Goal: Task Accomplishment & Management: Use online tool/utility

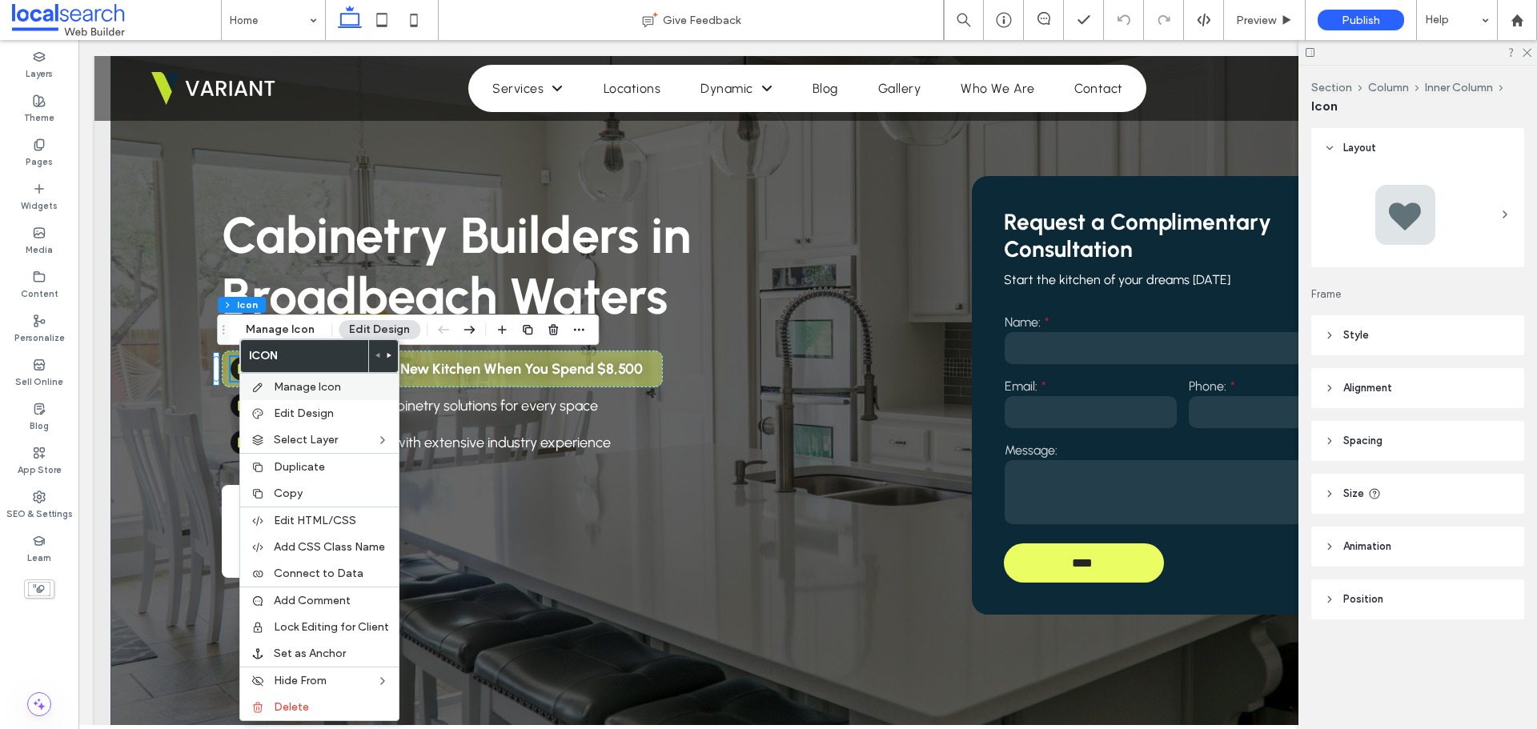
click at [303, 382] on span "Manage Icon" at bounding box center [307, 387] width 67 height 14
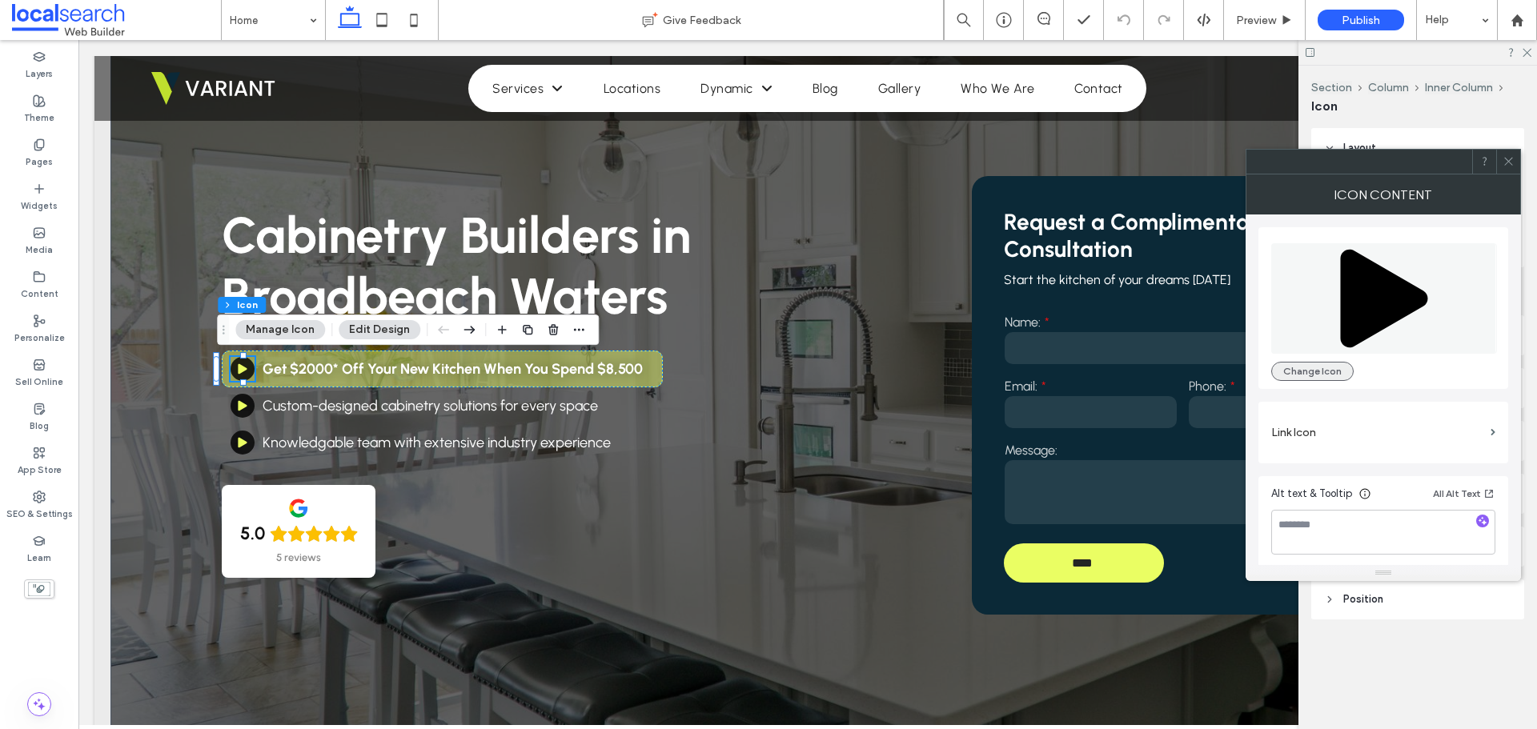
click at [1330, 371] on button "Change Icon" at bounding box center [1312, 371] width 82 height 19
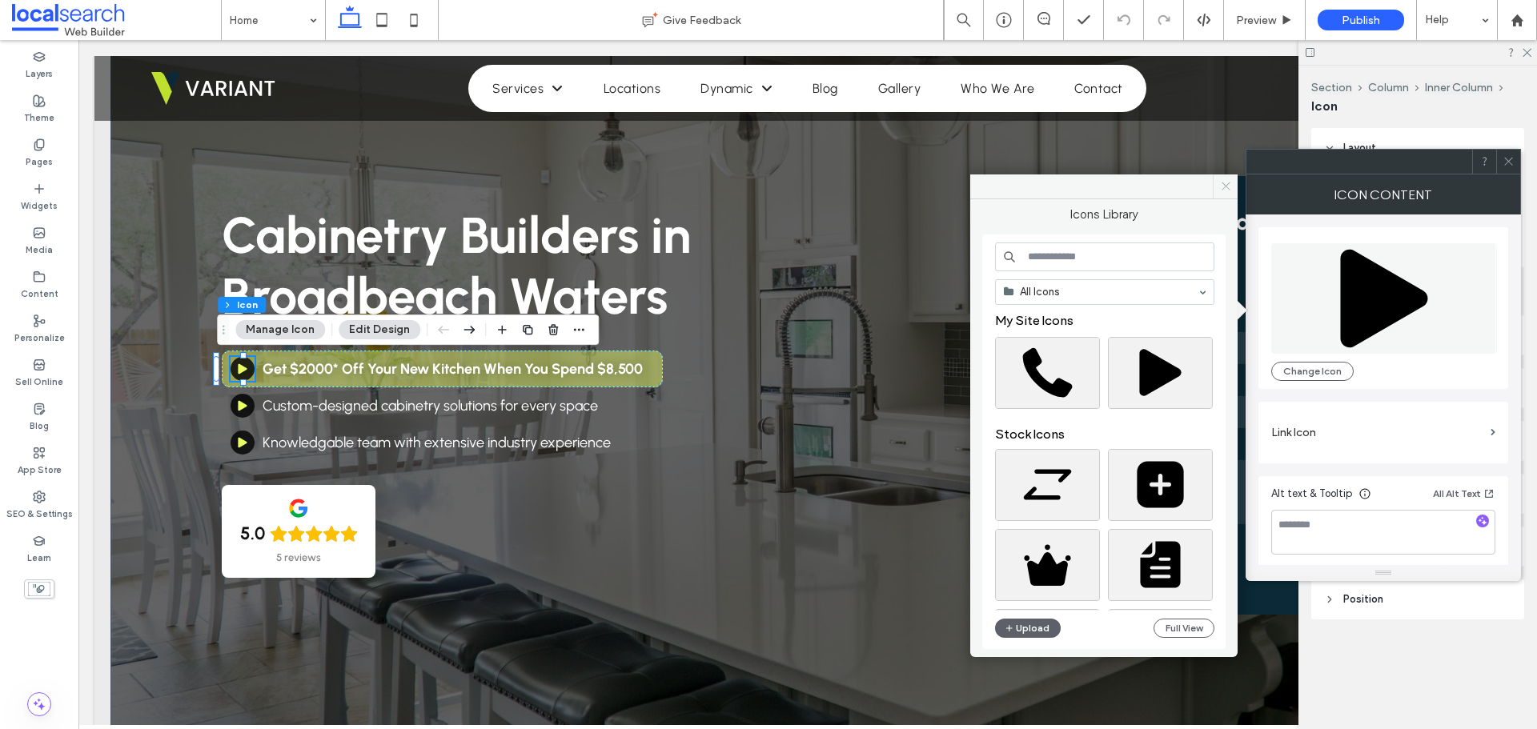
drag, startPoint x: 1228, startPoint y: 190, endPoint x: 1166, endPoint y: 147, distance: 74.8
click at [1228, 190] on icon at bounding box center [1226, 186] width 12 height 12
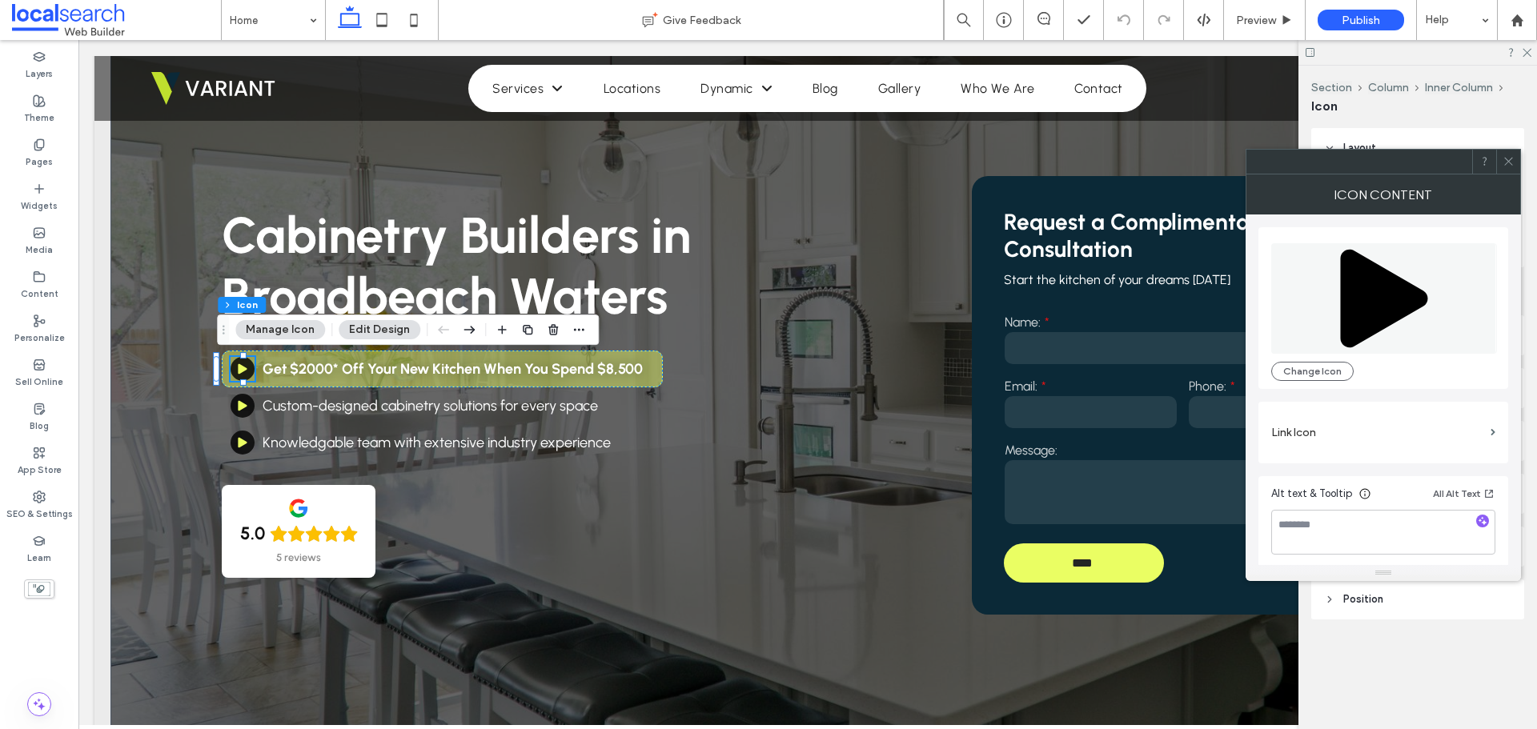
click at [1506, 171] on span at bounding box center [1509, 162] width 12 height 24
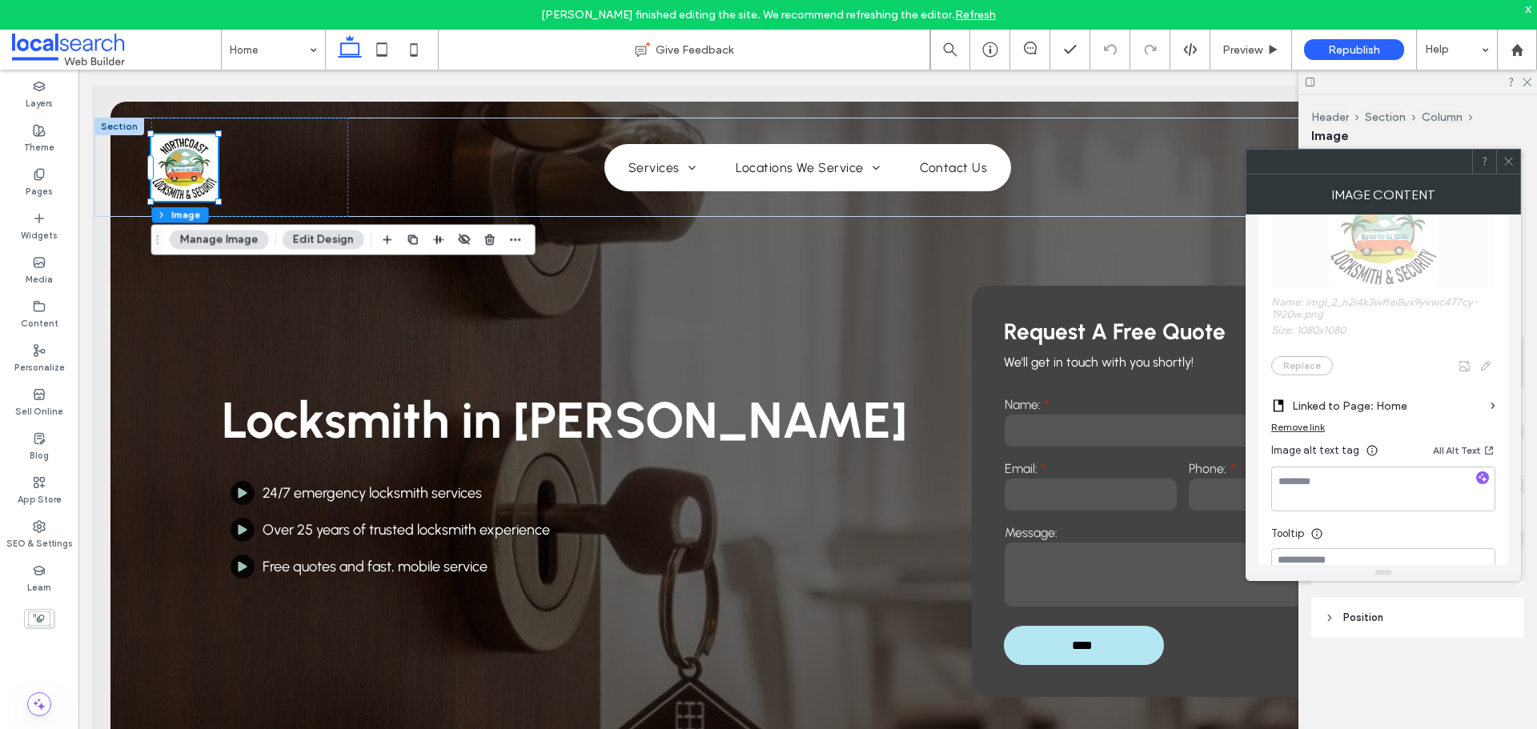
scroll to position [400, 0]
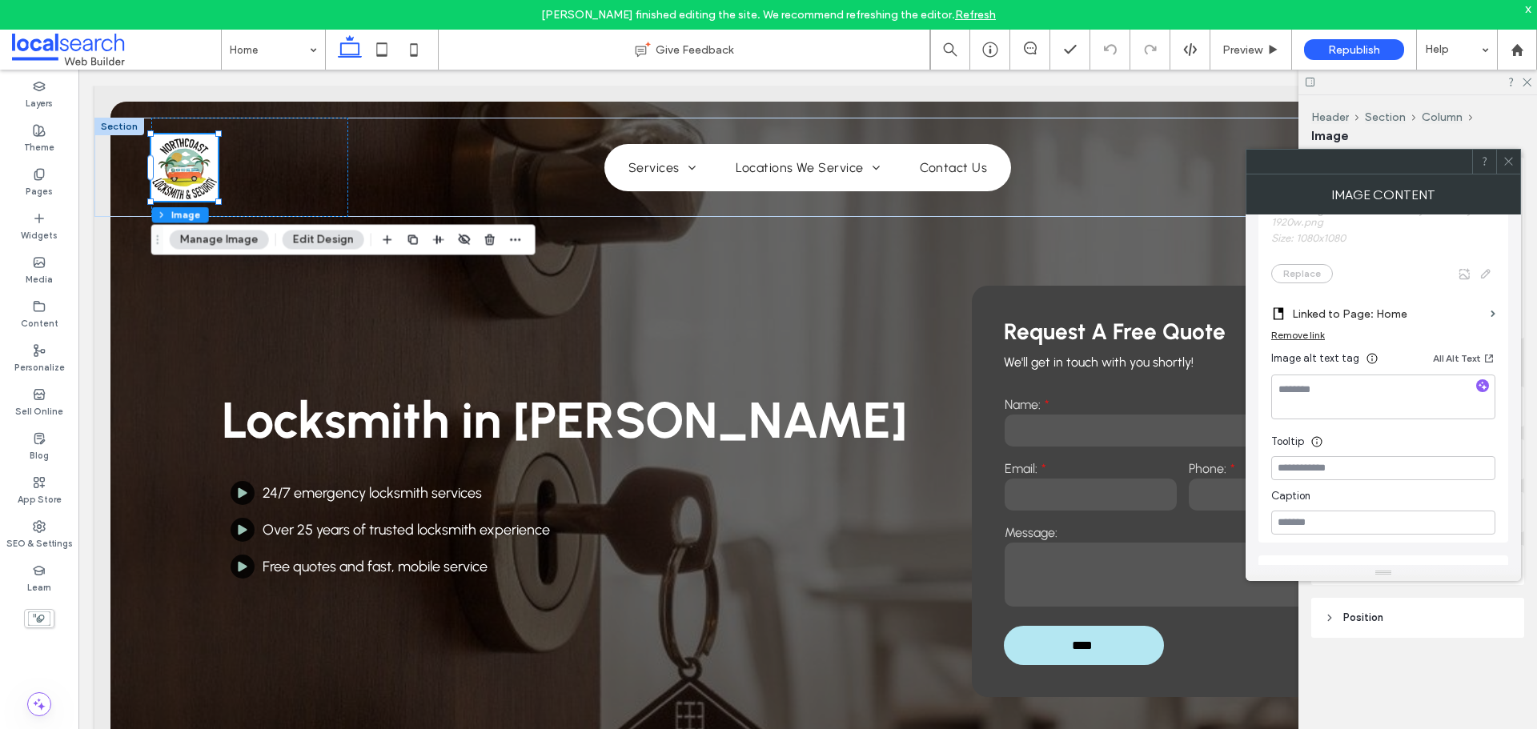
drag, startPoint x: 1509, startPoint y: 164, endPoint x: 1495, endPoint y: 167, distance: 14.0
click at [1508, 164] on icon at bounding box center [1509, 161] width 12 height 12
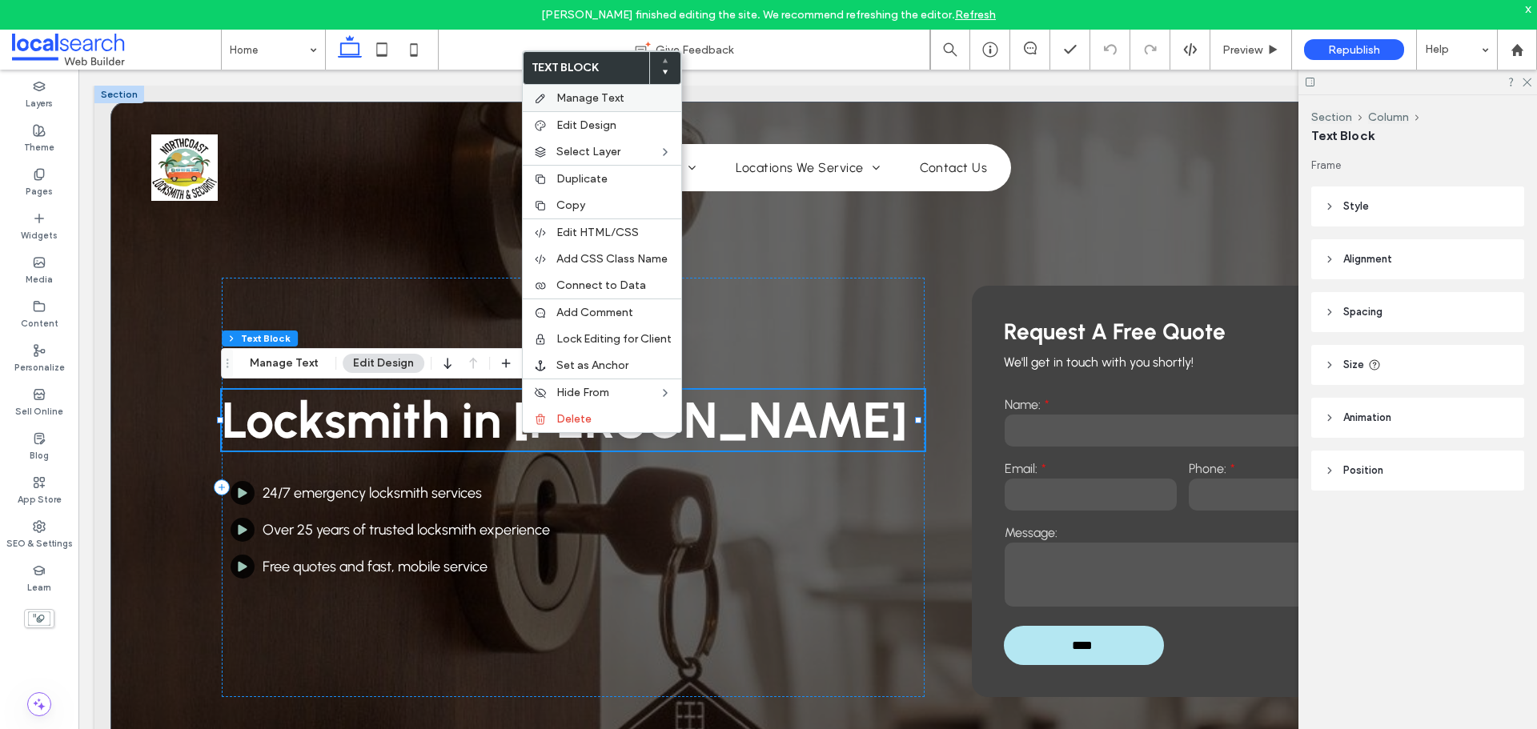
click at [592, 101] on span "Manage Text" at bounding box center [590, 98] width 68 height 14
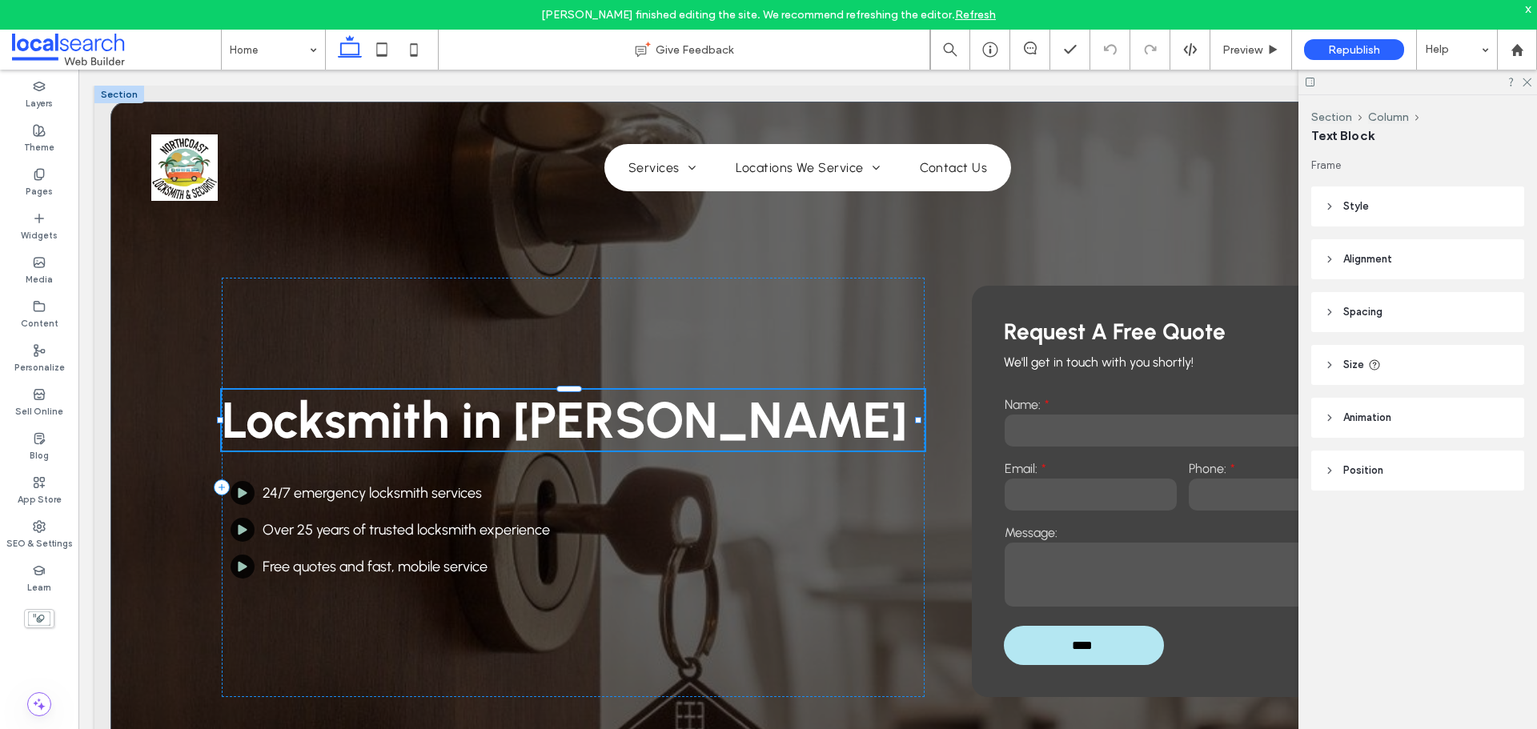
type input "********"
type input "**"
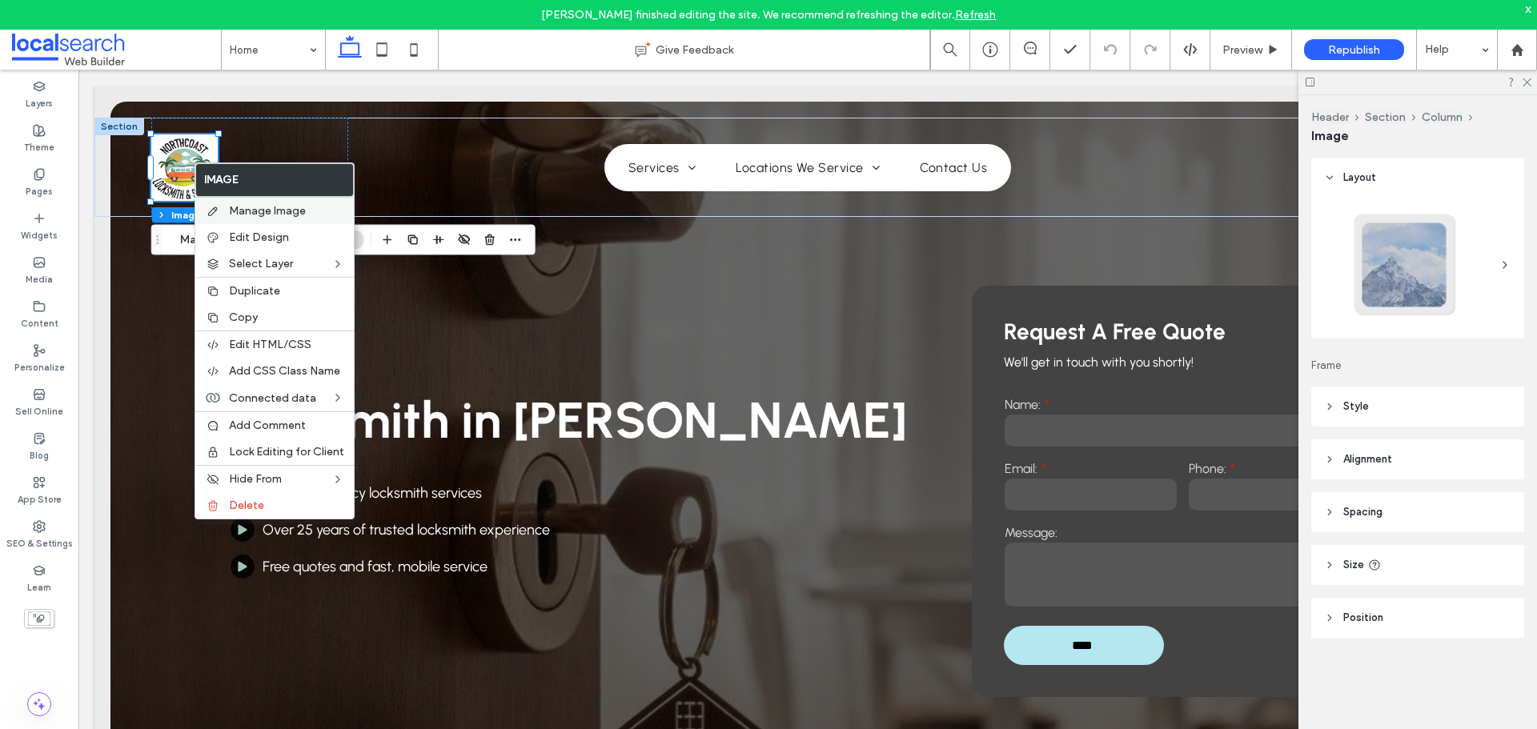
click at [247, 213] on span "Manage Image" at bounding box center [267, 211] width 77 height 14
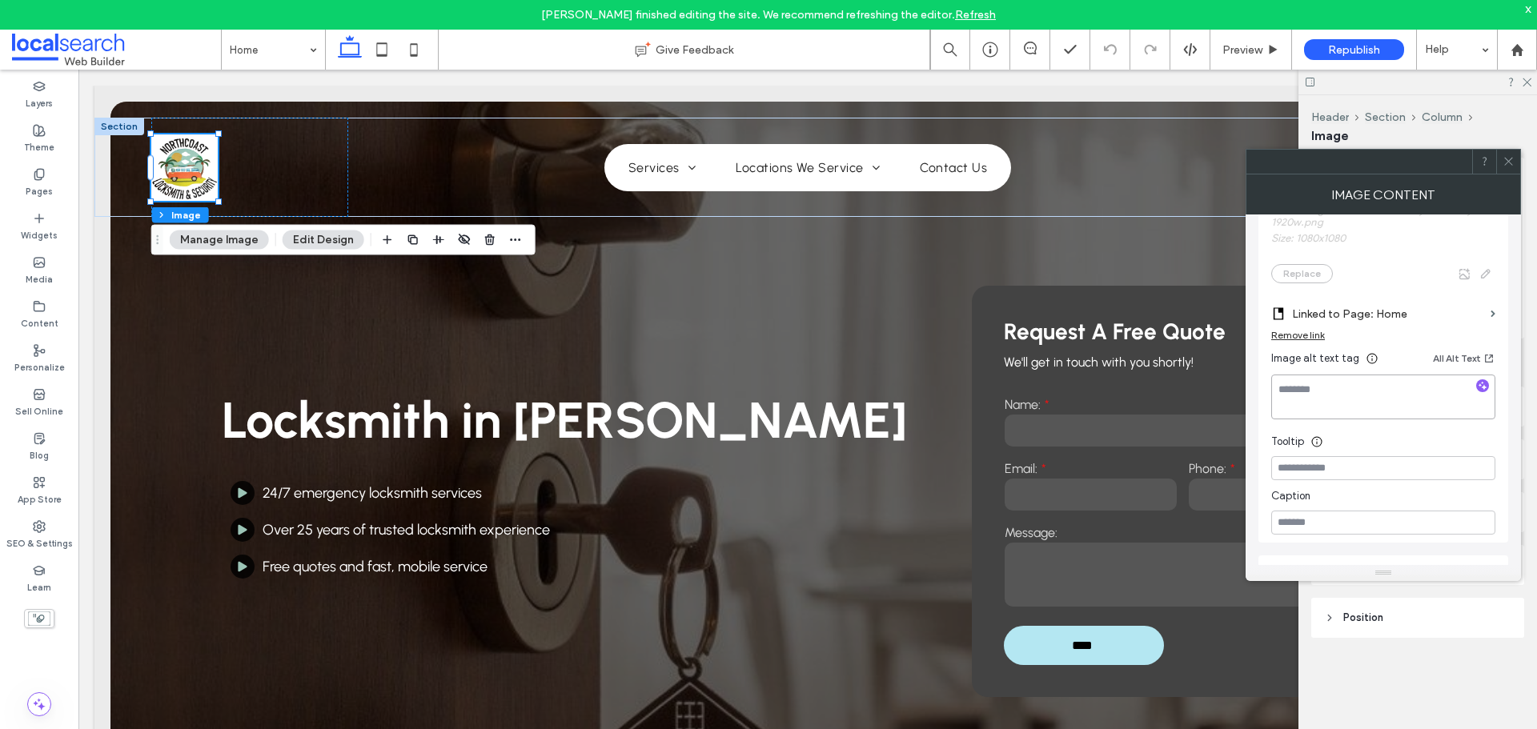
click at [1307, 399] on textarea at bounding box center [1383, 397] width 224 height 45
paste textarea "**********"
type textarea "**********"
click at [1321, 472] on input at bounding box center [1383, 468] width 224 height 24
paste input "**********"
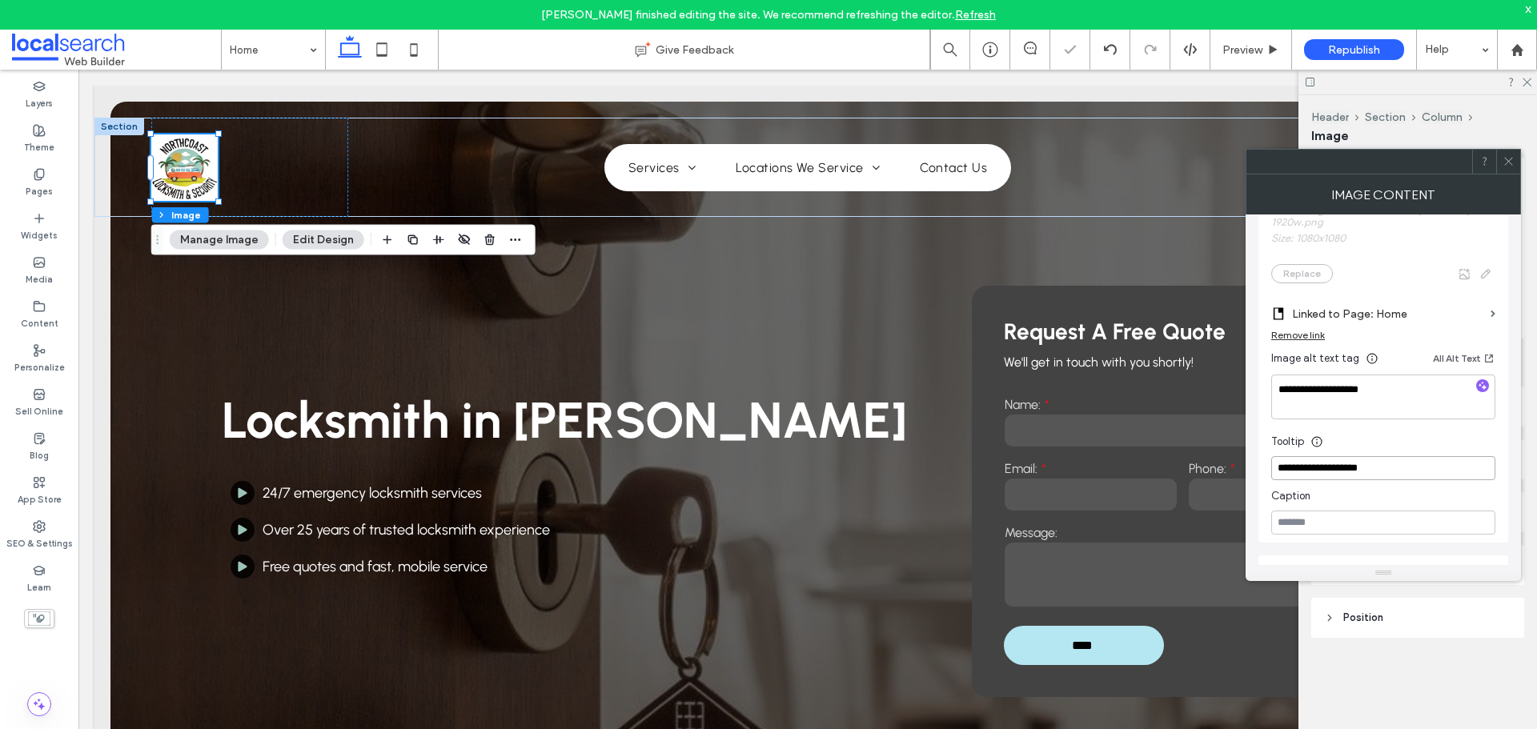
type input "**********"
click at [1463, 206] on div "Image Content" at bounding box center [1383, 195] width 275 height 40
drag, startPoint x: 1504, startPoint y: 163, endPoint x: 1510, endPoint y: 155, distance: 9.8
click at [1505, 163] on icon at bounding box center [1509, 161] width 12 height 12
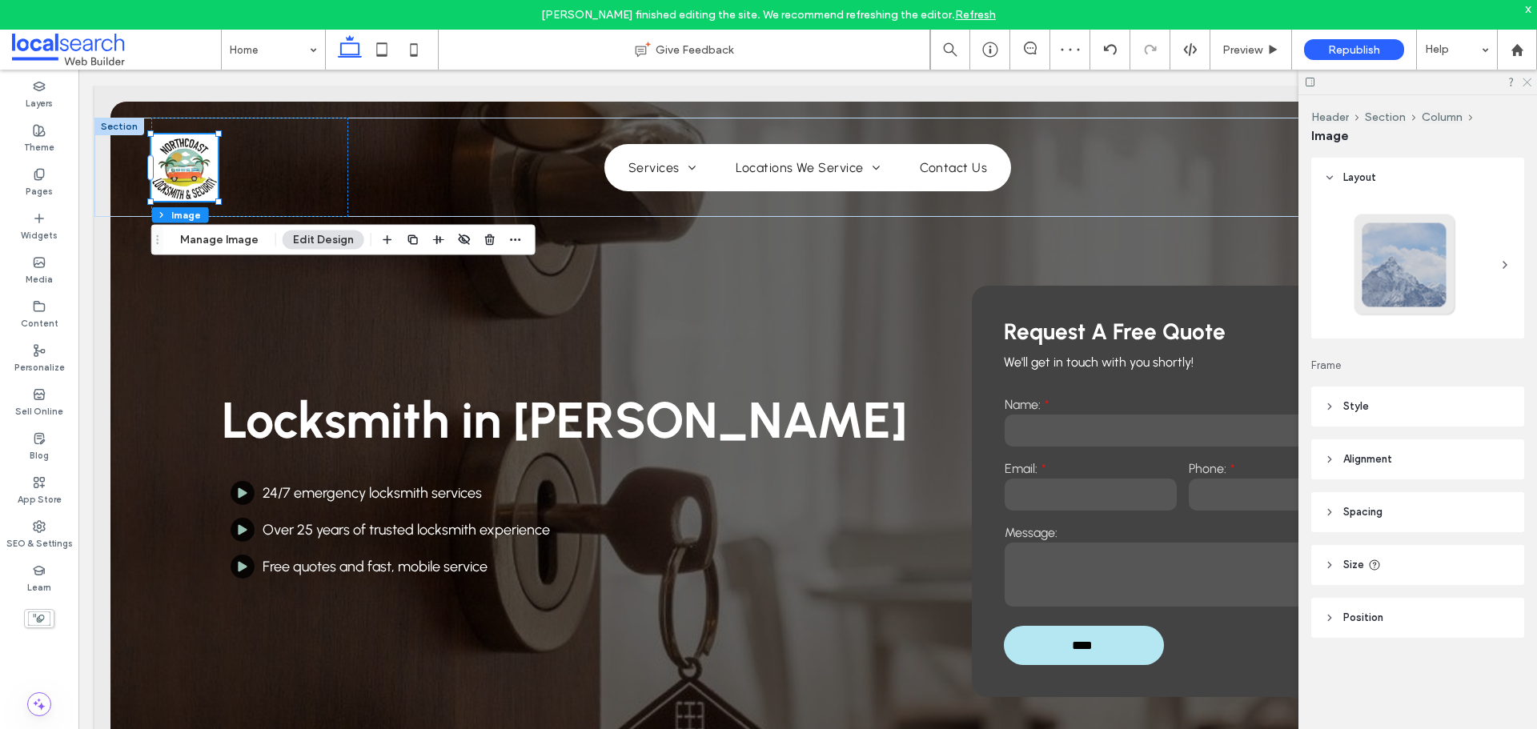
click at [1521, 86] on icon at bounding box center [1526, 81] width 10 height 10
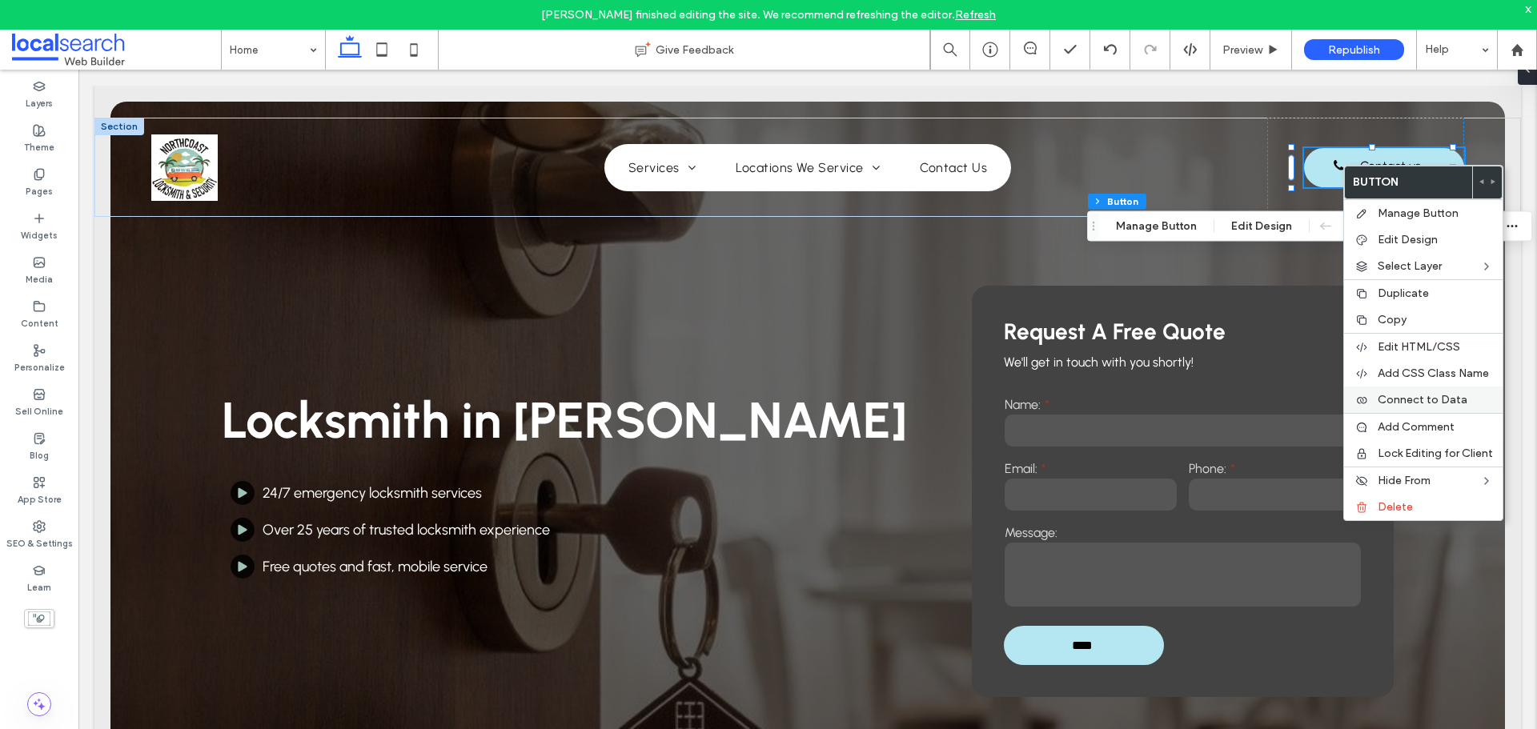
click at [1401, 404] on span "Connect to Data" at bounding box center [1423, 400] width 90 height 14
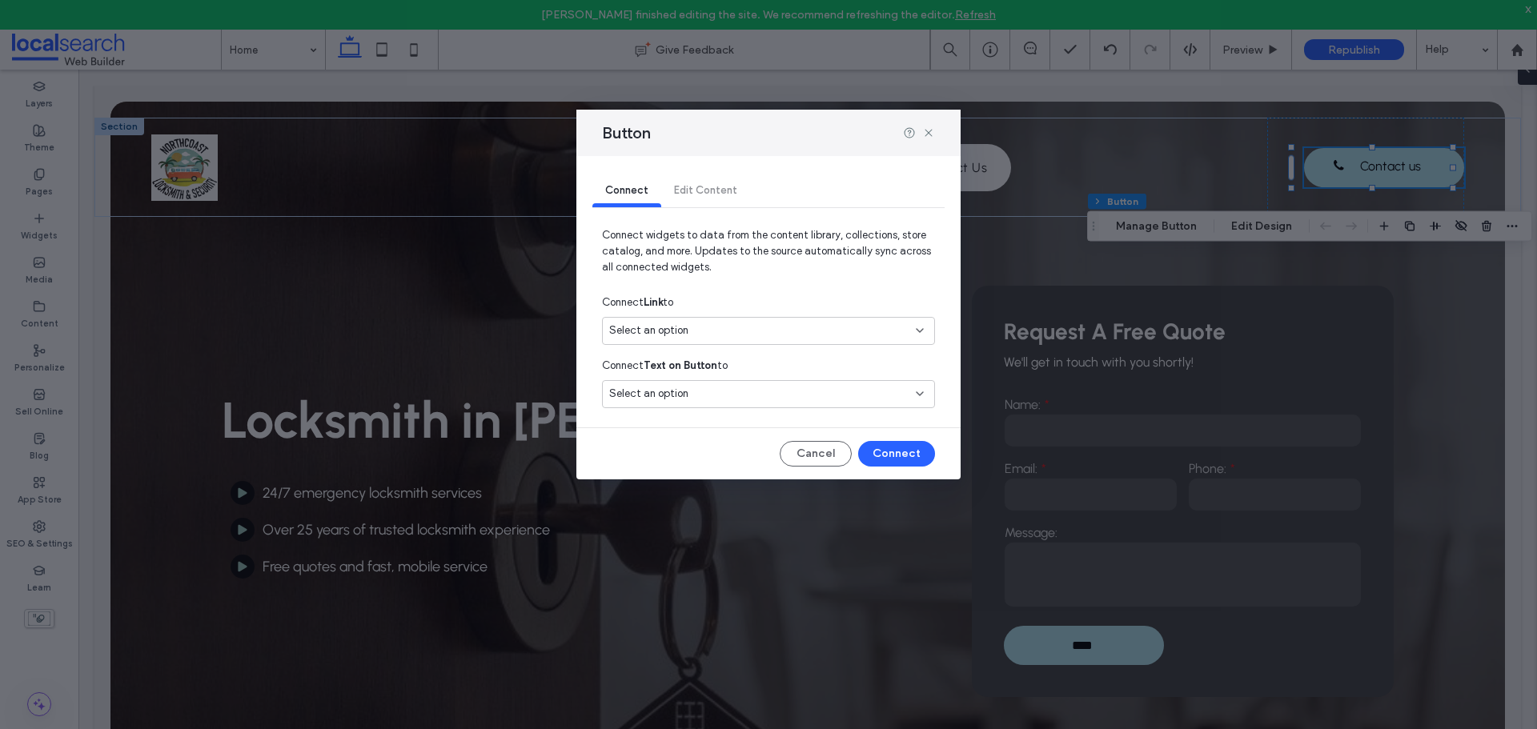
click at [766, 339] on div "Select an option" at bounding box center [768, 331] width 333 height 28
click at [721, 381] on span "0418 678 999" at bounding box center [814, 387] width 215 height 16
click at [889, 451] on button "Connect" at bounding box center [896, 454] width 77 height 26
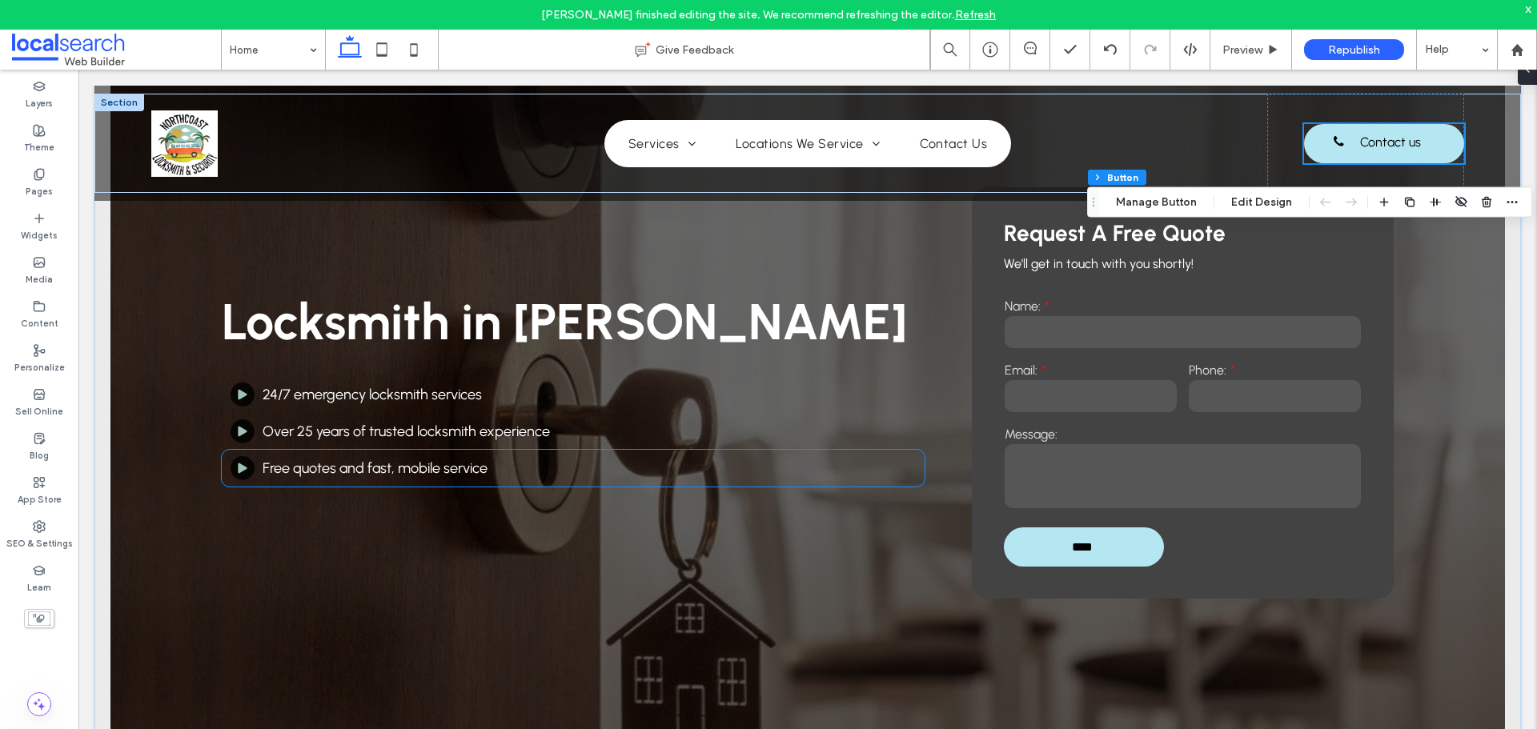
scroll to position [80, 0]
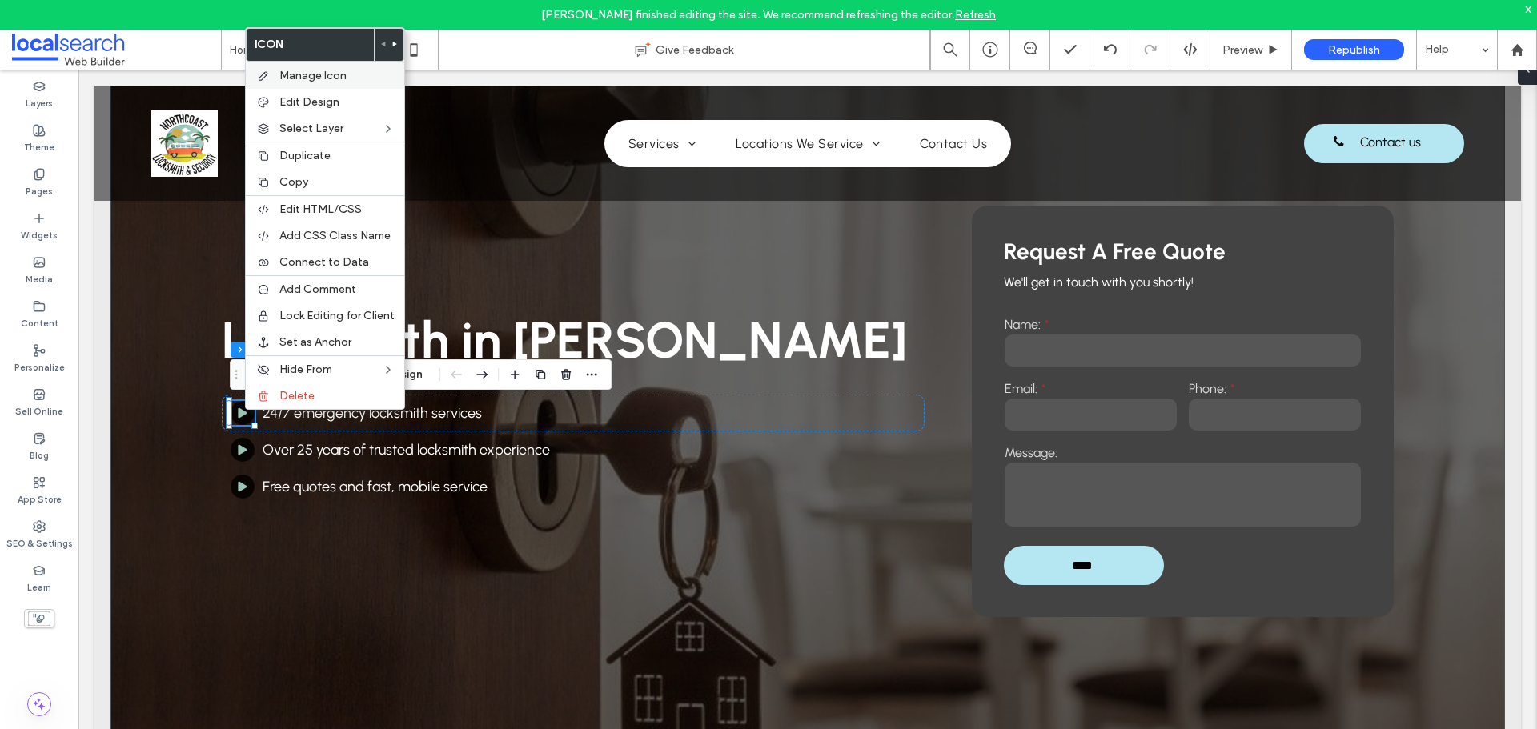
click at [319, 77] on span "Manage Icon" at bounding box center [312, 76] width 67 height 14
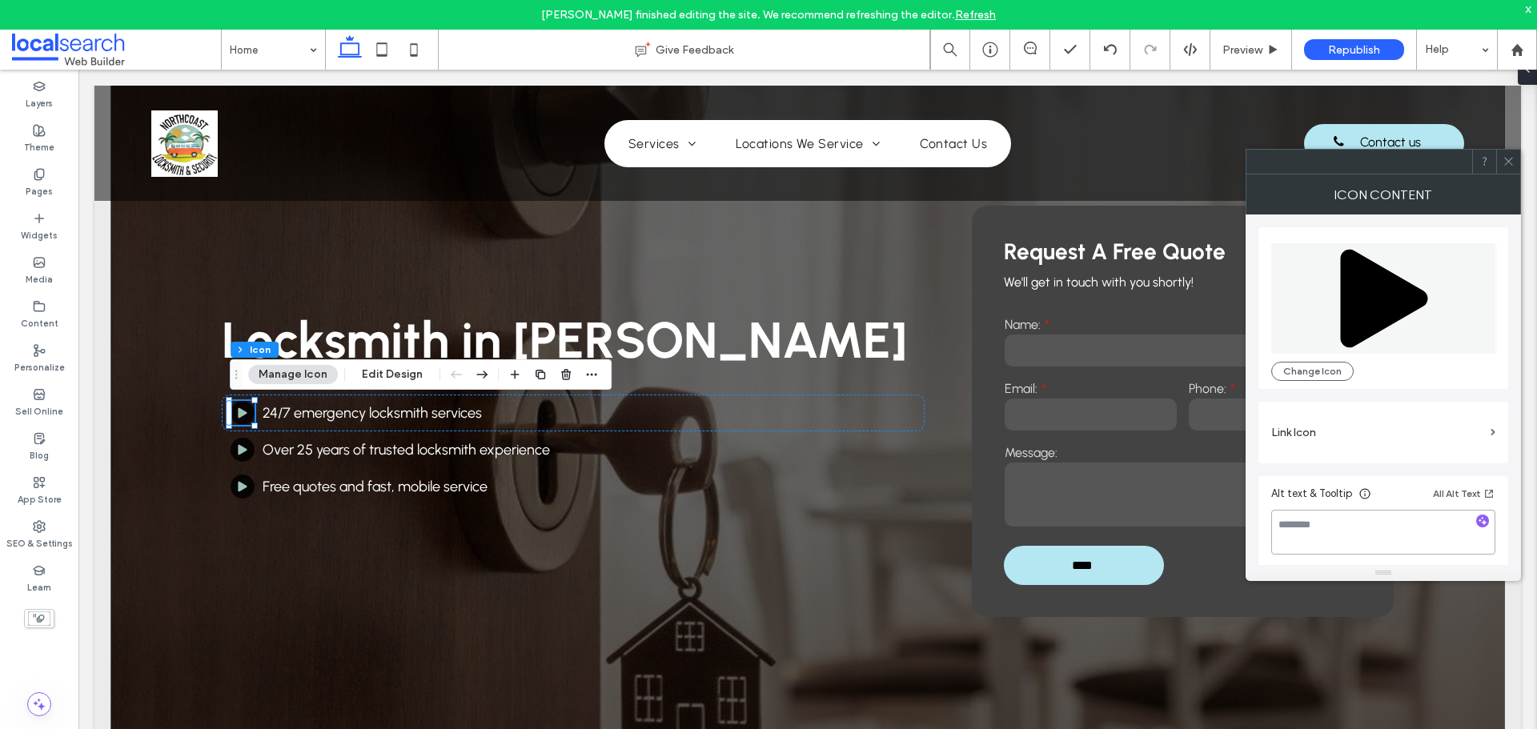
click at [1326, 519] on textarea at bounding box center [1383, 532] width 224 height 45
type textarea "*********"
click at [1334, 531] on textarea "*********" at bounding box center [1383, 532] width 224 height 45
click at [1468, 202] on div "Icon Content" at bounding box center [1383, 195] width 275 height 40
click at [1507, 154] on span at bounding box center [1509, 162] width 12 height 24
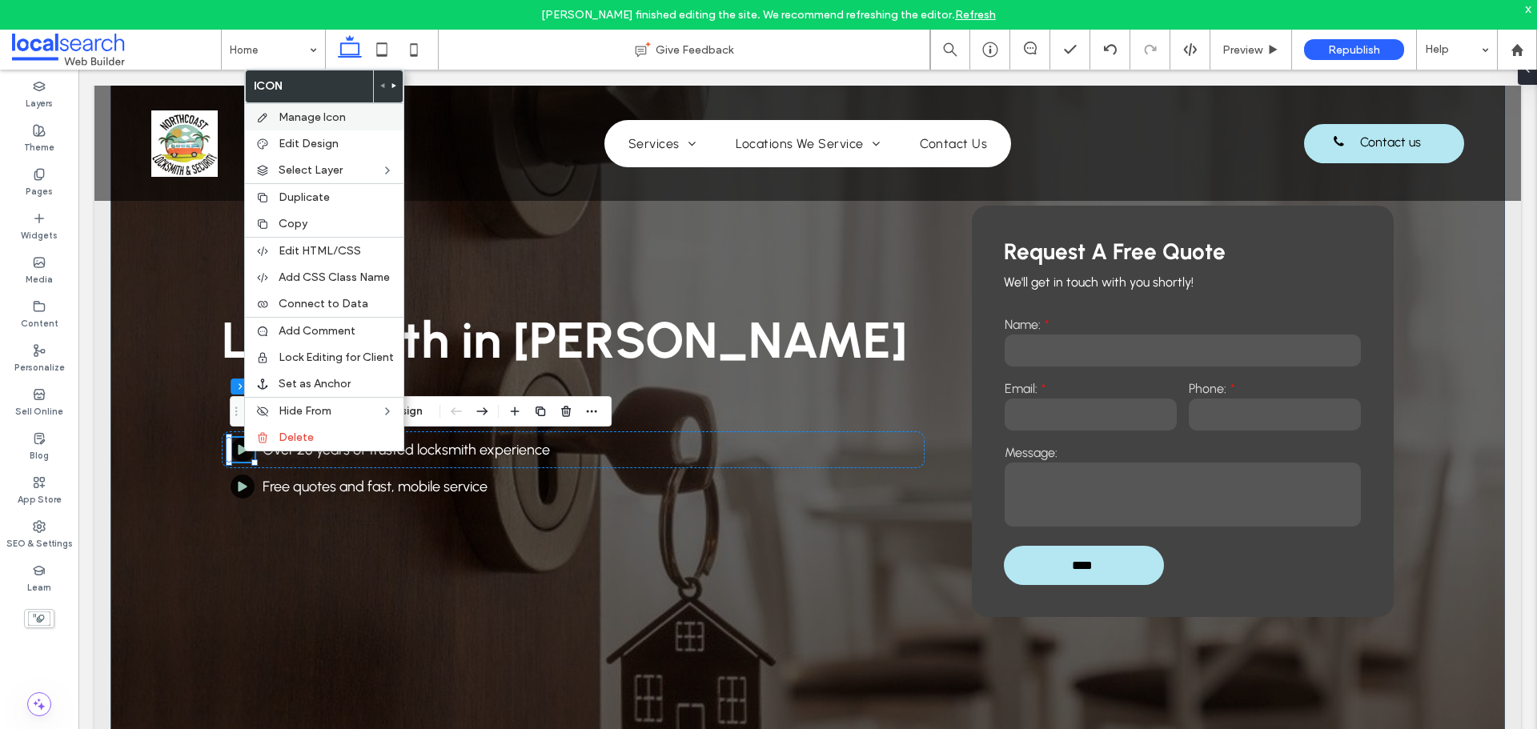
click at [337, 118] on span "Manage Icon" at bounding box center [312, 117] width 67 height 14
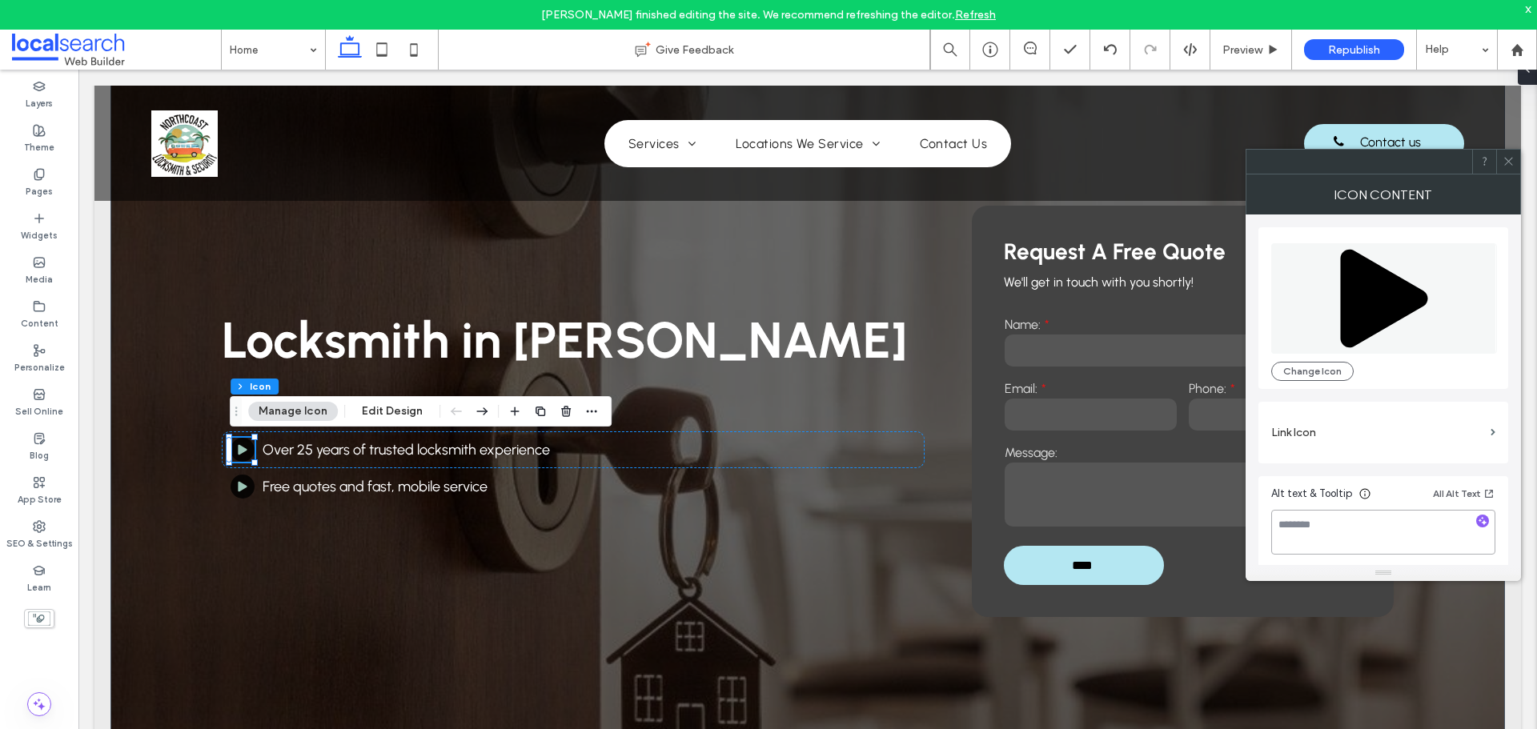
click at [1328, 537] on textarea at bounding box center [1383, 532] width 224 height 45
click at [1339, 535] on textarea "*********" at bounding box center [1383, 532] width 224 height 45
type textarea "*********"
click at [1467, 197] on div "Icon Content" at bounding box center [1383, 195] width 275 height 40
click at [1506, 159] on use at bounding box center [1508, 162] width 8 height 8
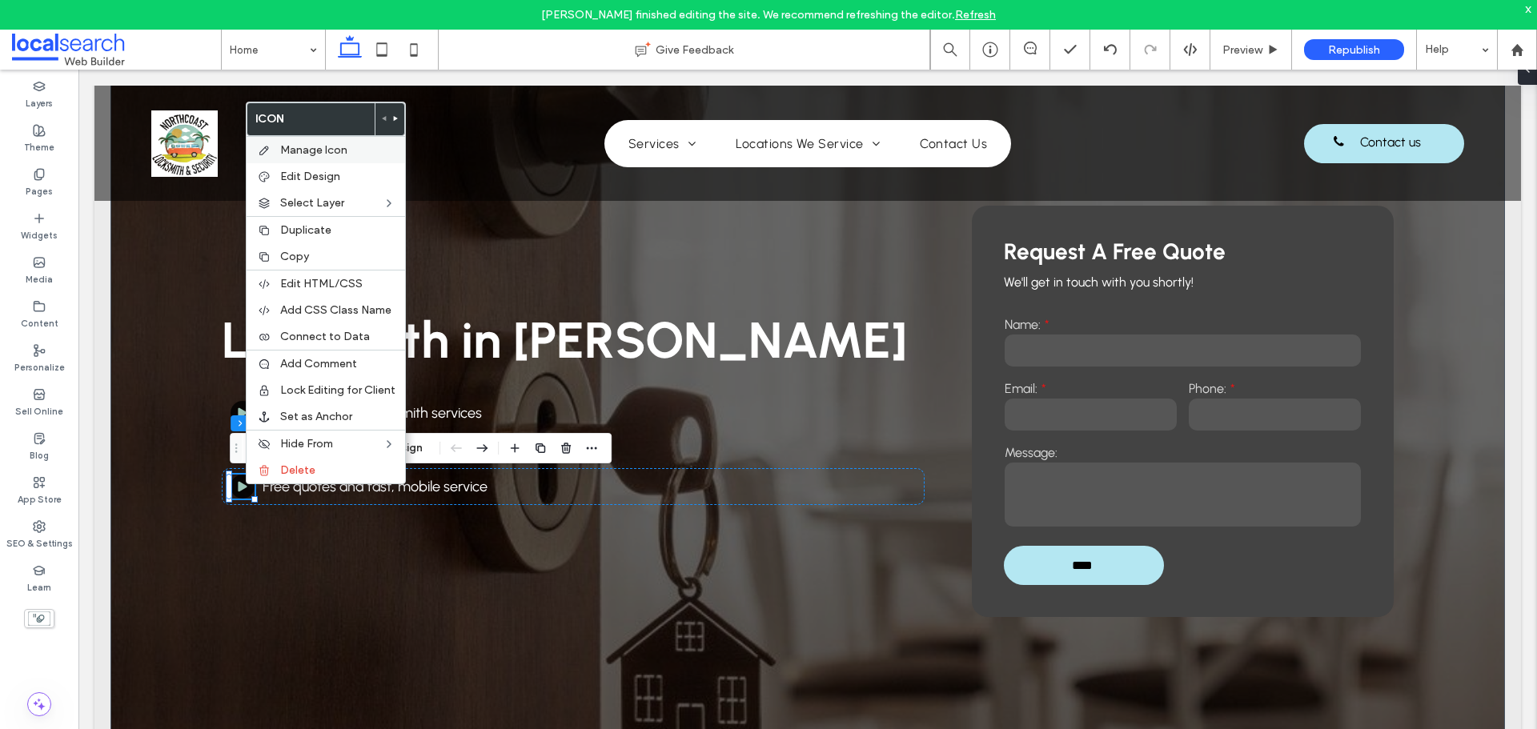
click at [331, 142] on div "Manage Icon" at bounding box center [326, 149] width 159 height 27
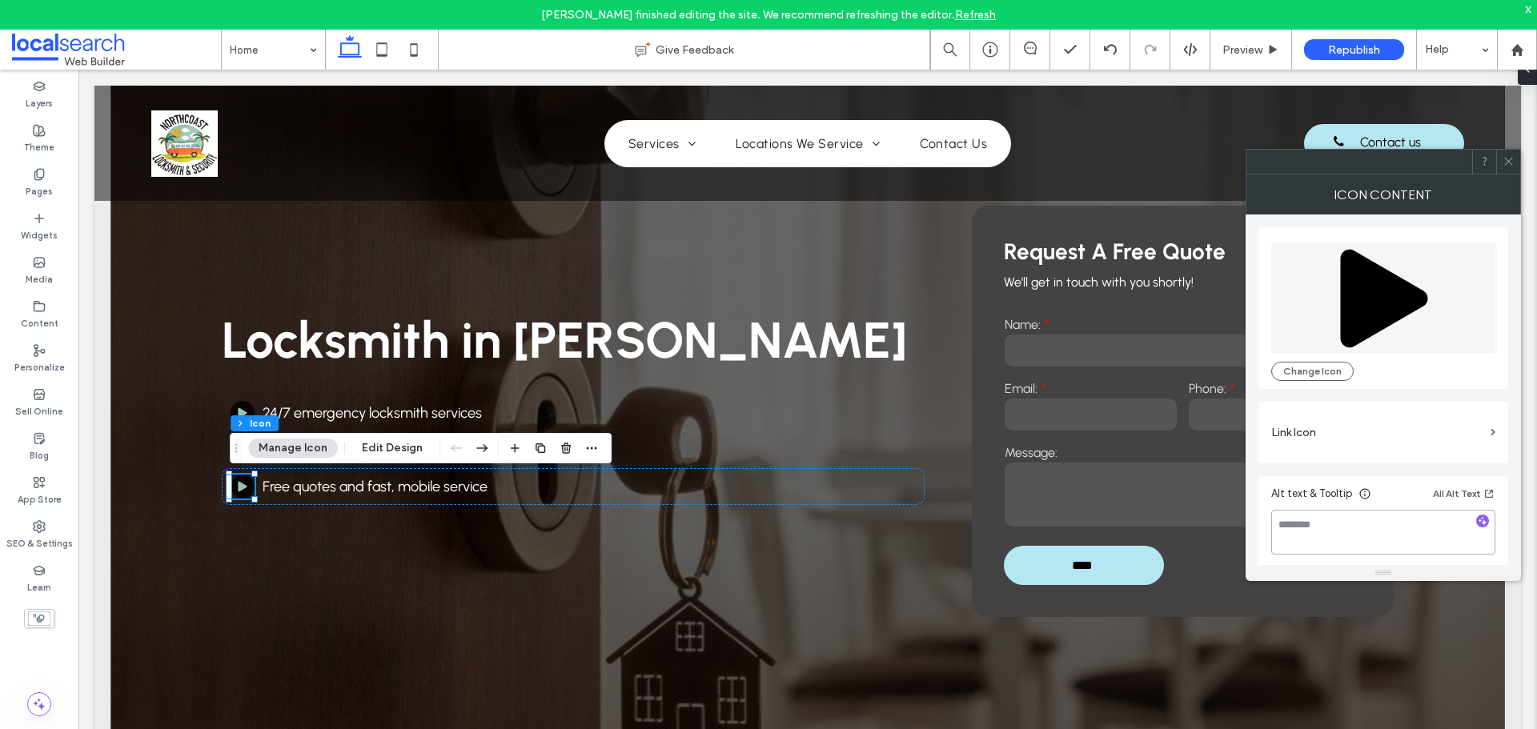
click at [1327, 533] on textarea at bounding box center [1383, 532] width 224 height 45
paste textarea "*********"
type textarea "*********"
click at [1461, 199] on div "Icon Content" at bounding box center [1383, 195] width 275 height 40
click at [1511, 161] on icon at bounding box center [1509, 161] width 12 height 12
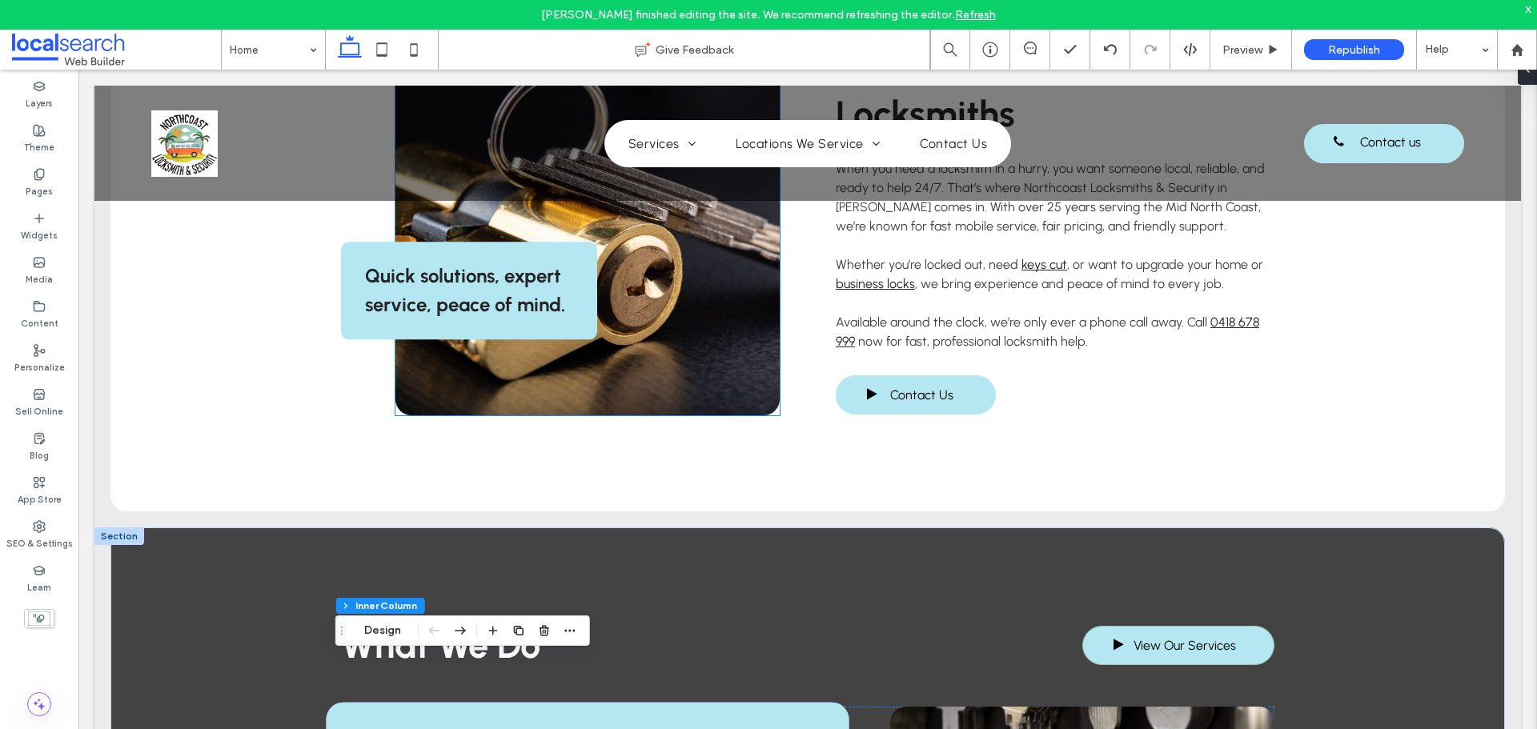
scroll to position [801, 0]
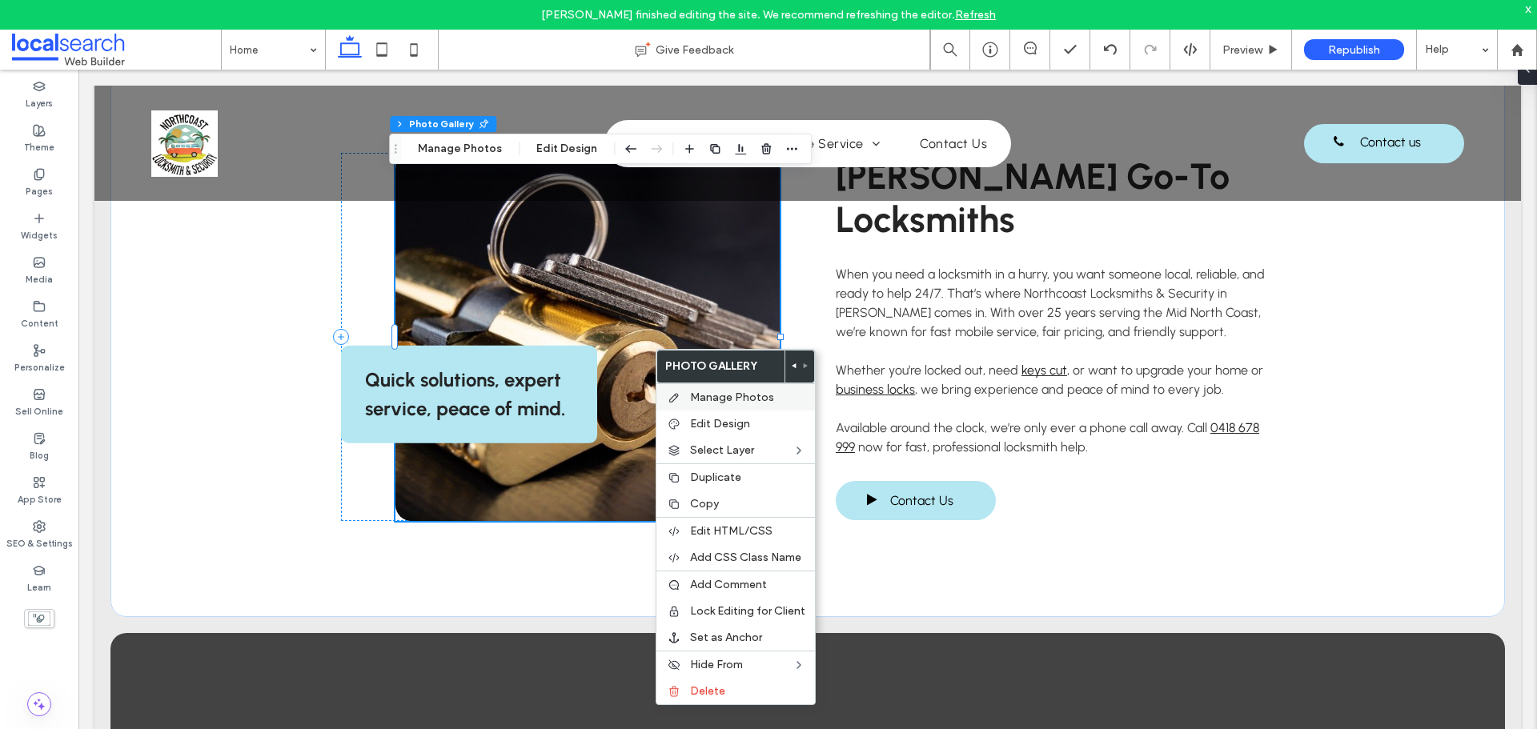
click at [705, 392] on span "Manage Photos" at bounding box center [732, 398] width 84 height 14
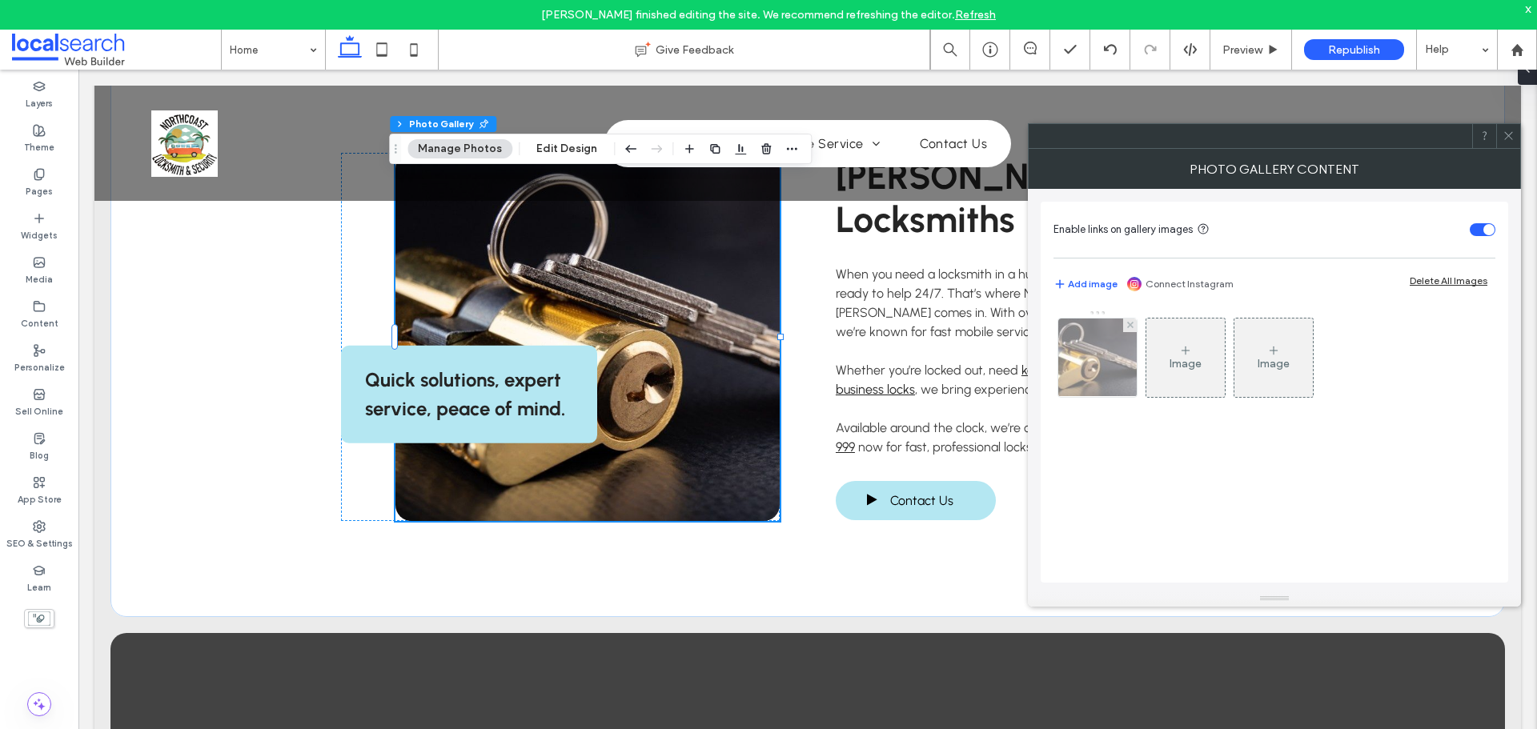
click at [1114, 378] on img at bounding box center [1097, 358] width 118 height 78
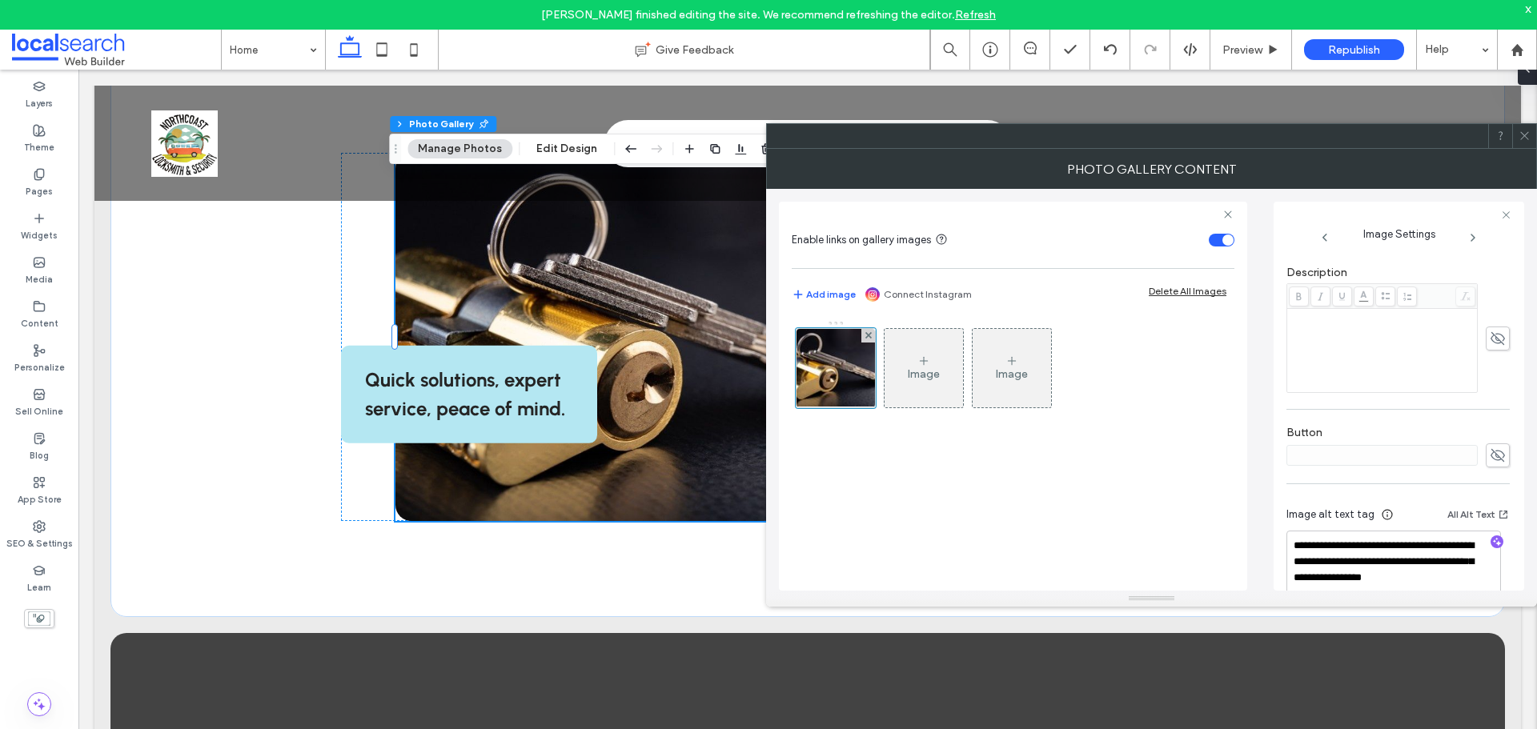
scroll to position [438, 0]
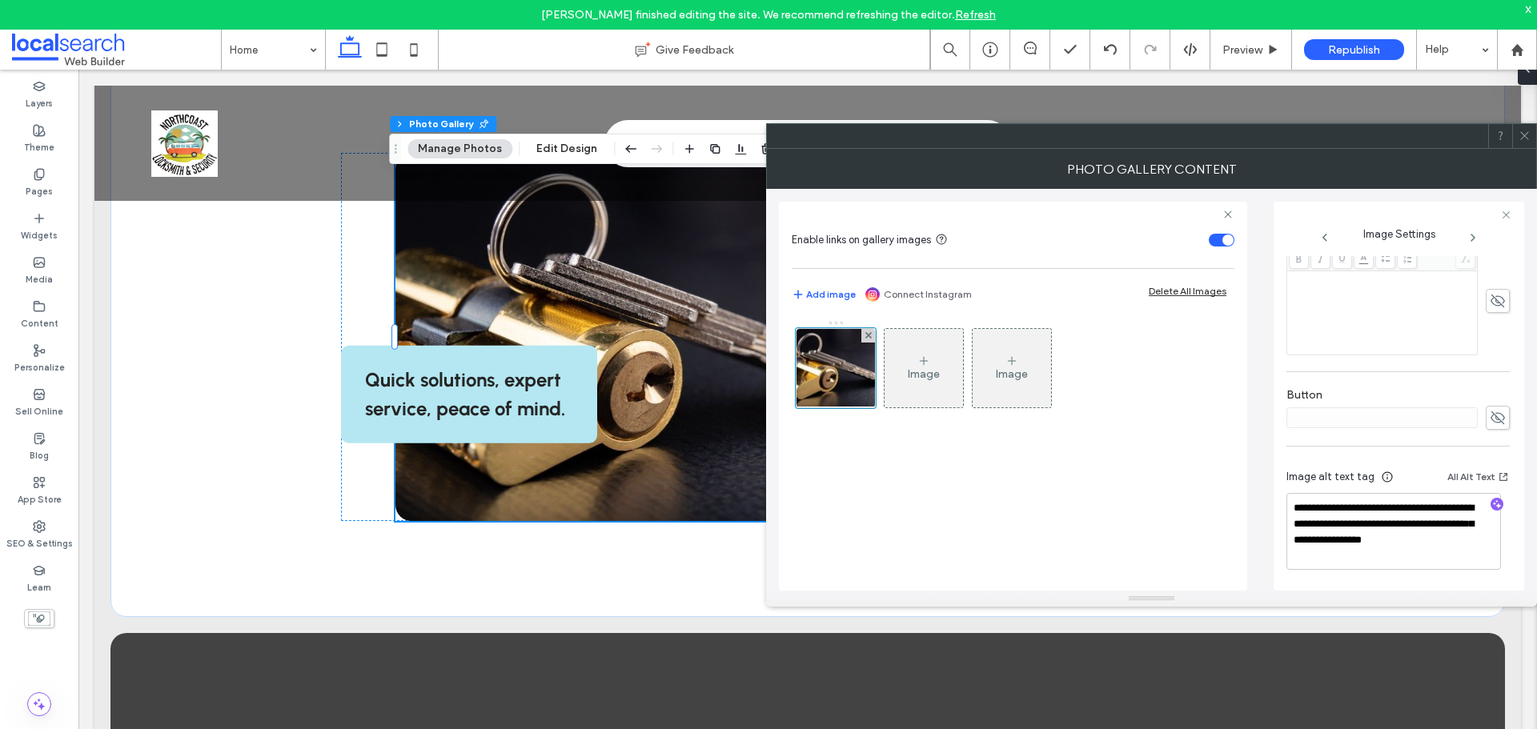
click at [1521, 135] on icon at bounding box center [1525, 136] width 12 height 12
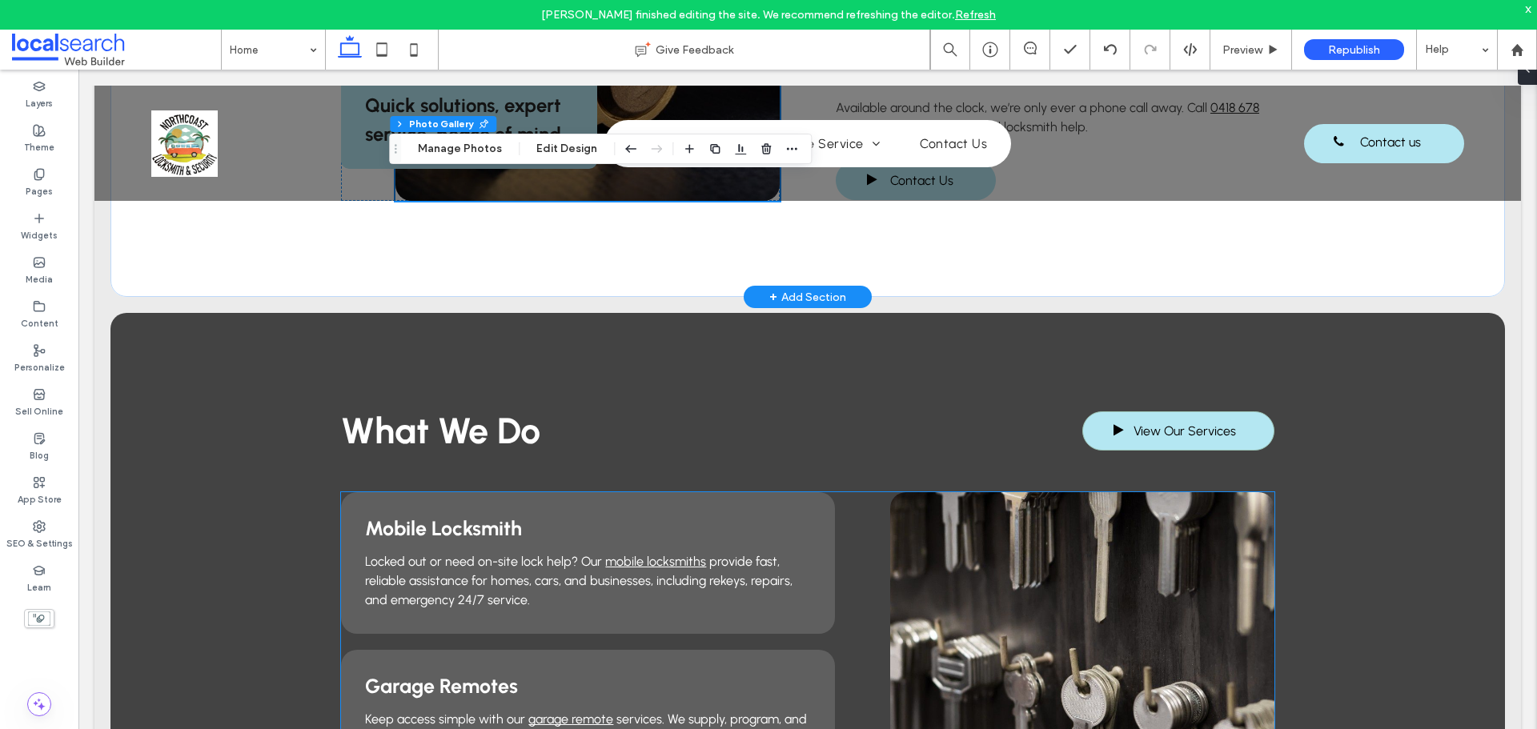
scroll to position [1281, 0]
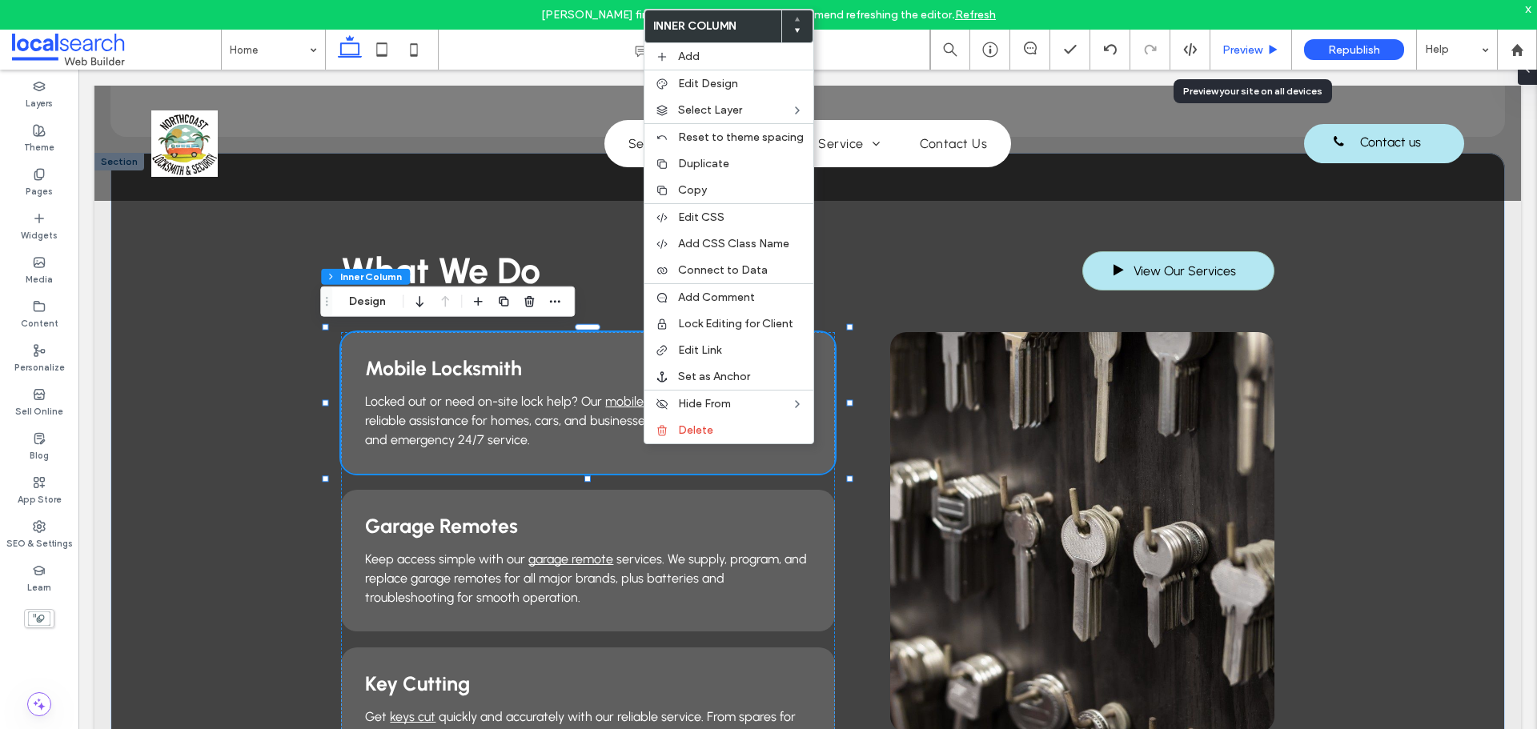
click at [1234, 43] on span "Preview" at bounding box center [1242, 50] width 40 height 14
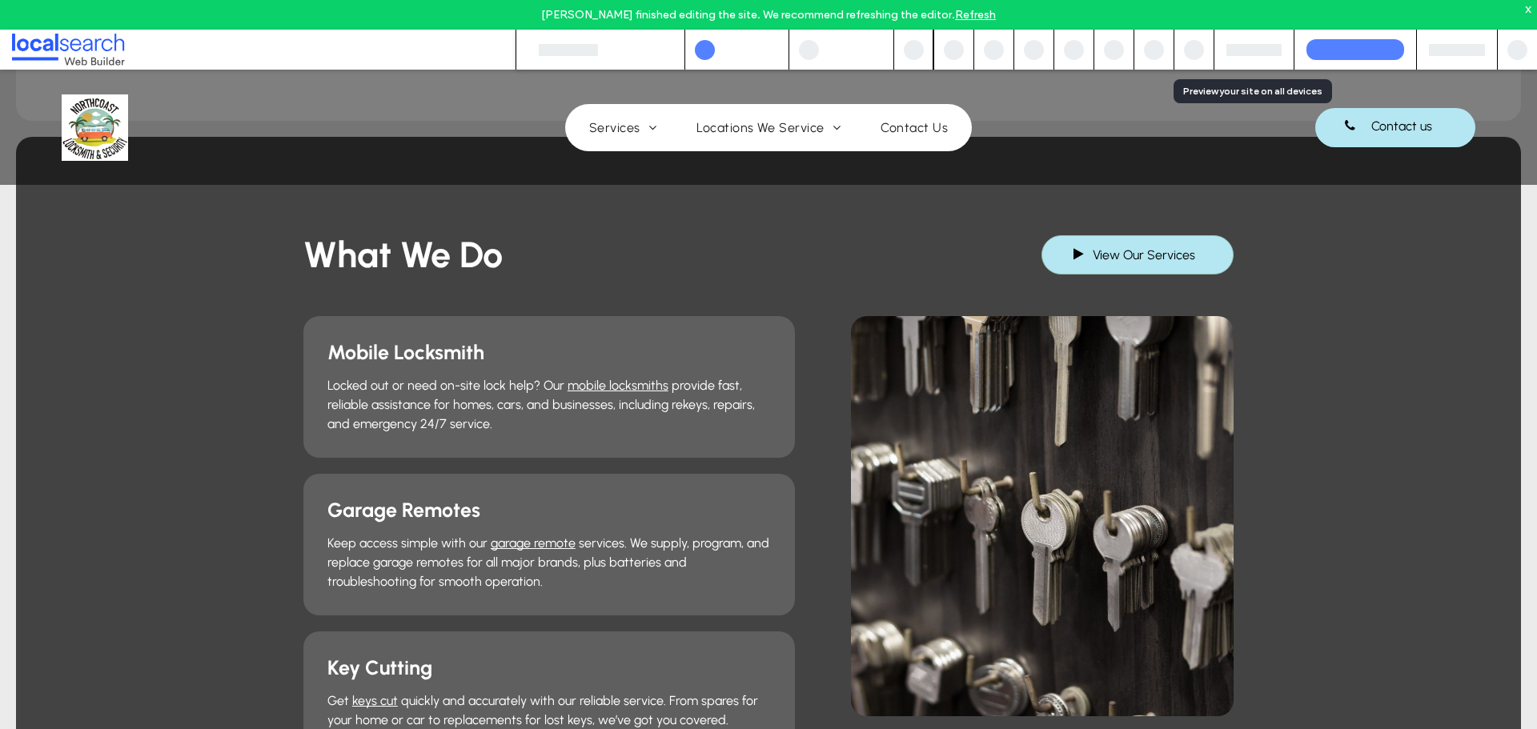
scroll to position [1265, 0]
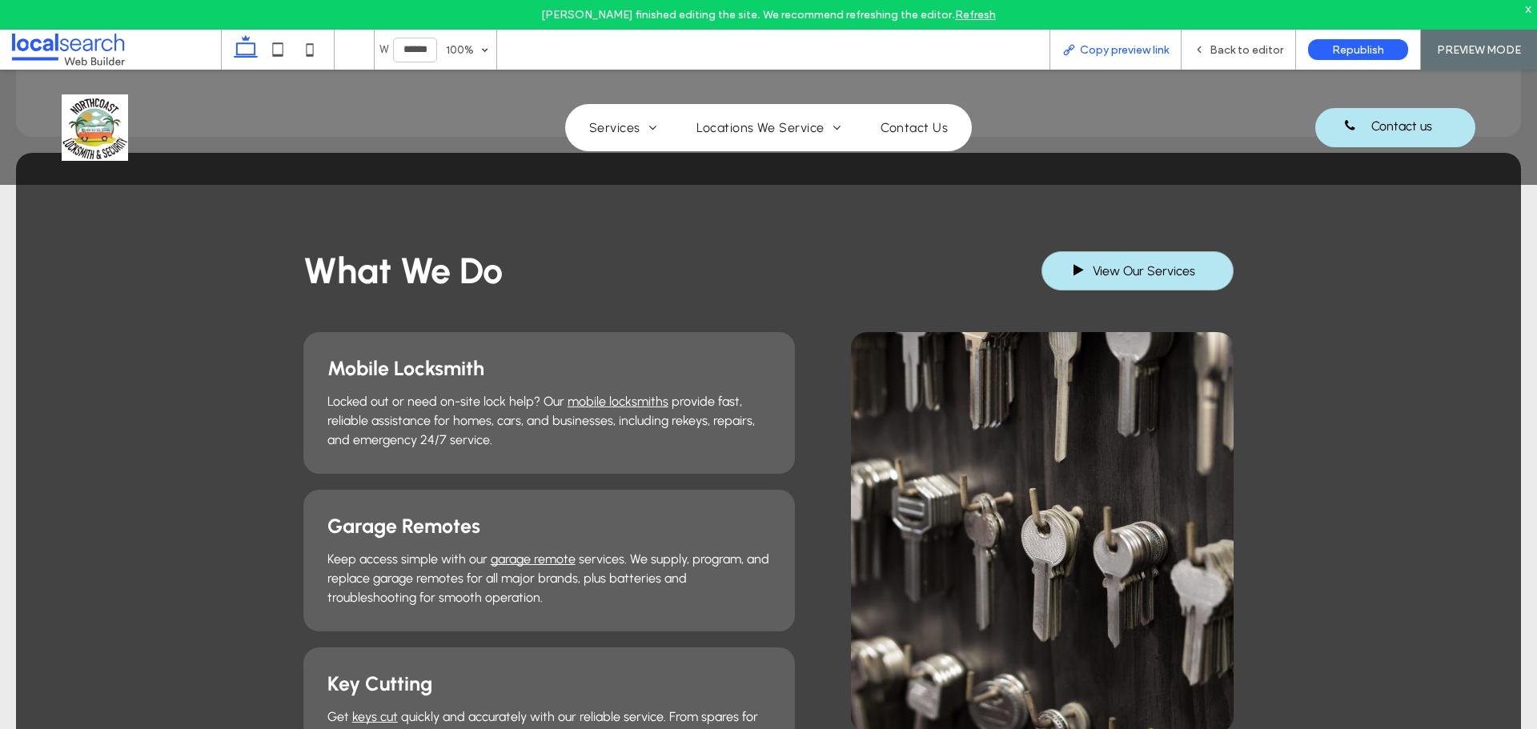
click at [1169, 44] on span "Copy preview link" at bounding box center [1124, 50] width 89 height 14
click at [1209, 46] on div "Back to editor" at bounding box center [1239, 50] width 114 height 14
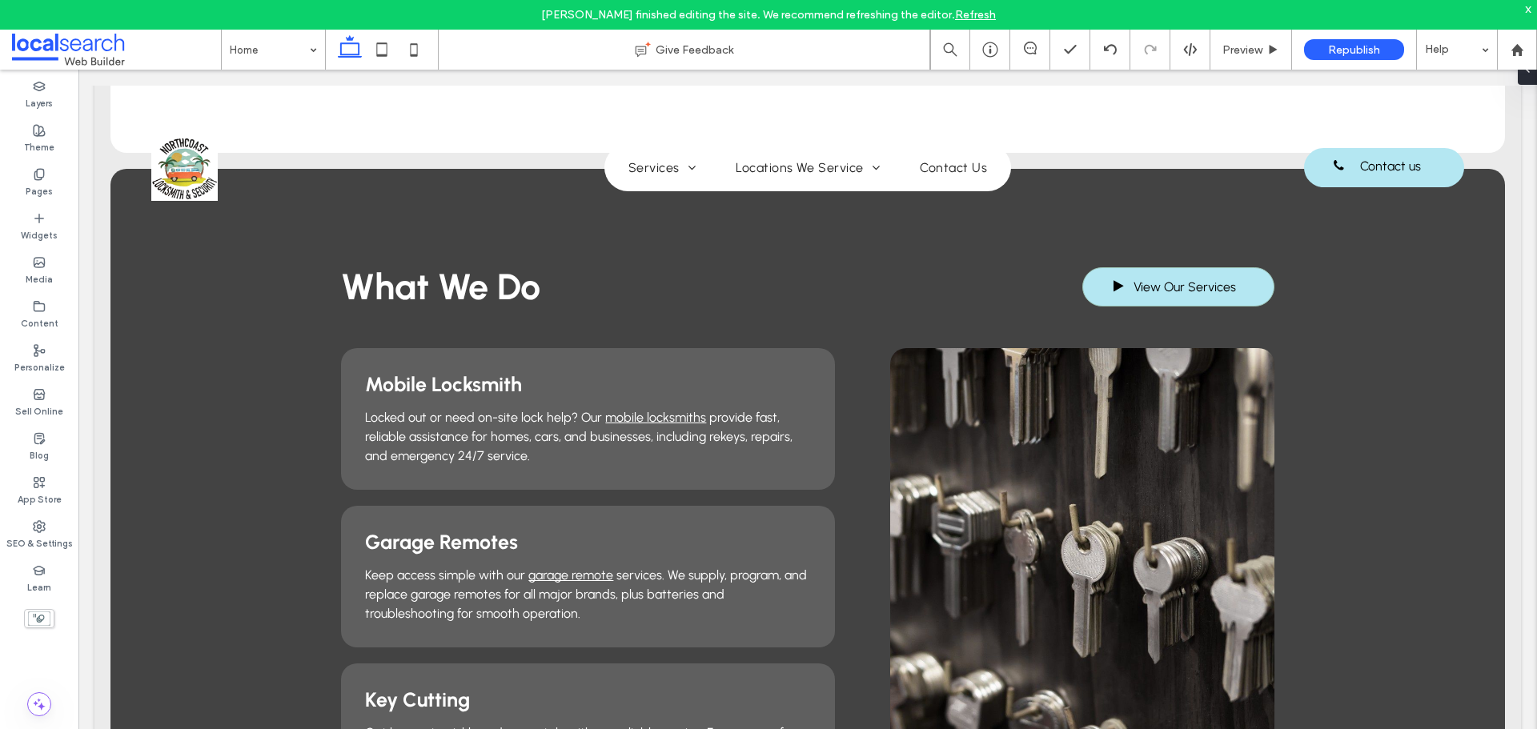
scroll to position [1281, 0]
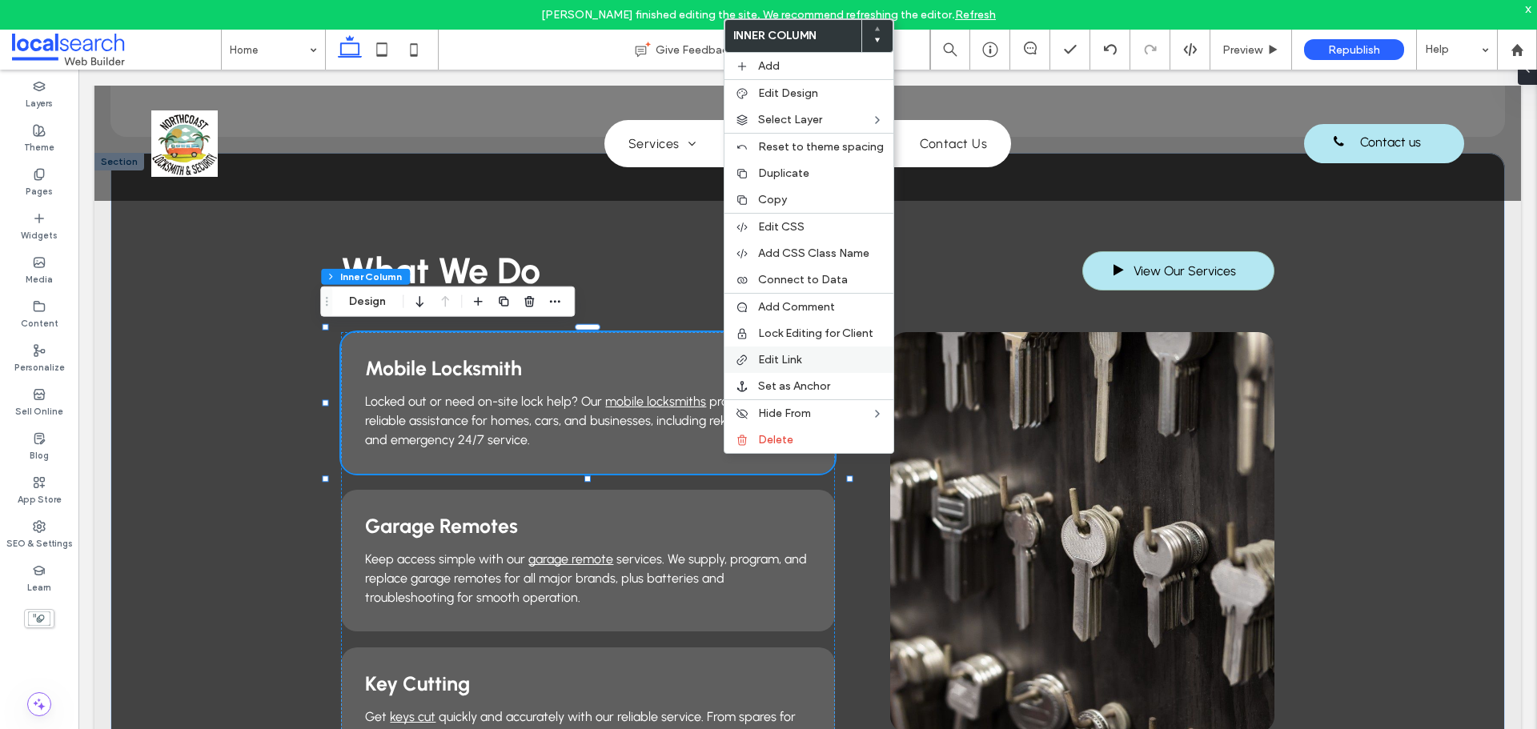
click at [774, 359] on span "Edit Link" at bounding box center [779, 360] width 43 height 14
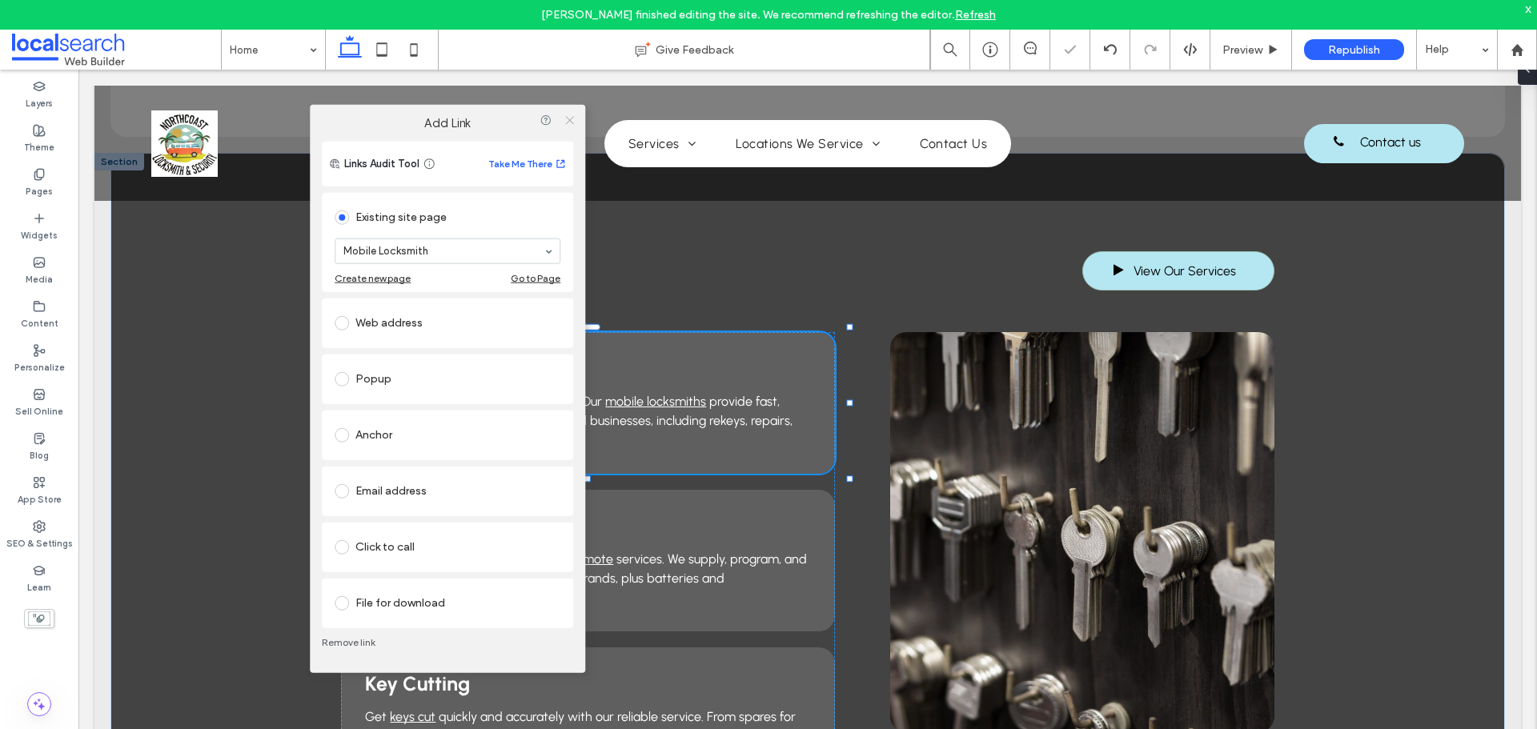
click at [568, 120] on icon at bounding box center [570, 120] width 12 height 12
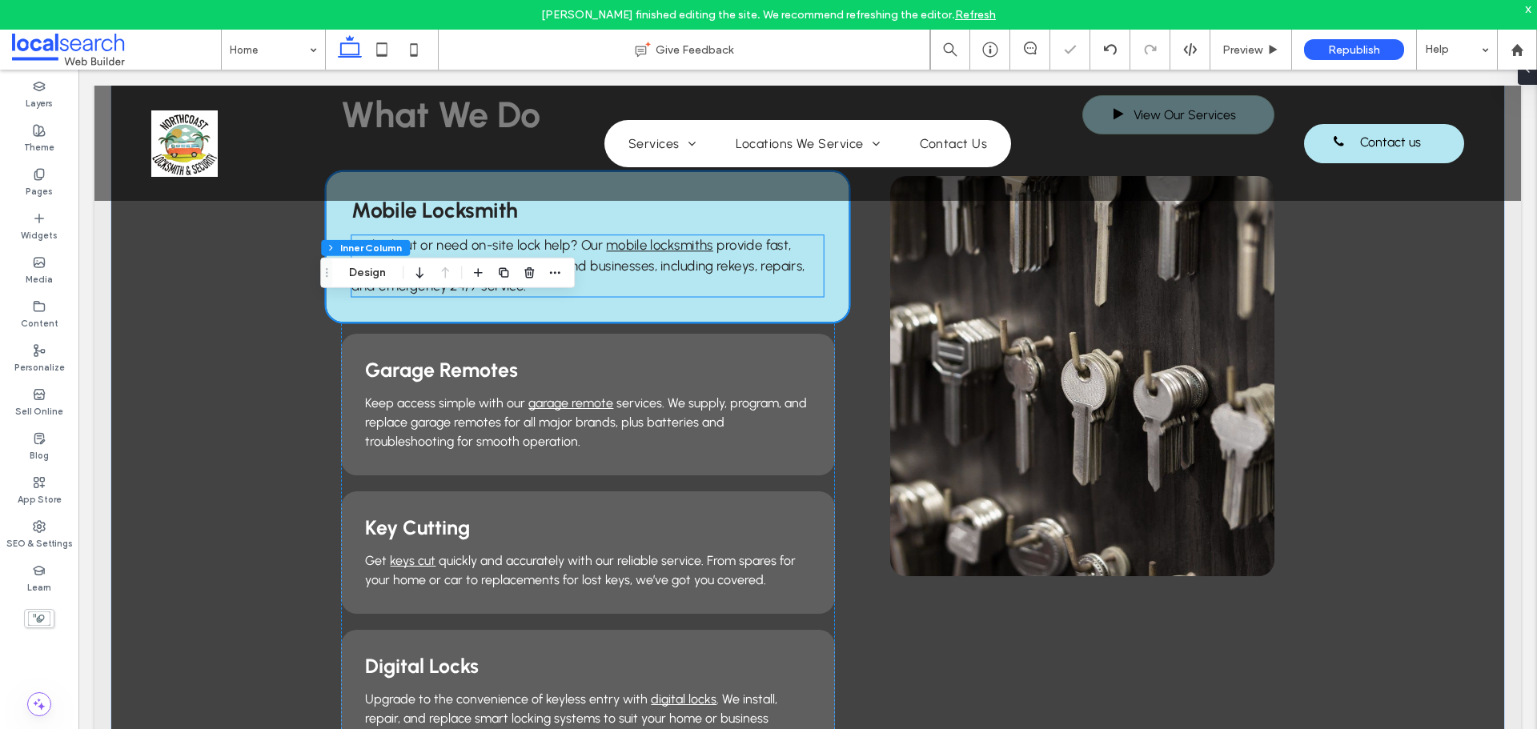
scroll to position [1441, 0]
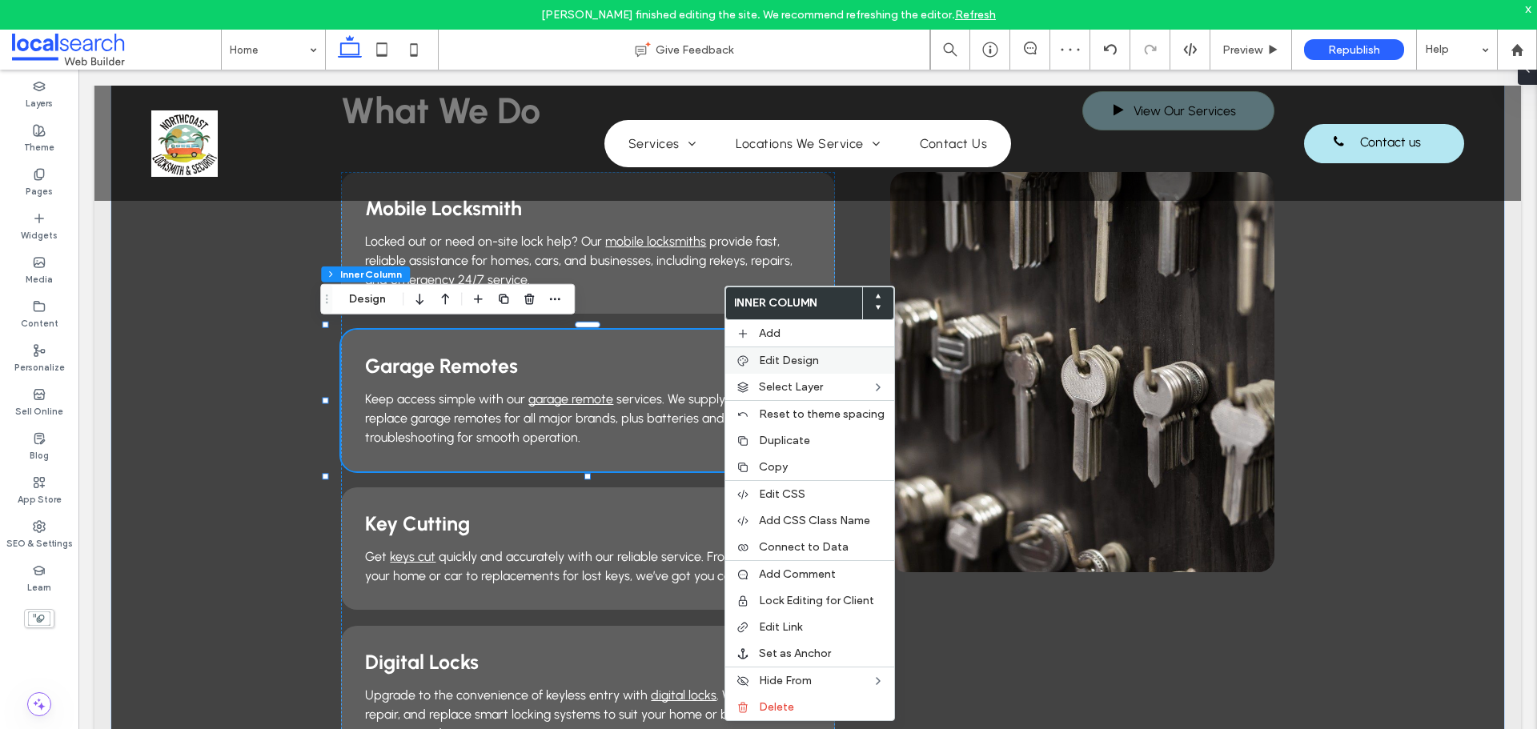
click at [785, 360] on span "Edit Design" at bounding box center [789, 361] width 60 height 14
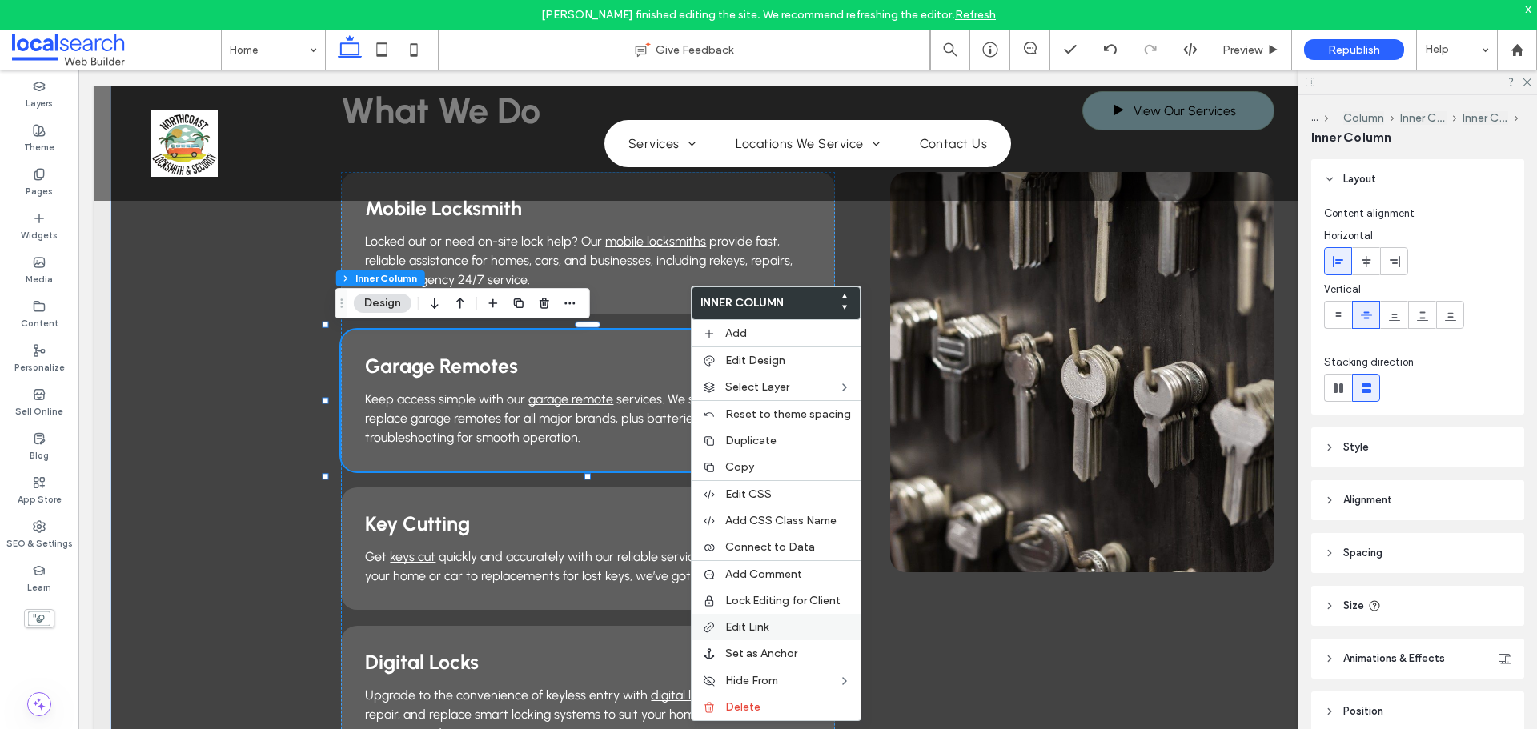
click at [732, 628] on span "Edit Link" at bounding box center [746, 627] width 43 height 14
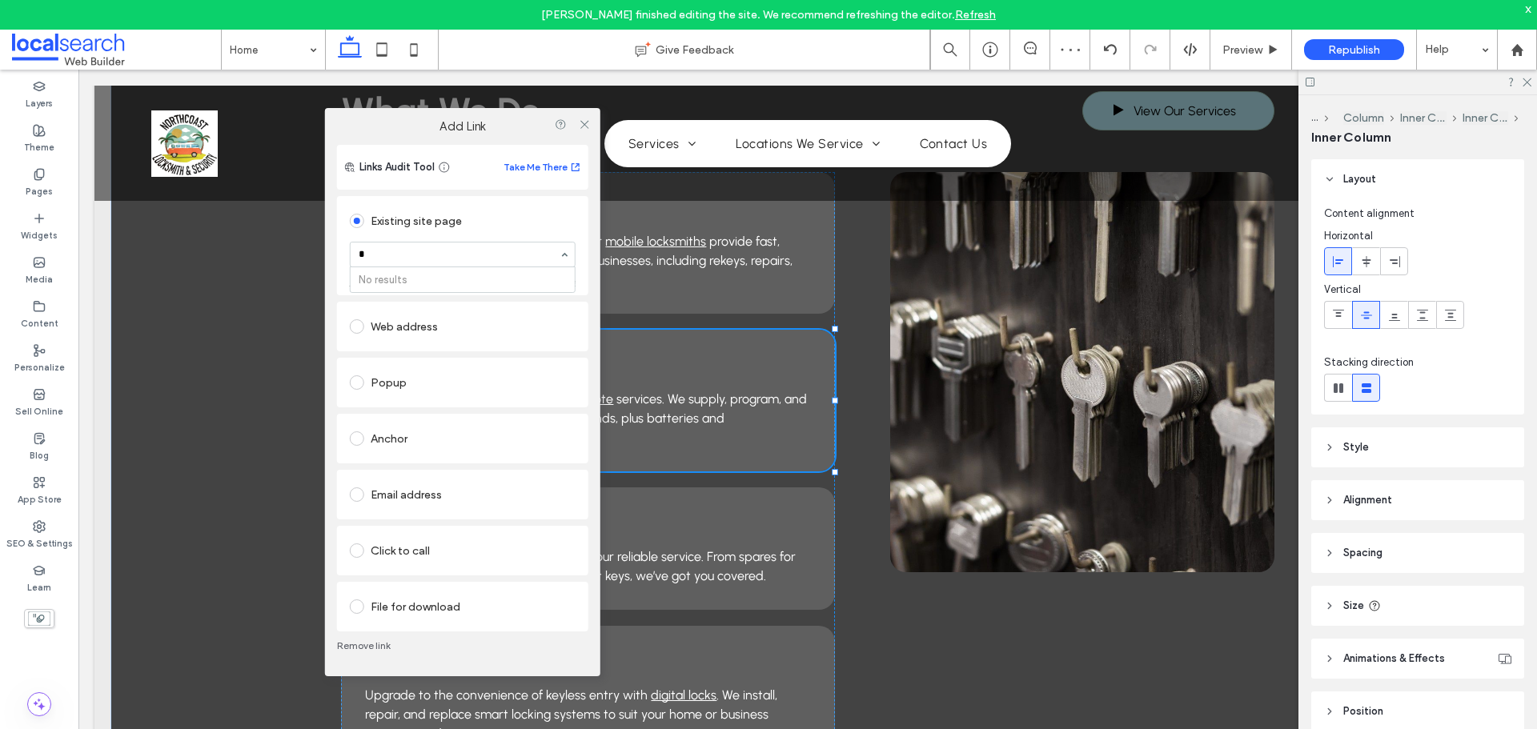
type input "**"
click at [588, 123] on icon at bounding box center [584, 124] width 12 height 12
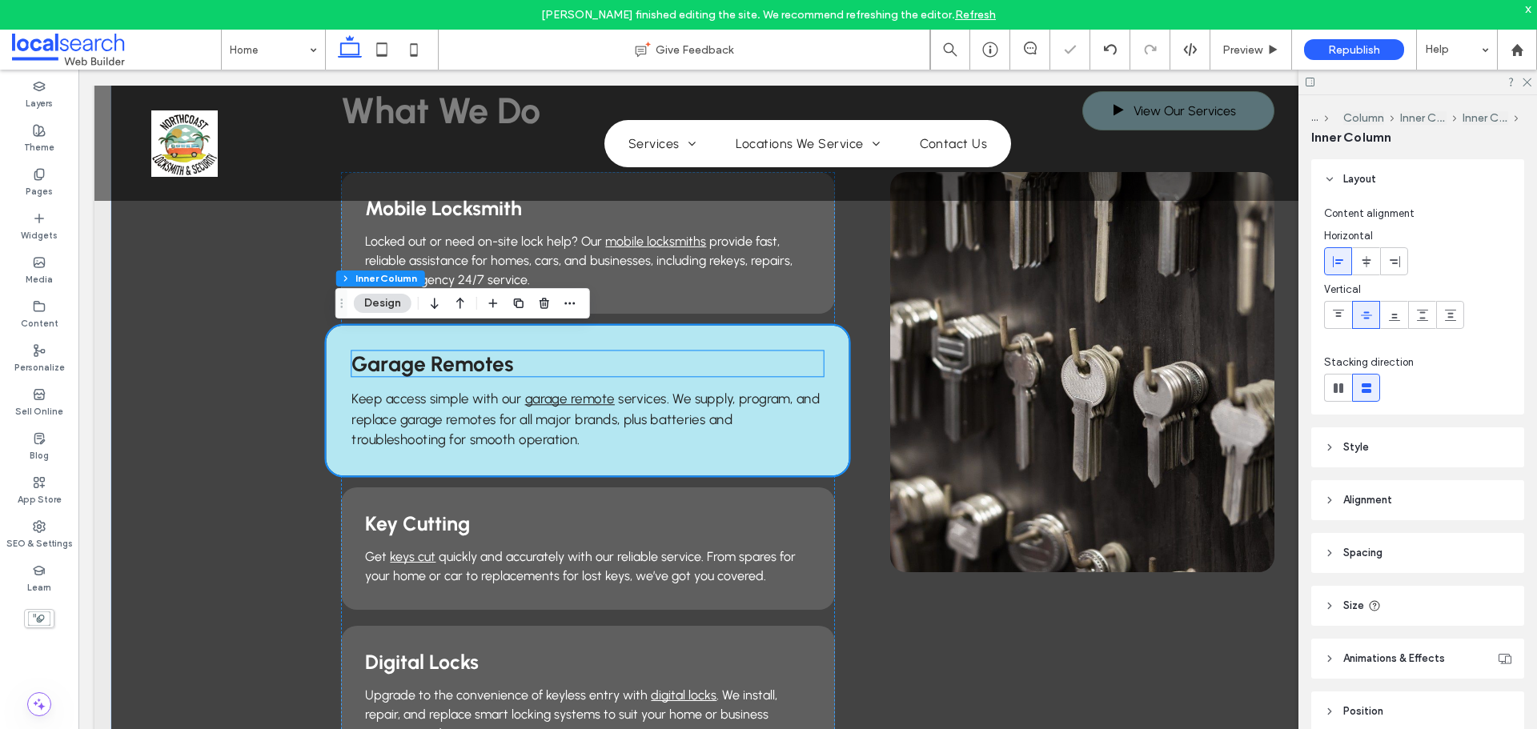
scroll to position [1521, 0]
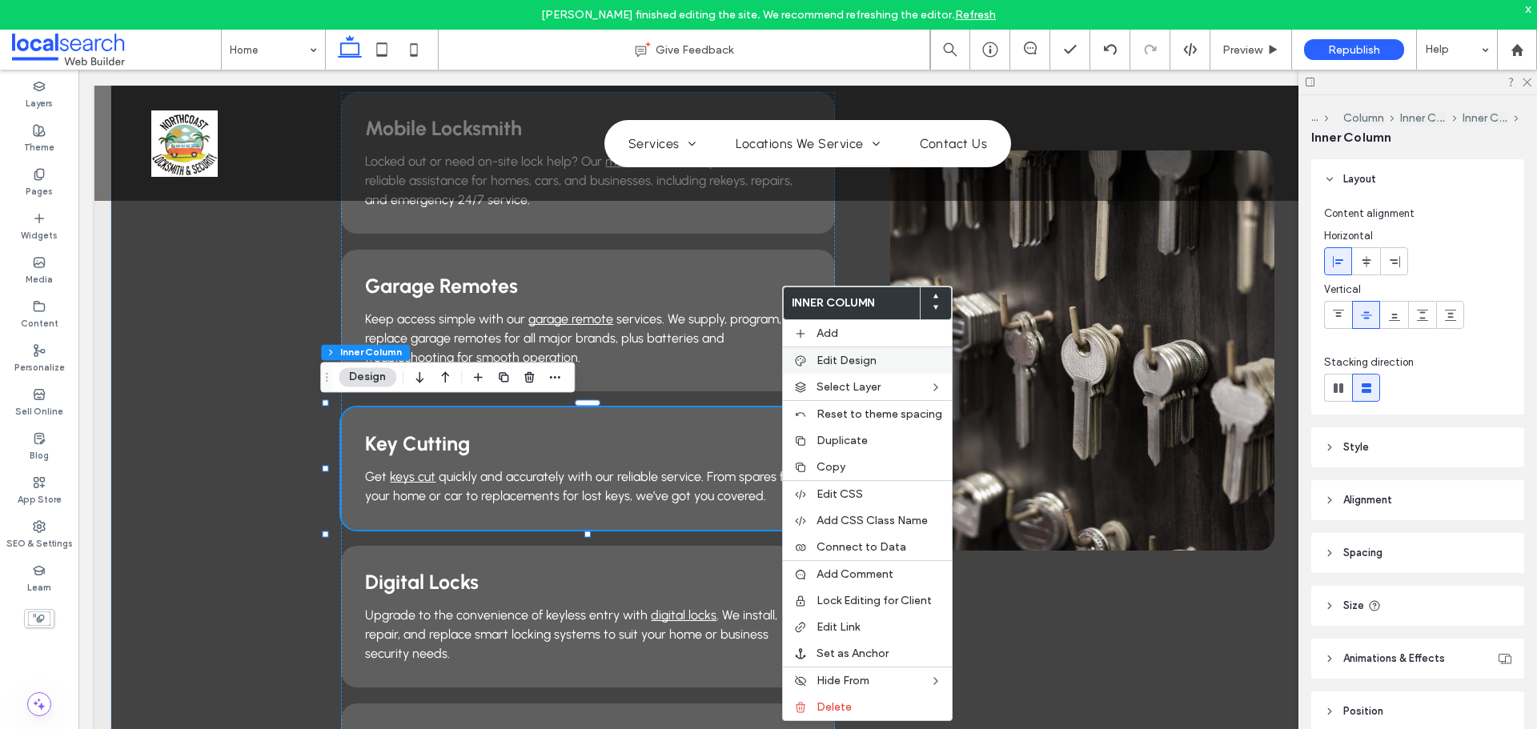
click at [829, 362] on span "Edit Design" at bounding box center [847, 361] width 60 height 14
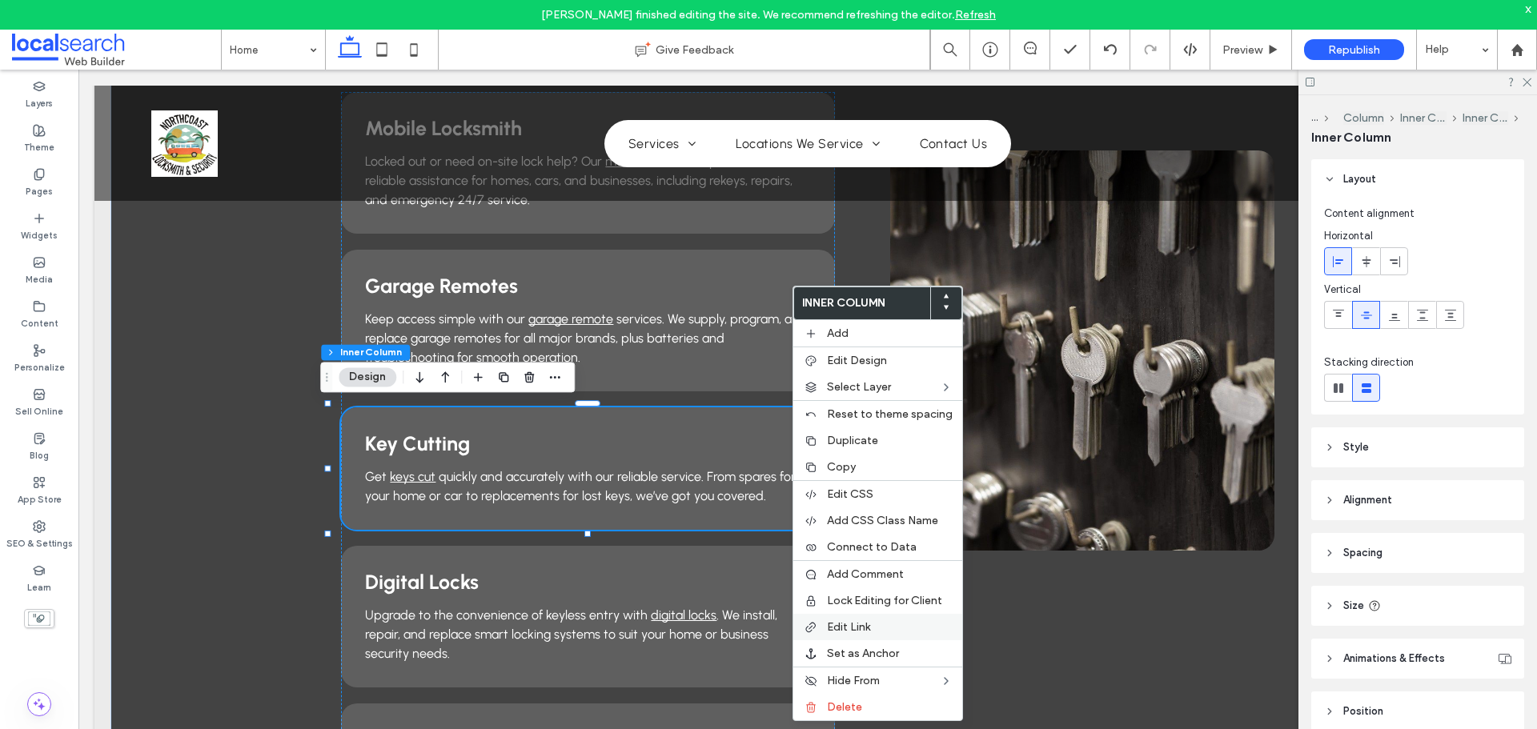
click at [831, 625] on span "Edit Link" at bounding box center [848, 627] width 43 height 14
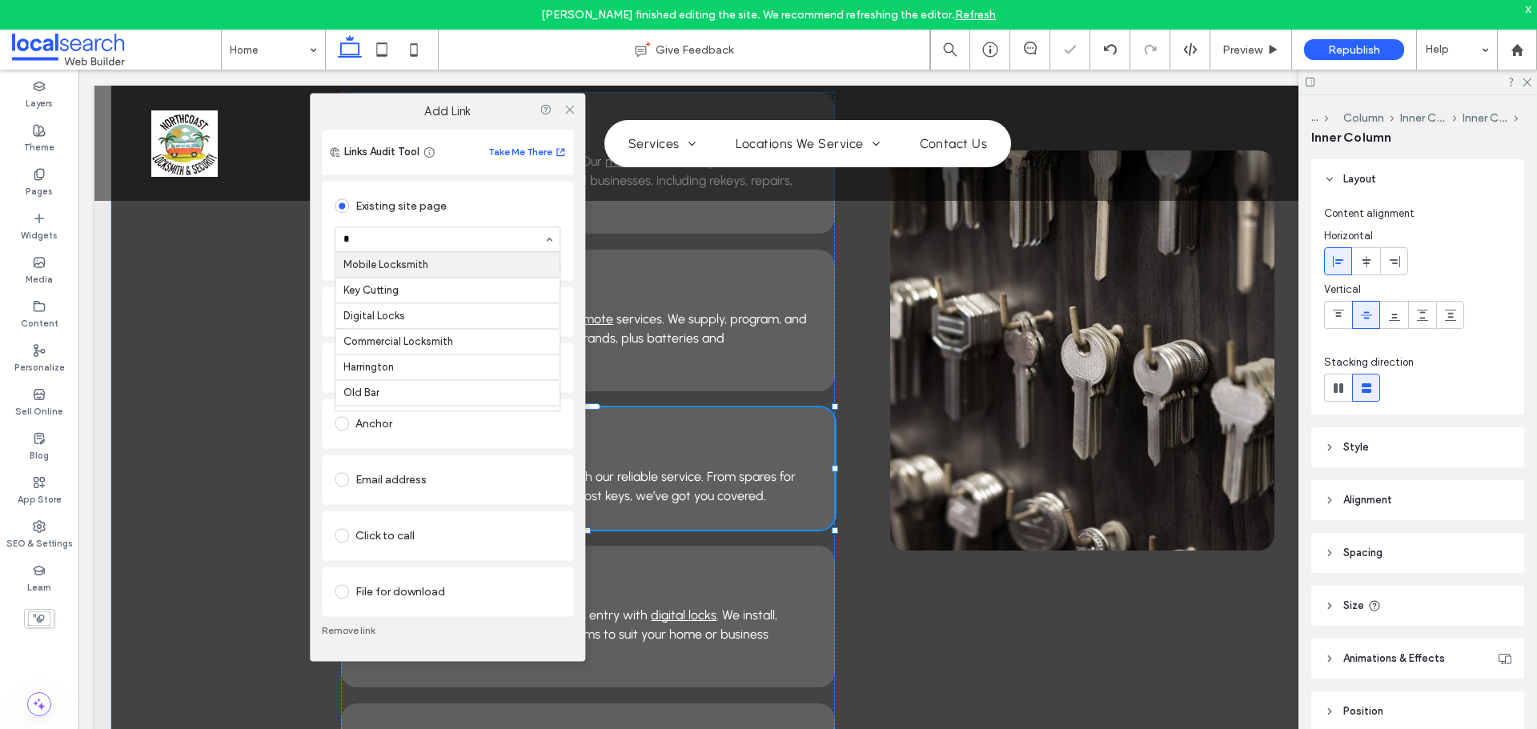
type input "**"
click at [567, 111] on icon at bounding box center [570, 109] width 12 height 12
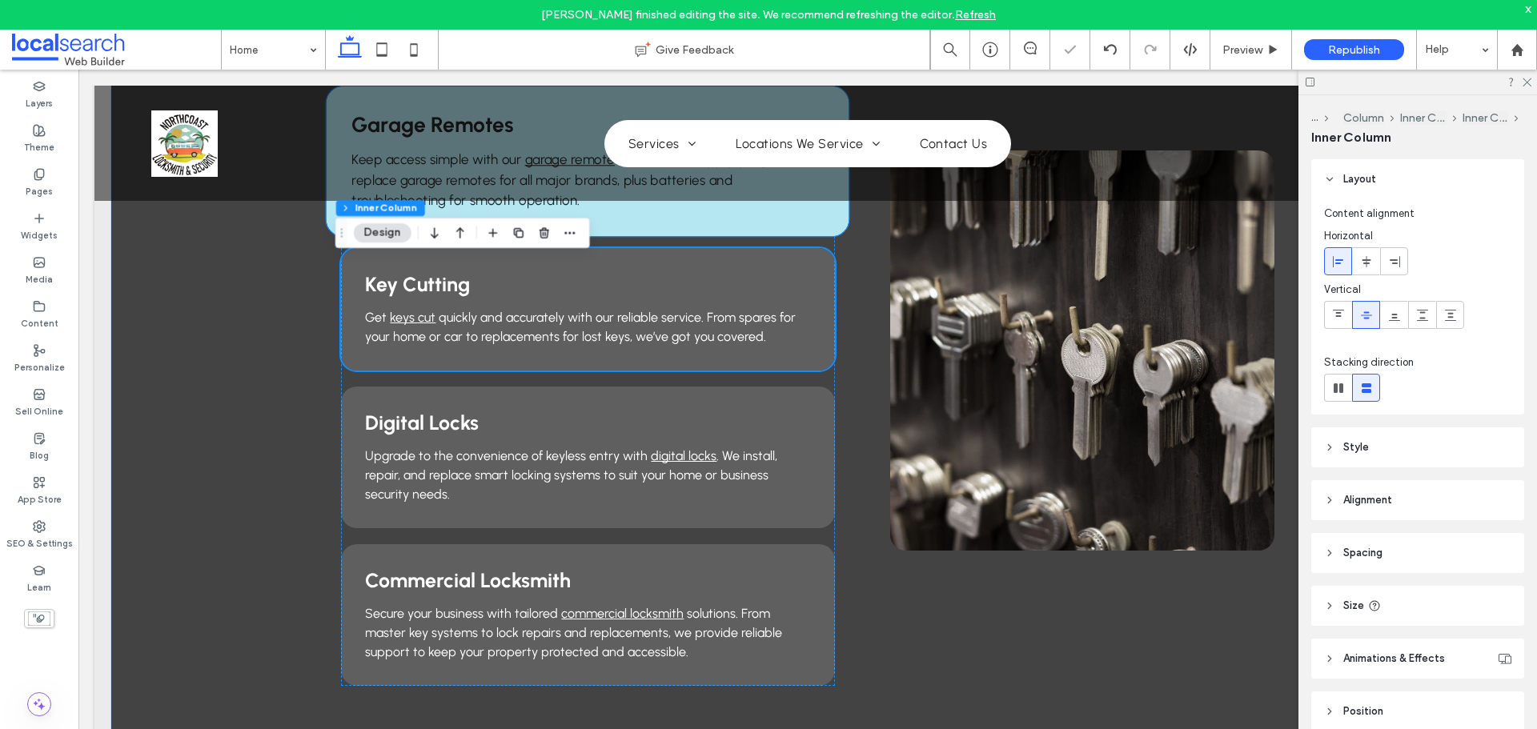
scroll to position [1681, 0]
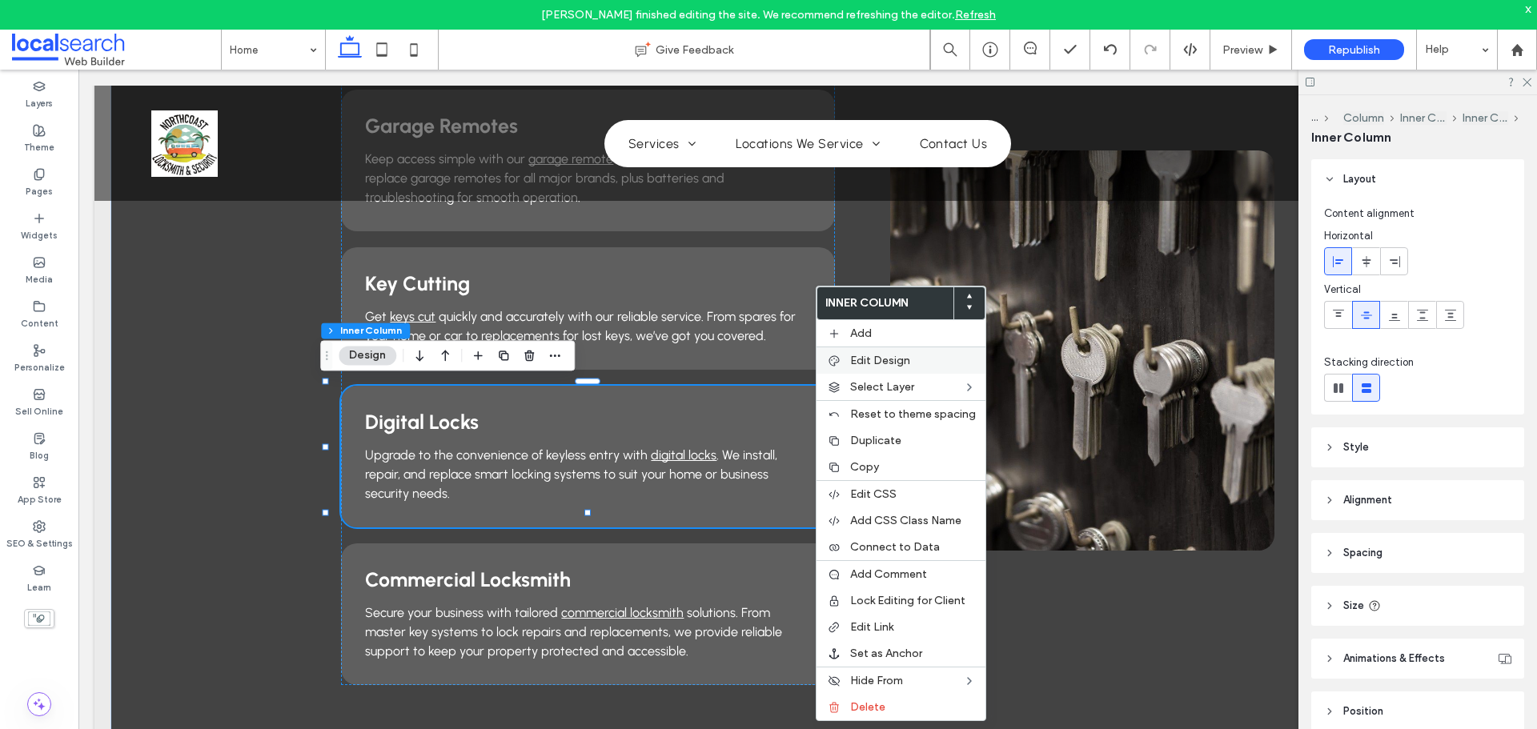
click at [877, 359] on span "Edit Design" at bounding box center [880, 361] width 60 height 14
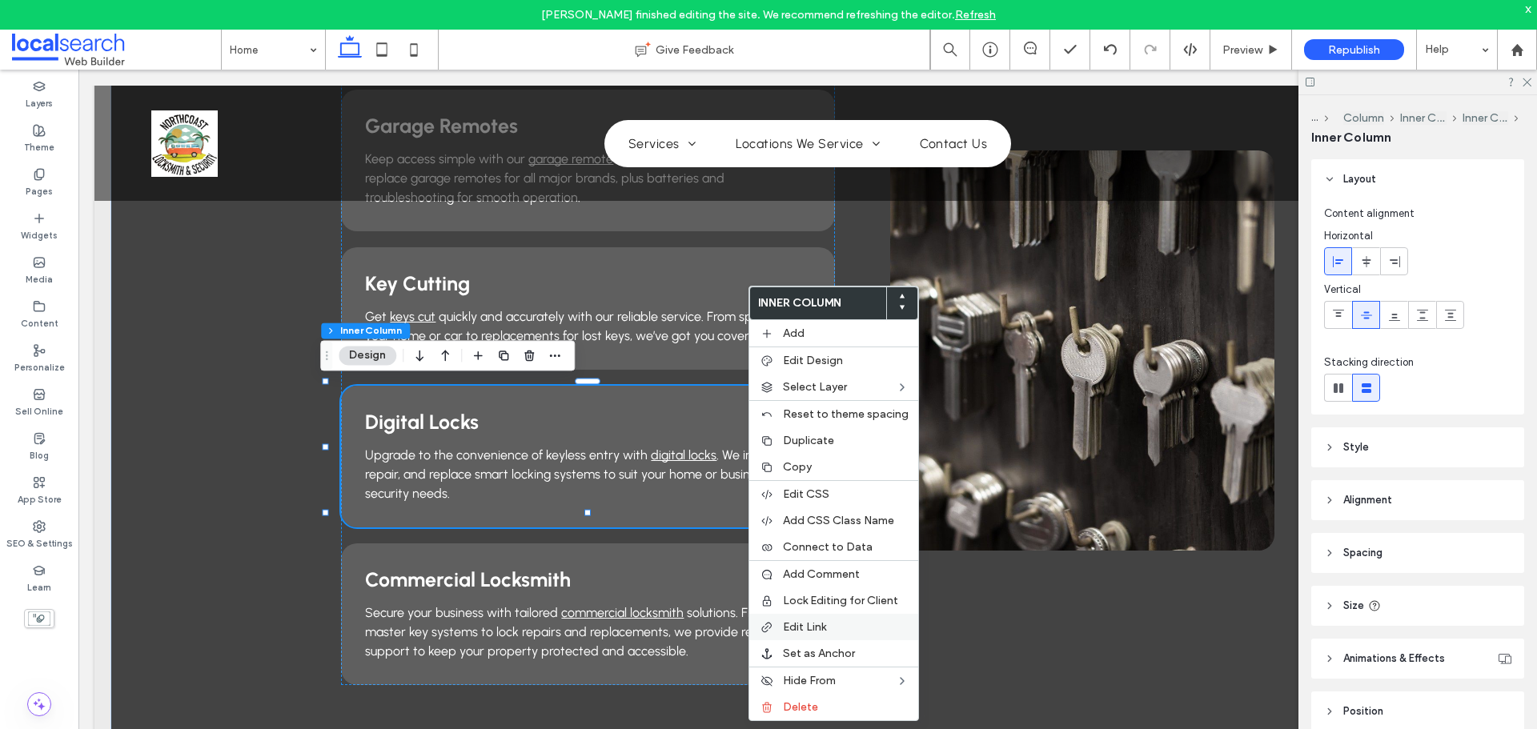
click at [806, 625] on span "Edit Link" at bounding box center [804, 627] width 43 height 14
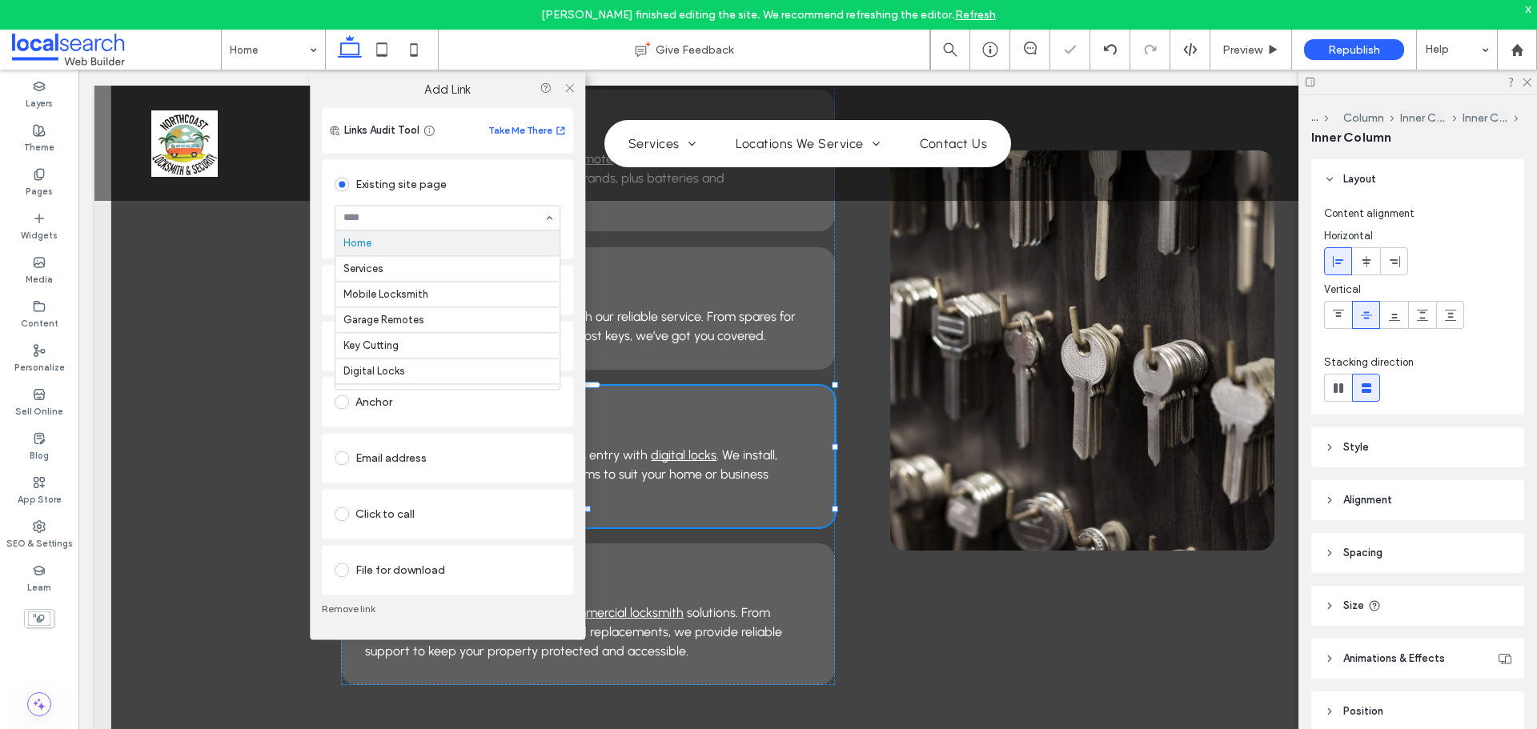
type input "*"
click at [569, 89] on icon at bounding box center [570, 88] width 12 height 12
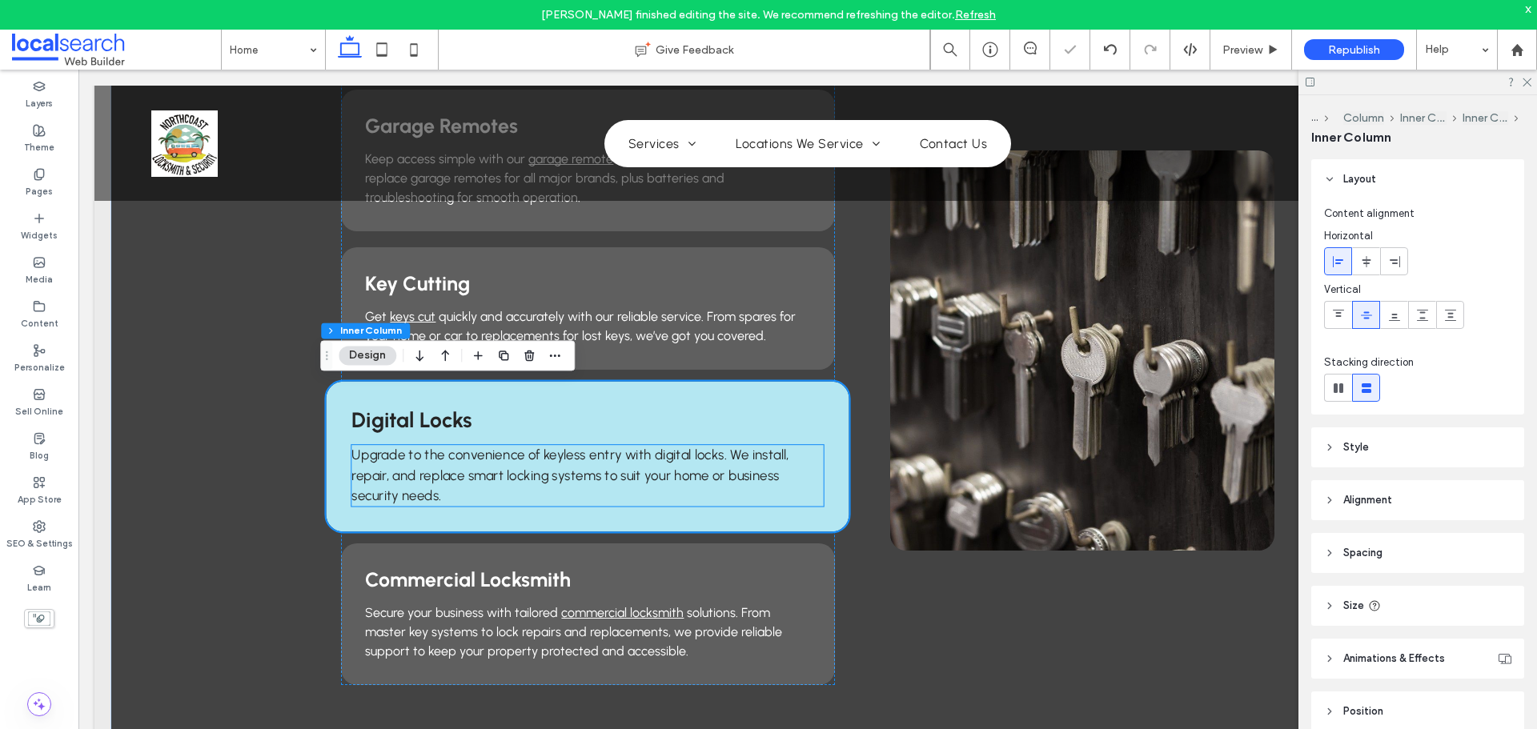
scroll to position [1761, 0]
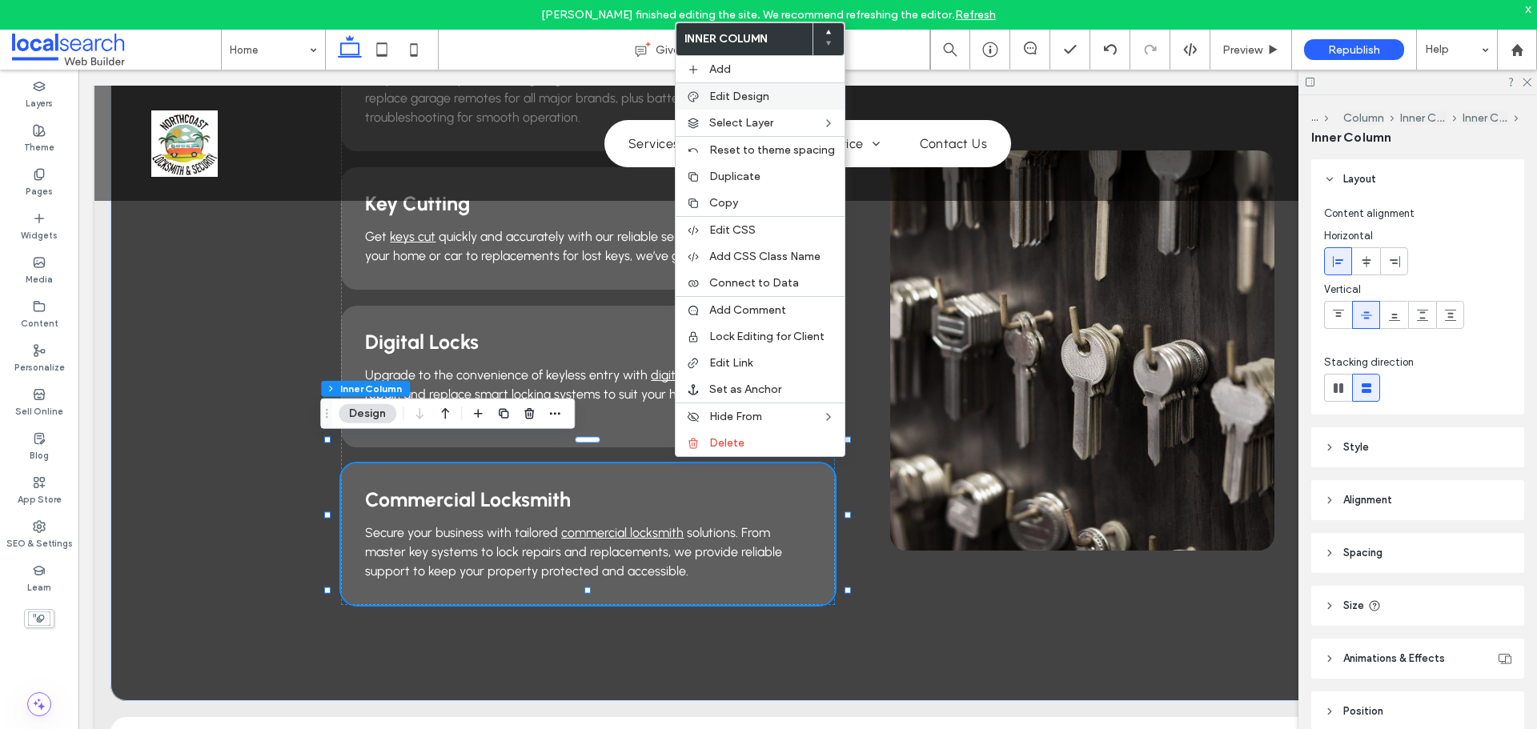
click at [747, 98] on span "Edit Design" at bounding box center [739, 97] width 60 height 14
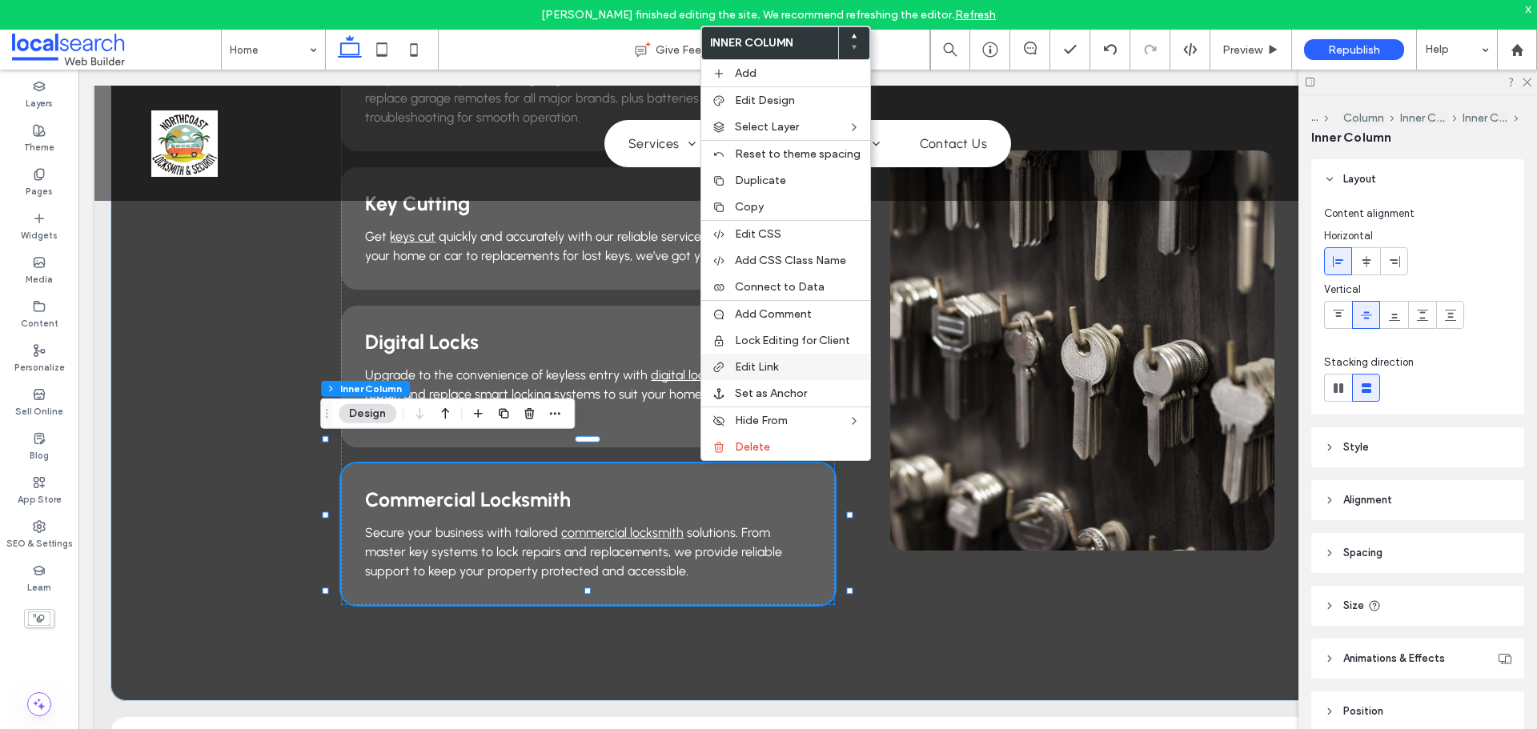
click at [748, 366] on span "Edit Link" at bounding box center [756, 367] width 43 height 14
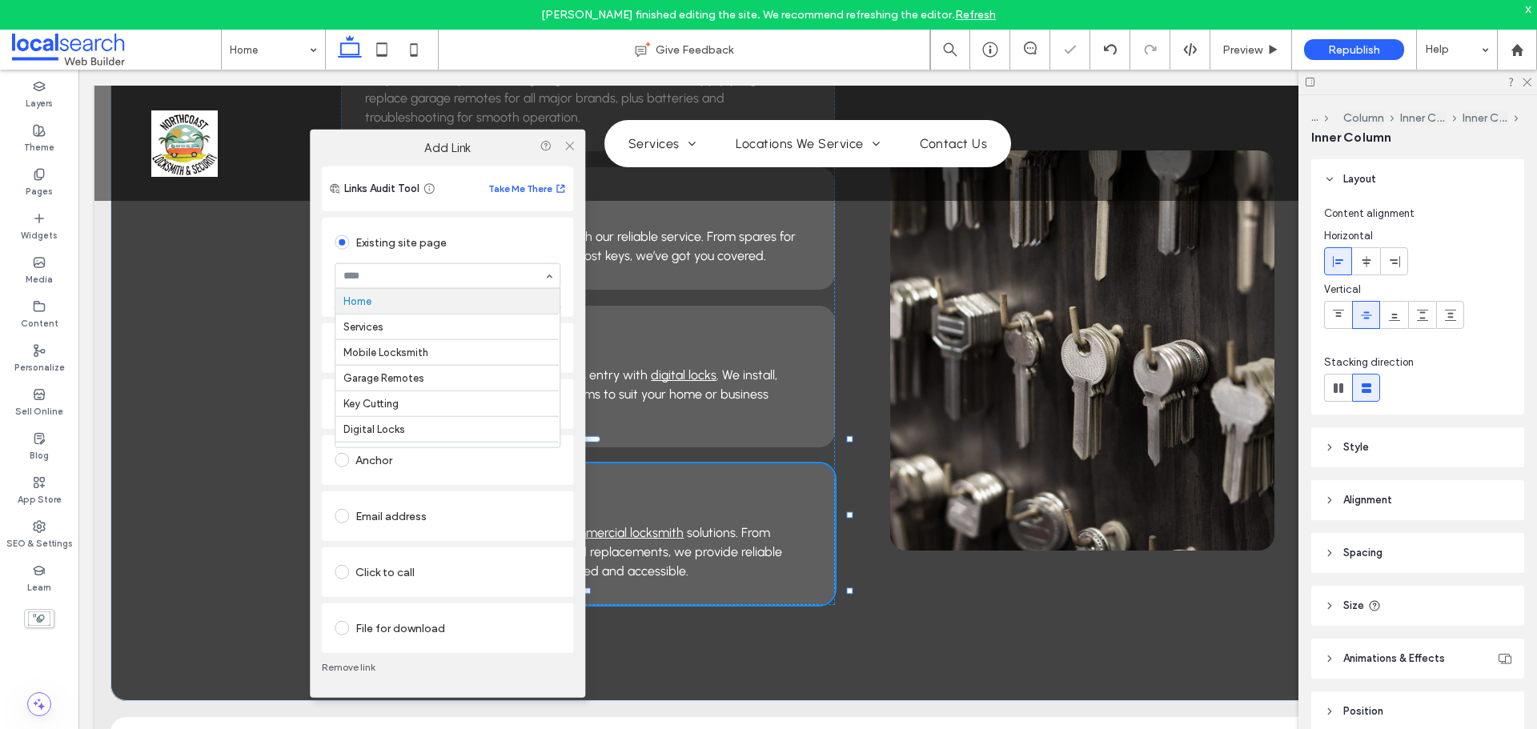
type input "*"
click at [569, 146] on use at bounding box center [569, 146] width 8 height 8
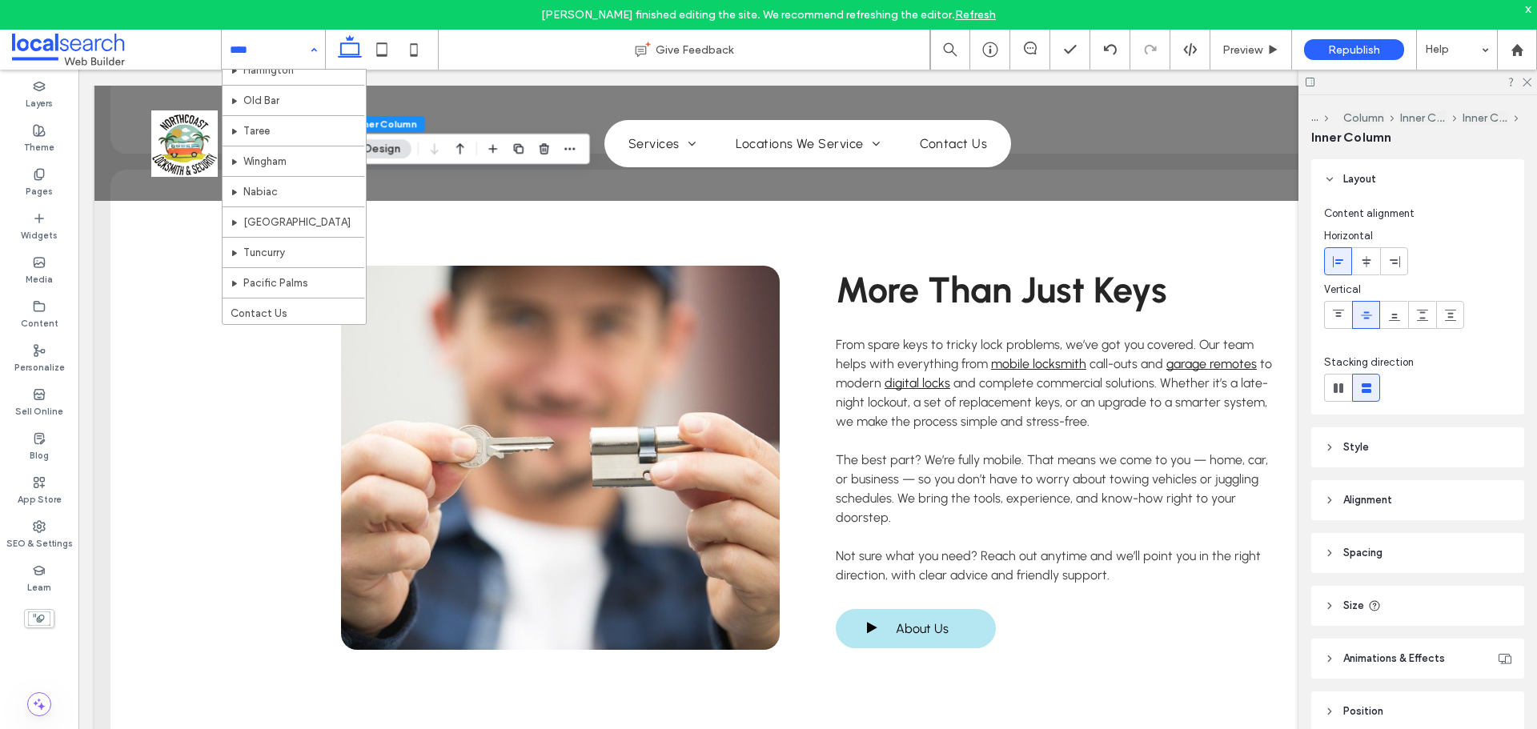
scroll to position [260, 0]
click at [309, 48] on div "Home Services Mobile Locksmith Garage Remotes Key Cutting Digital Locks Commerc…" at bounding box center [273, 50] width 103 height 40
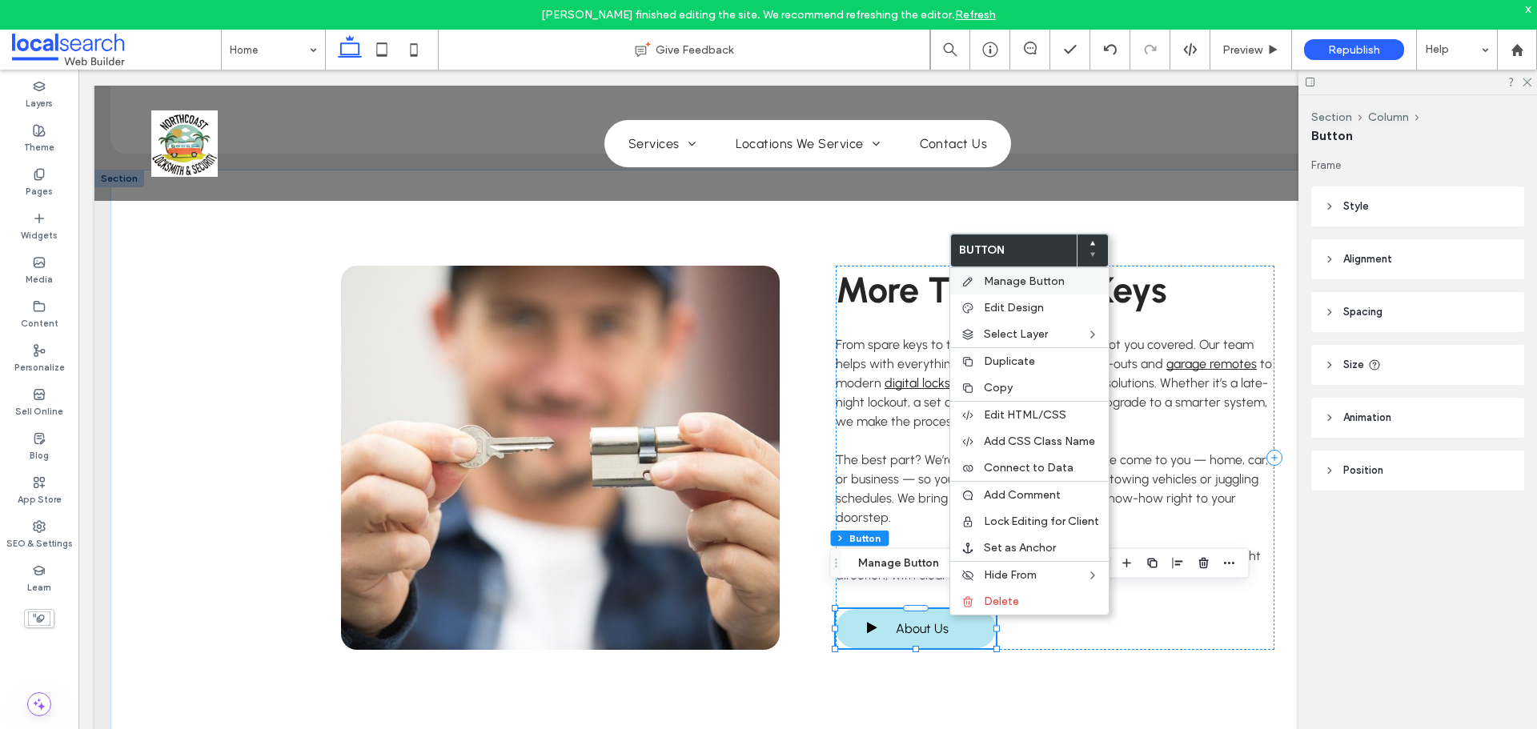
click at [1037, 286] on span "Manage Button" at bounding box center [1024, 282] width 81 height 14
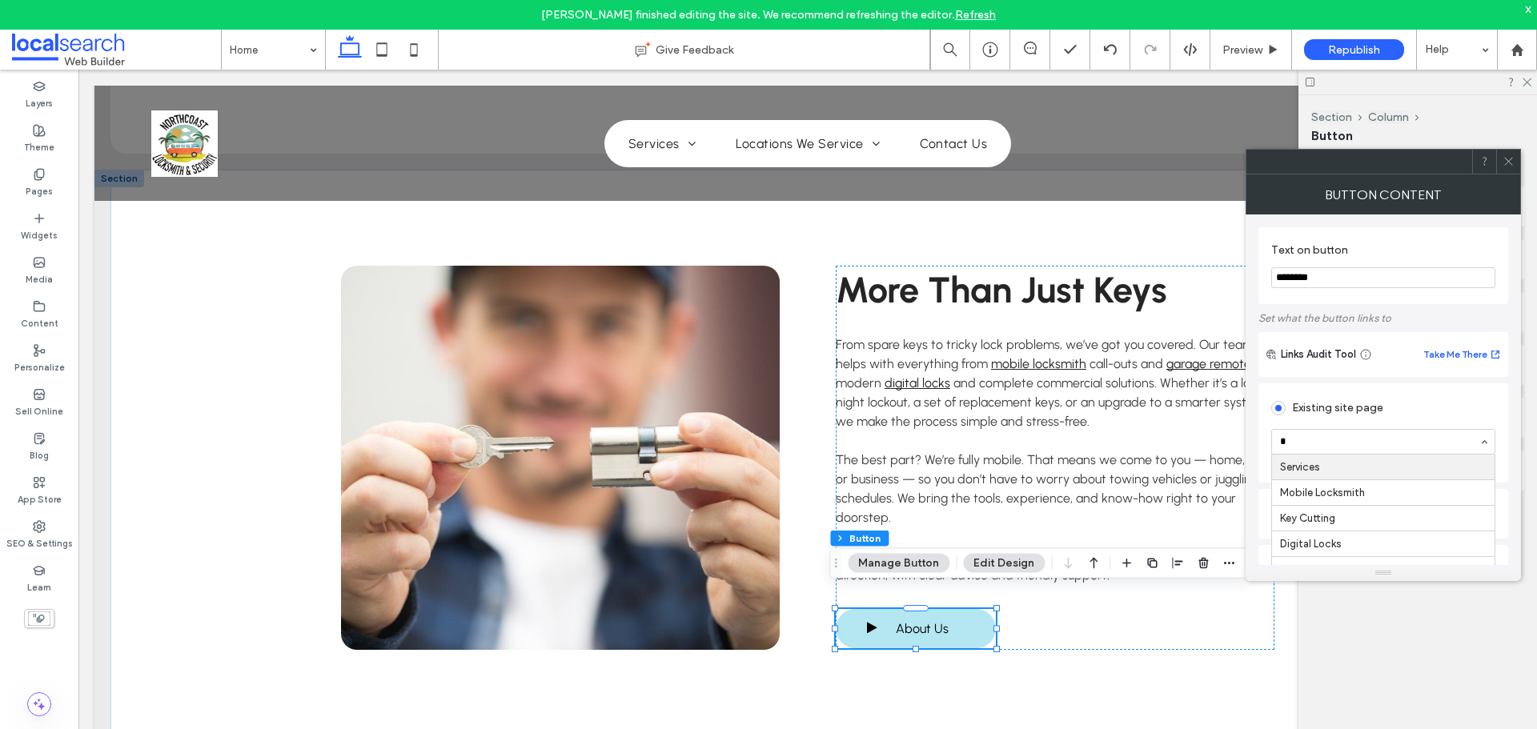
type input "**"
click at [1506, 161] on icon at bounding box center [1509, 161] width 12 height 12
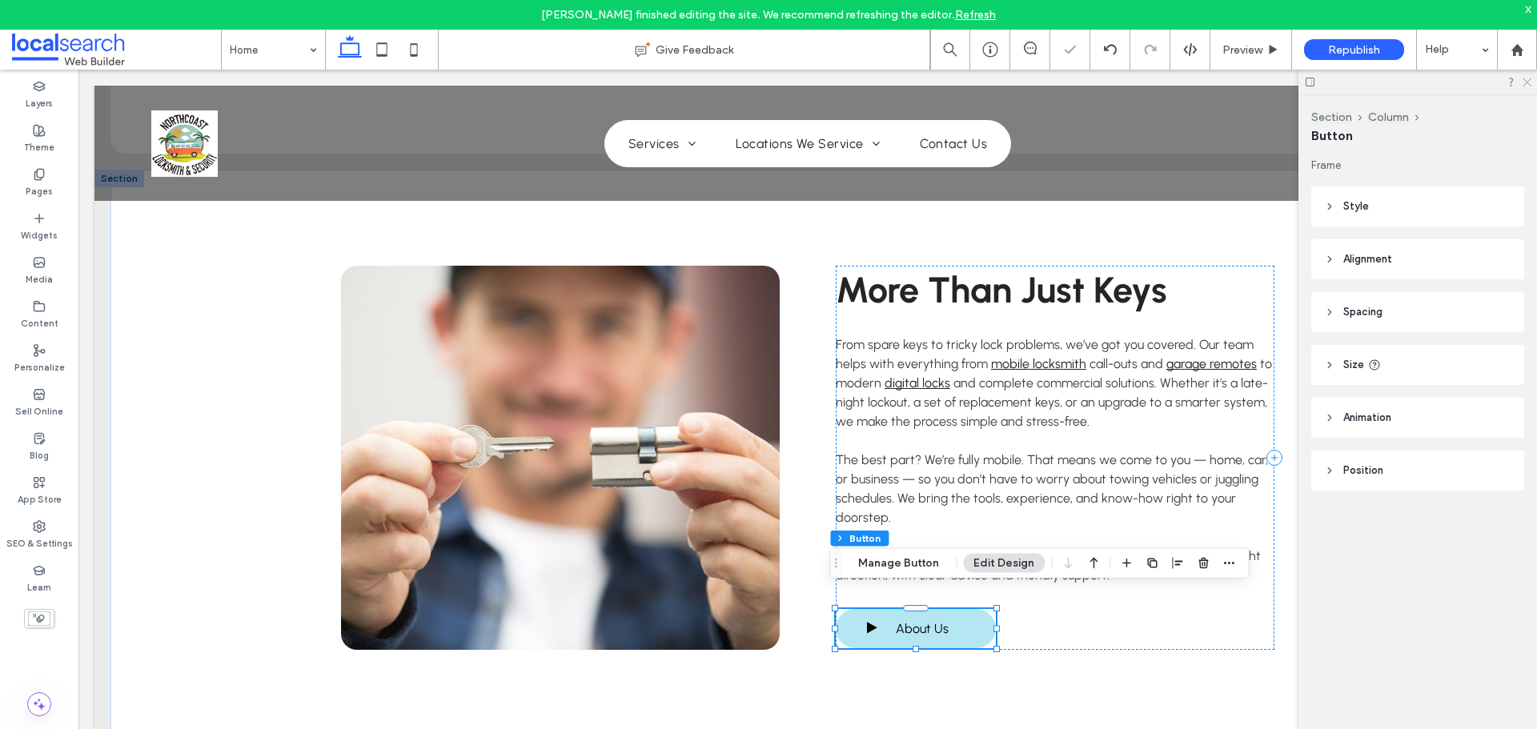
drag, startPoint x: 1528, startPoint y: 82, endPoint x: 1443, endPoint y: 25, distance: 103.2
click at [1528, 82] on icon at bounding box center [1526, 81] width 10 height 10
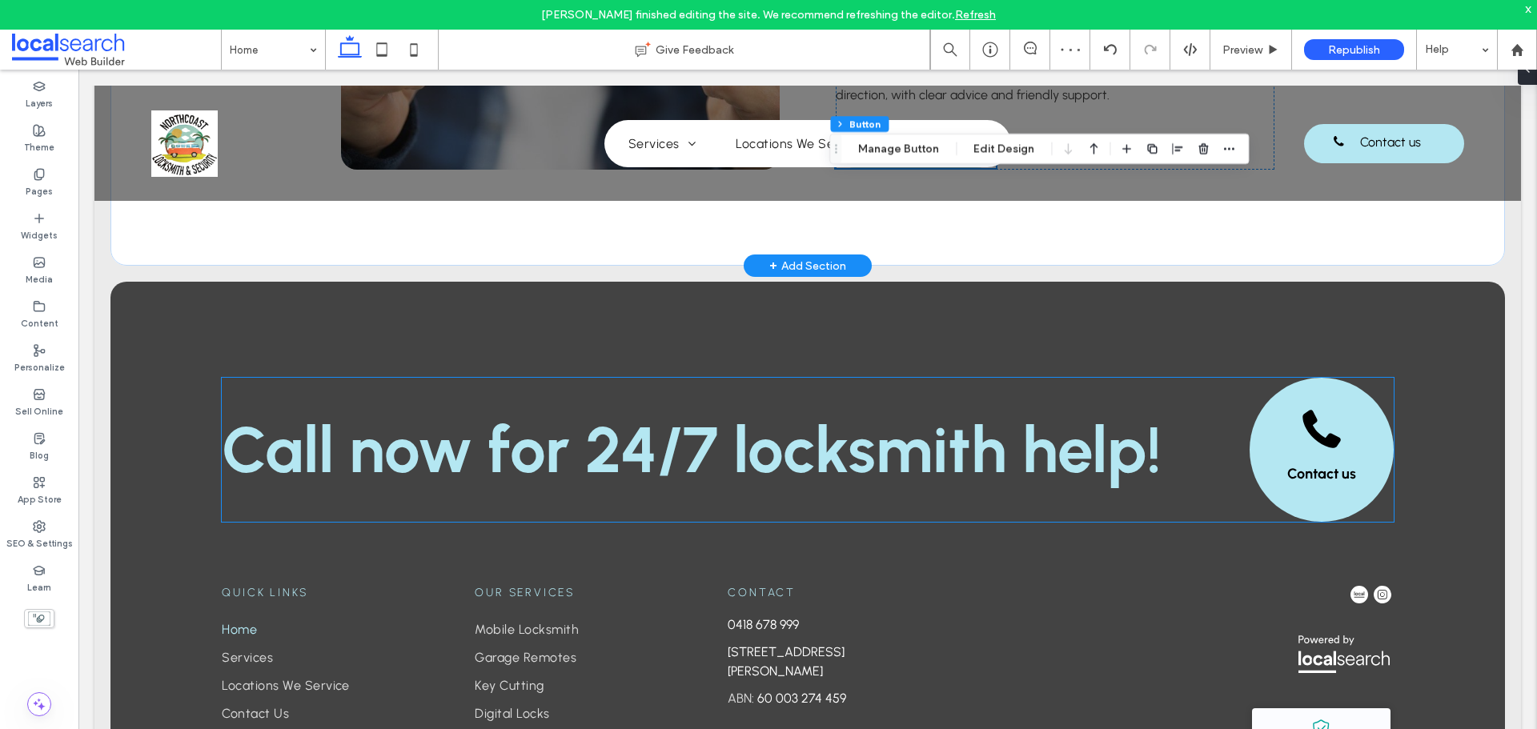
scroll to position [3522, 0]
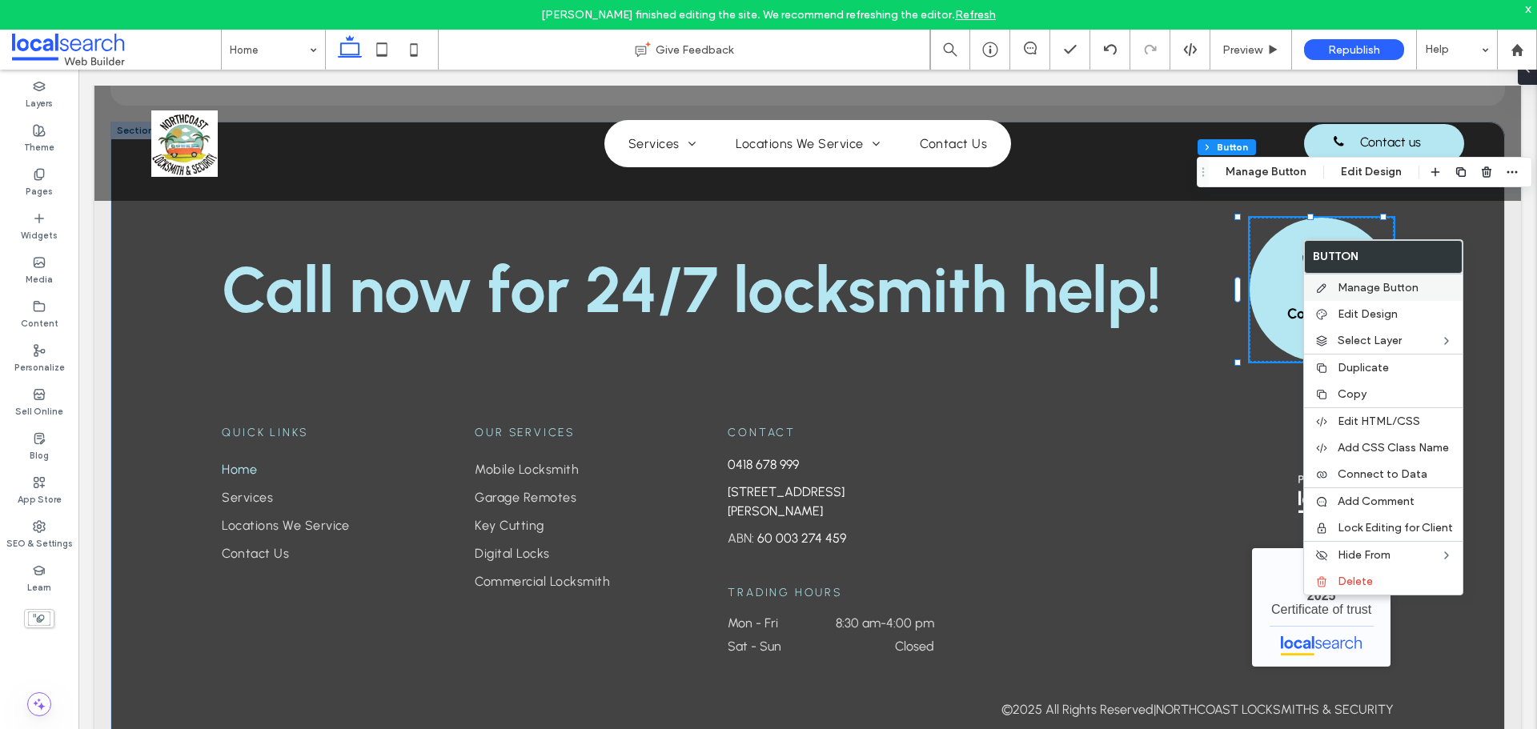
click at [1356, 283] on span "Manage Button" at bounding box center [1378, 288] width 81 height 14
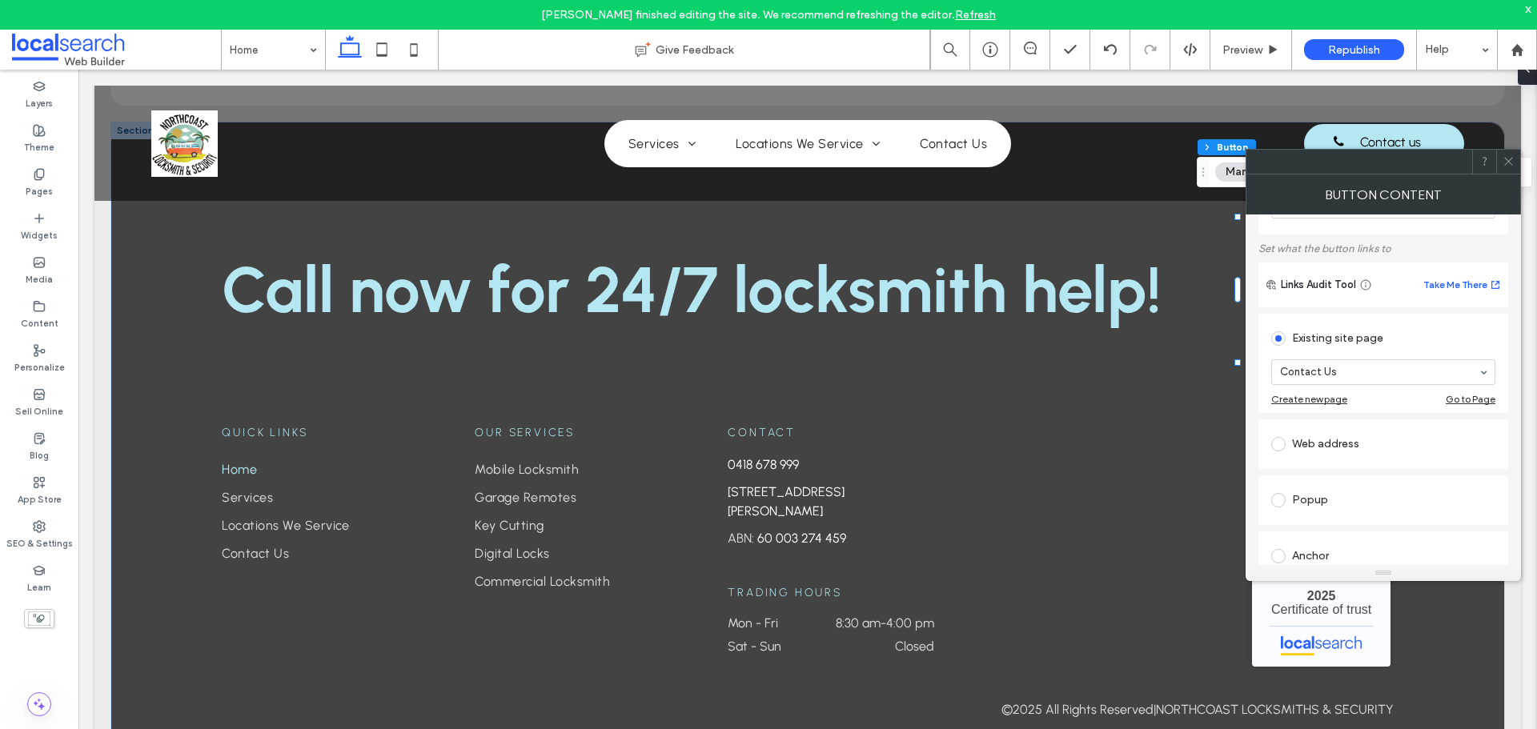
scroll to position [160, 0]
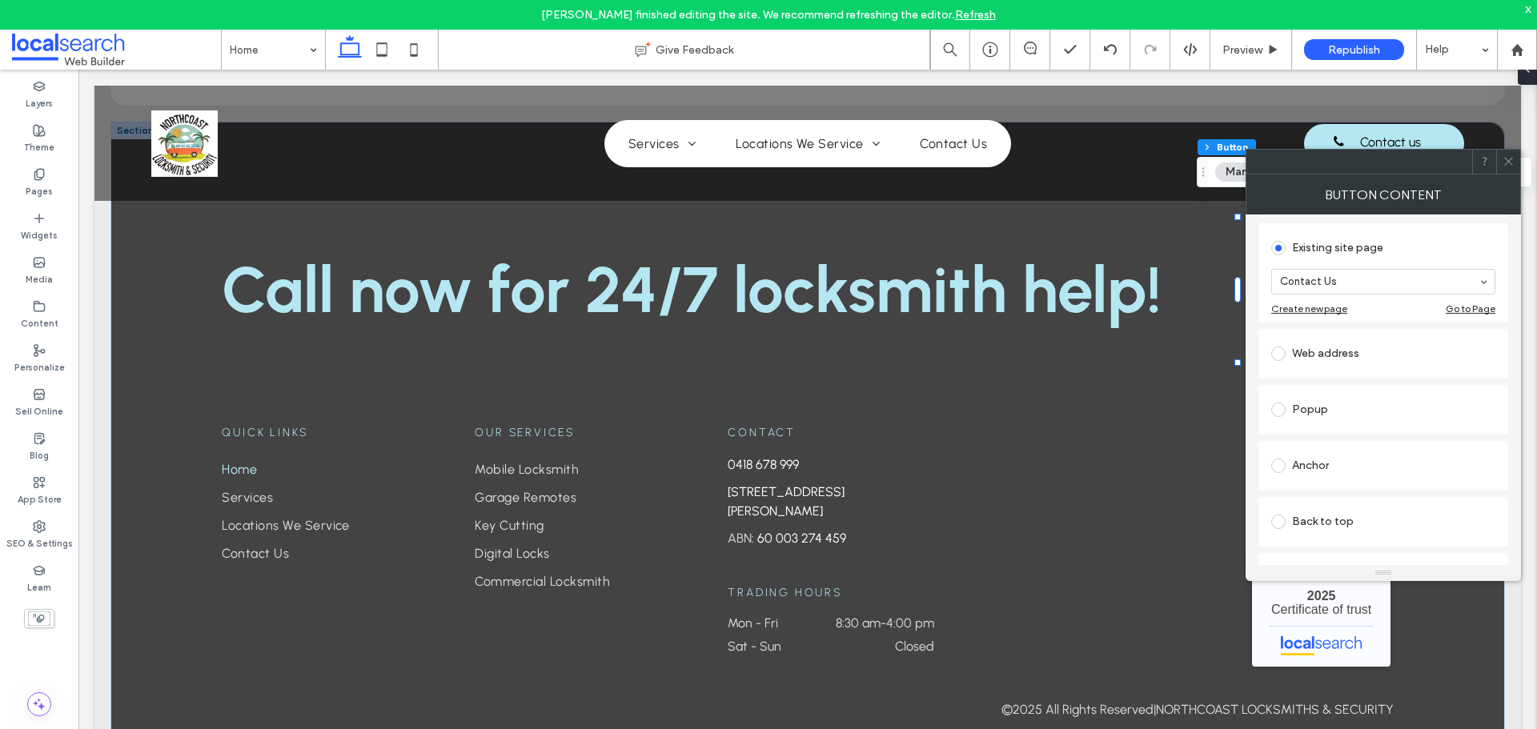
click at [1512, 156] on icon at bounding box center [1509, 161] width 12 height 12
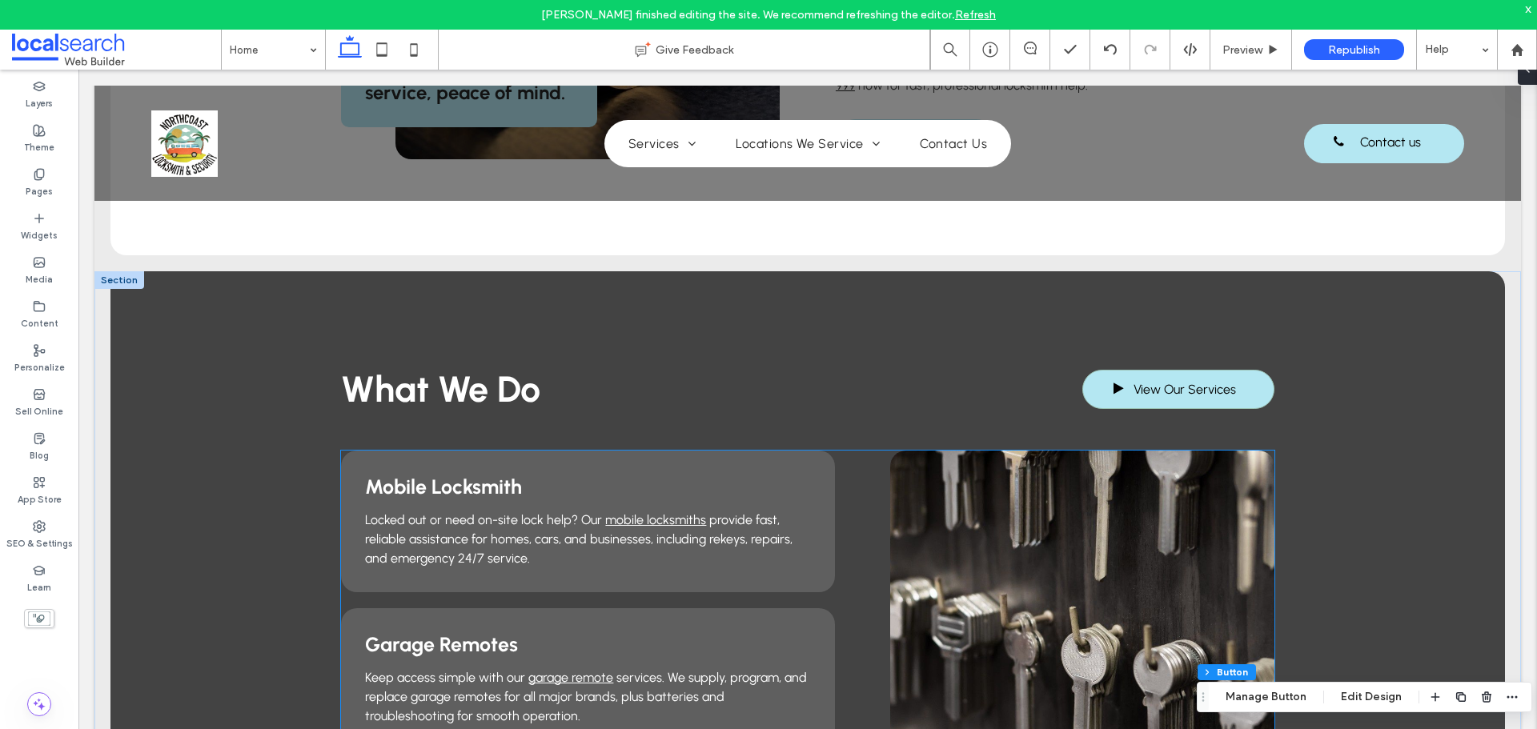
scroll to position [1121, 0]
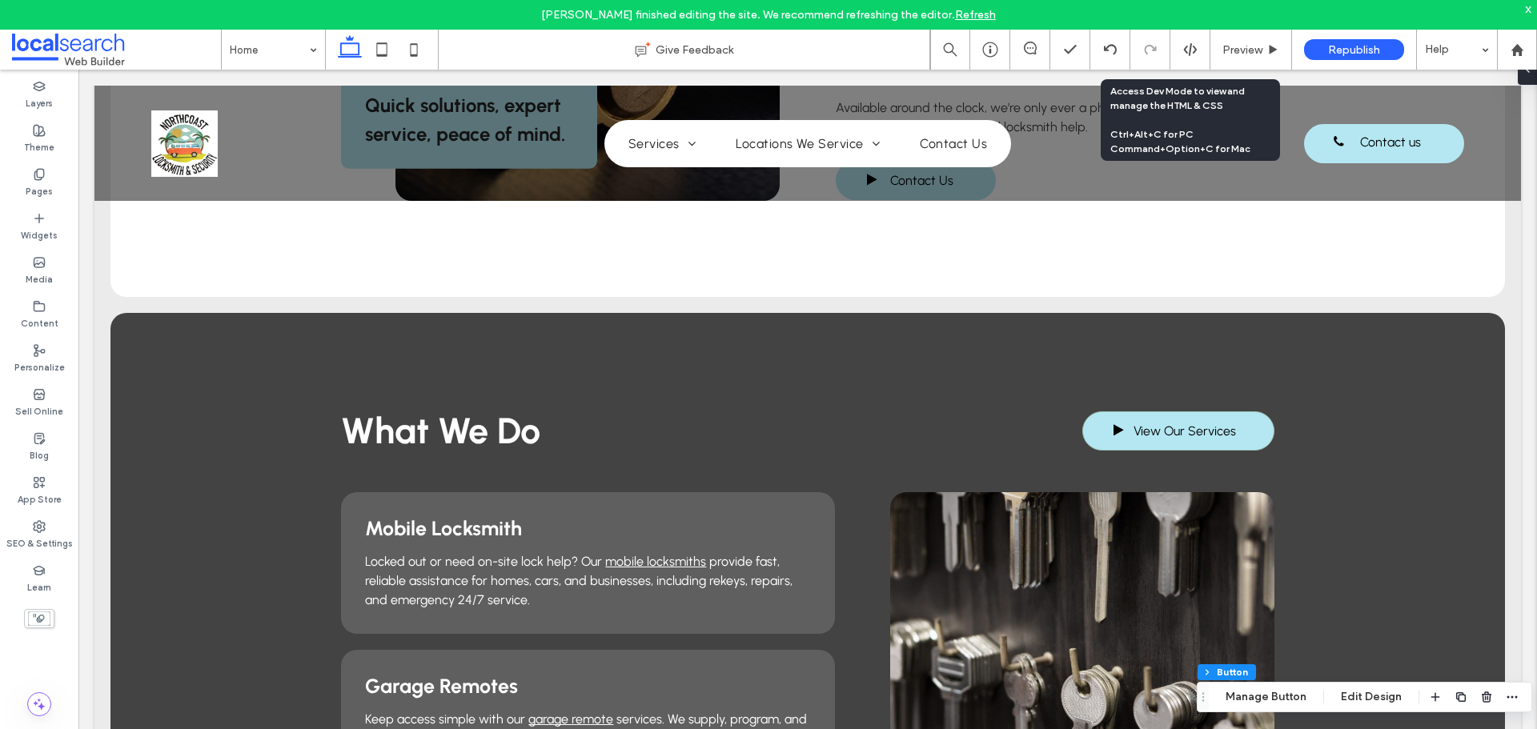
click at [1186, 49] on icon at bounding box center [1190, 49] width 14 height 14
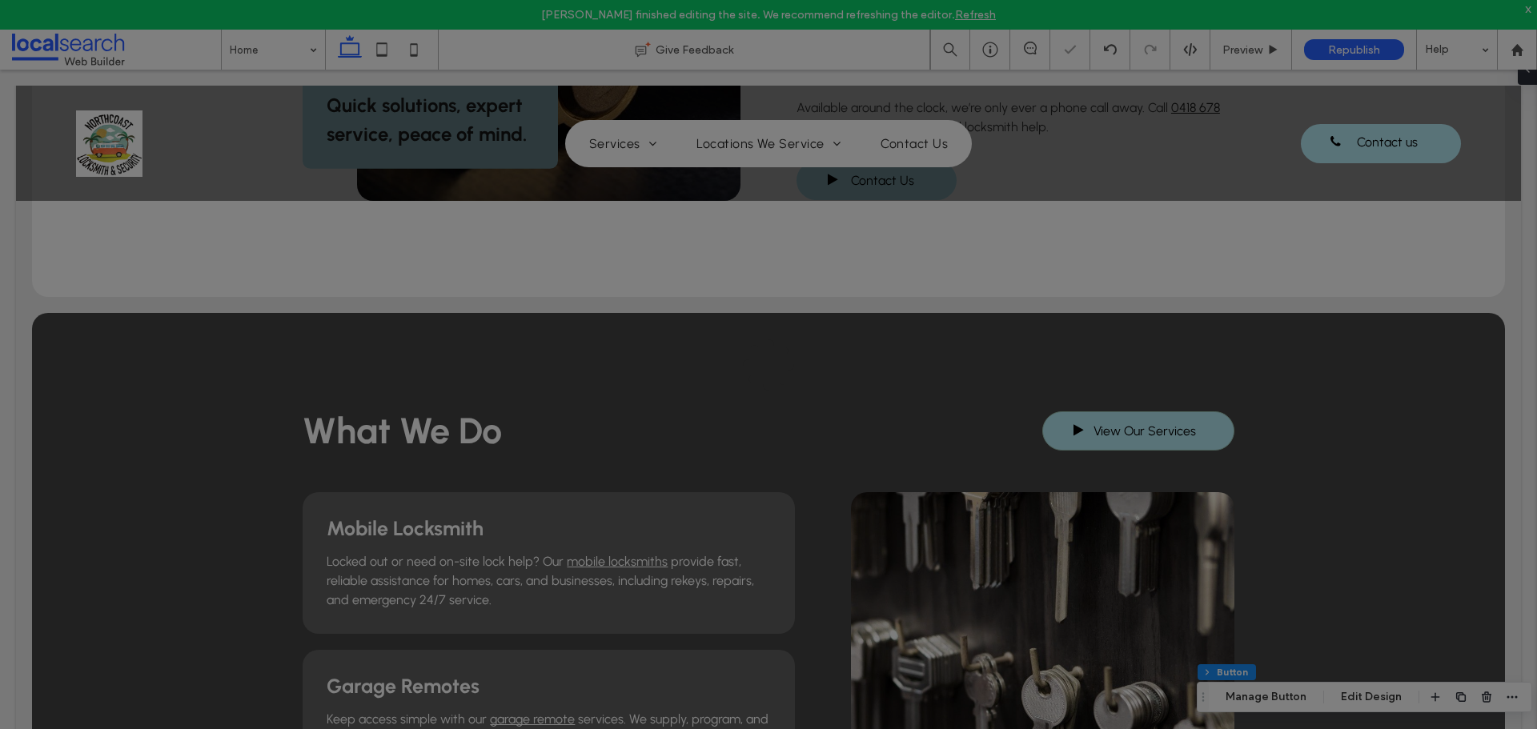
scroll to position [0, 0]
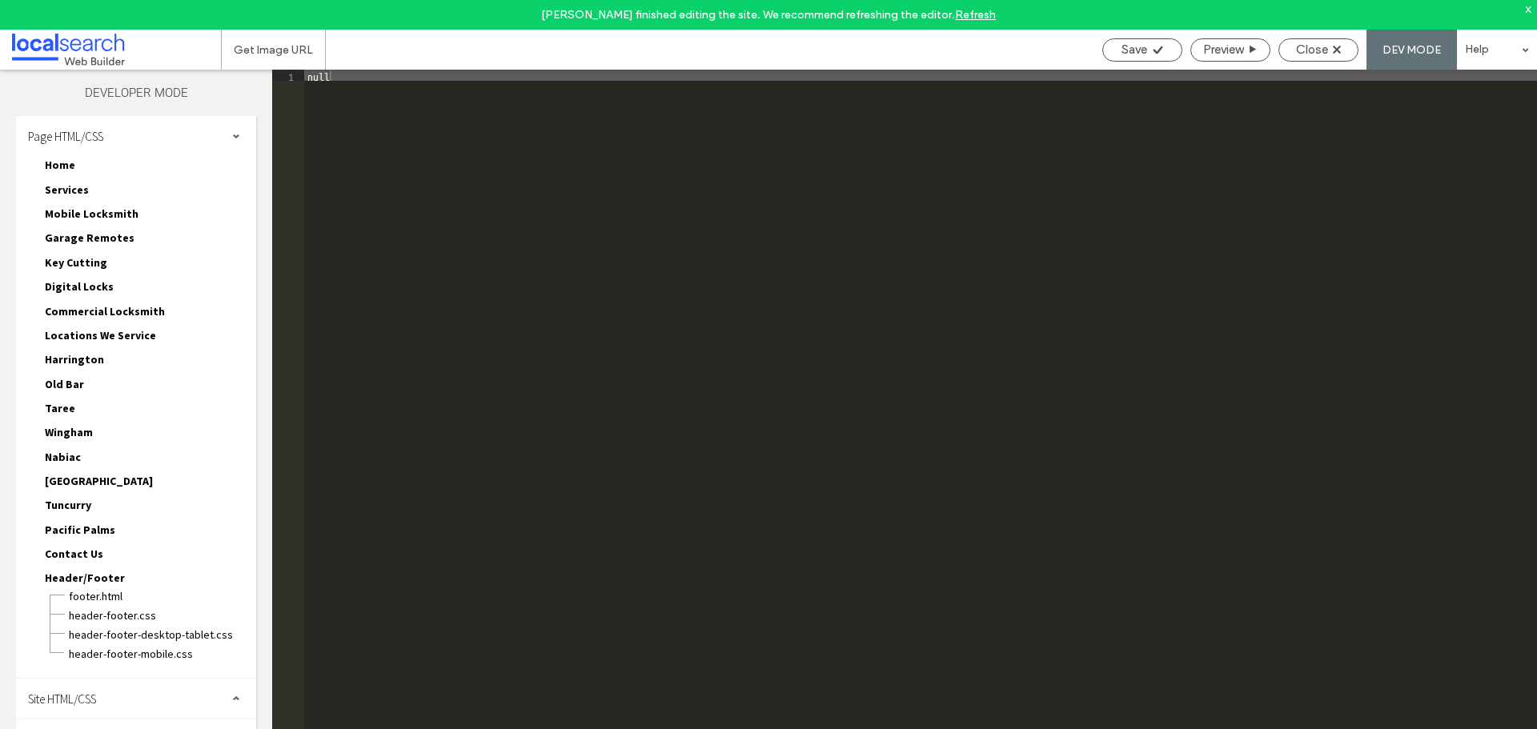
click at [157, 696] on div "Site HTML/CSS" at bounding box center [136, 699] width 240 height 40
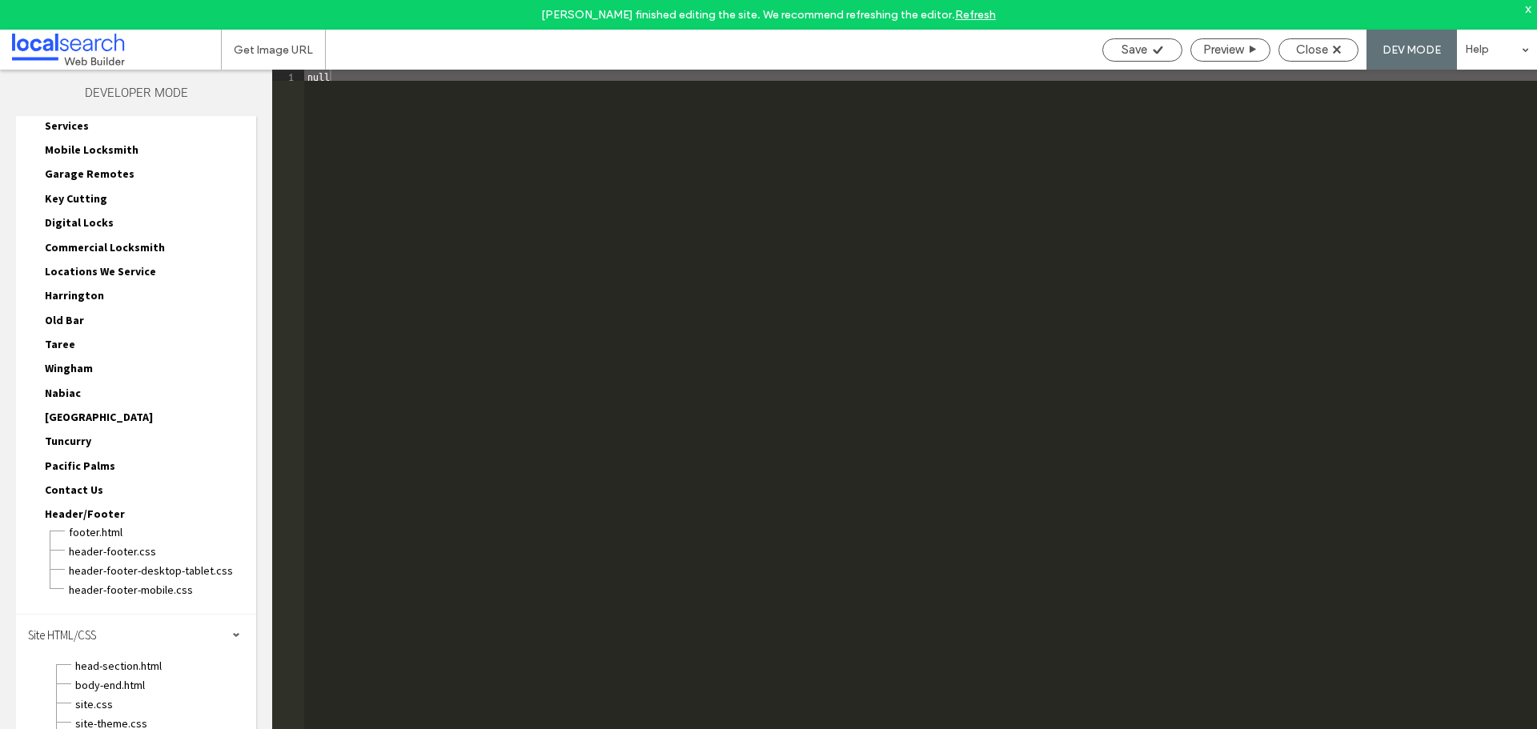
scroll to position [130, 0]
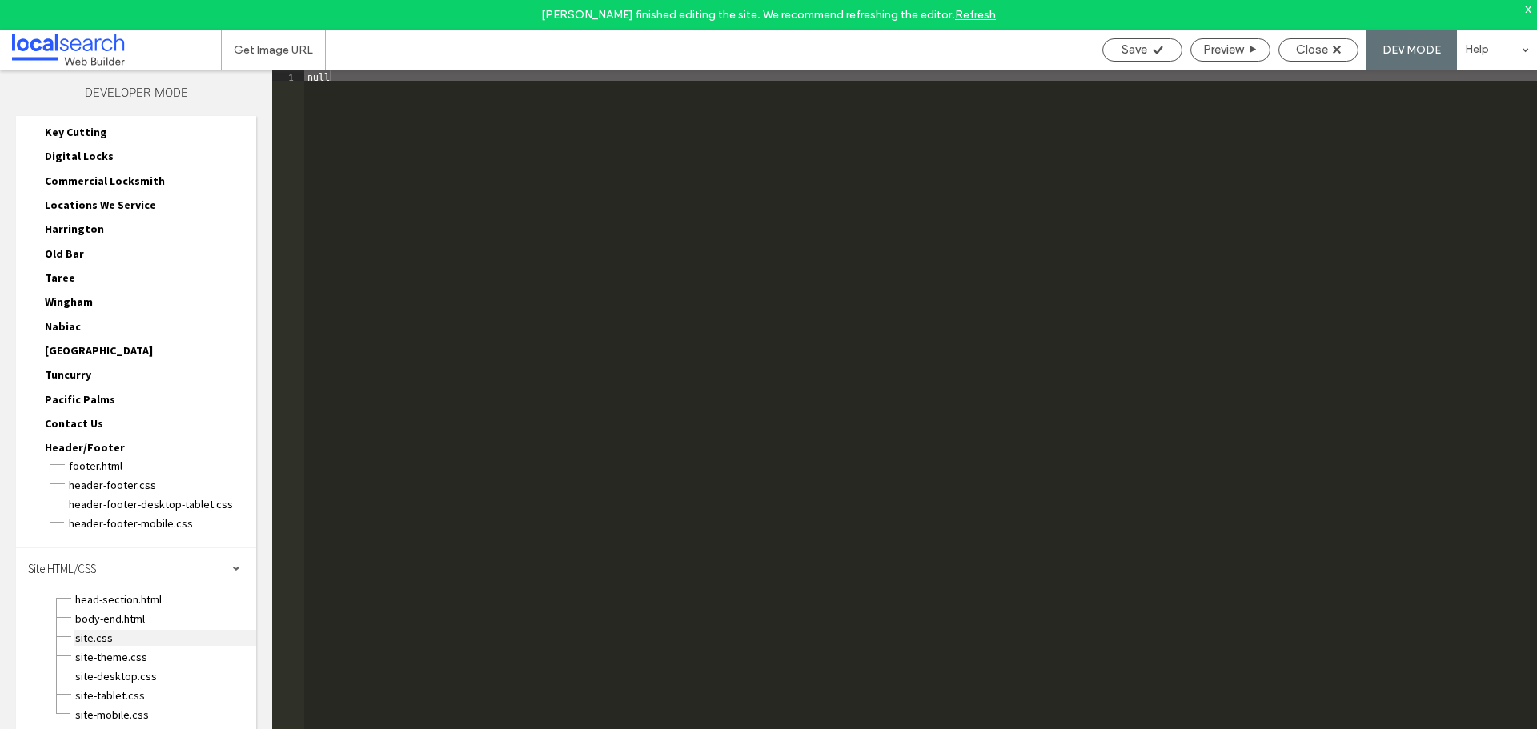
click at [91, 639] on span "site.css" at bounding box center [165, 638] width 182 height 16
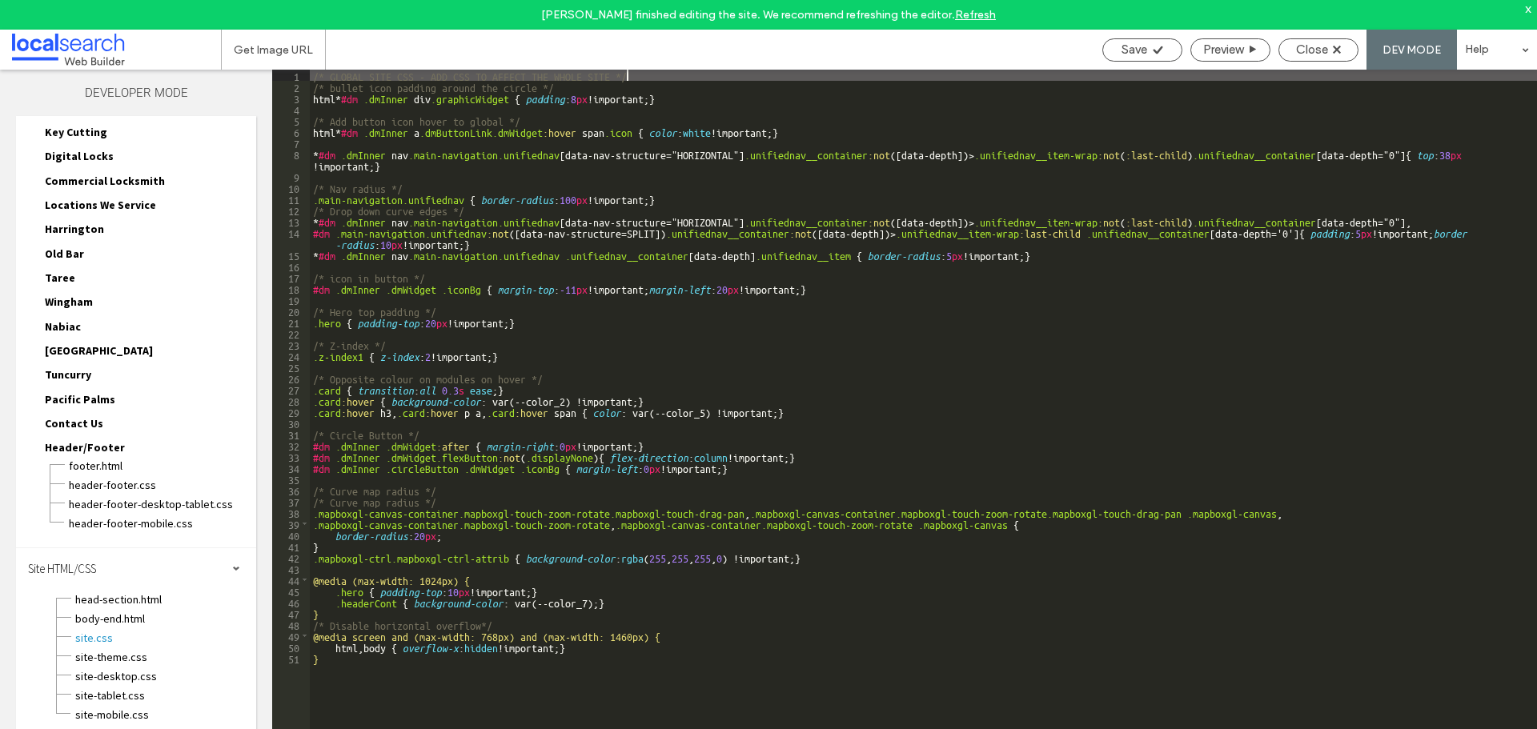
click at [642, 405] on div "/* GLOBAL SITE CSS - ADD CSS TO AFFECT THE WHOLE SITE */ /* bullet icon padding…" at bounding box center [923, 426] width 1227 height 712
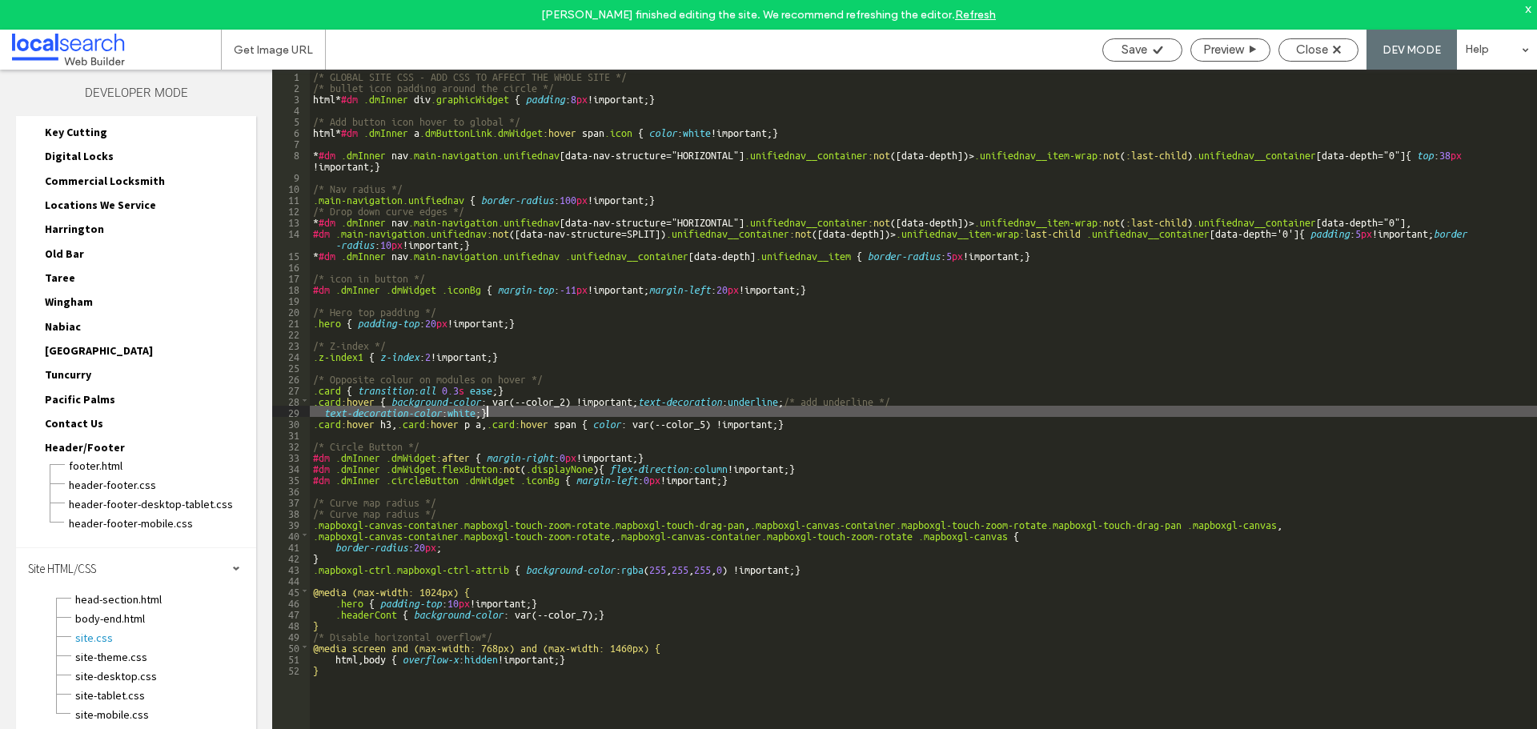
click at [324, 410] on div "/* GLOBAL SITE CSS - ADD CSS TO AFFECT THE WHOLE SITE */ /* bullet icon padding…" at bounding box center [923, 426] width 1227 height 712
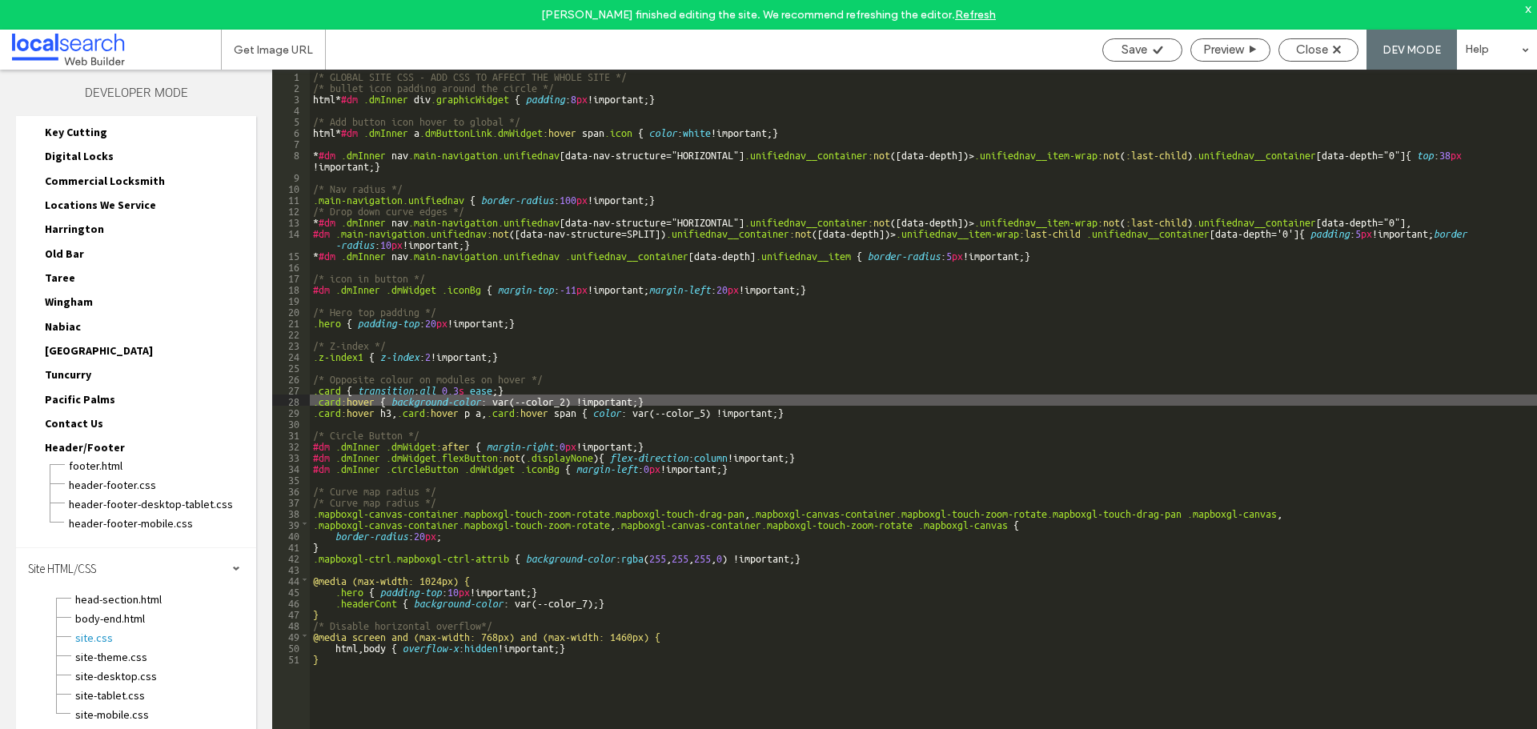
paste textarea
type textarea "**"
click at [909, 396] on div "/* GLOBAL SITE CSS - ADD CSS TO AFFECT THE WHOLE SITE */ /* bullet icon padding…" at bounding box center [923, 426] width 1227 height 712
click at [801, 402] on div "/* GLOBAL SITE CSS - ADD CSS TO AFFECT THE WHOLE SITE */ /* bullet icon padding…" at bounding box center [923, 426] width 1227 height 712
drag, startPoint x: 801, startPoint y: 399, endPoint x: 957, endPoint y: 400, distance: 155.3
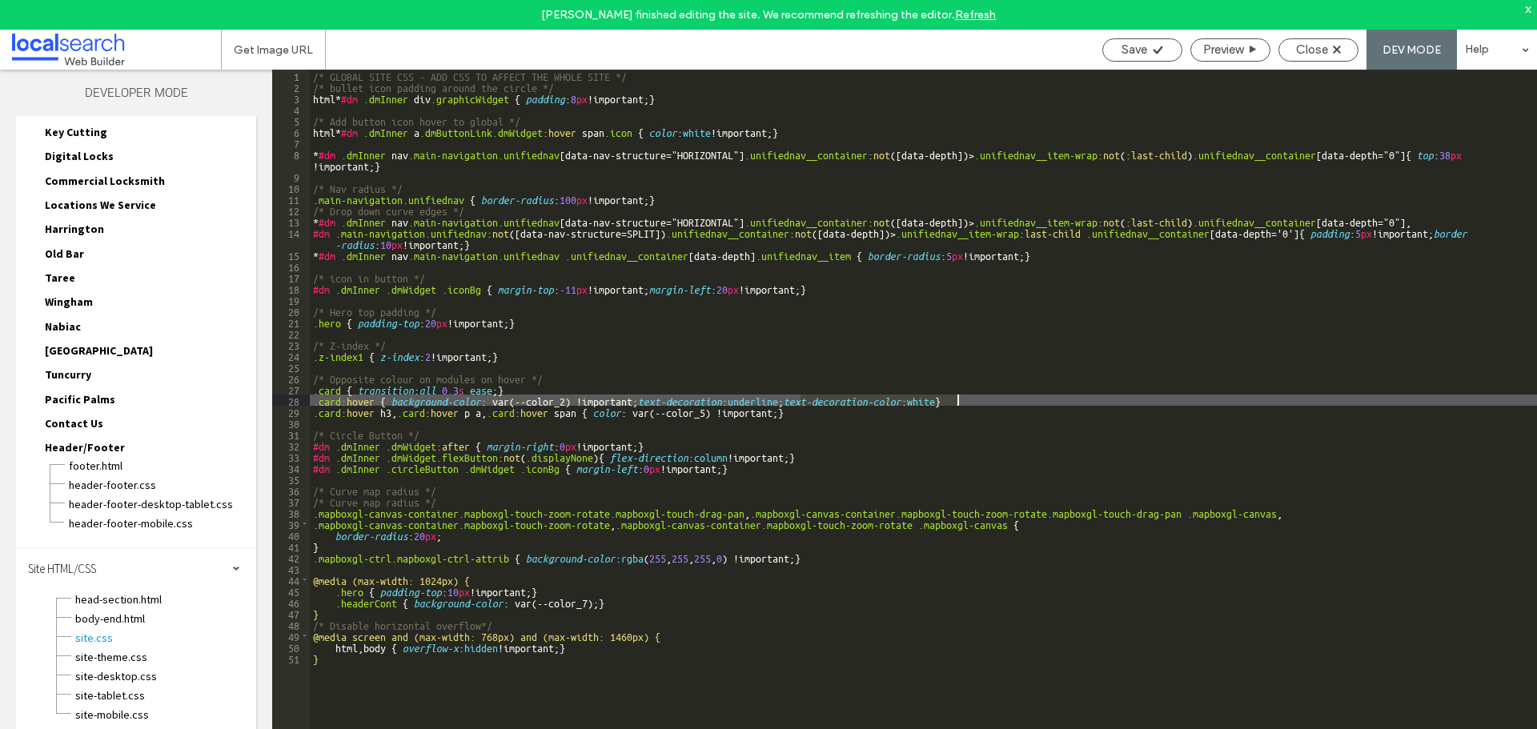
click at [957, 400] on div "/* GLOBAL SITE CSS - ADD CSS TO AFFECT THE WHOLE SITE */ /* bullet icon padding…" at bounding box center [923, 426] width 1227 height 712
click at [817, 402] on div "/* GLOBAL SITE CSS - ADD CSS TO AFFECT THE WHOLE SITE */ /* bullet icon padding…" at bounding box center [923, 414] width 1227 height 689
click at [806, 401] on div "/* GLOBAL SITE CSS - ADD CSS TO AFFECT THE WHOLE SITE */ /* bullet icon padding…" at bounding box center [923, 426] width 1227 height 712
click at [1122, 52] on span "Save" at bounding box center [1135, 49] width 26 height 14
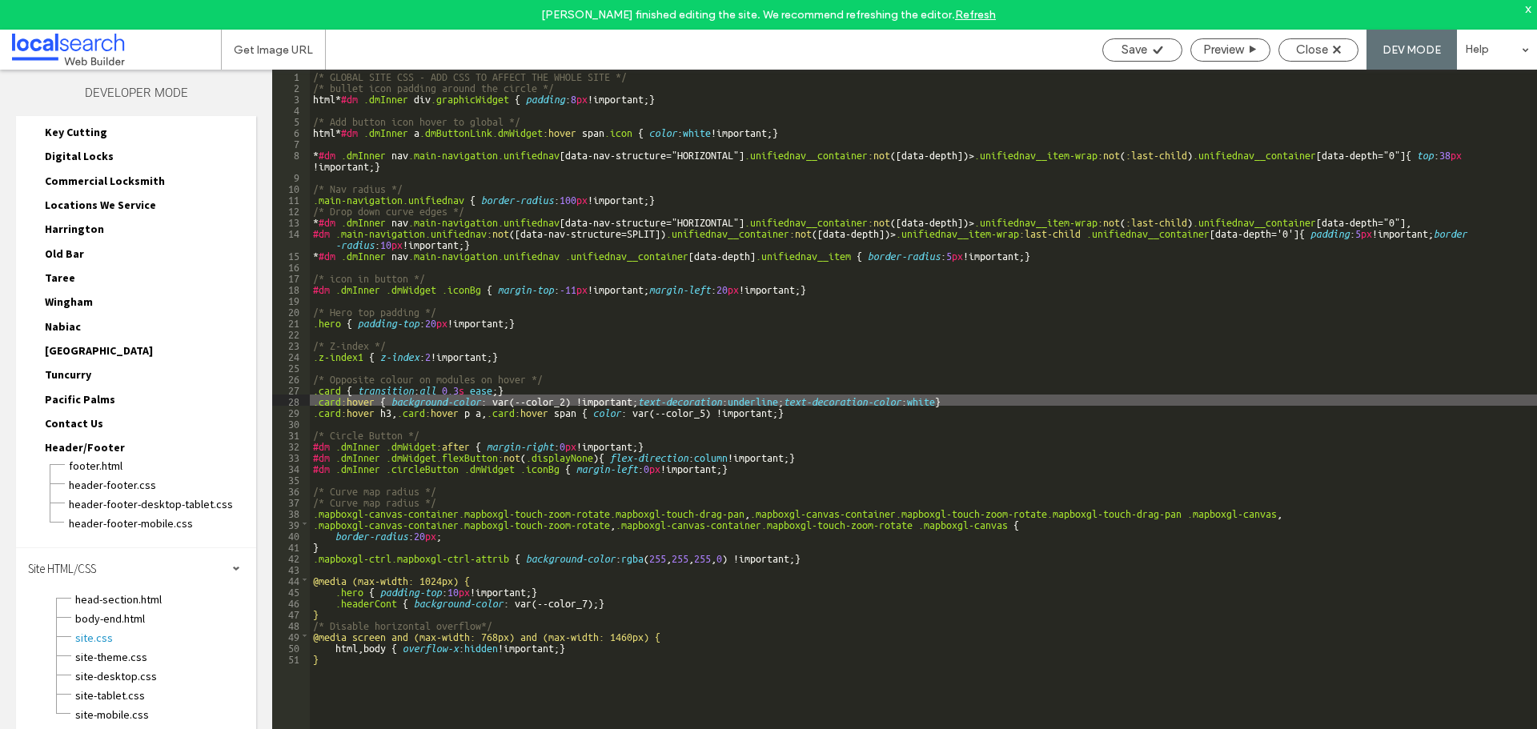
click at [955, 399] on div "/* GLOBAL SITE CSS - ADD CSS TO AFFECT THE WHOLE SITE */ /* bullet icon padding…" at bounding box center [923, 426] width 1227 height 712
click at [1126, 45] on span "Save" at bounding box center [1135, 49] width 26 height 14
click at [1298, 54] on span "Close" at bounding box center [1312, 49] width 32 height 14
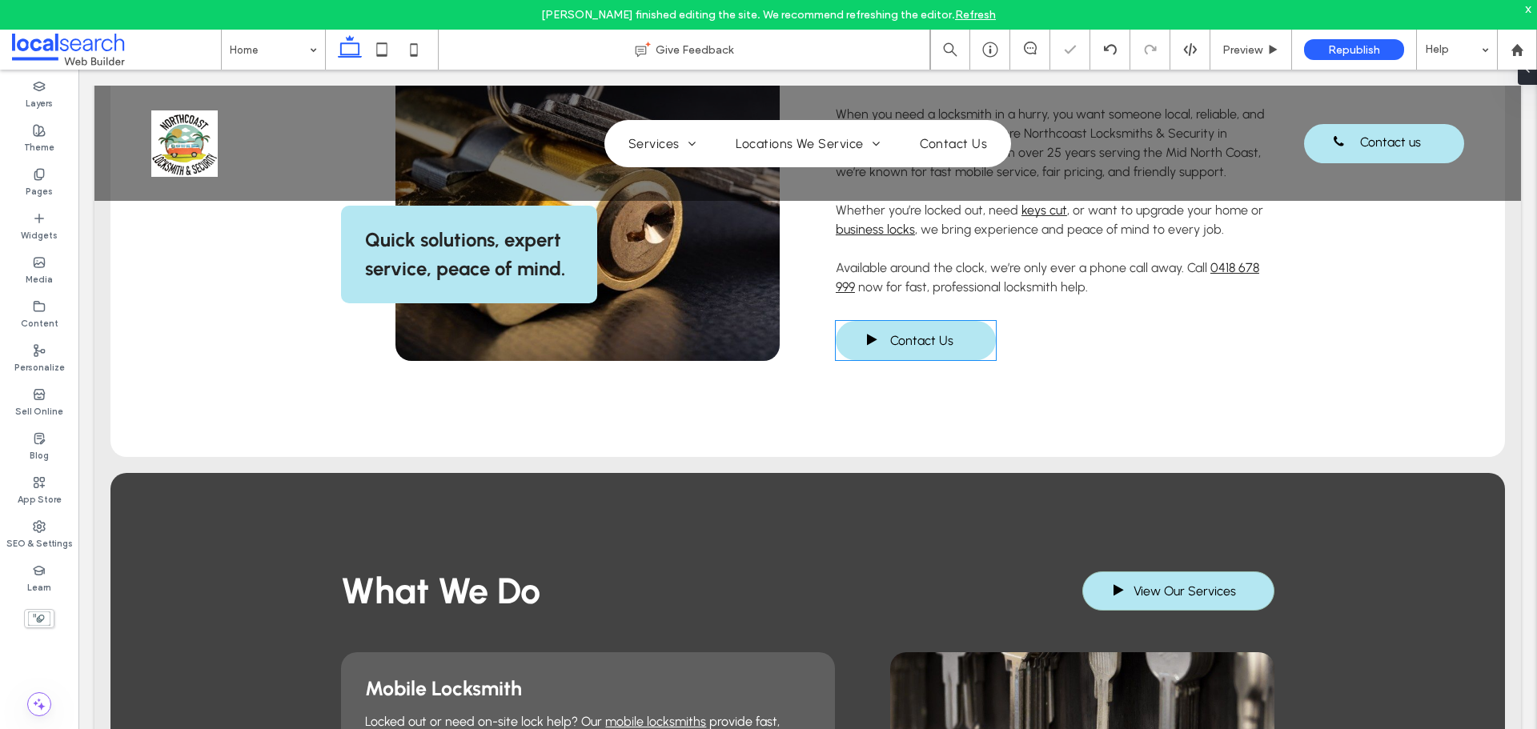
scroll to position [961, 0]
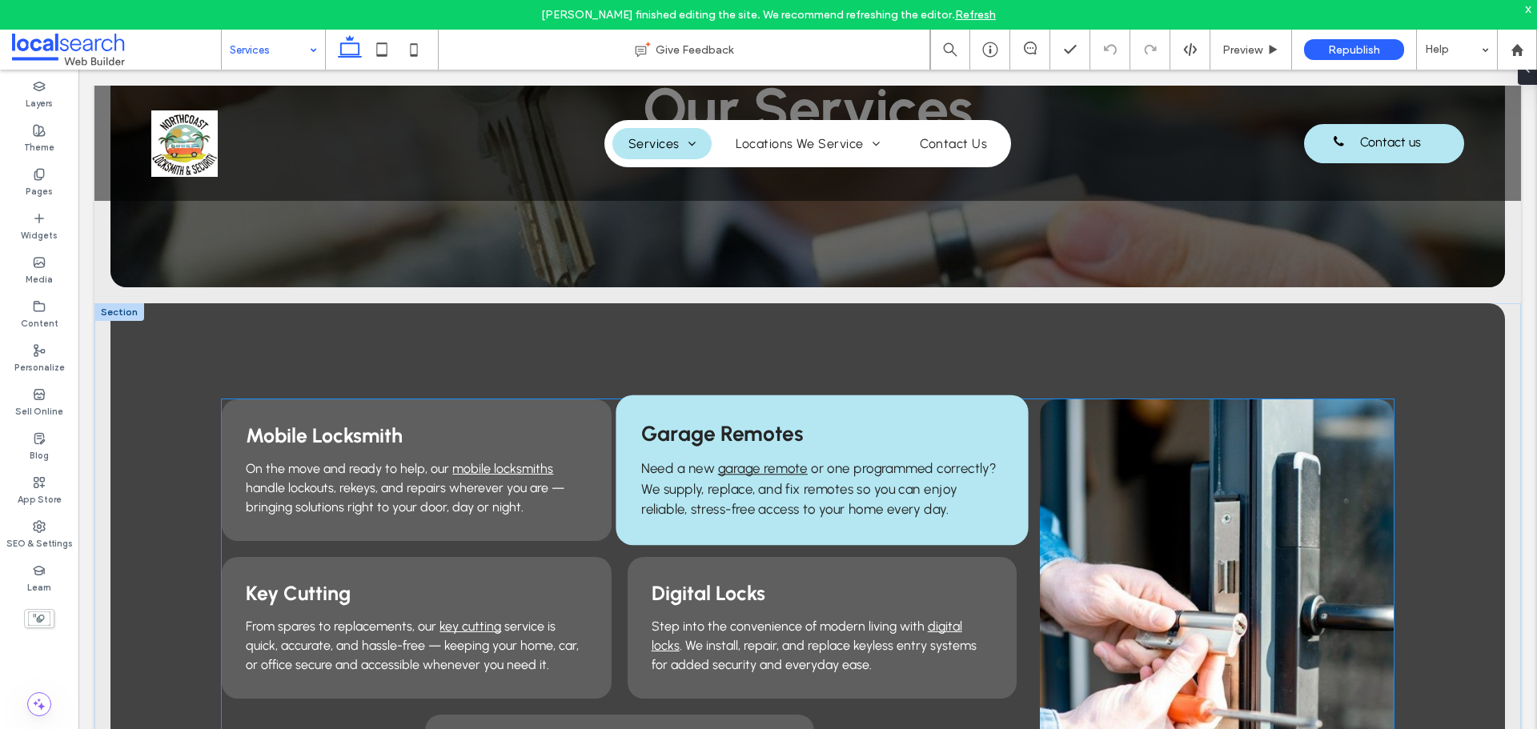
scroll to position [240, 0]
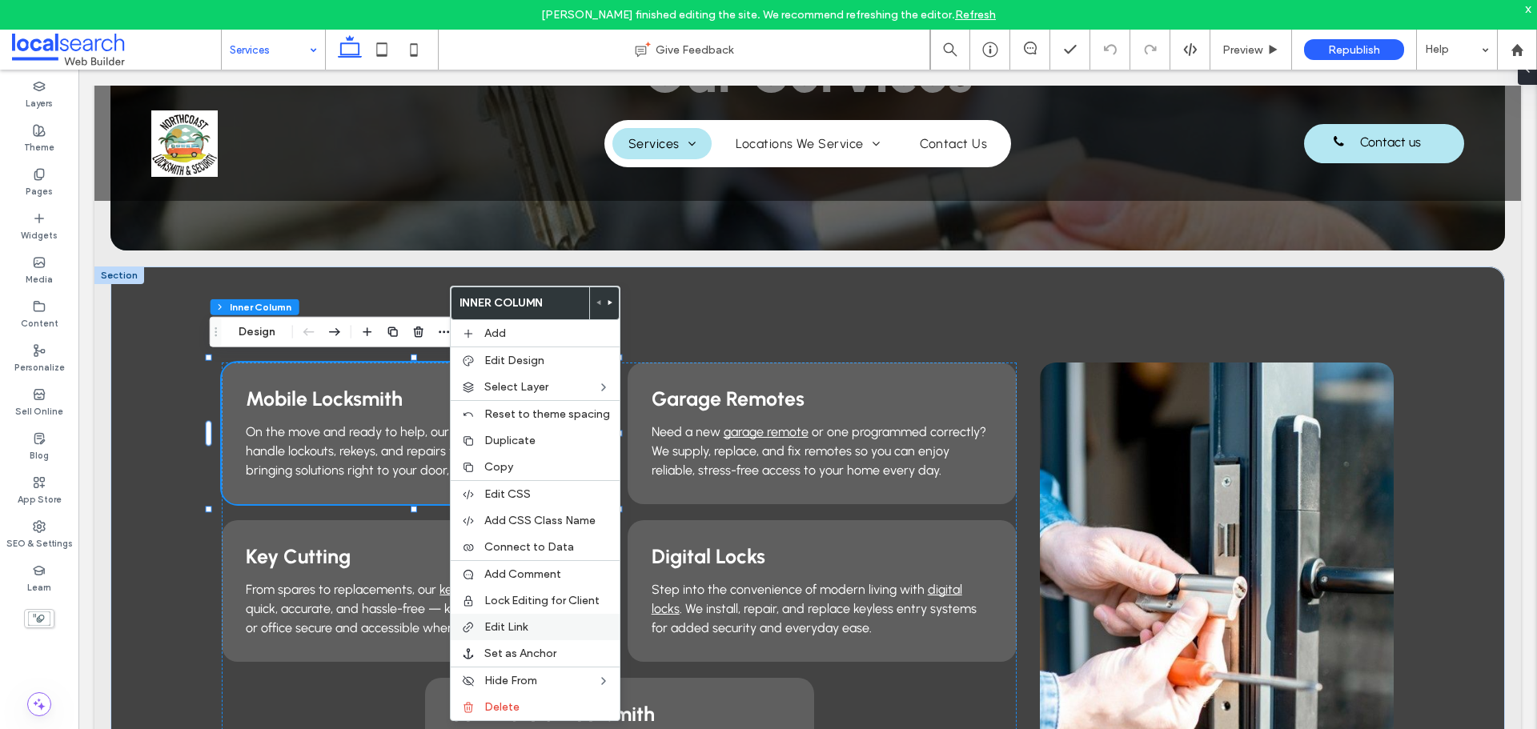
click at [492, 630] on span "Edit Link" at bounding box center [505, 627] width 43 height 14
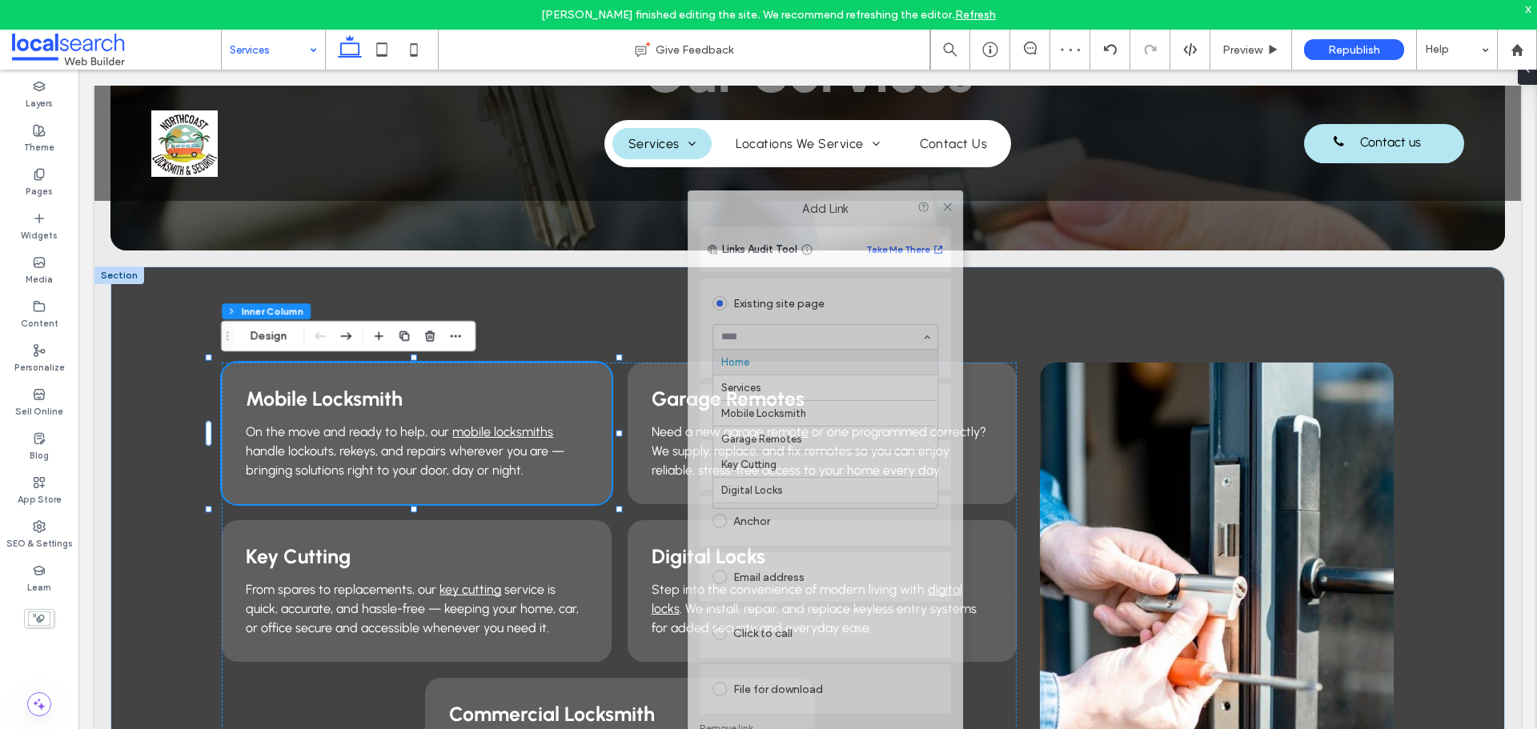
drag, startPoint x: 384, startPoint y: 183, endPoint x: 861, endPoint y: 227, distance: 479.2
click at [861, 227] on div "Add Link Links Audit Tool Take Me There Existing site page Home Services Mobile…" at bounding box center [825, 475] width 275 height 568
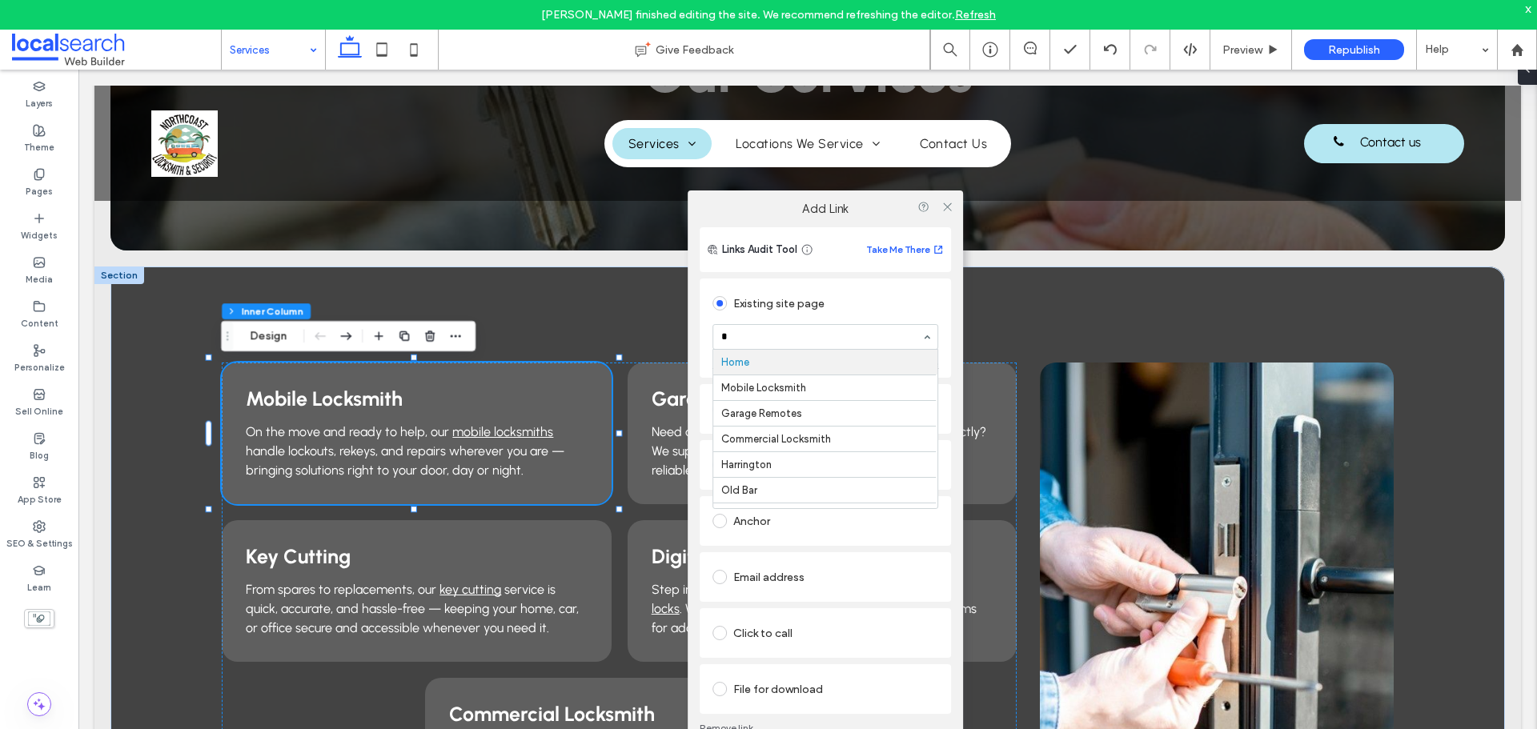
type input "**"
click at [948, 206] on use at bounding box center [947, 207] width 8 height 8
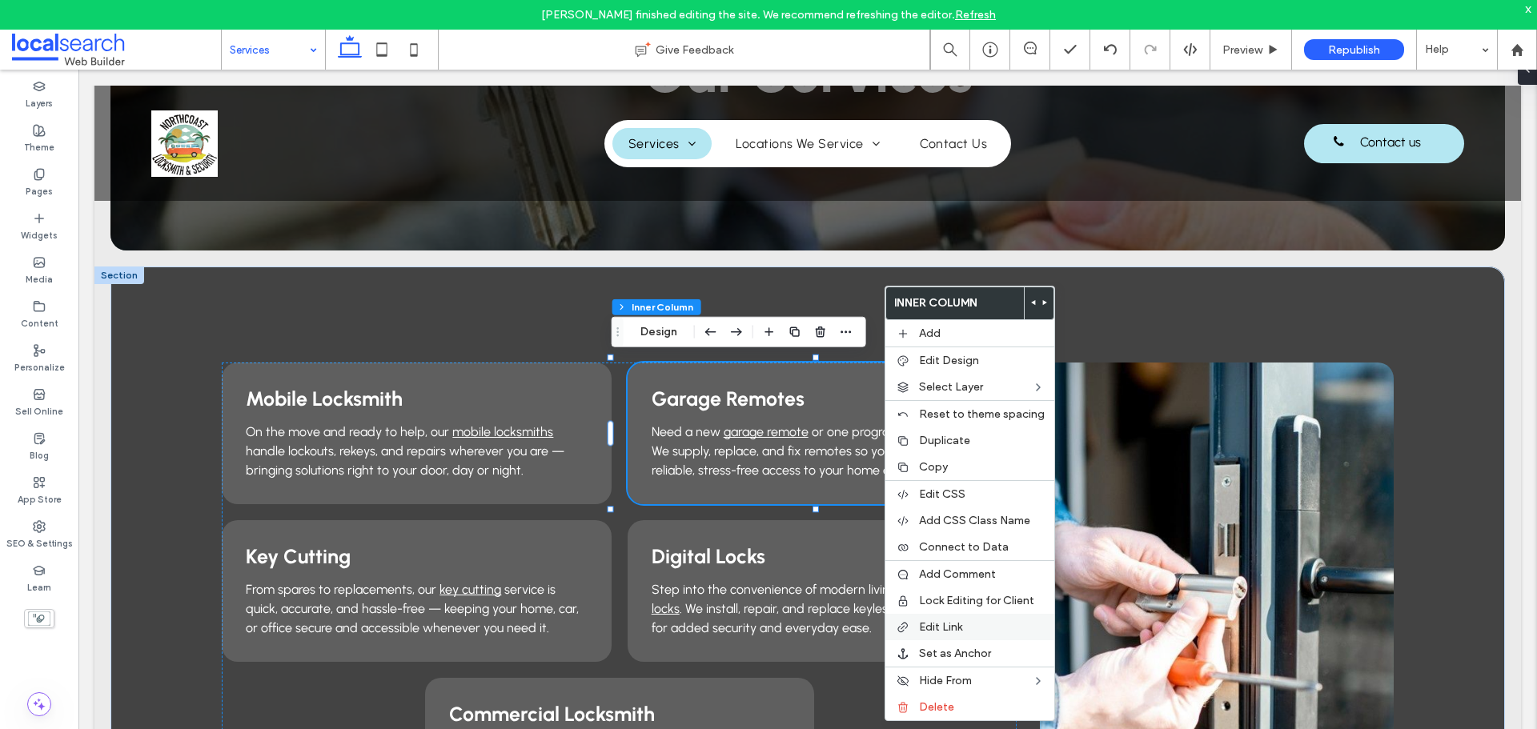
click at [929, 624] on span "Edit Link" at bounding box center [940, 627] width 43 height 14
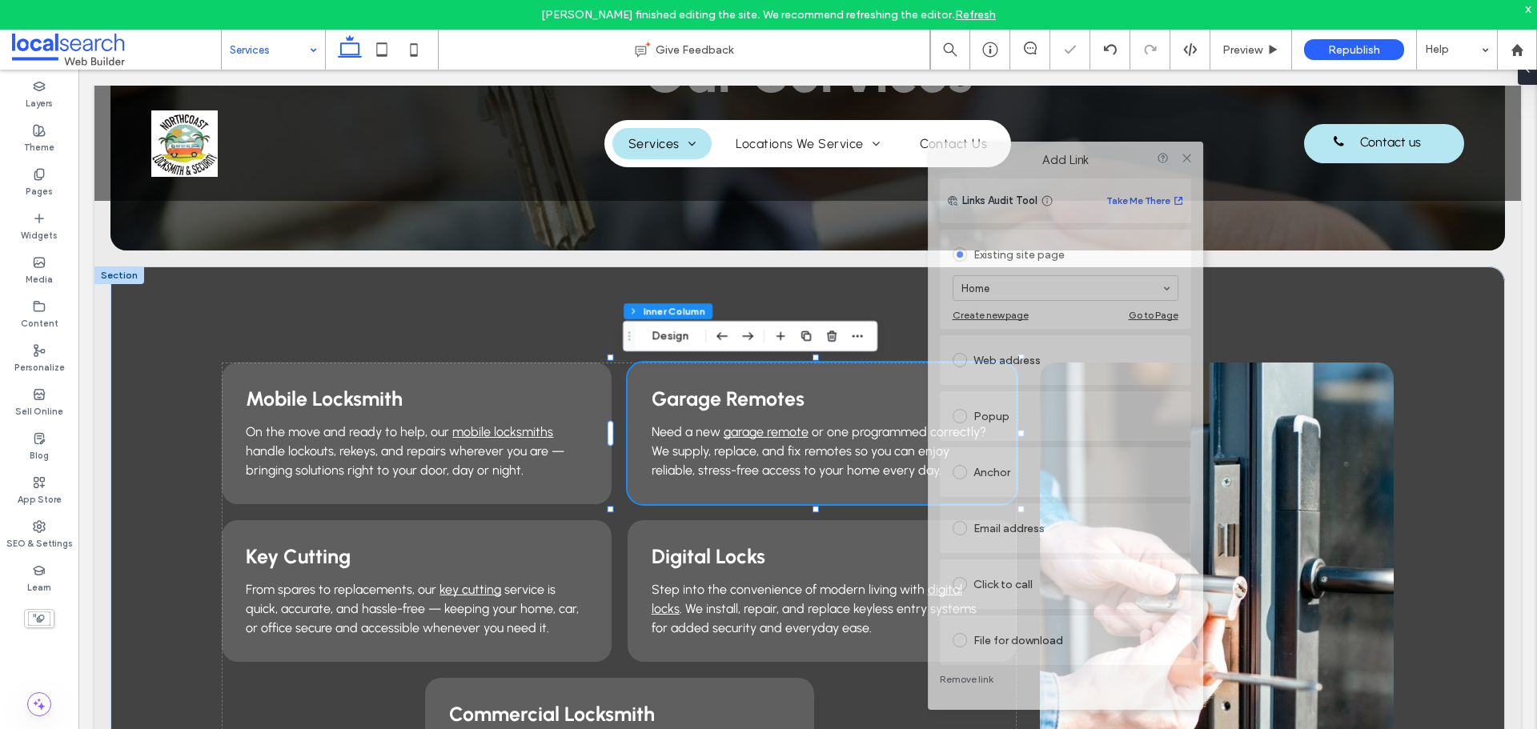
drag, startPoint x: 776, startPoint y: 185, endPoint x: 1101, endPoint y: 162, distance: 325.9
click at [1101, 162] on label "Add Link" at bounding box center [1065, 160] width 253 height 14
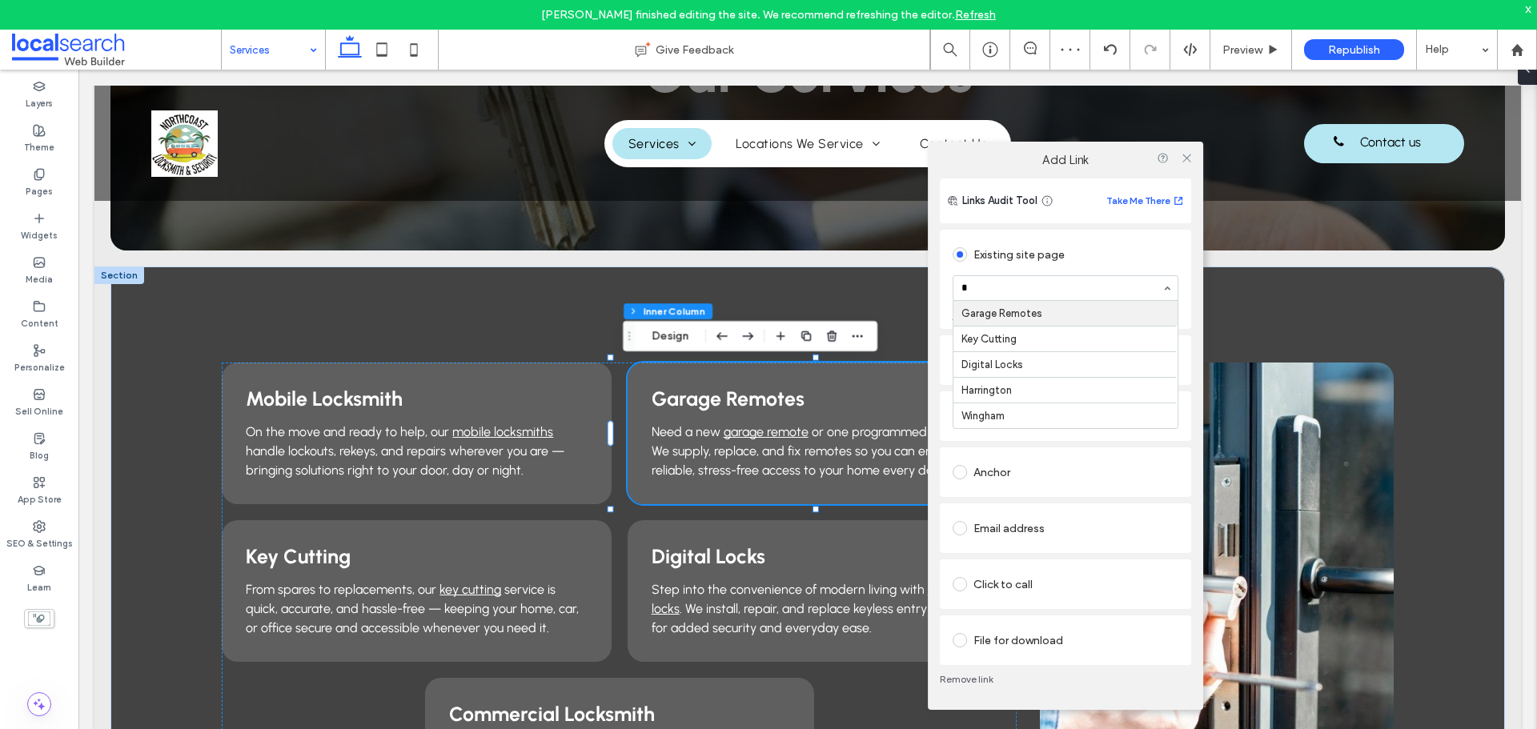
type input "**"
click at [1185, 155] on icon at bounding box center [1187, 158] width 12 height 12
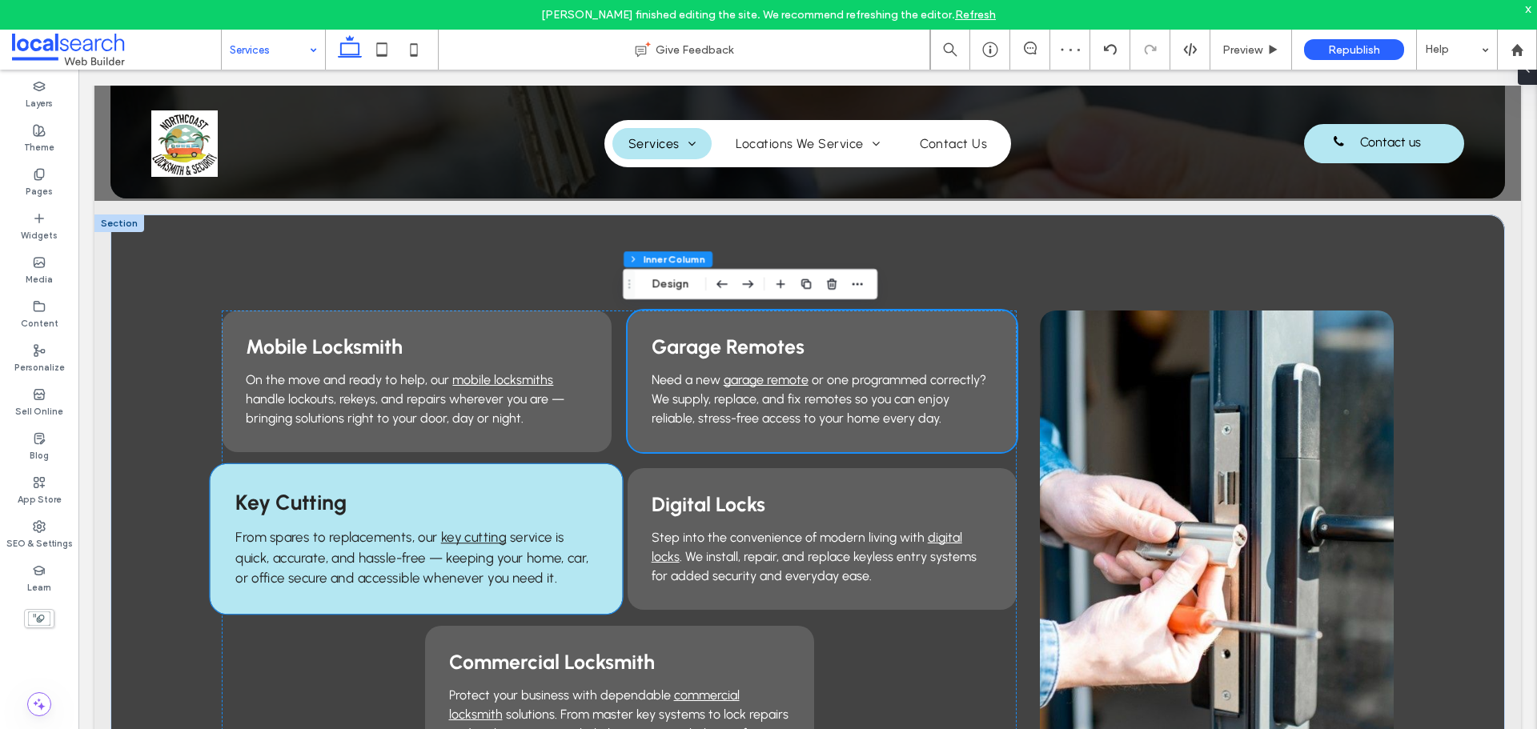
scroll to position [400, 0]
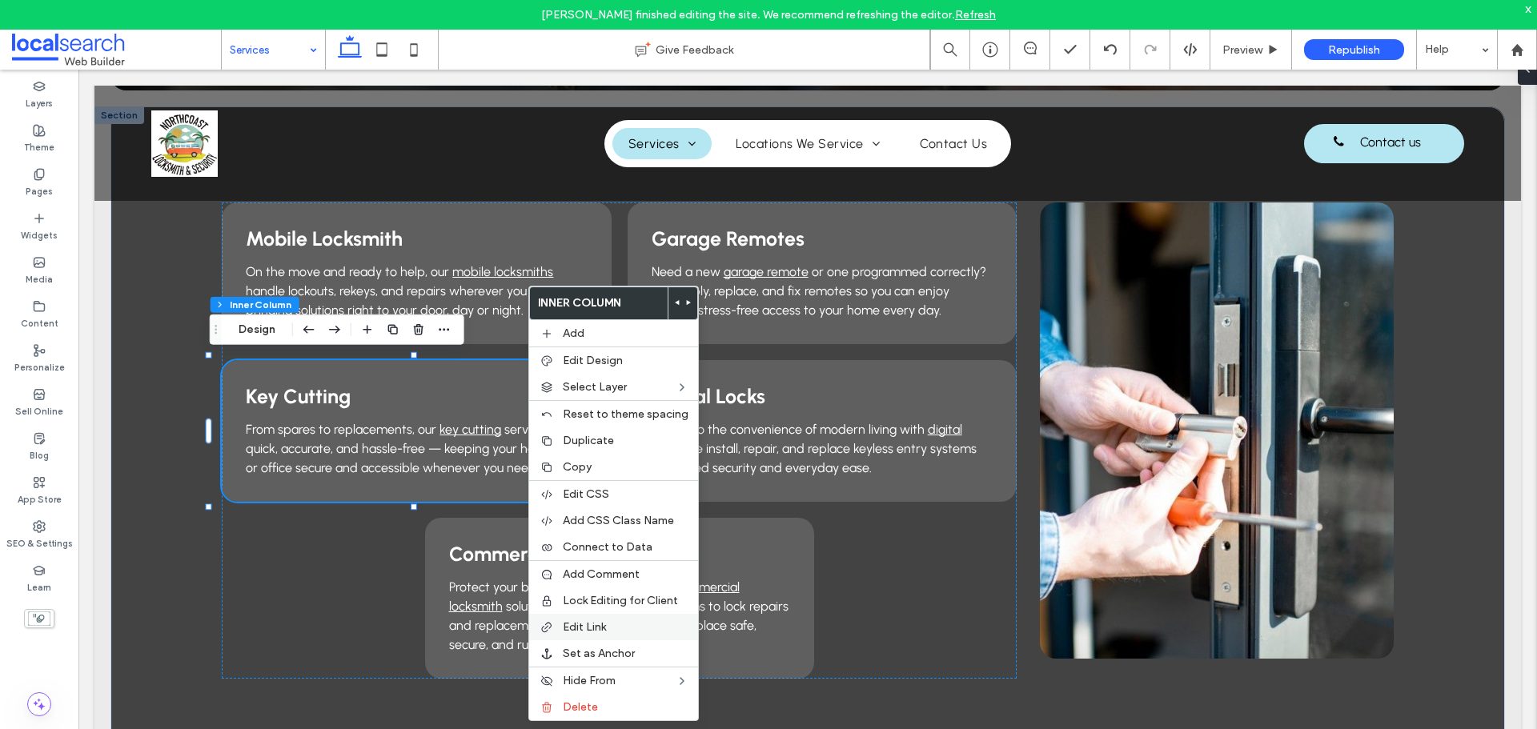
click at [572, 624] on span "Edit Link" at bounding box center [584, 627] width 43 height 14
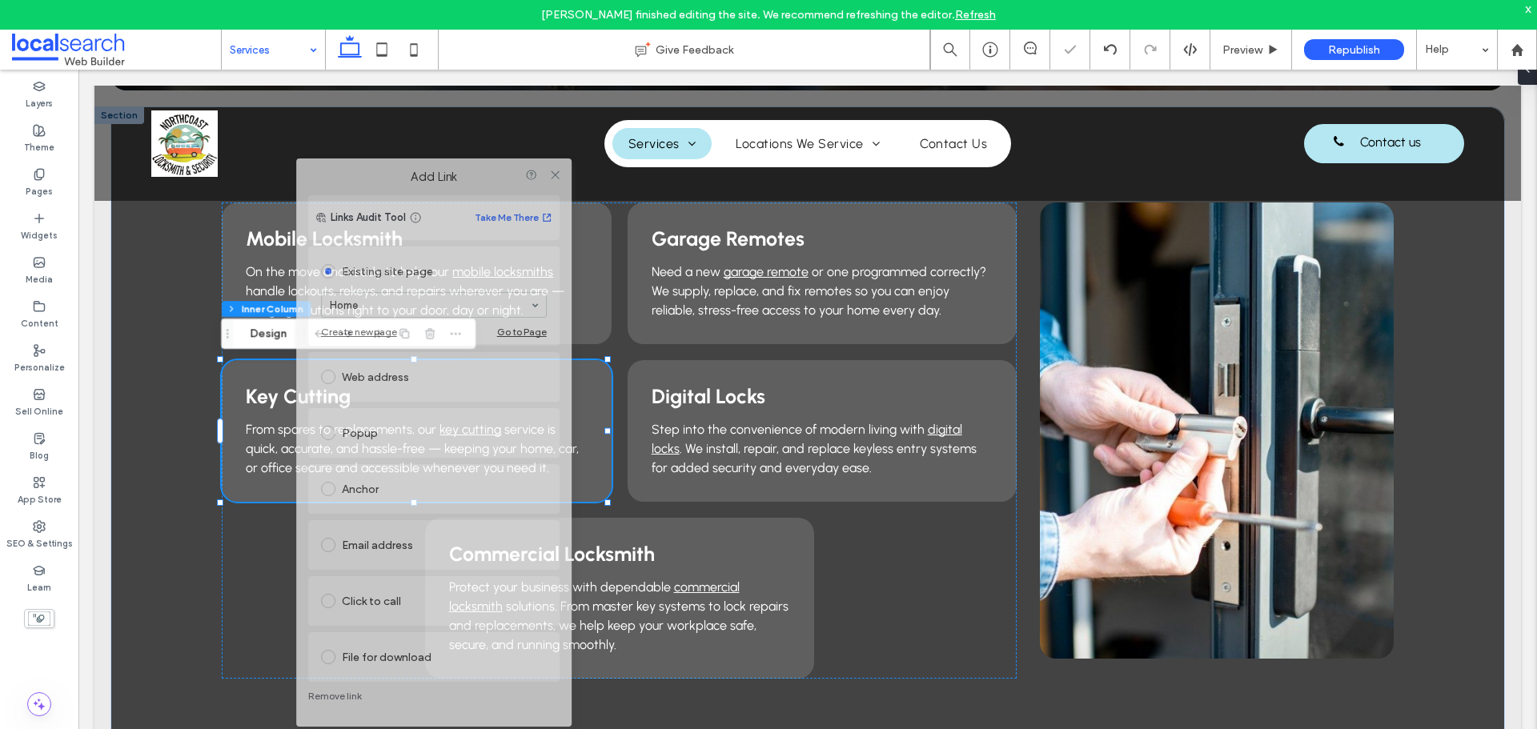
drag, startPoint x: 383, startPoint y: 179, endPoint x: 480, endPoint y: 177, distance: 96.9
click at [480, 177] on label "Add Link" at bounding box center [433, 177] width 253 height 14
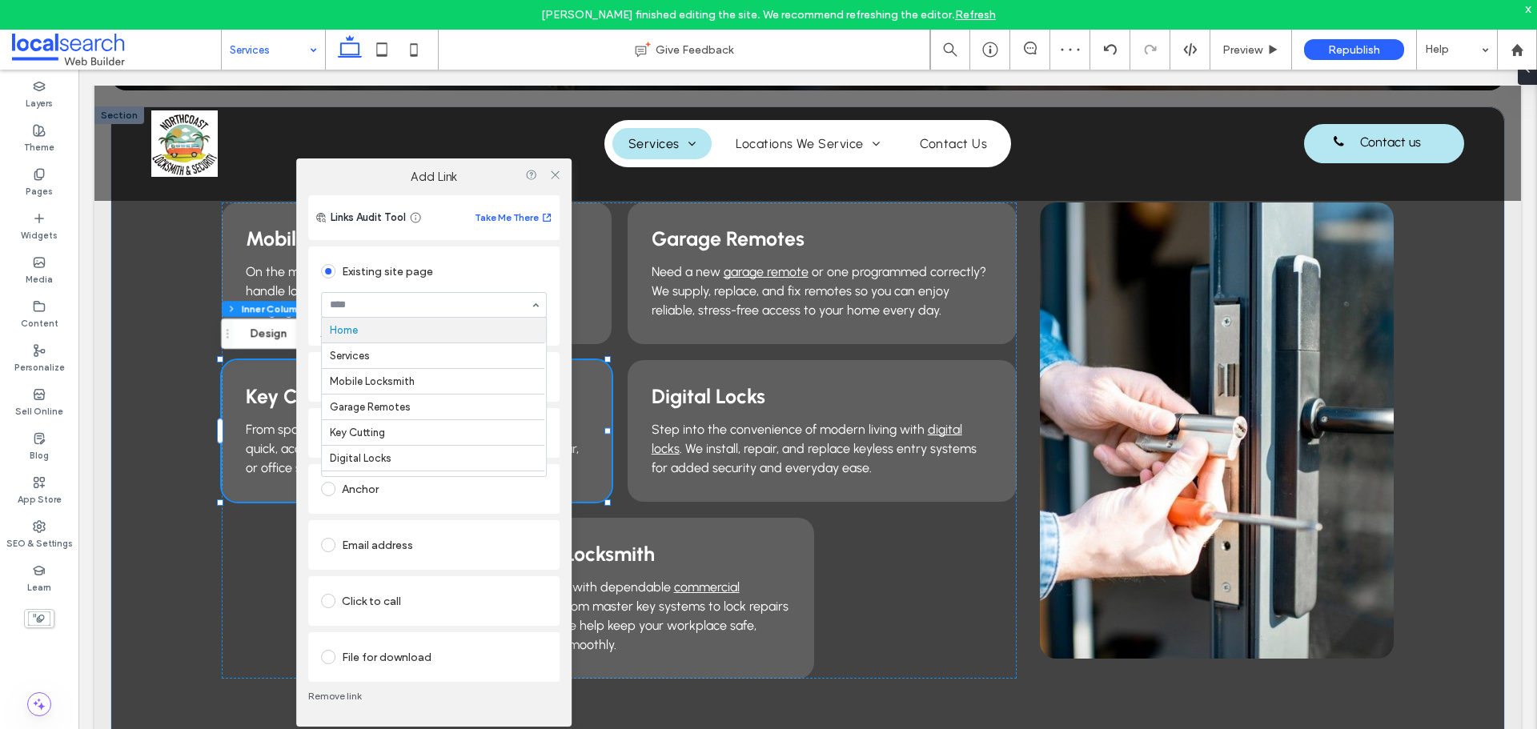
type input "*"
type input "**"
click at [555, 177] on icon at bounding box center [555, 175] width 12 height 12
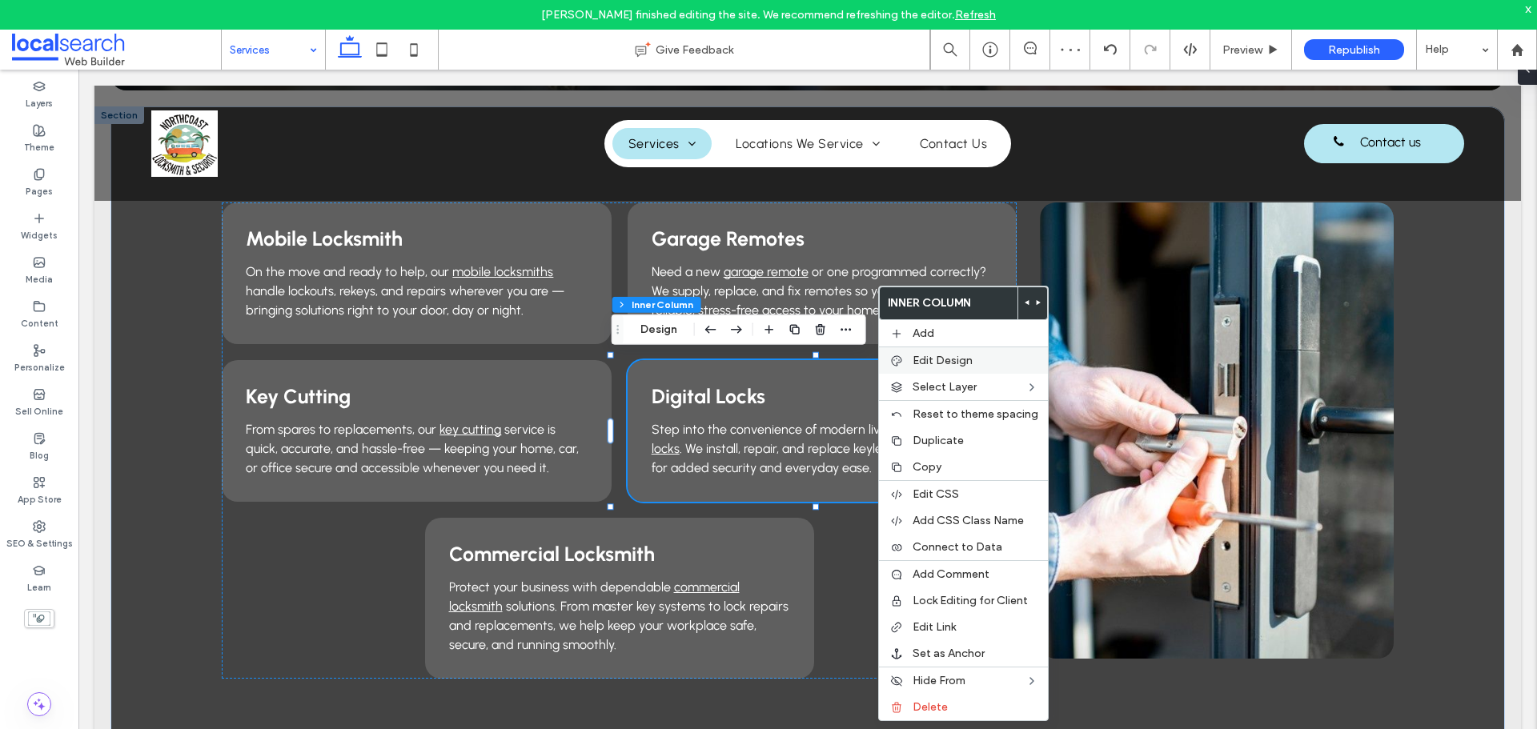
click at [940, 362] on span "Edit Design" at bounding box center [943, 361] width 60 height 14
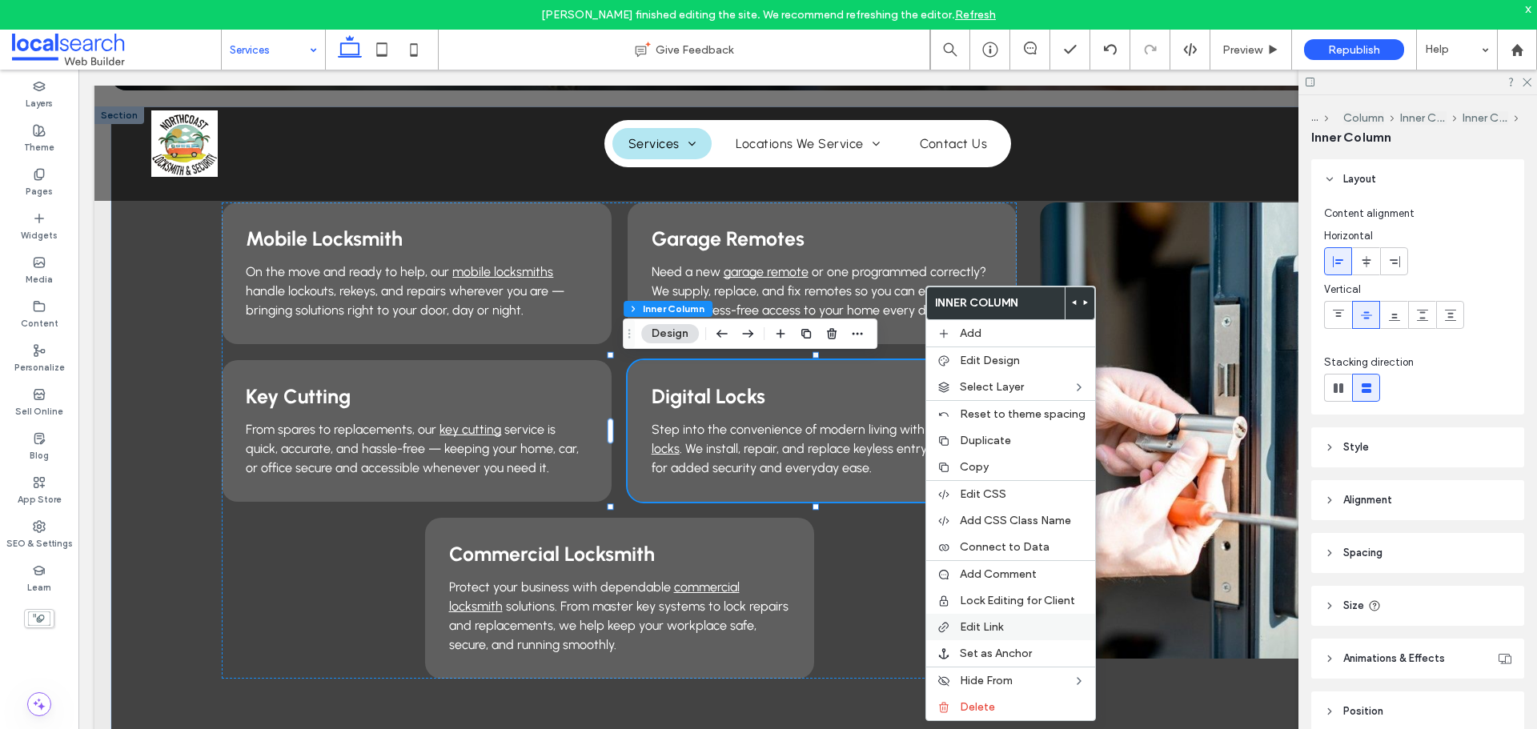
click at [969, 629] on span "Edit Link" at bounding box center [981, 627] width 43 height 14
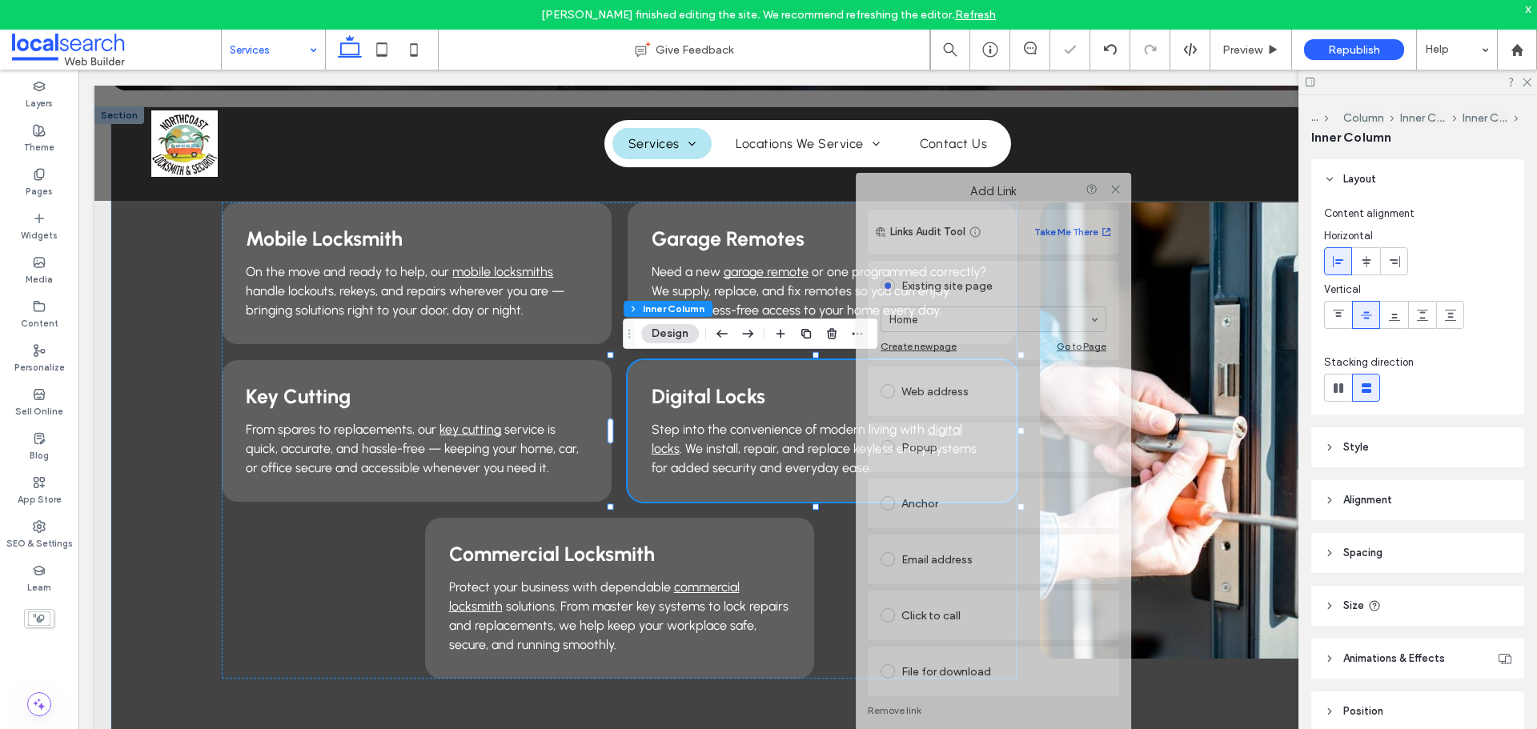
drag, startPoint x: 808, startPoint y: 195, endPoint x: 1049, endPoint y: 199, distance: 241.0
click at [1049, 199] on div "Add Link" at bounding box center [993, 191] width 275 height 37
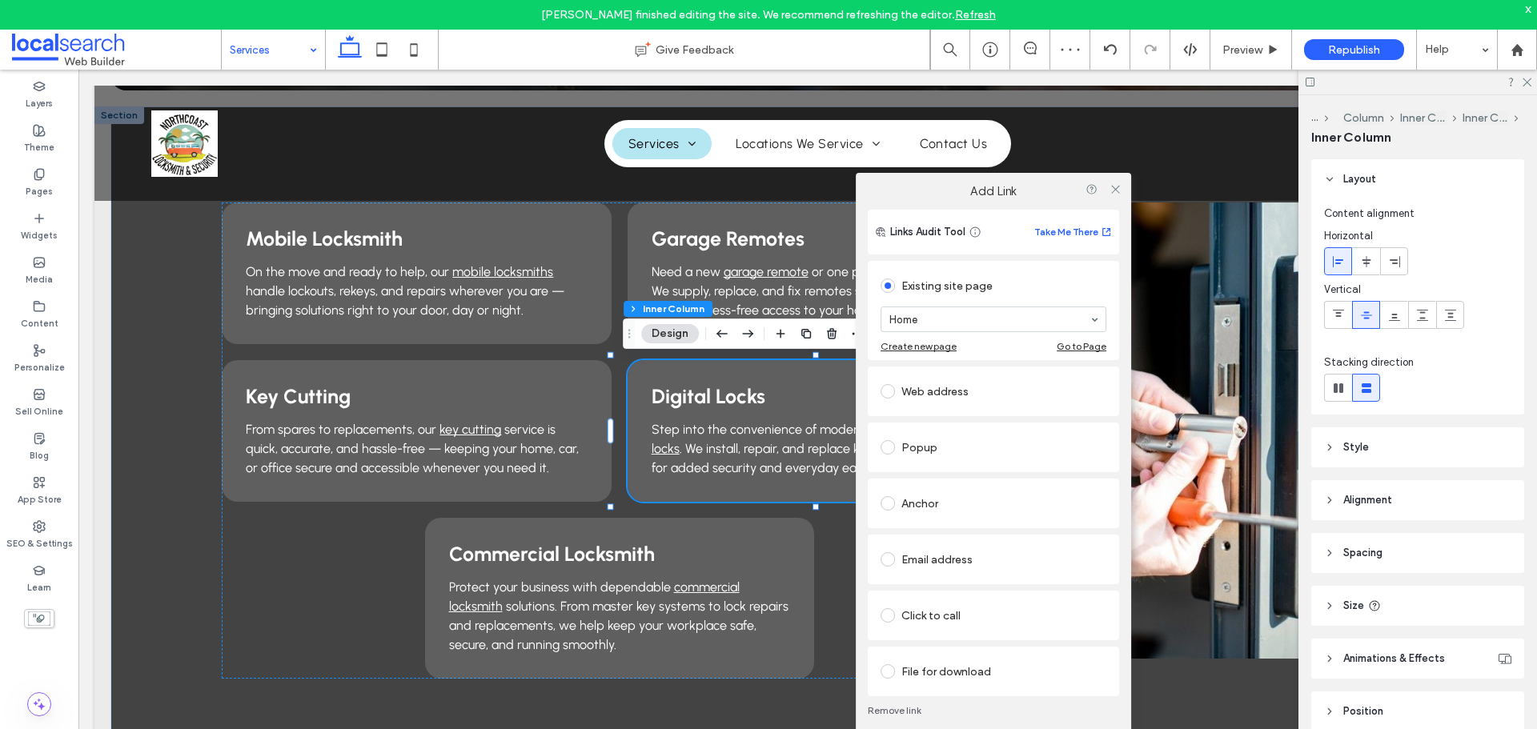
type input "*"
click at [1114, 191] on icon at bounding box center [1116, 189] width 12 height 12
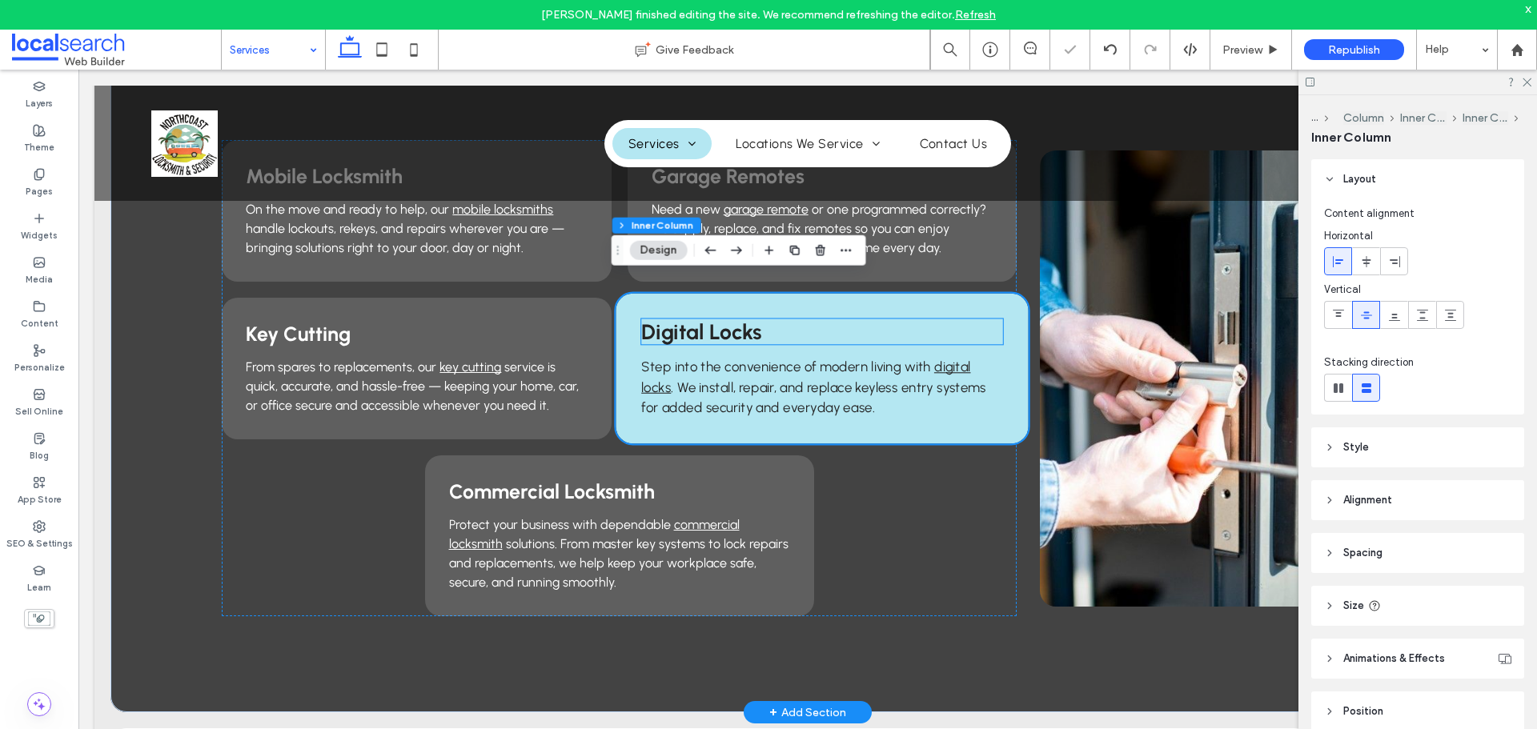
scroll to position [480, 0]
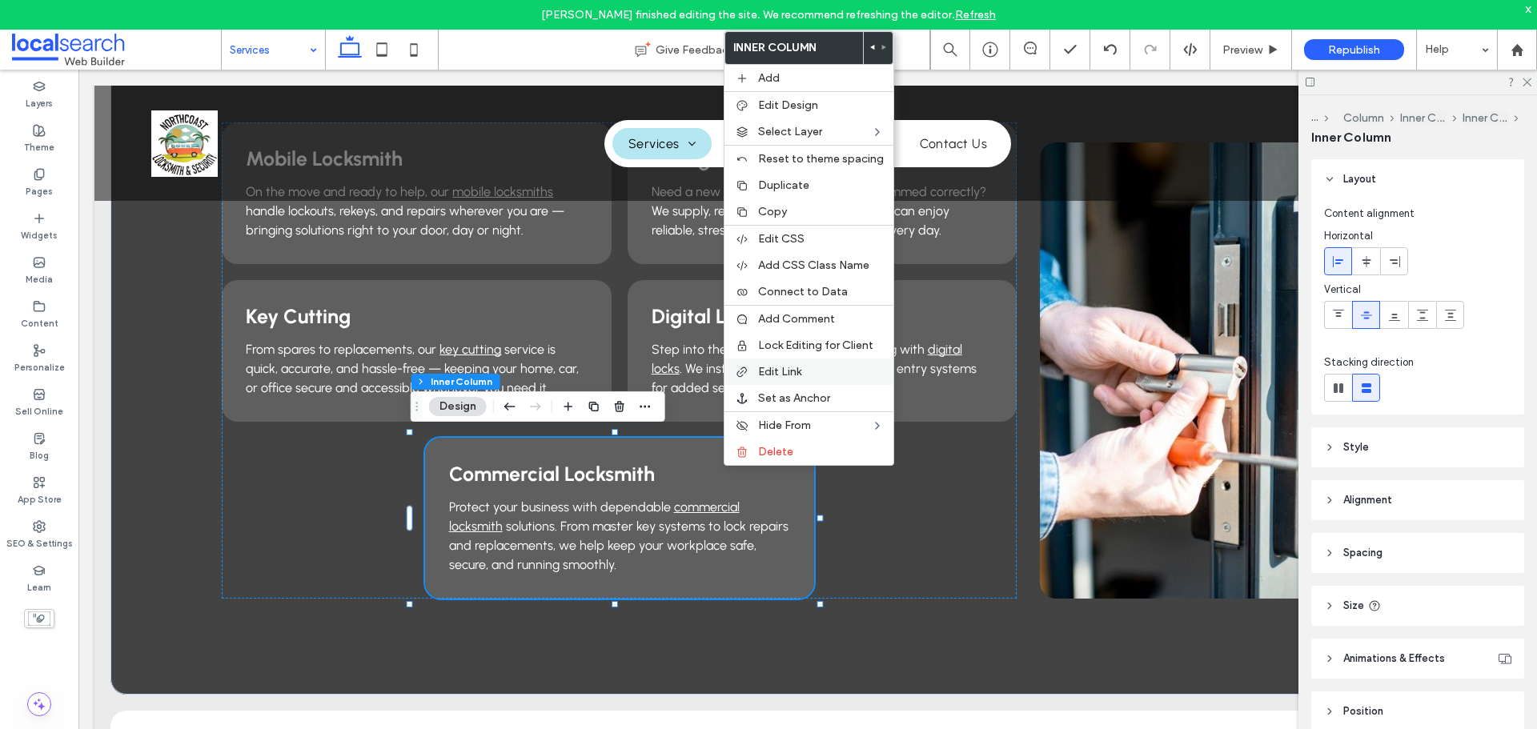
click at [781, 375] on span "Edit Link" at bounding box center [779, 372] width 43 height 14
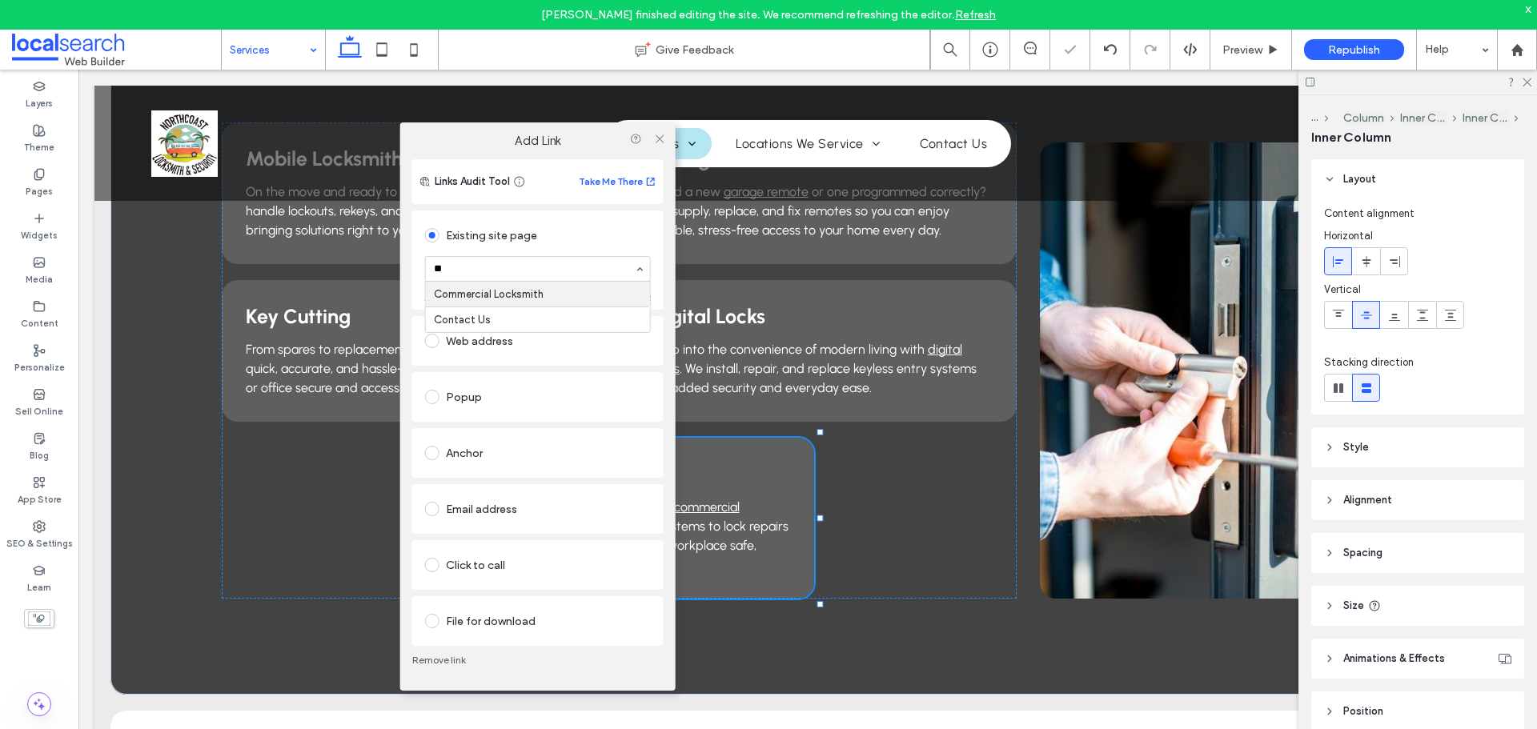
type input "***"
click at [660, 136] on icon at bounding box center [659, 138] width 12 height 12
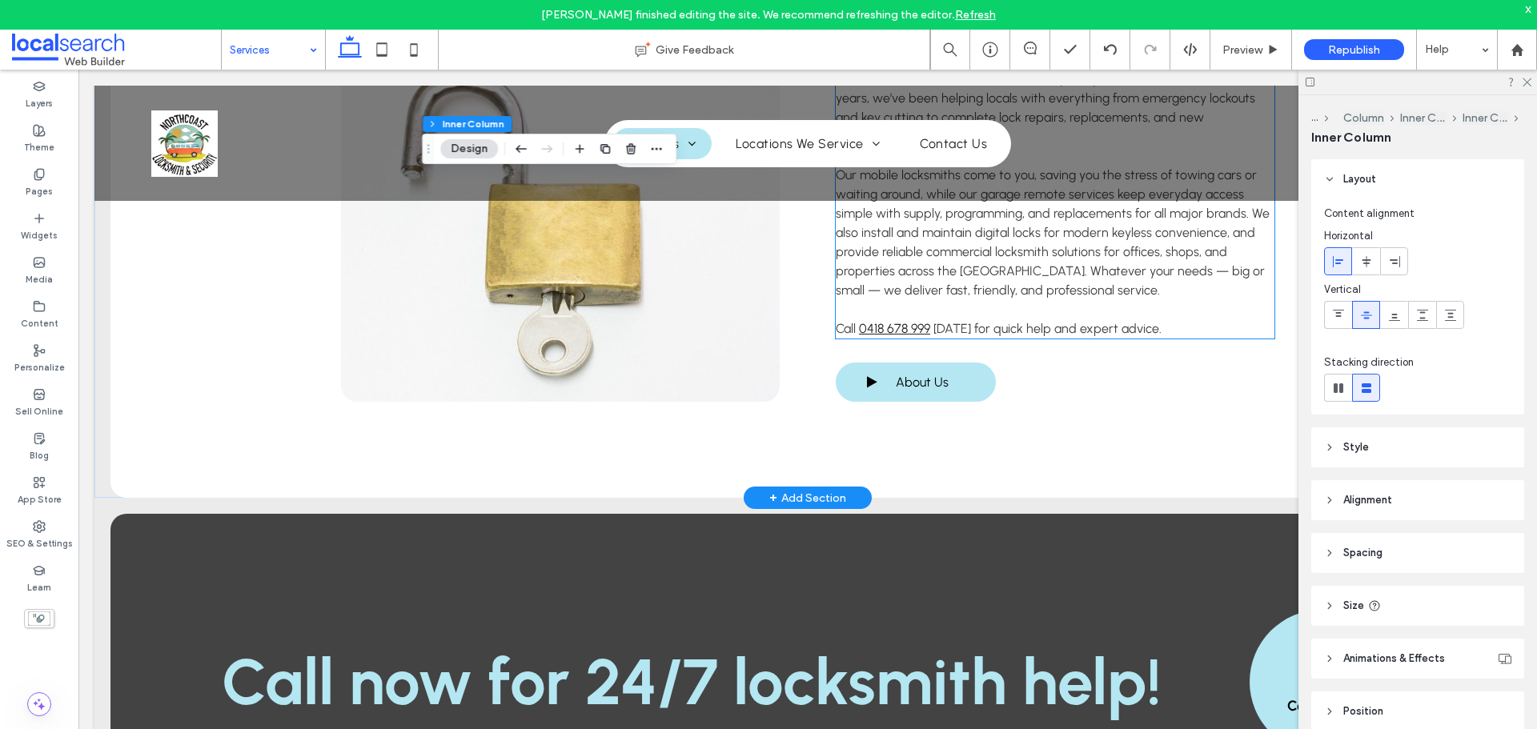
scroll to position [1361, 0]
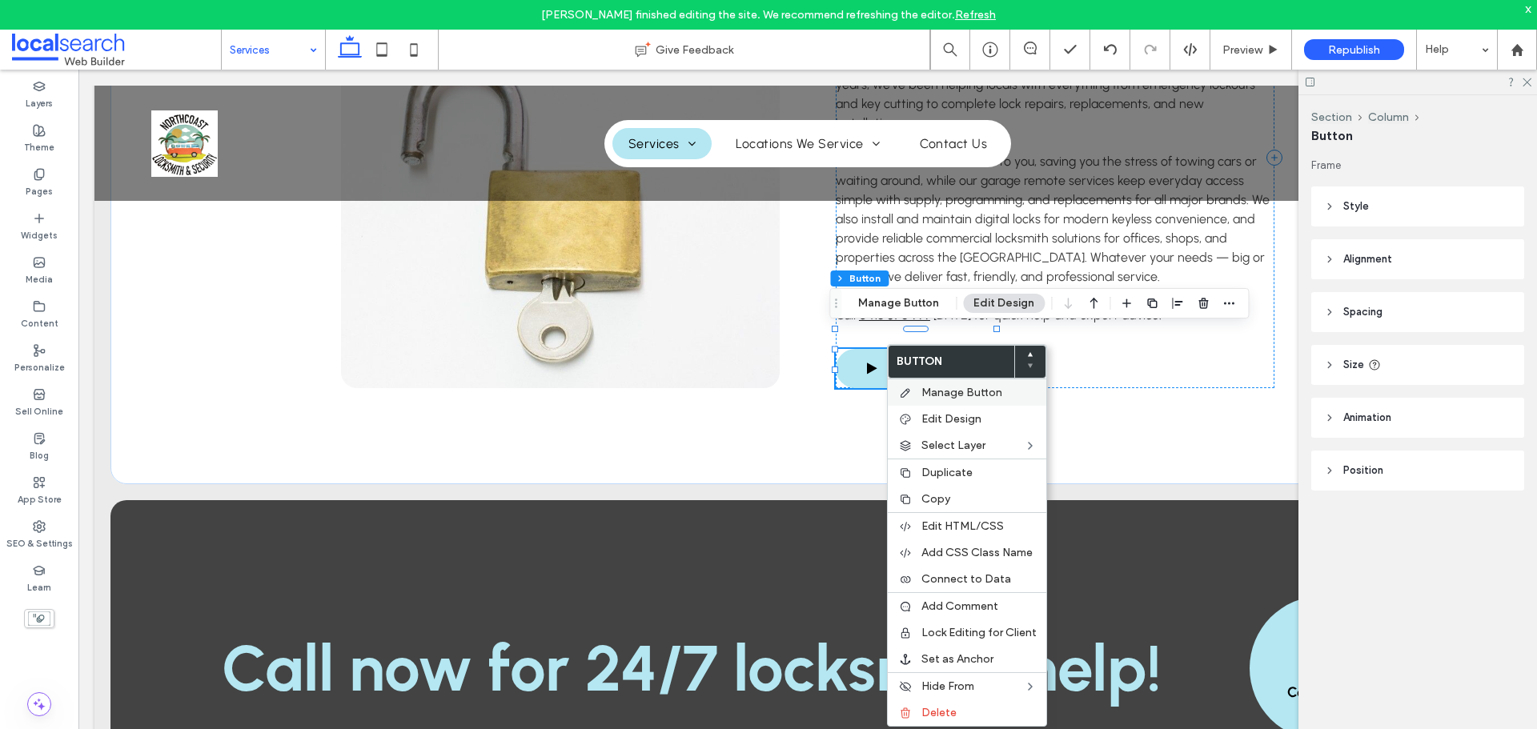
click at [960, 388] on span "Manage Button" at bounding box center [961, 393] width 81 height 14
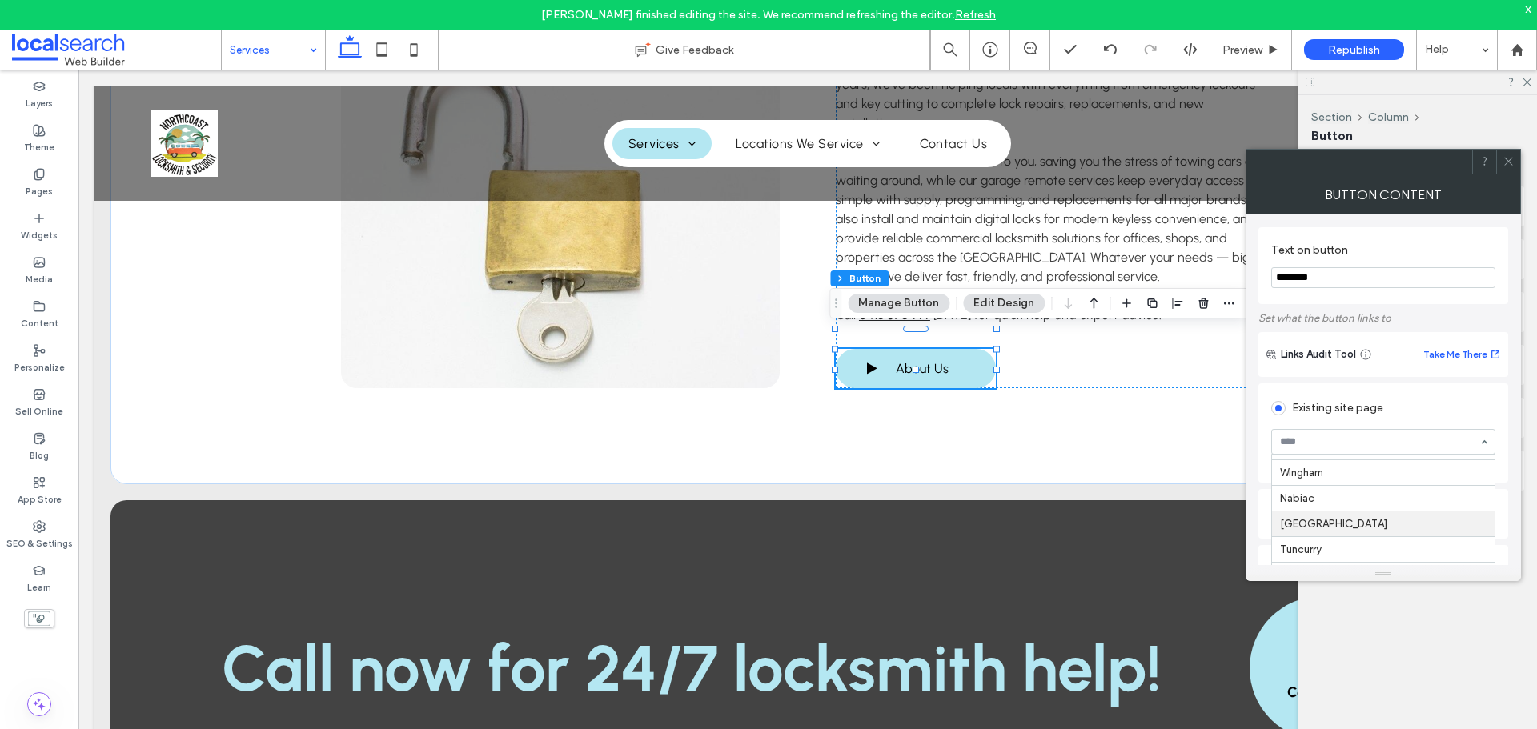
scroll to position [160, 0]
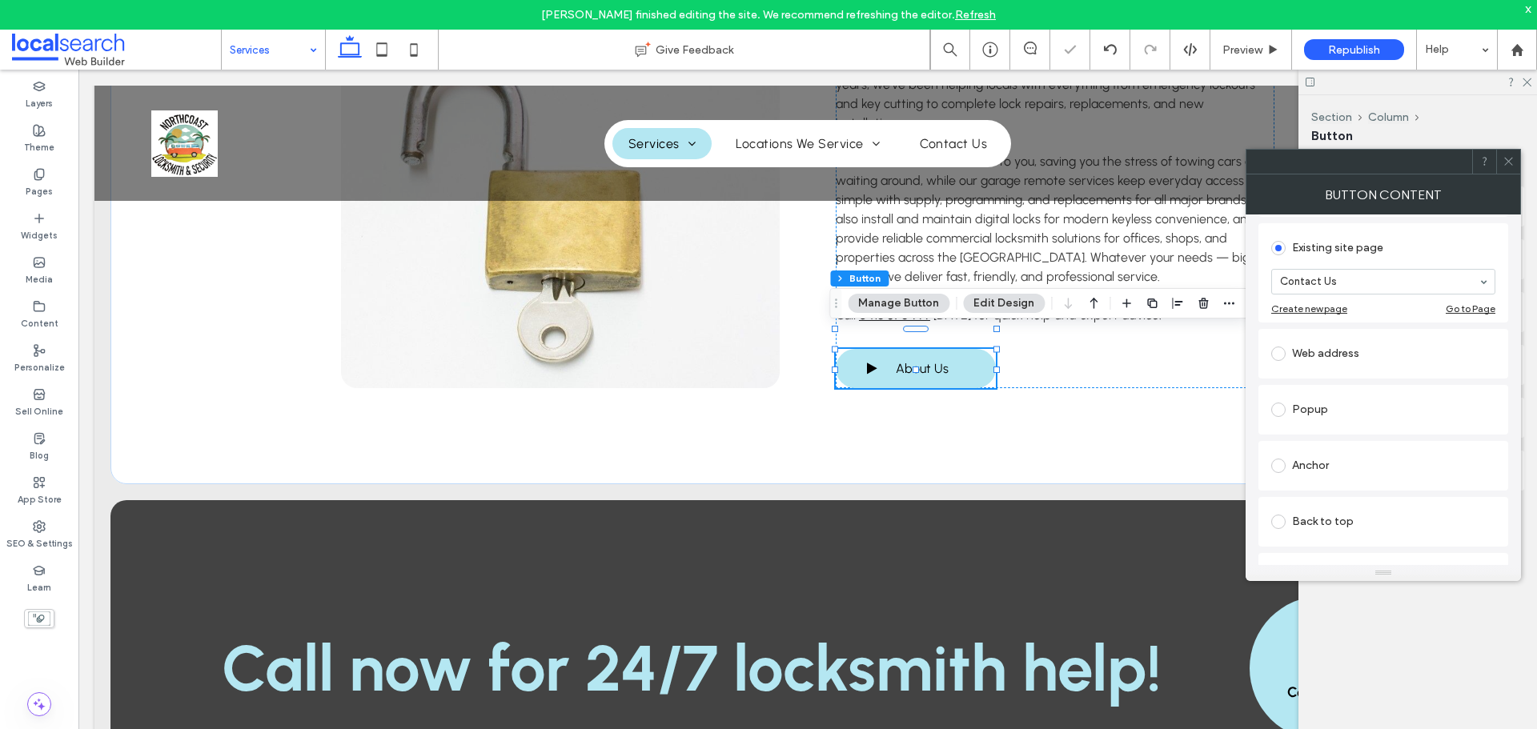
click at [1507, 164] on icon at bounding box center [1509, 161] width 12 height 12
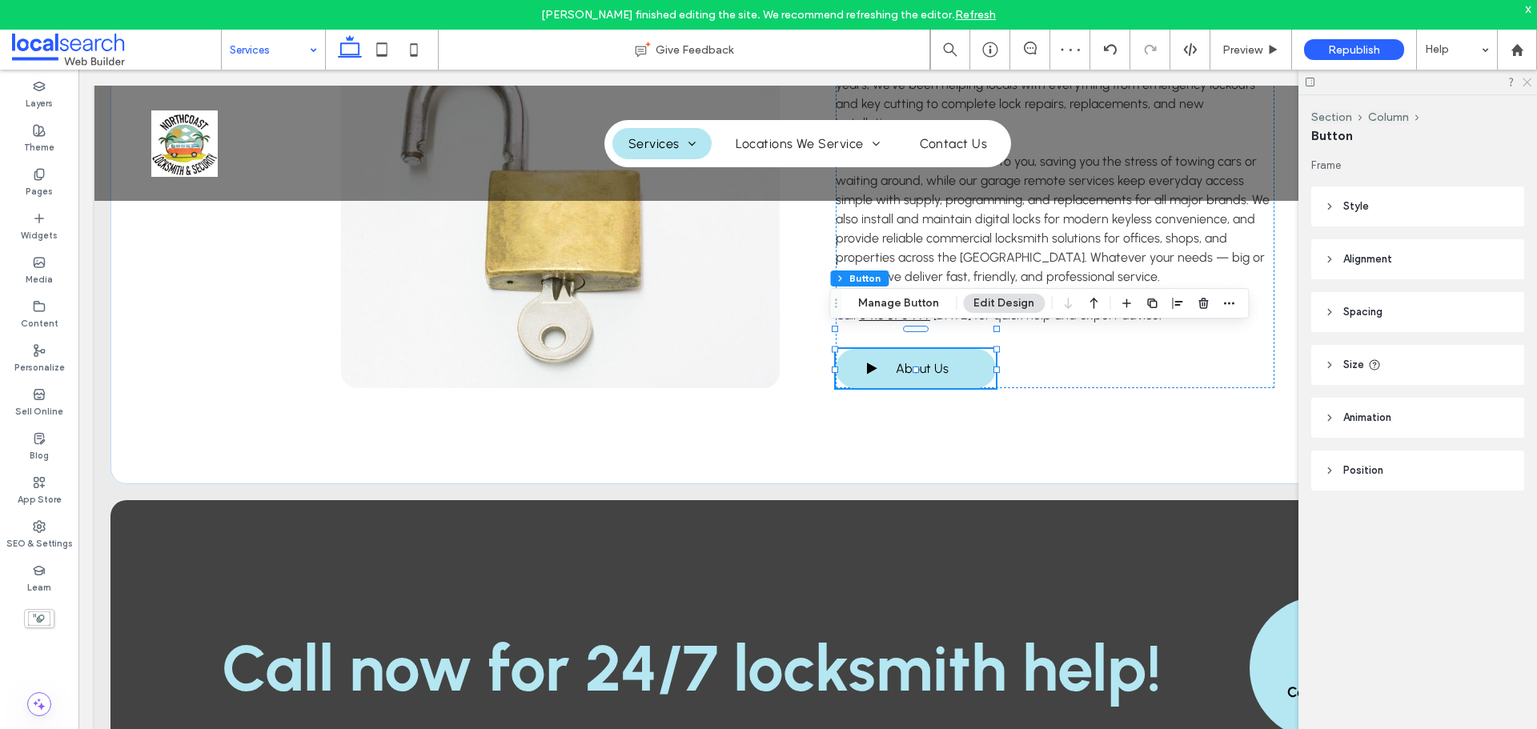
click at [1523, 82] on icon at bounding box center [1526, 81] width 10 height 10
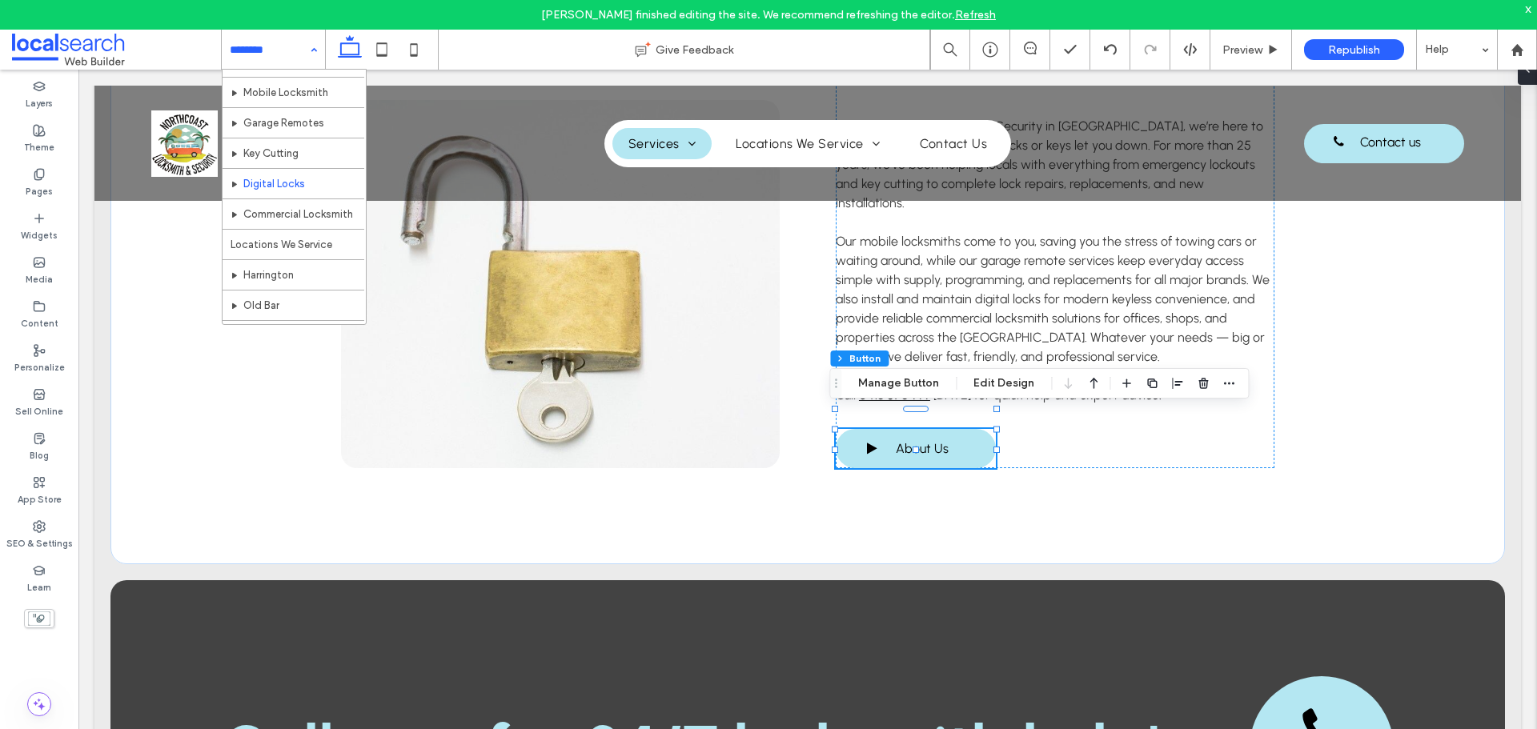
scroll to position [0, 0]
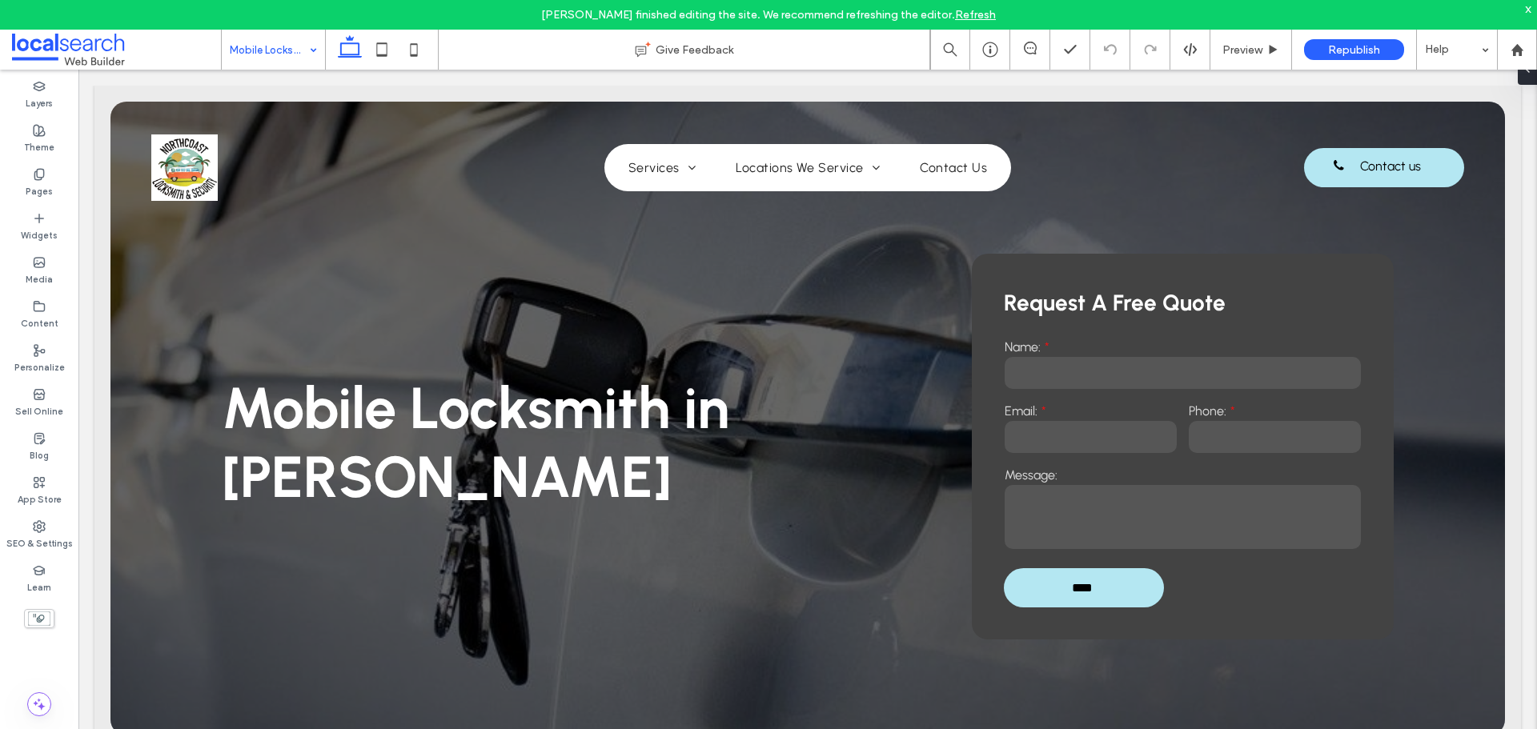
click at [318, 49] on div "Mobile Locksmith" at bounding box center [273, 50] width 103 height 40
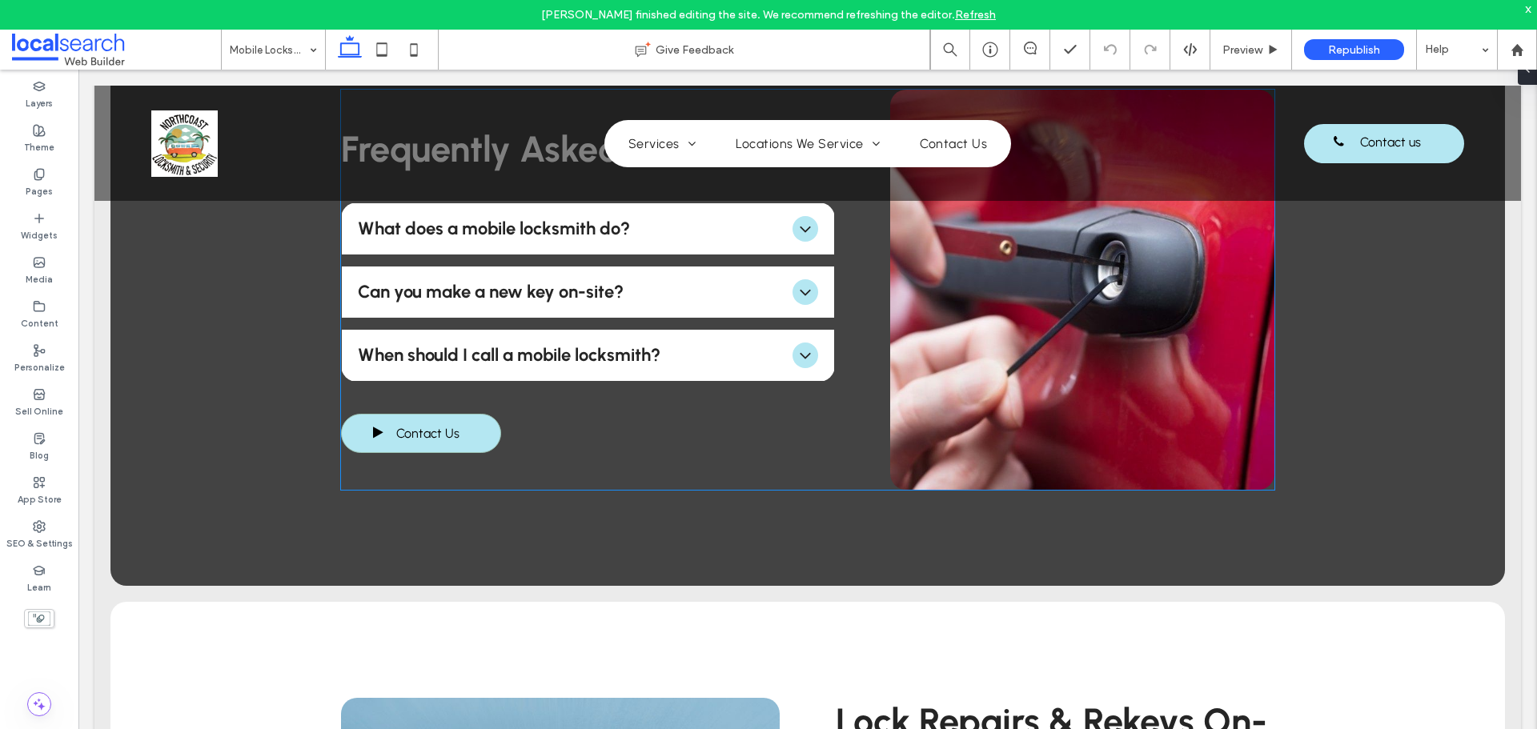
scroll to position [1361, 0]
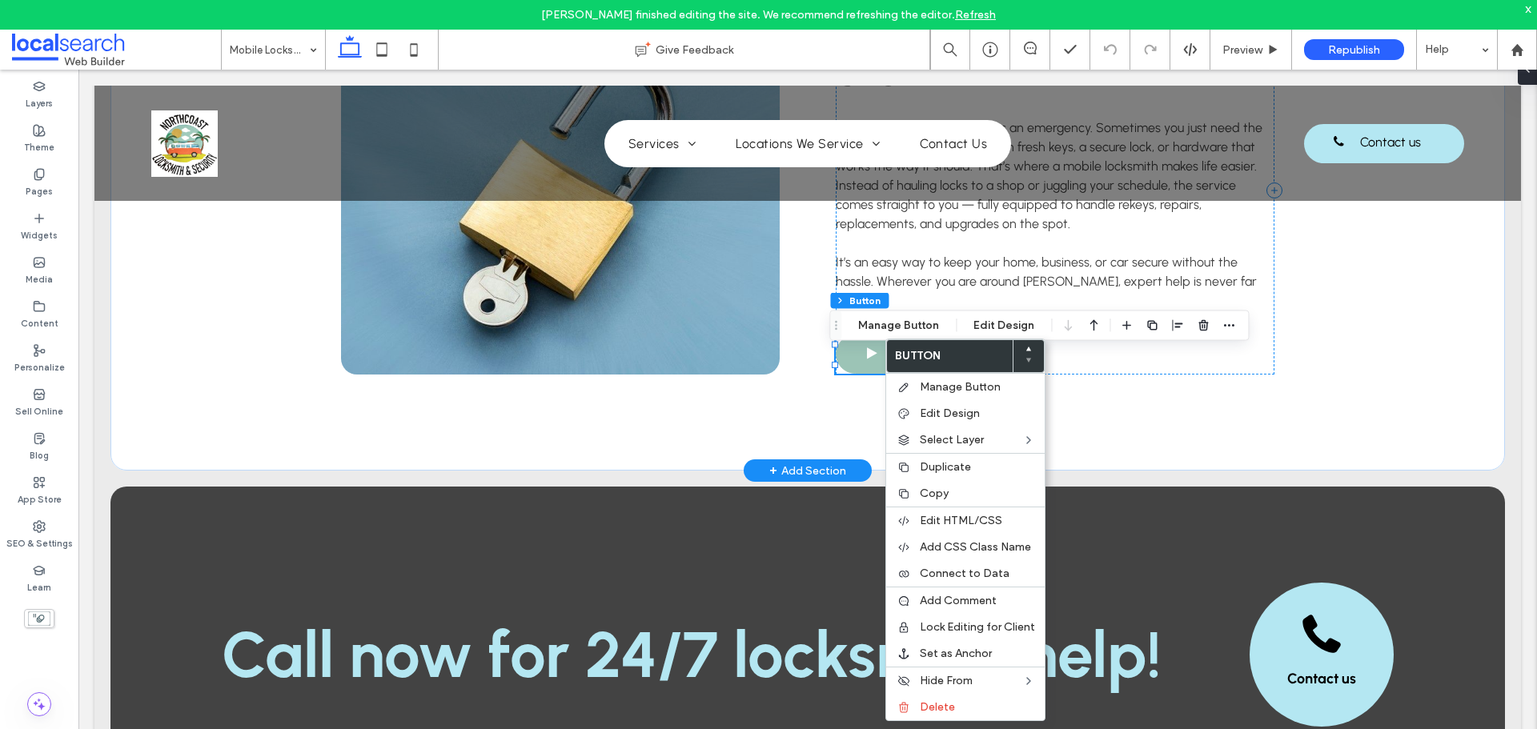
scroll to position [2054, 0]
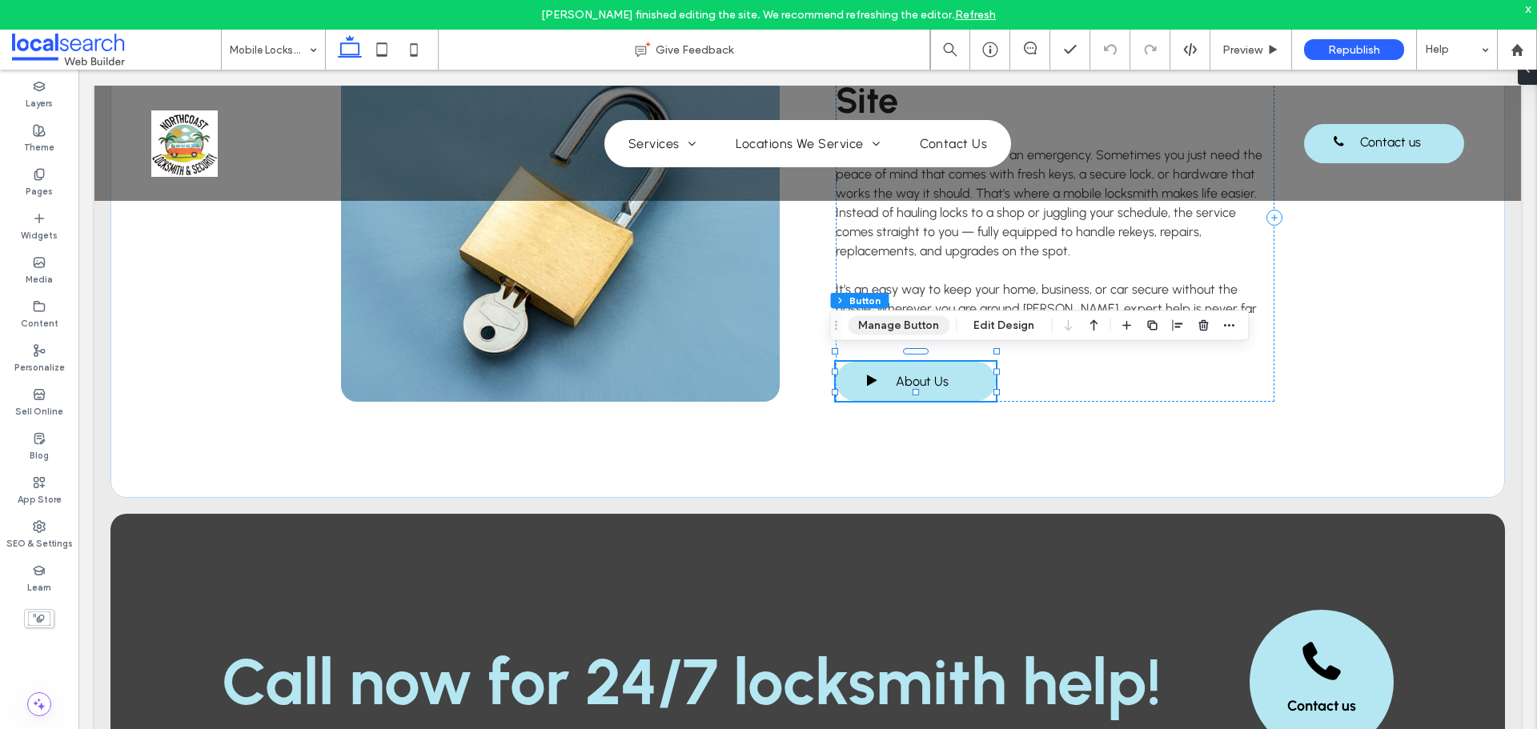
click at [904, 328] on button "Manage Button" at bounding box center [899, 325] width 102 height 19
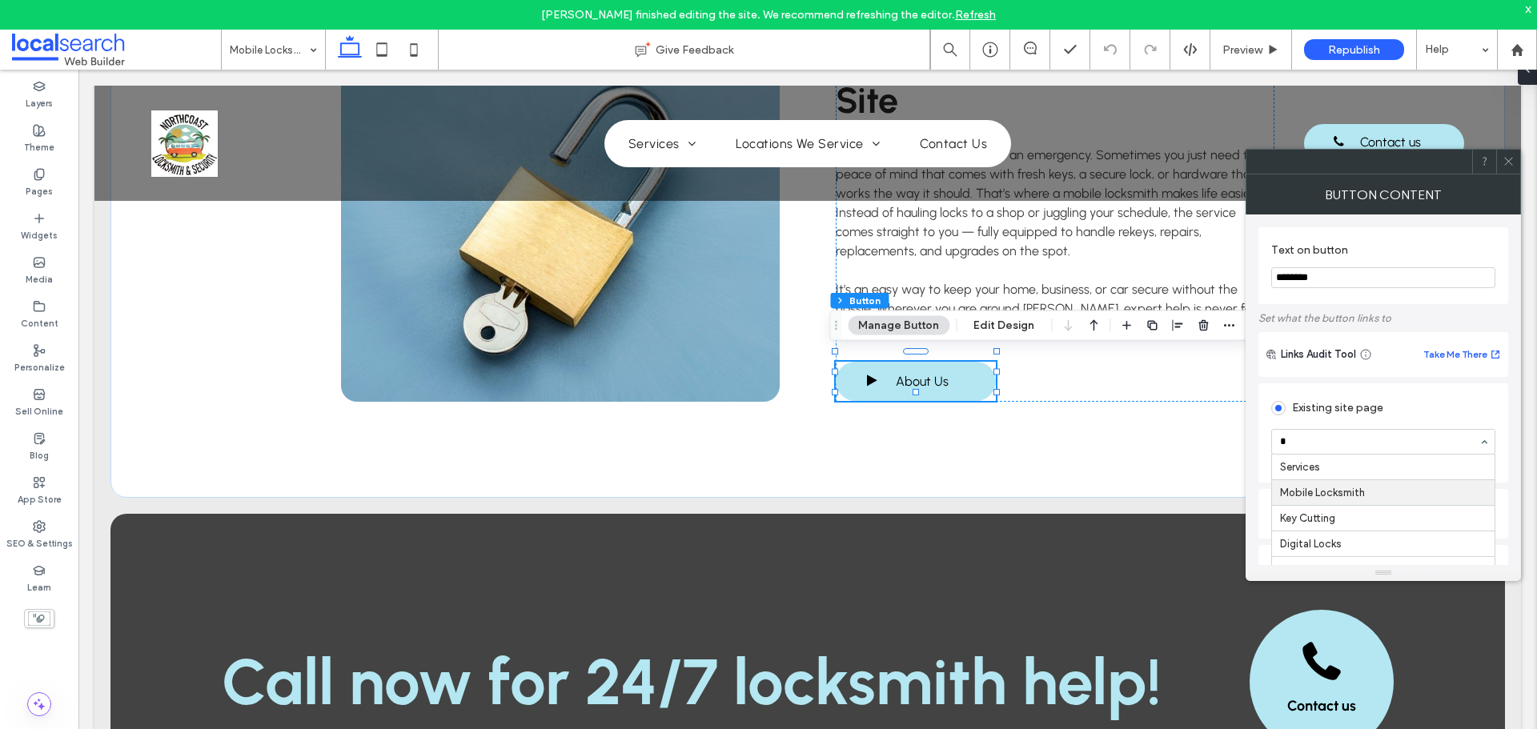
type input "**"
click at [1504, 164] on icon at bounding box center [1509, 161] width 12 height 12
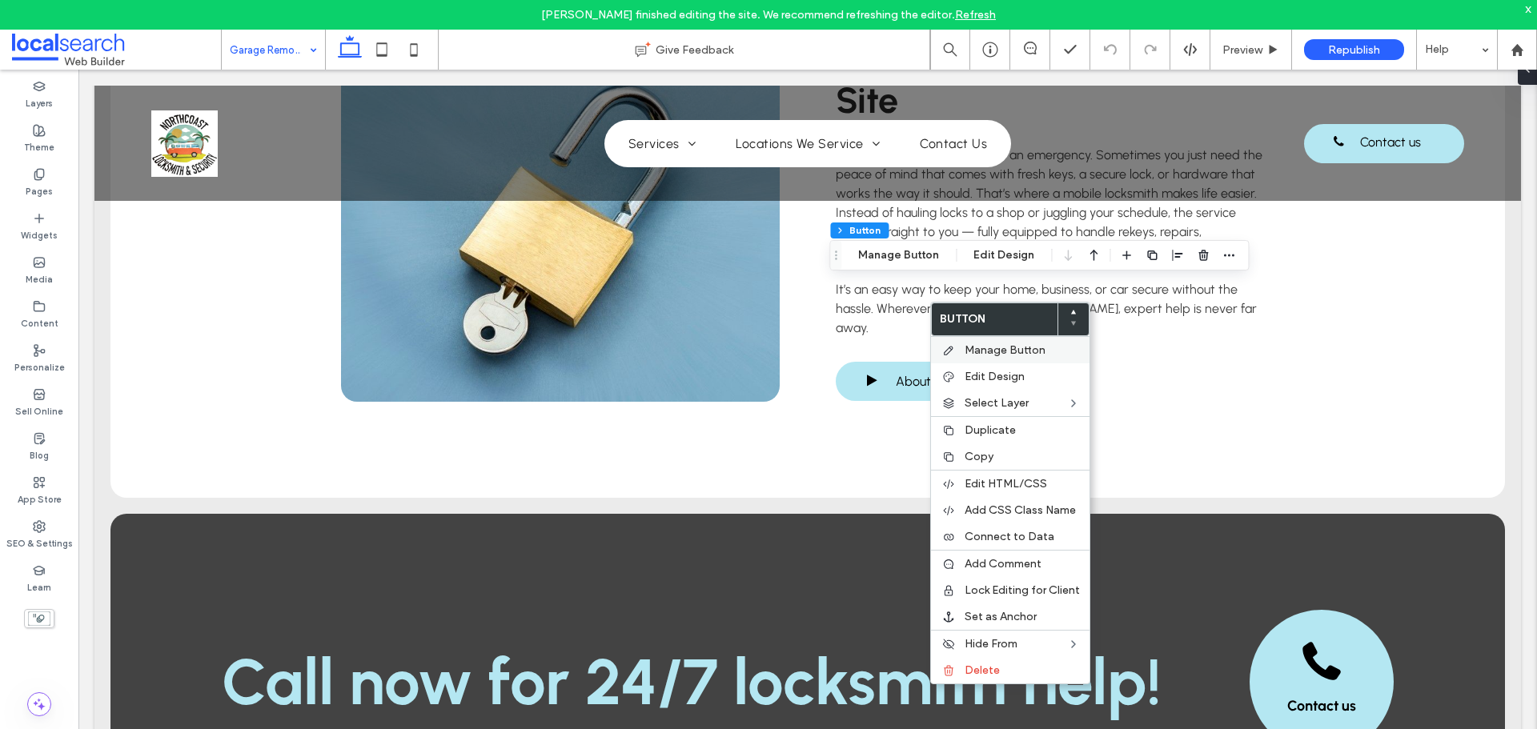
click at [997, 338] on div "Manage Button" at bounding box center [1010, 349] width 159 height 27
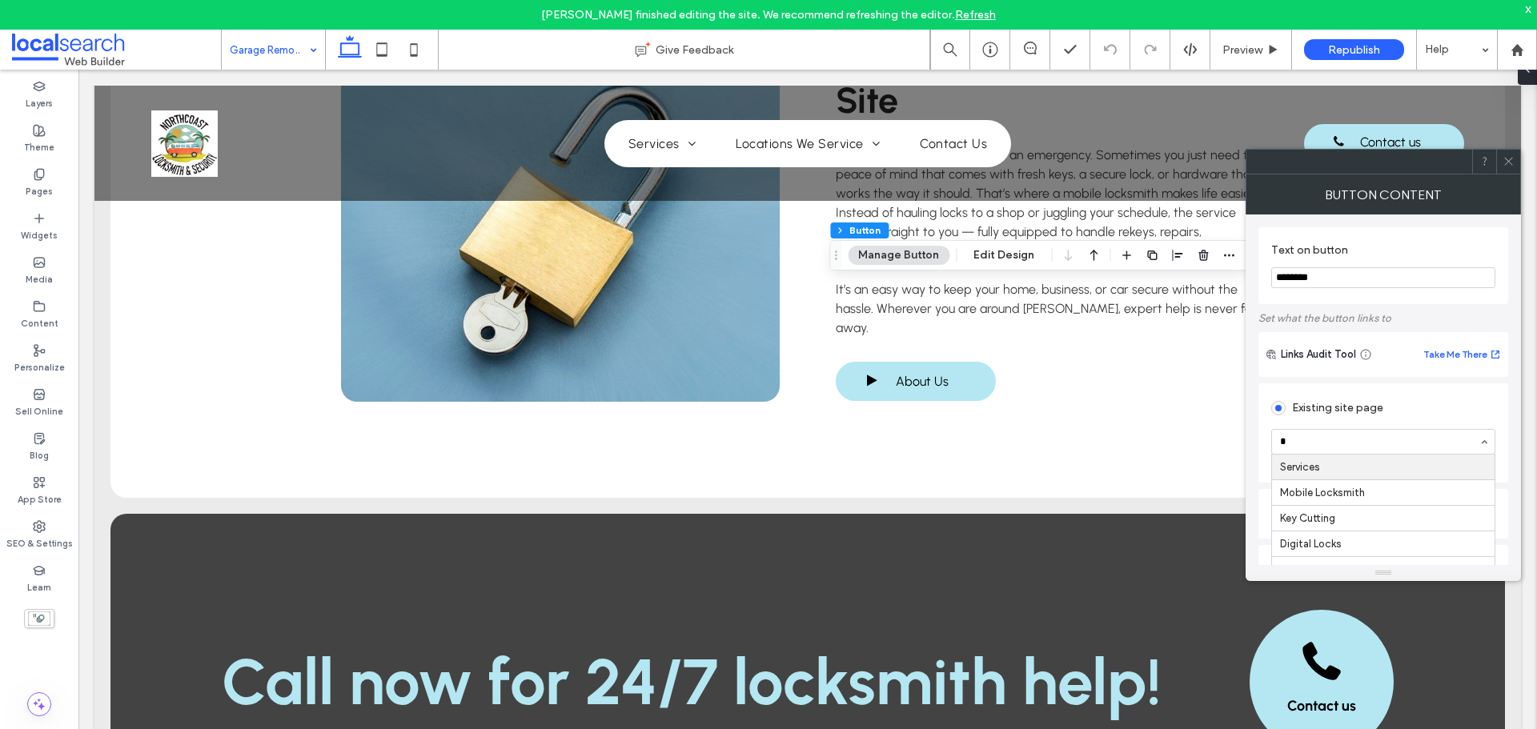
type input "**"
click at [1513, 162] on icon at bounding box center [1509, 161] width 12 height 12
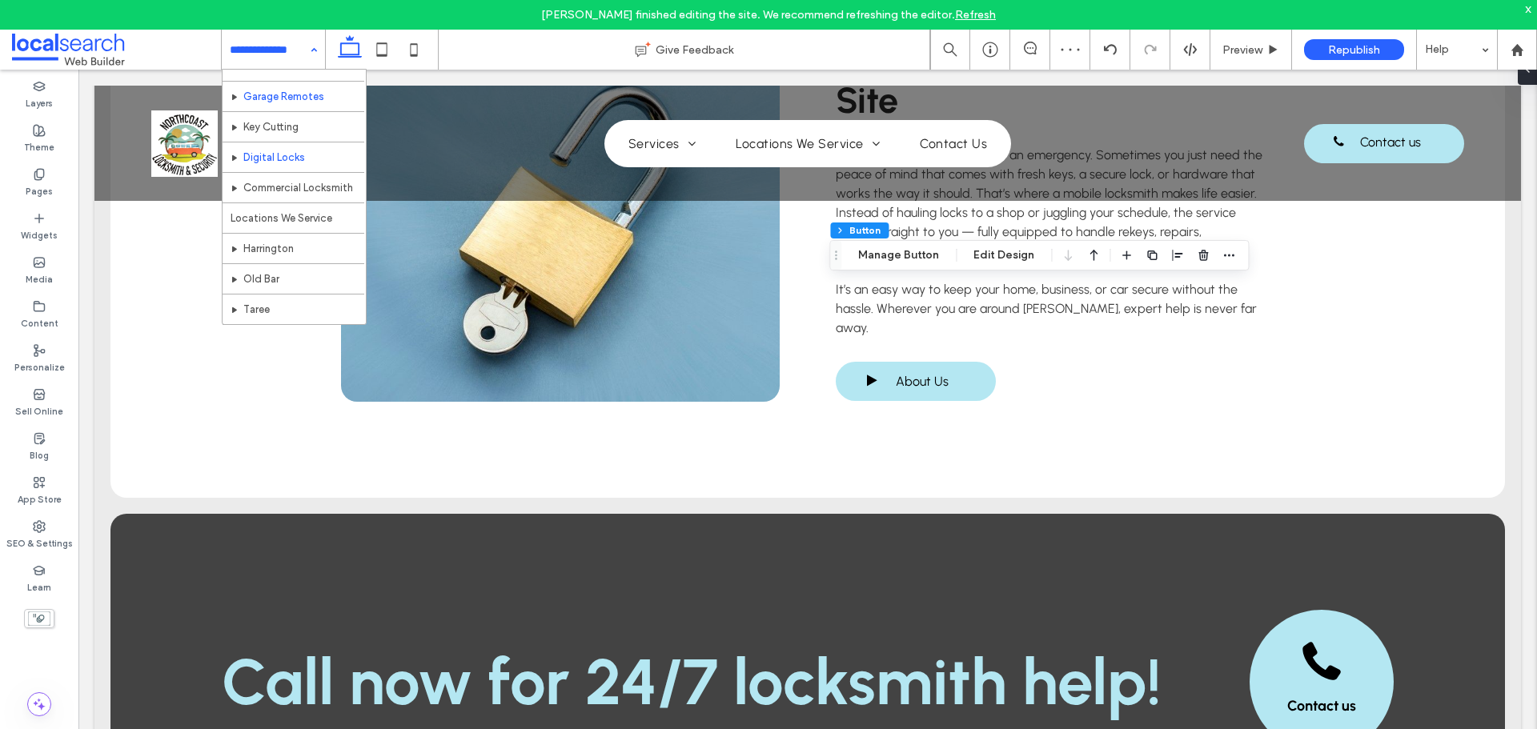
scroll to position [80, 0]
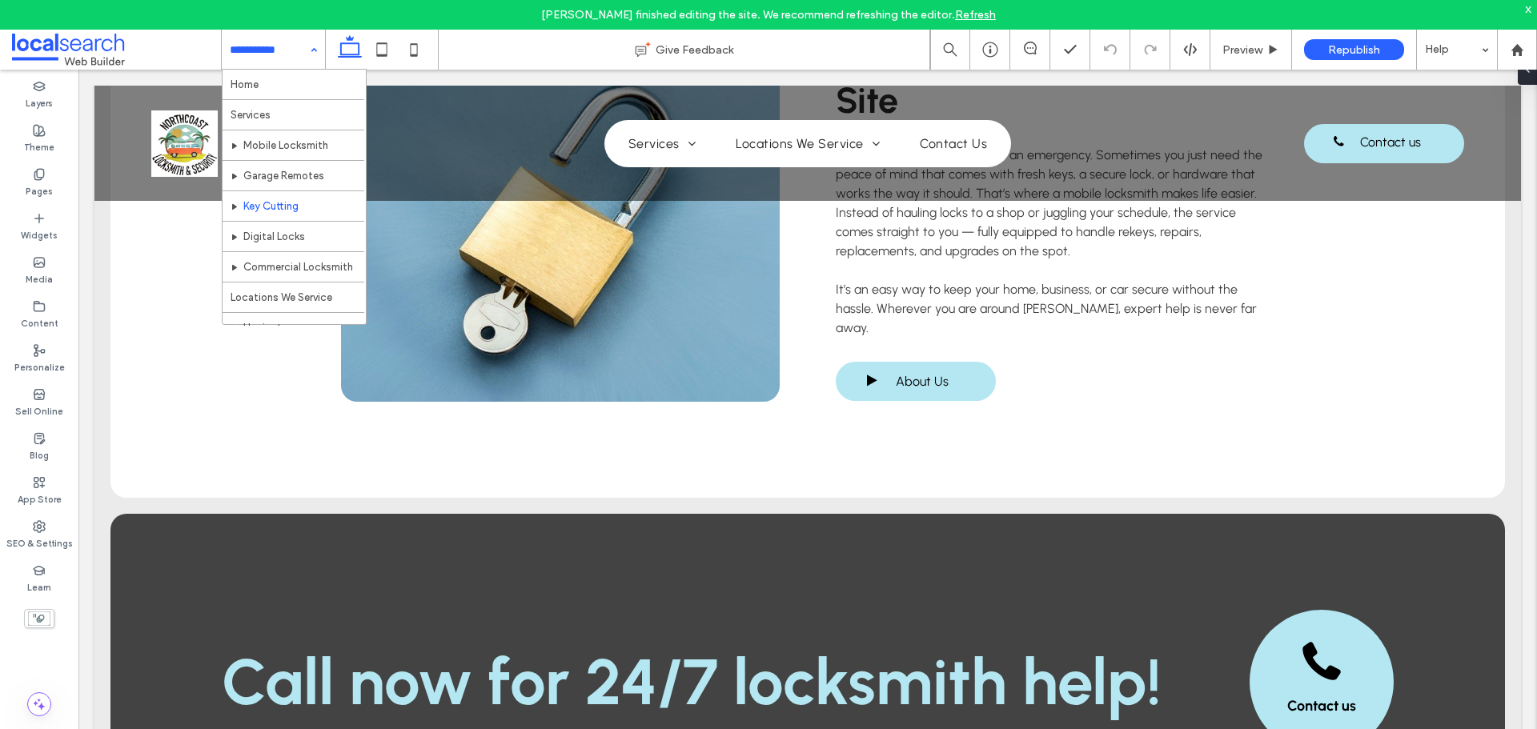
click at [316, 52] on div "Home Services Mobile Locksmith Garage Remotes Key Cutting Digital Locks Commerc…" at bounding box center [273, 50] width 103 height 40
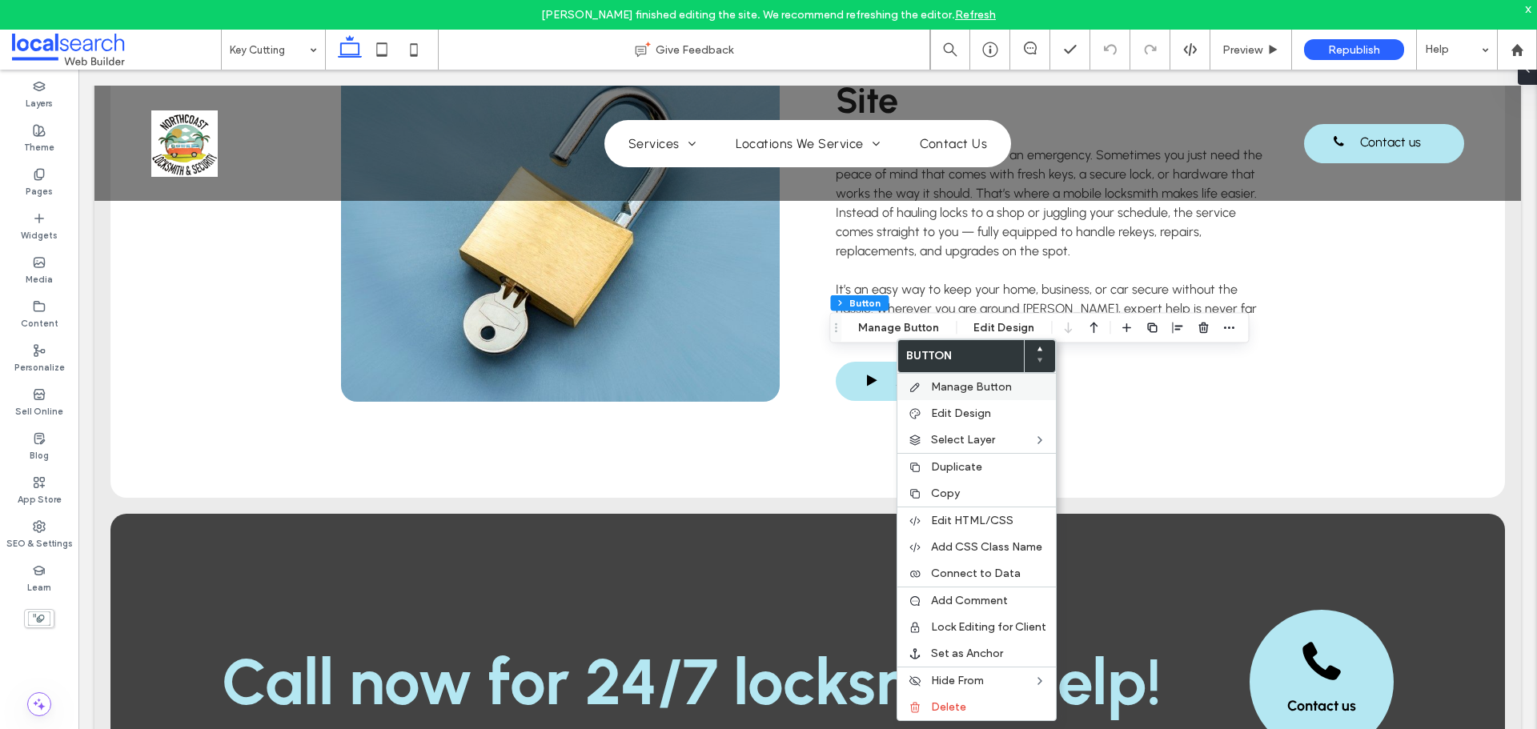
click at [935, 376] on div "Manage Button" at bounding box center [976, 386] width 159 height 27
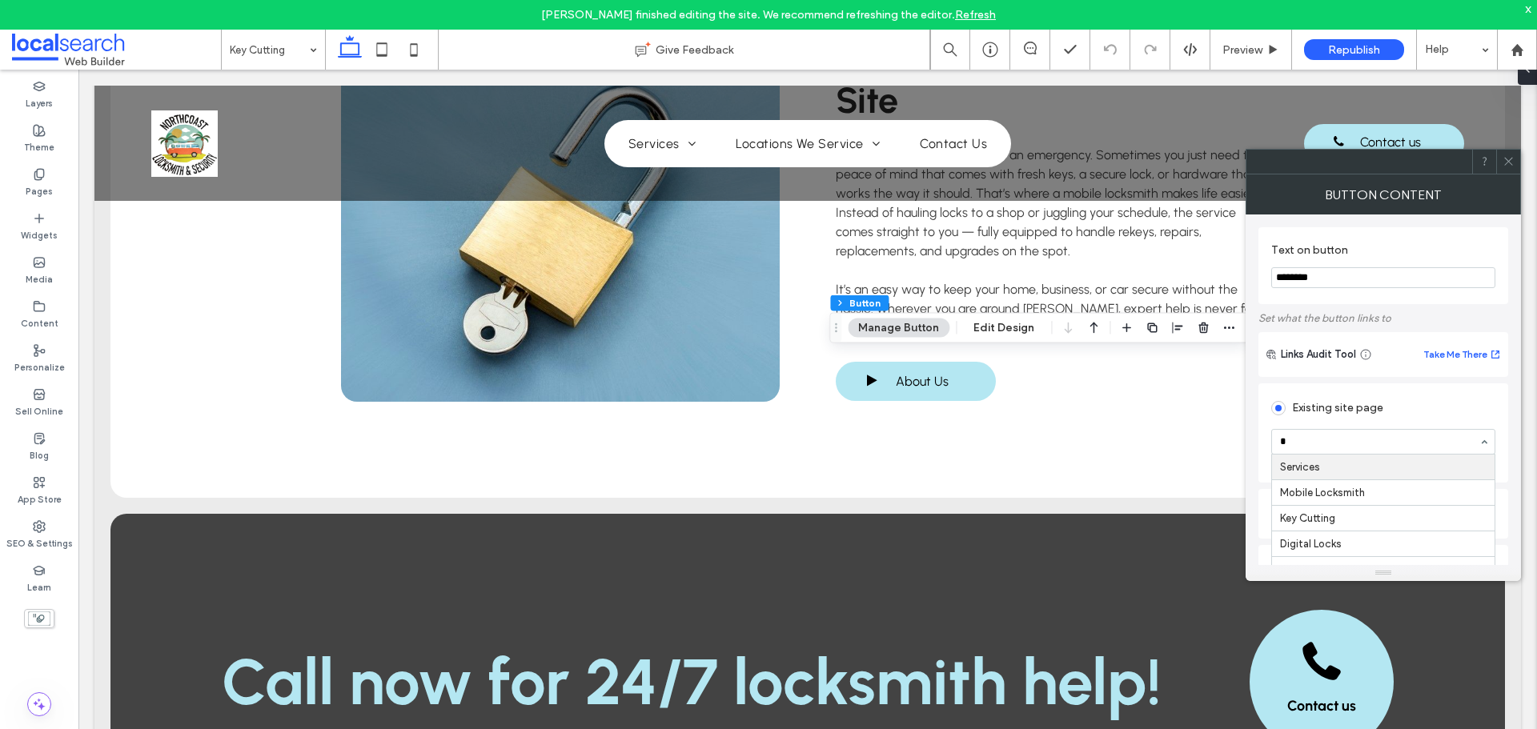
type input "**"
click at [1506, 167] on icon at bounding box center [1509, 161] width 12 height 12
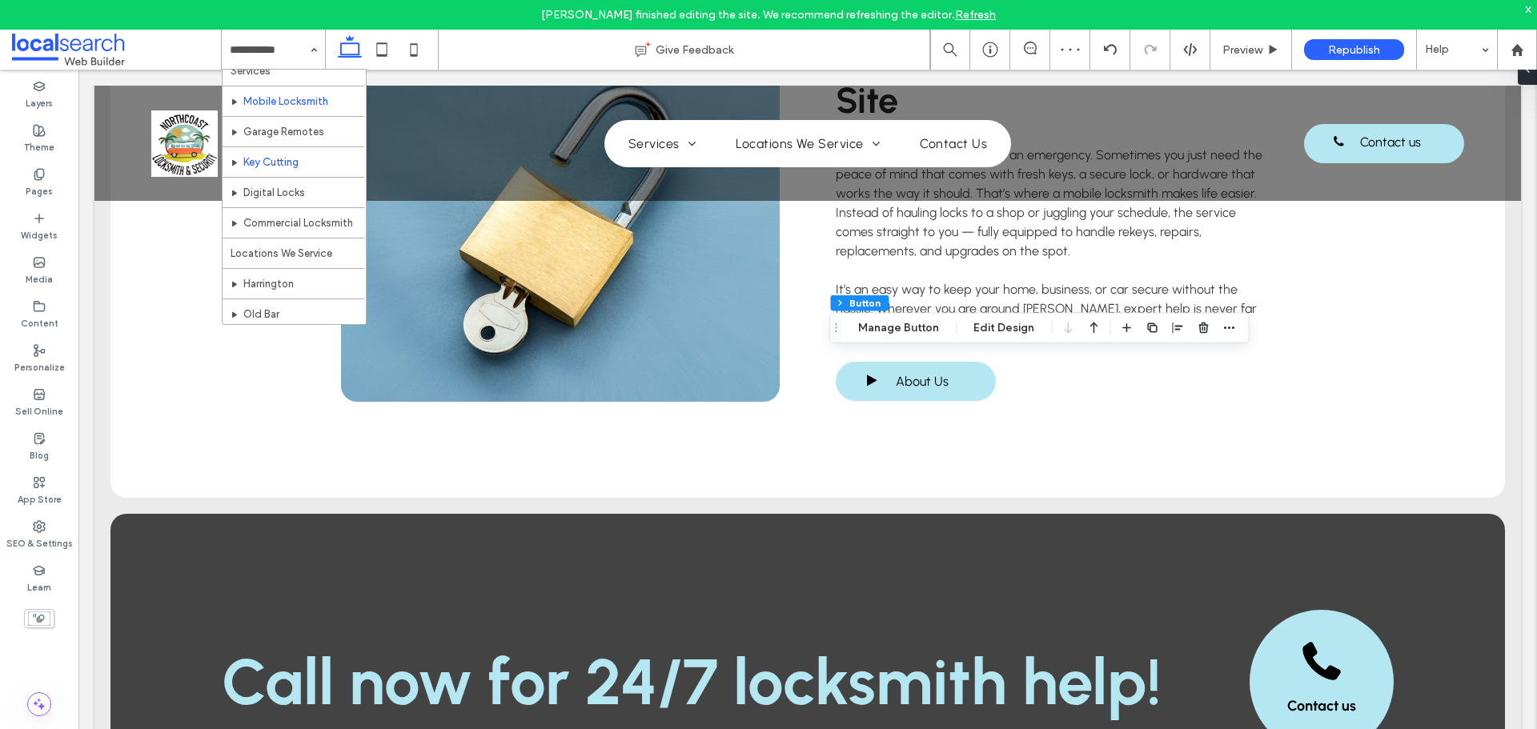
scroll to position [80, 0]
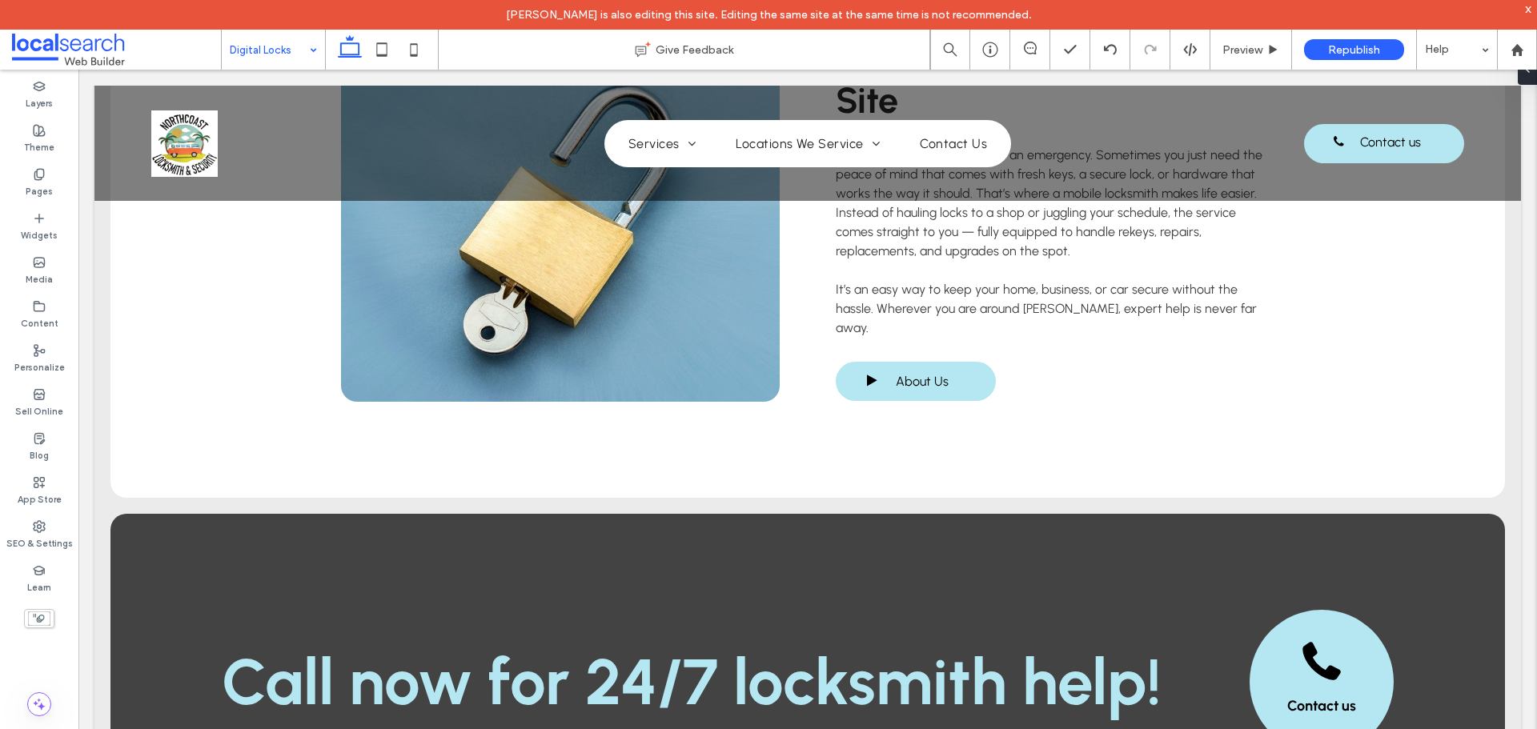
click at [315, 48] on div "Digital Locks" at bounding box center [273, 50] width 103 height 40
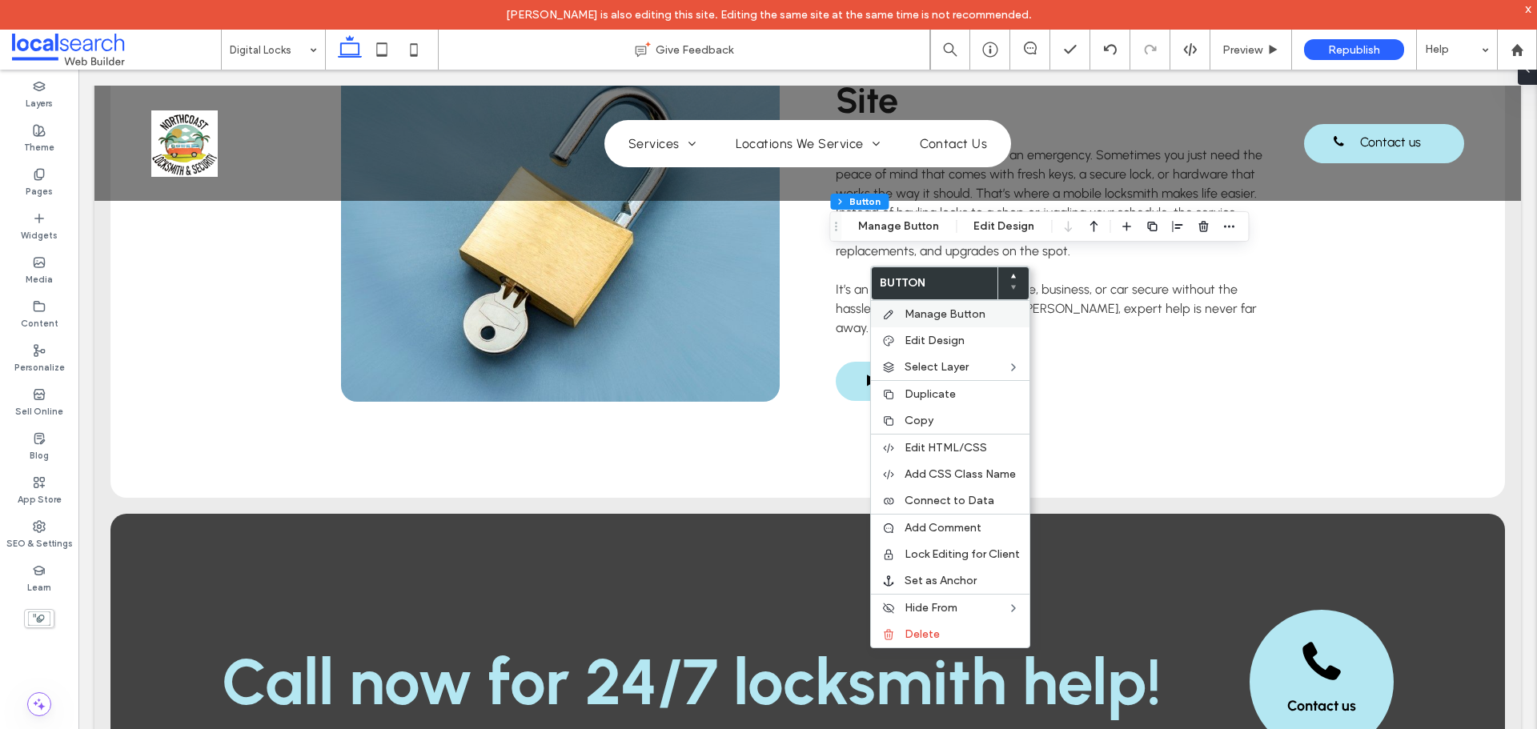
click at [926, 311] on span "Manage Button" at bounding box center [945, 314] width 81 height 14
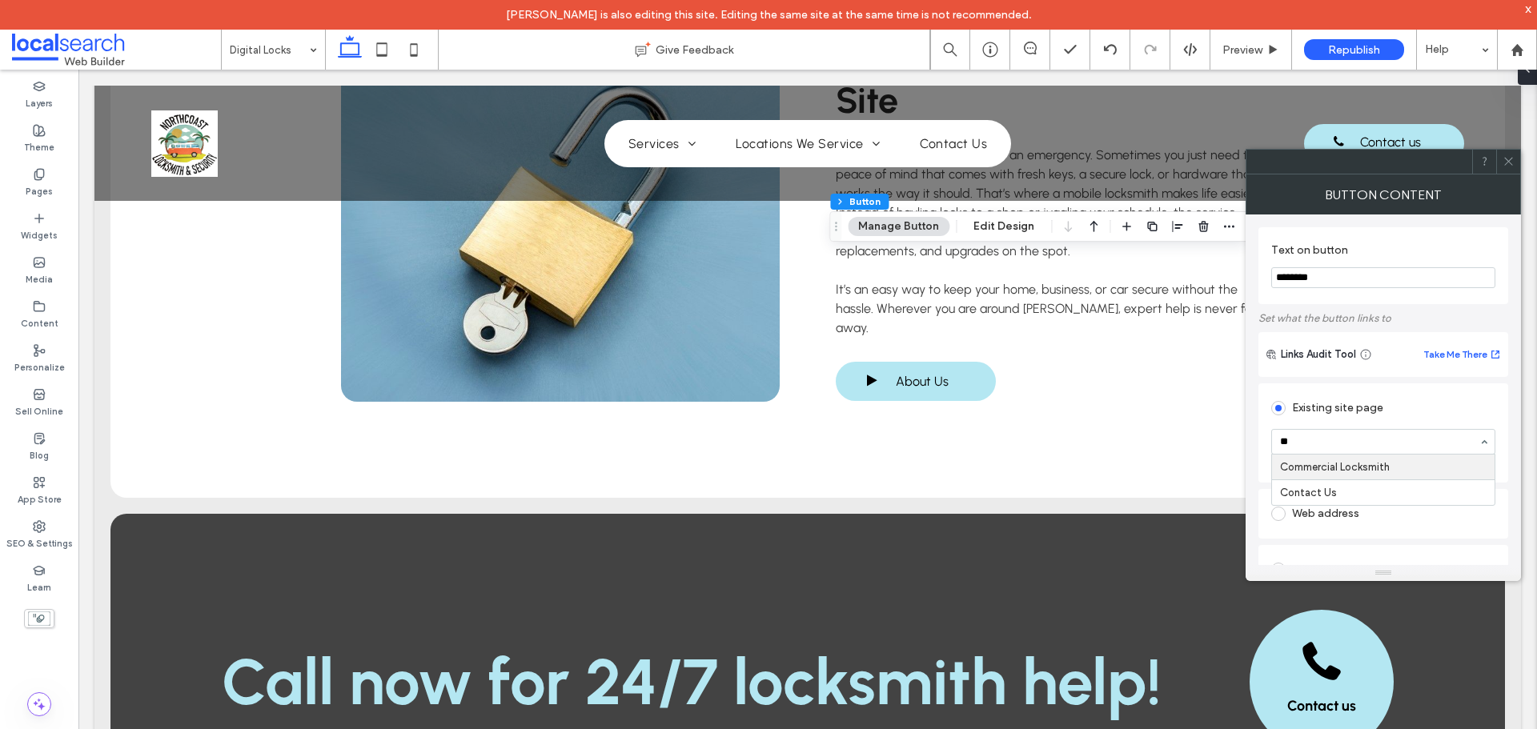
type input "***"
click at [1510, 162] on icon at bounding box center [1509, 161] width 12 height 12
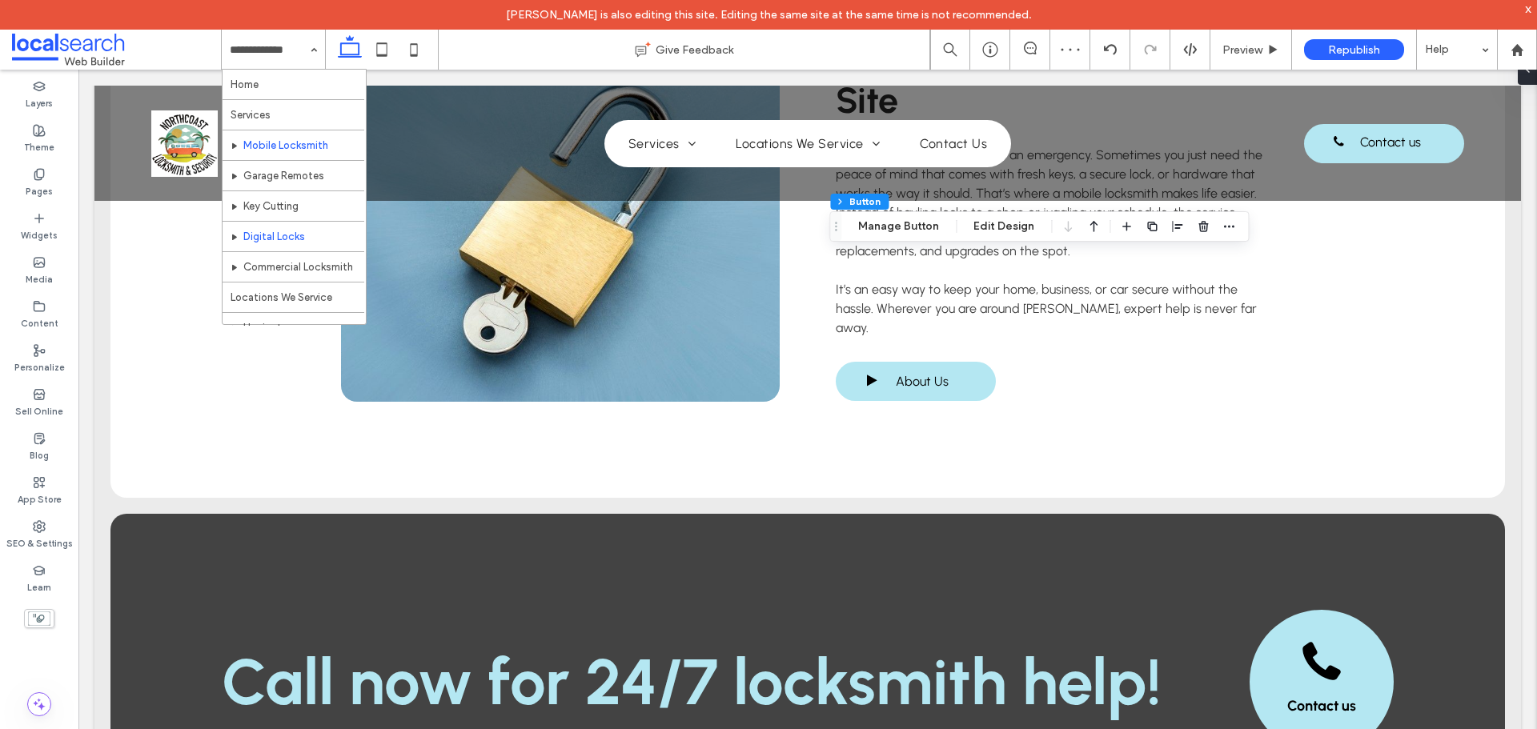
scroll to position [80, 0]
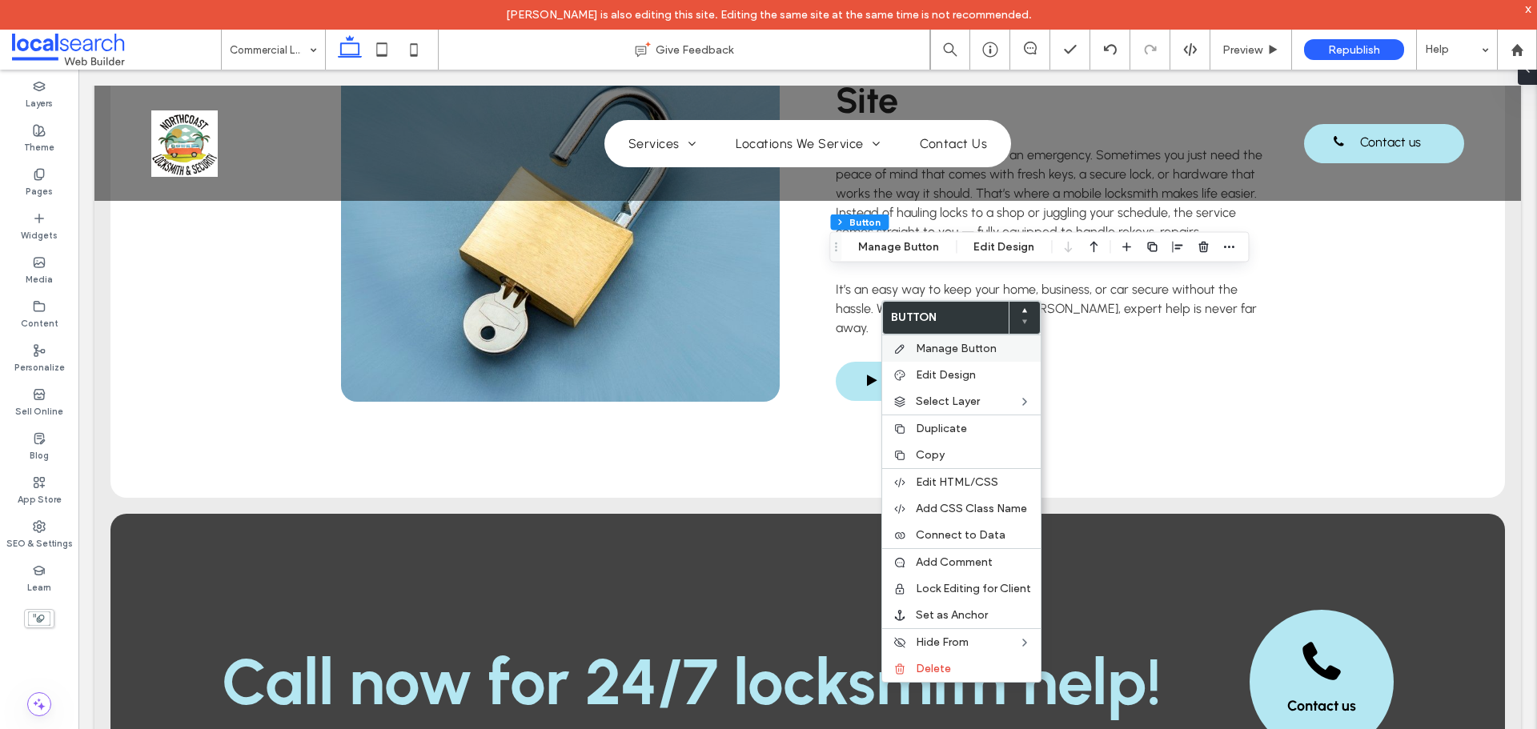
click at [934, 340] on div "Manage Button" at bounding box center [961, 348] width 159 height 27
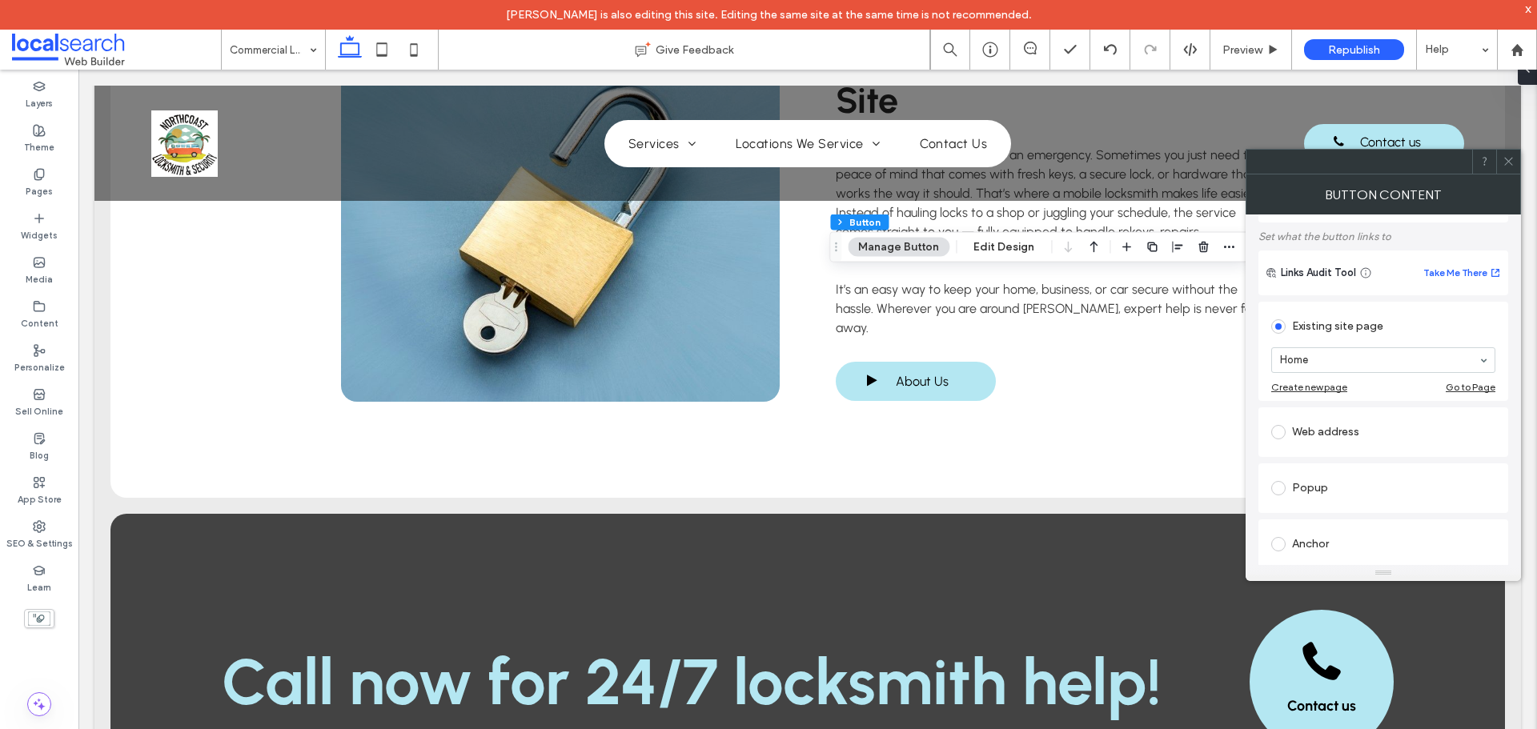
scroll to position [80, 0]
type input "**"
click at [1503, 165] on icon at bounding box center [1509, 161] width 12 height 12
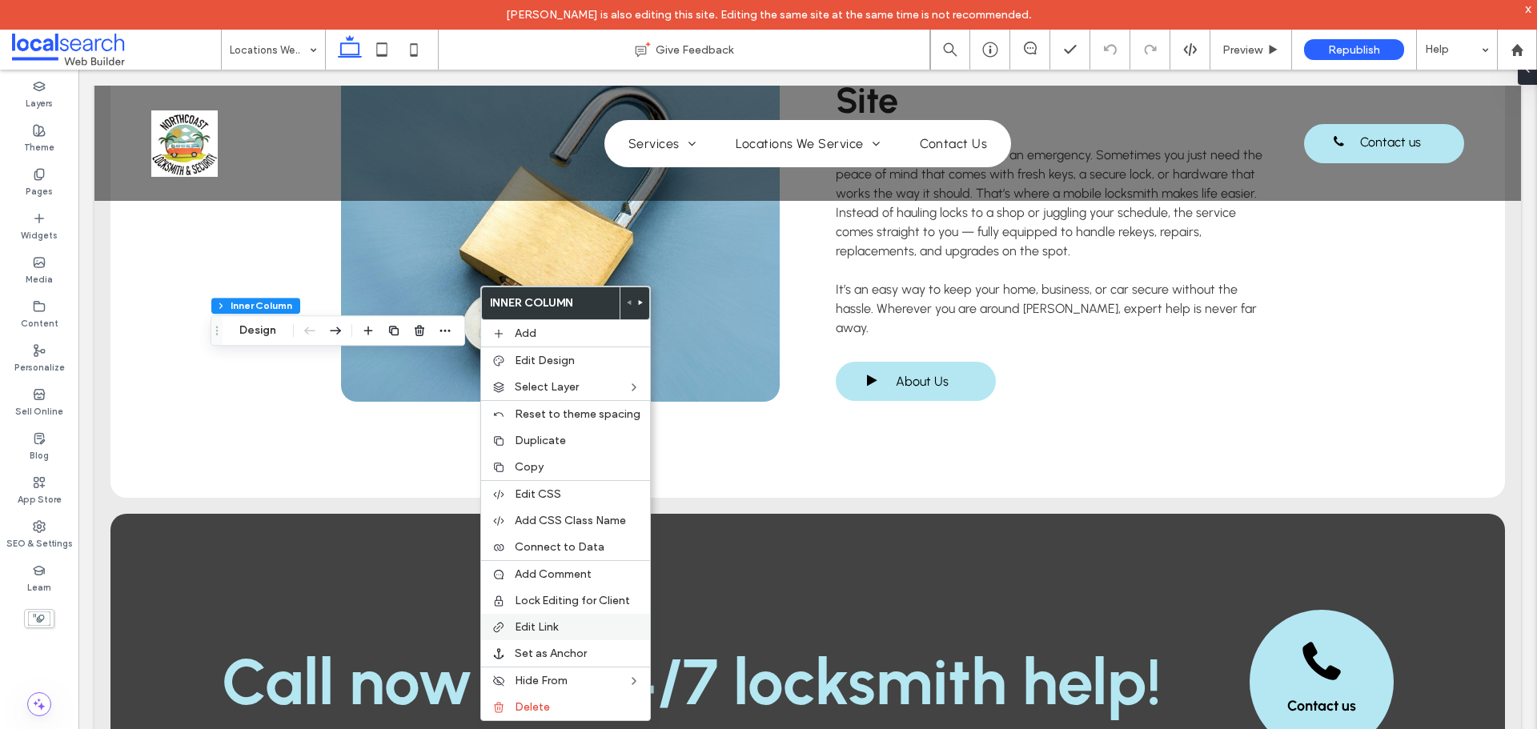
click at [543, 627] on span "Edit Link" at bounding box center [536, 627] width 43 height 14
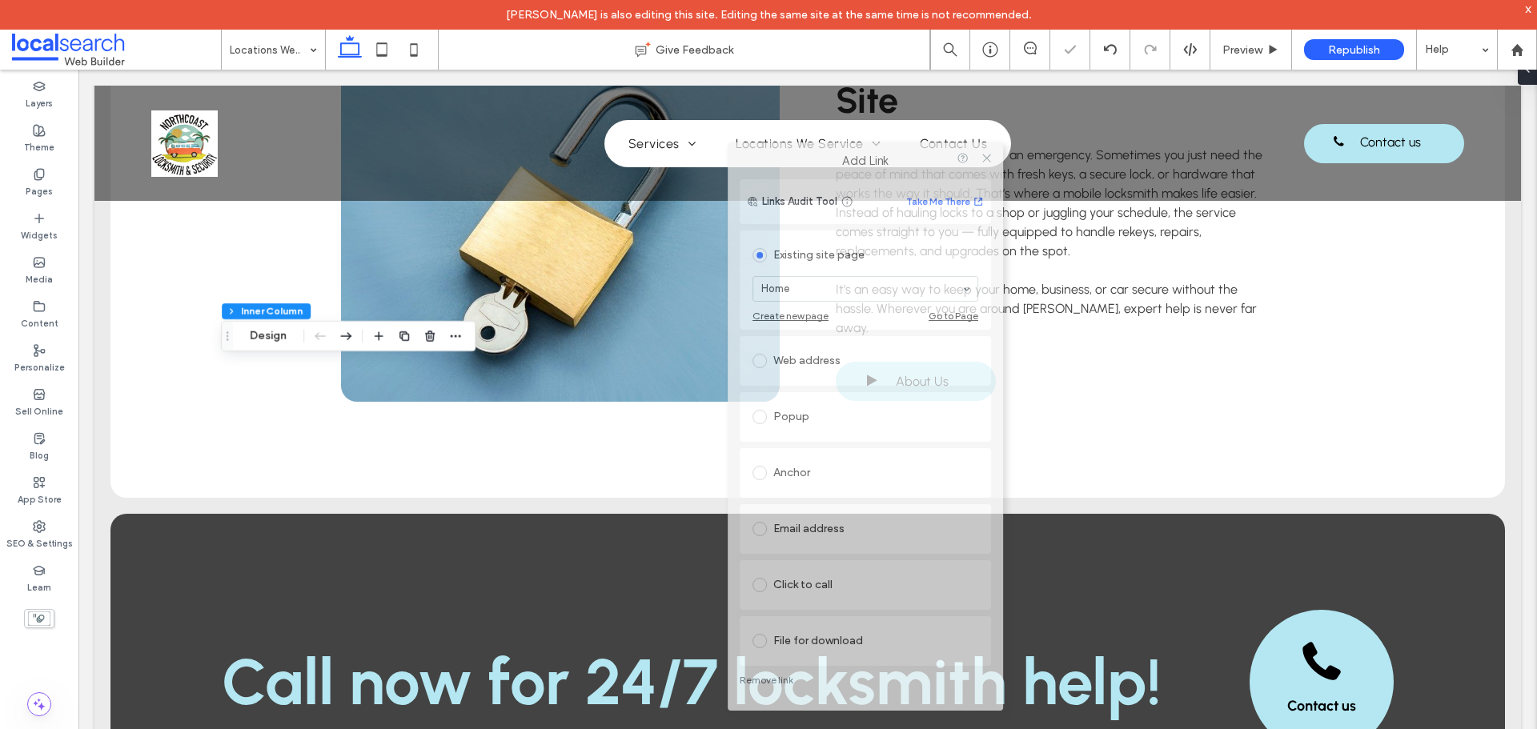
drag, startPoint x: 374, startPoint y: 179, endPoint x: 899, endPoint y: 158, distance: 525.6
click at [899, 158] on label "Add Link" at bounding box center [865, 161] width 253 height 14
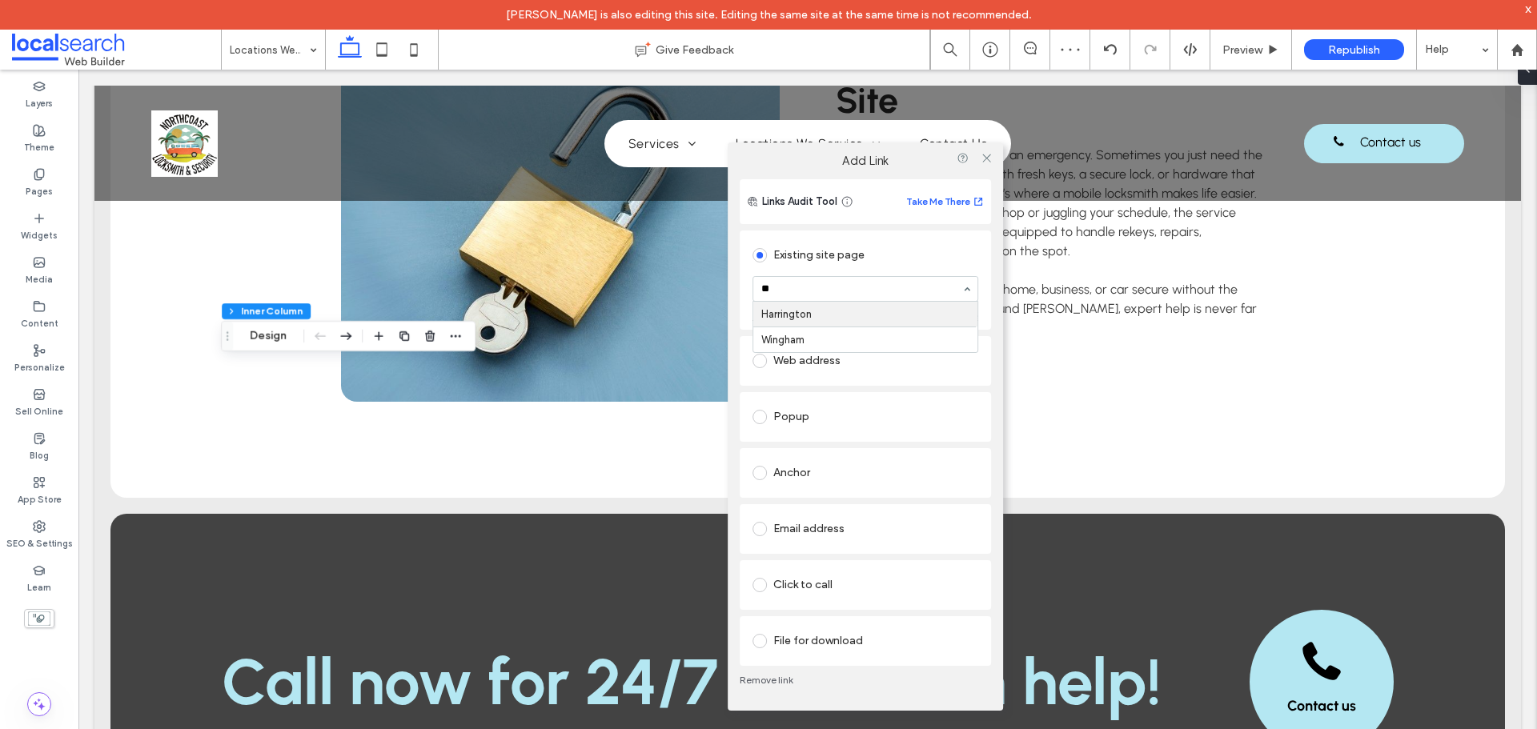
type input "***"
click at [989, 159] on icon at bounding box center [987, 158] width 12 height 12
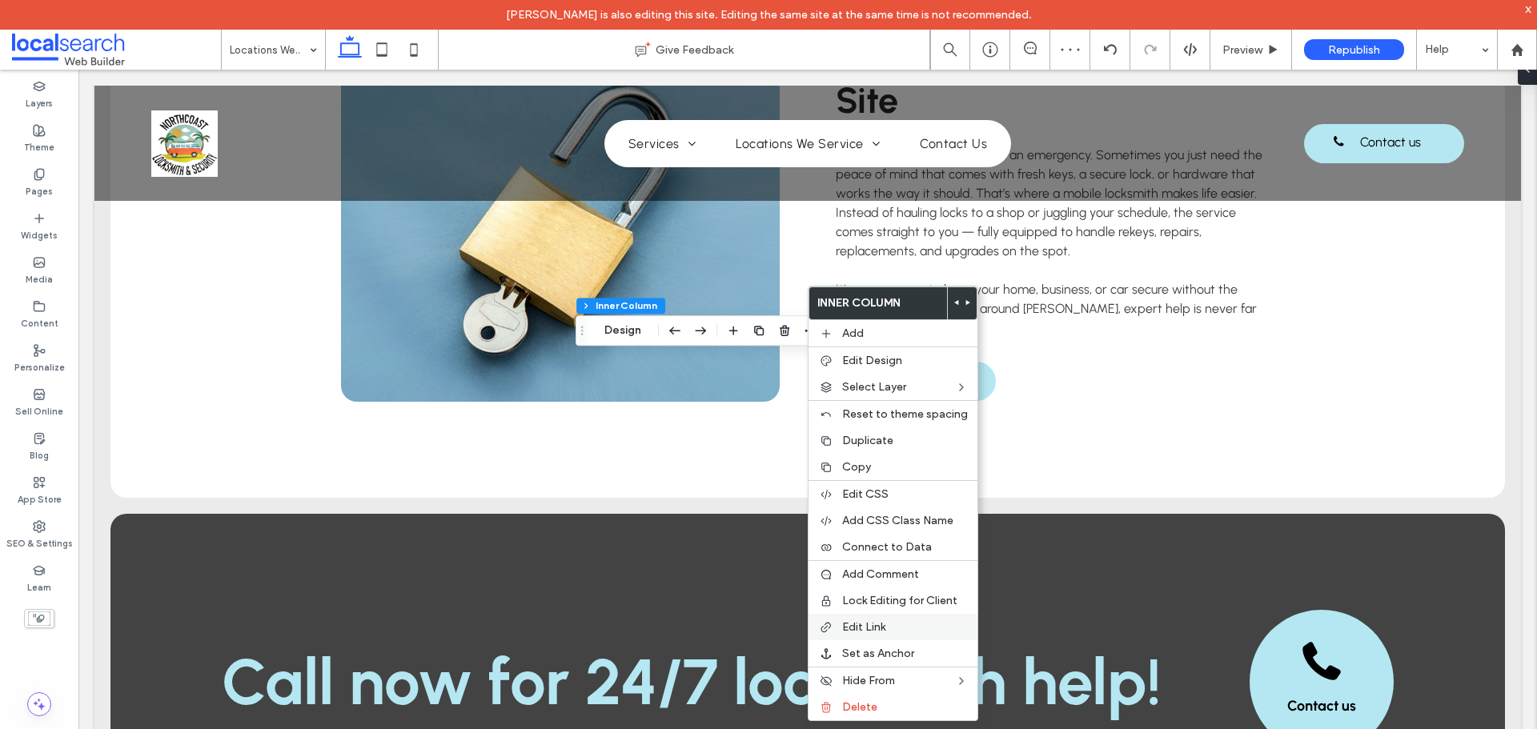
click at [856, 622] on span "Edit Link" at bounding box center [863, 627] width 43 height 14
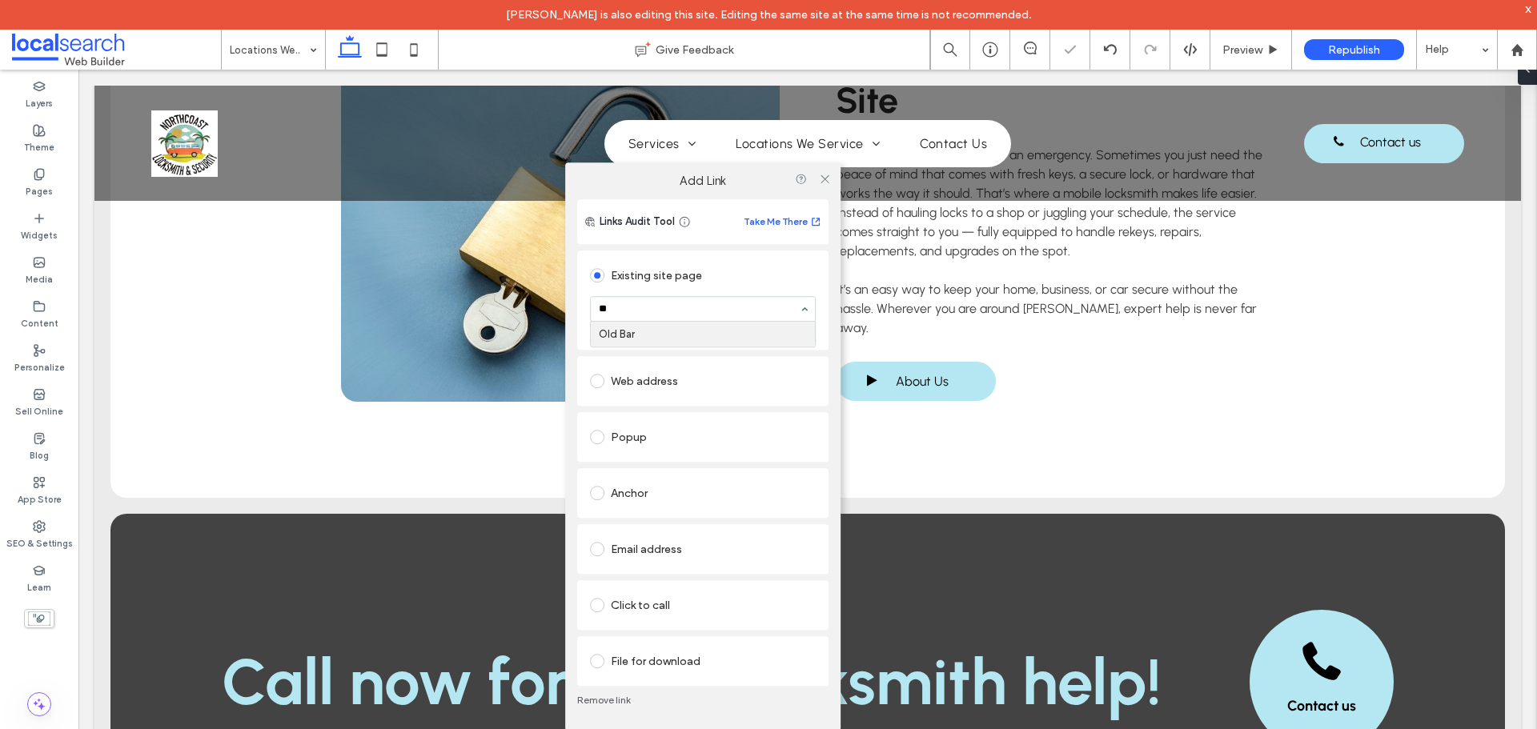
type input "***"
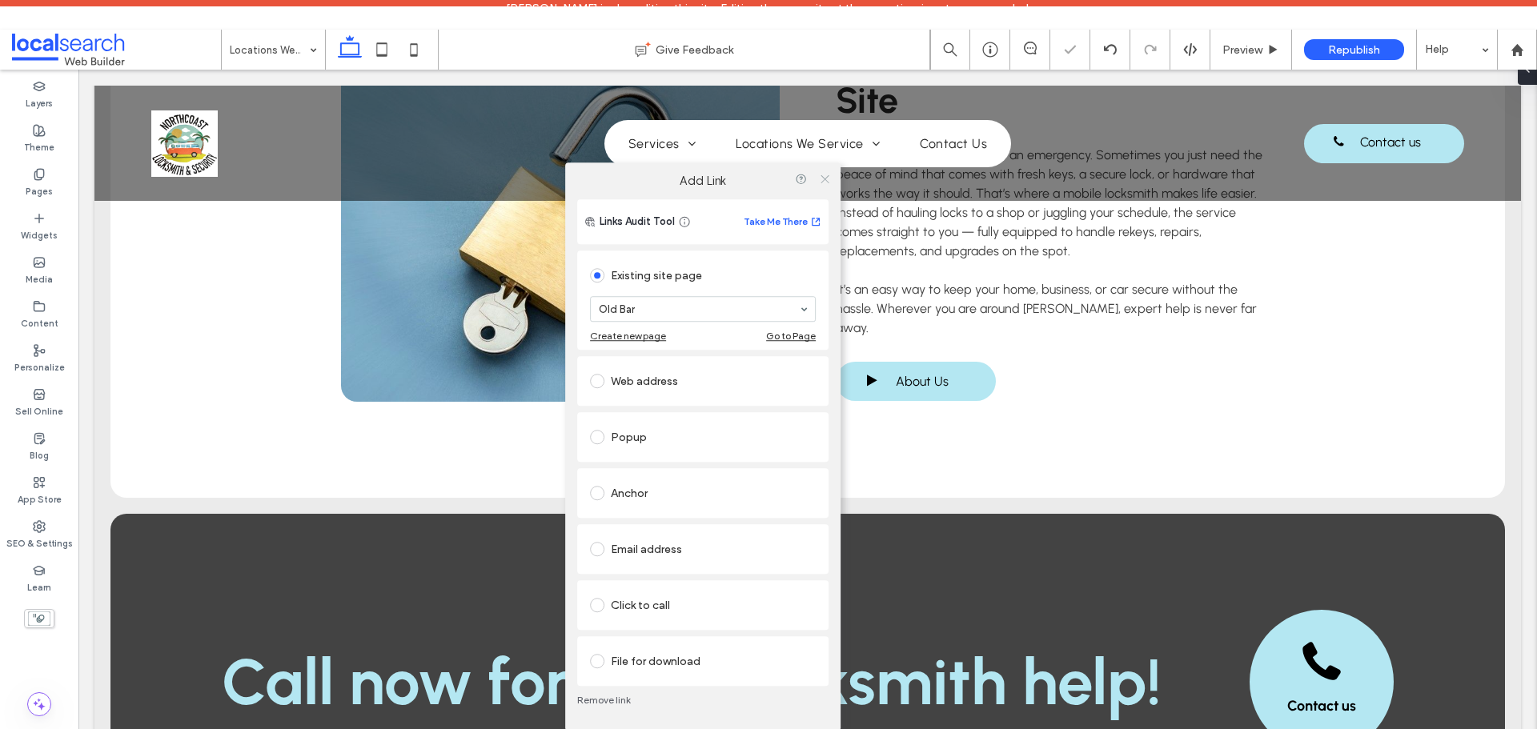
click at [825, 176] on icon at bounding box center [825, 179] width 12 height 12
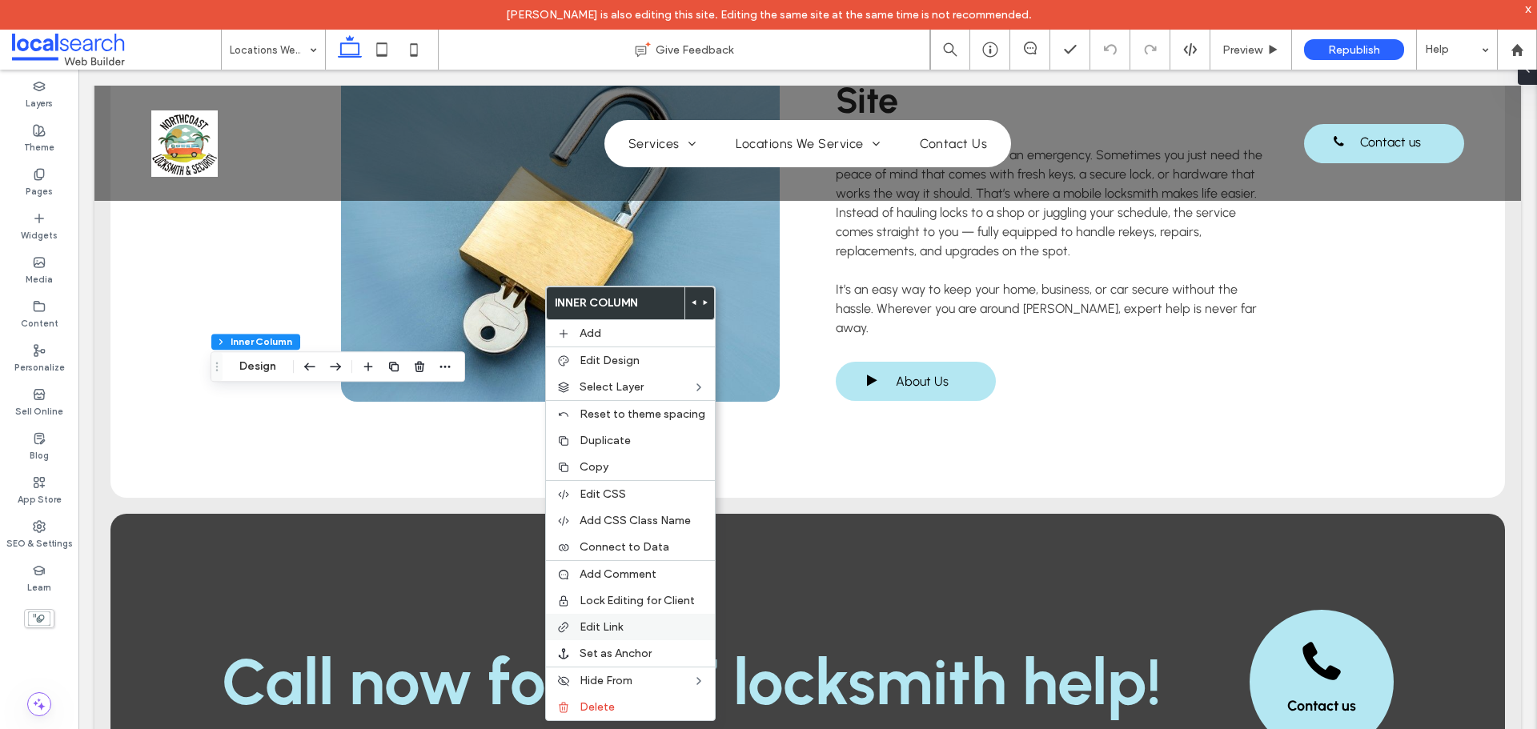
click at [594, 619] on div "Edit Link" at bounding box center [630, 627] width 169 height 26
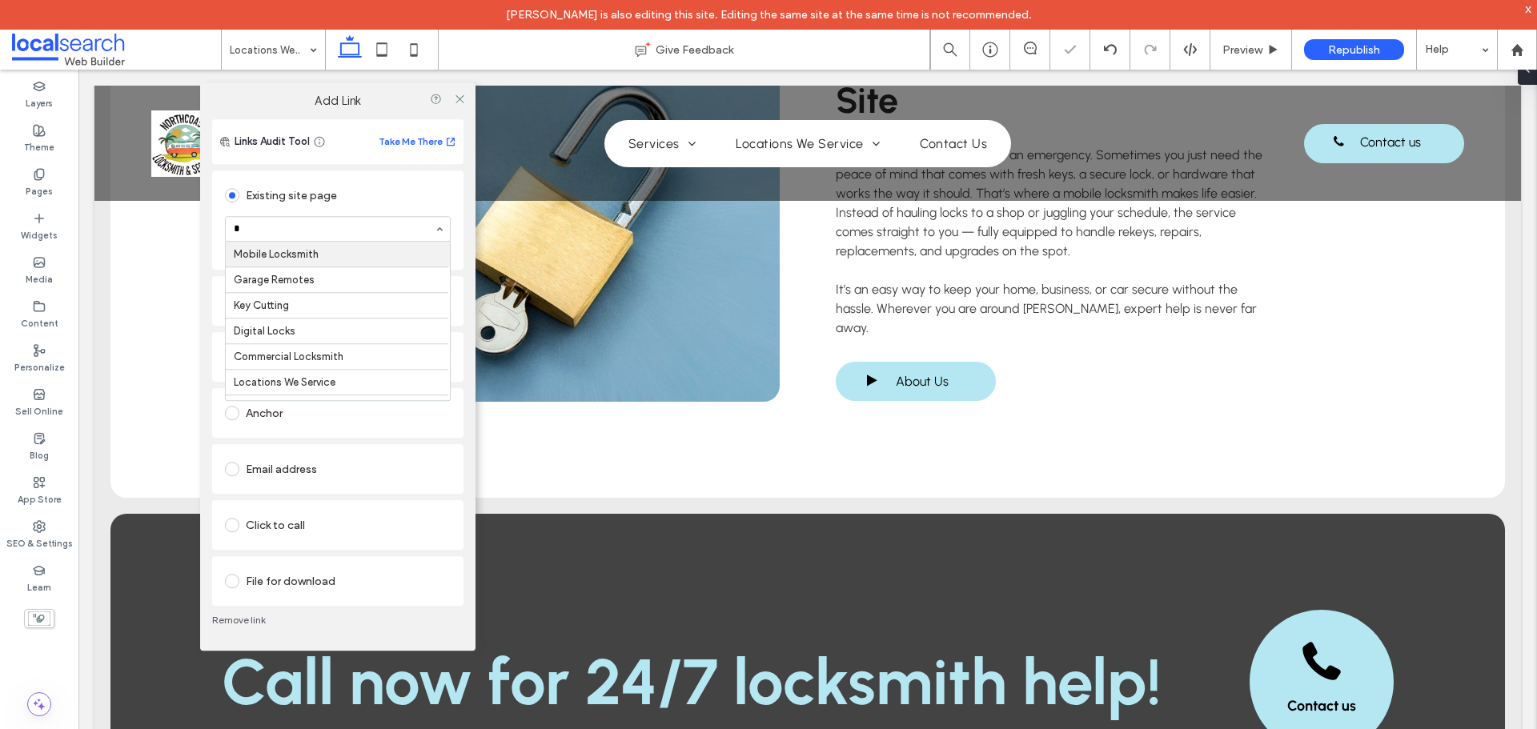
type input "**"
click at [460, 97] on icon at bounding box center [460, 99] width 12 height 12
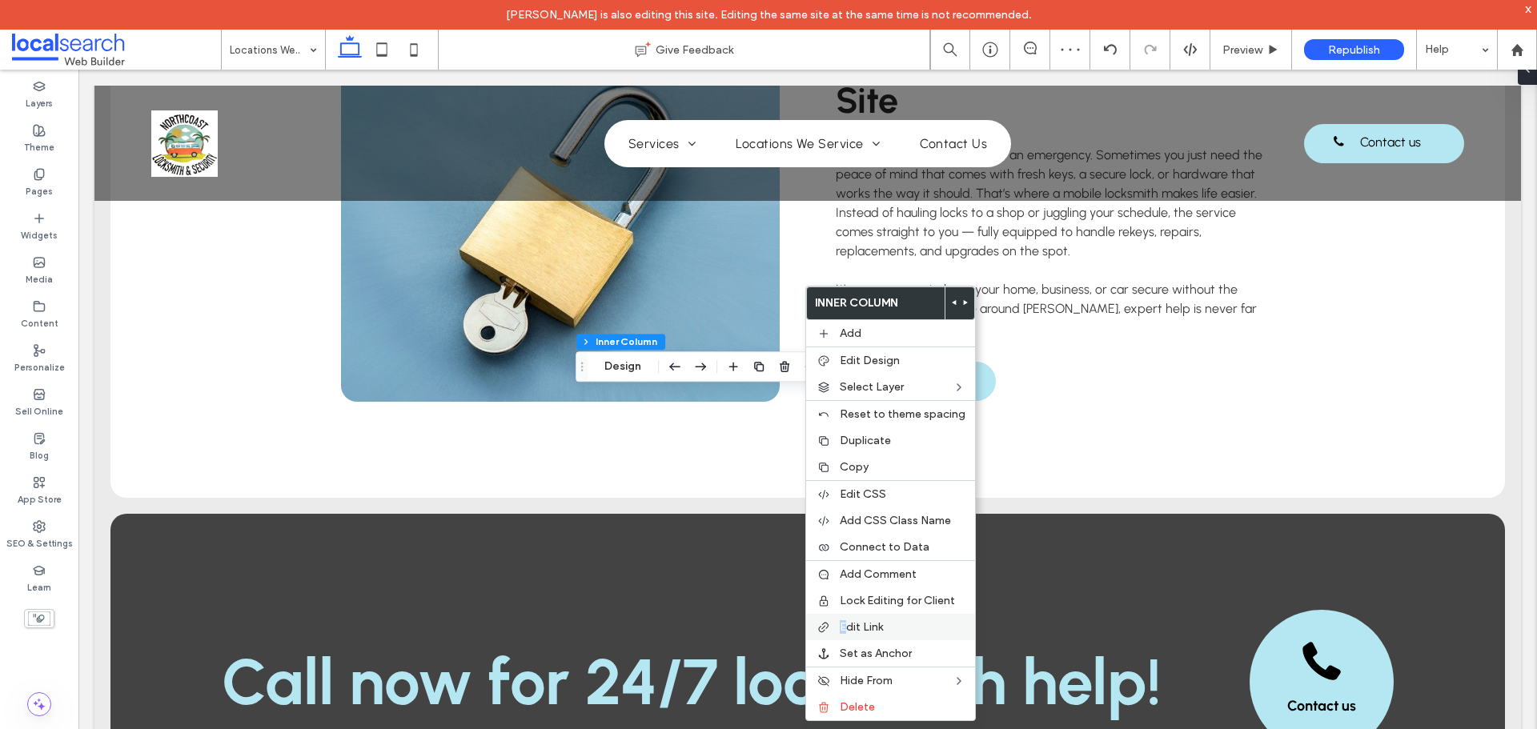
click at [844, 620] on span "Edit Link" at bounding box center [861, 627] width 43 height 14
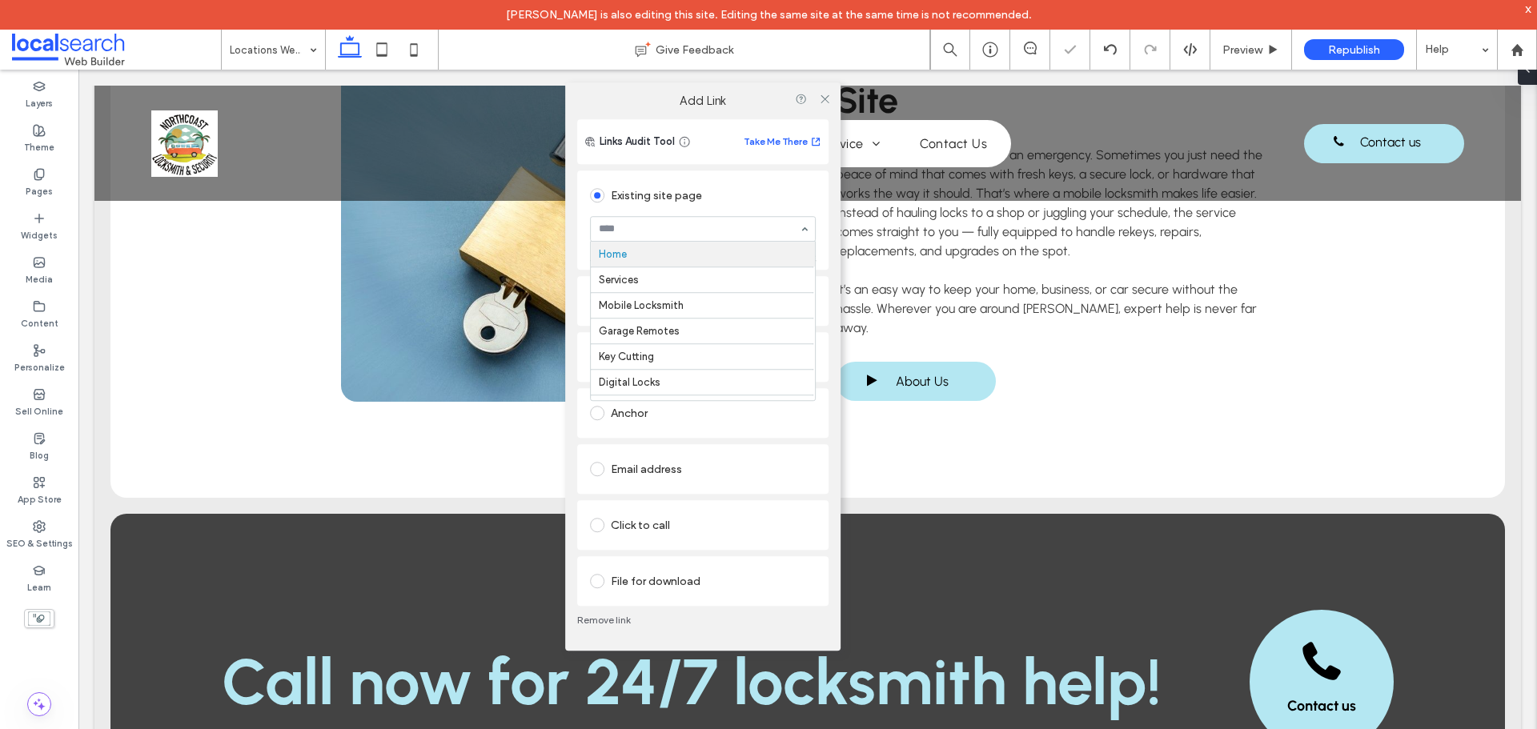
type input "*"
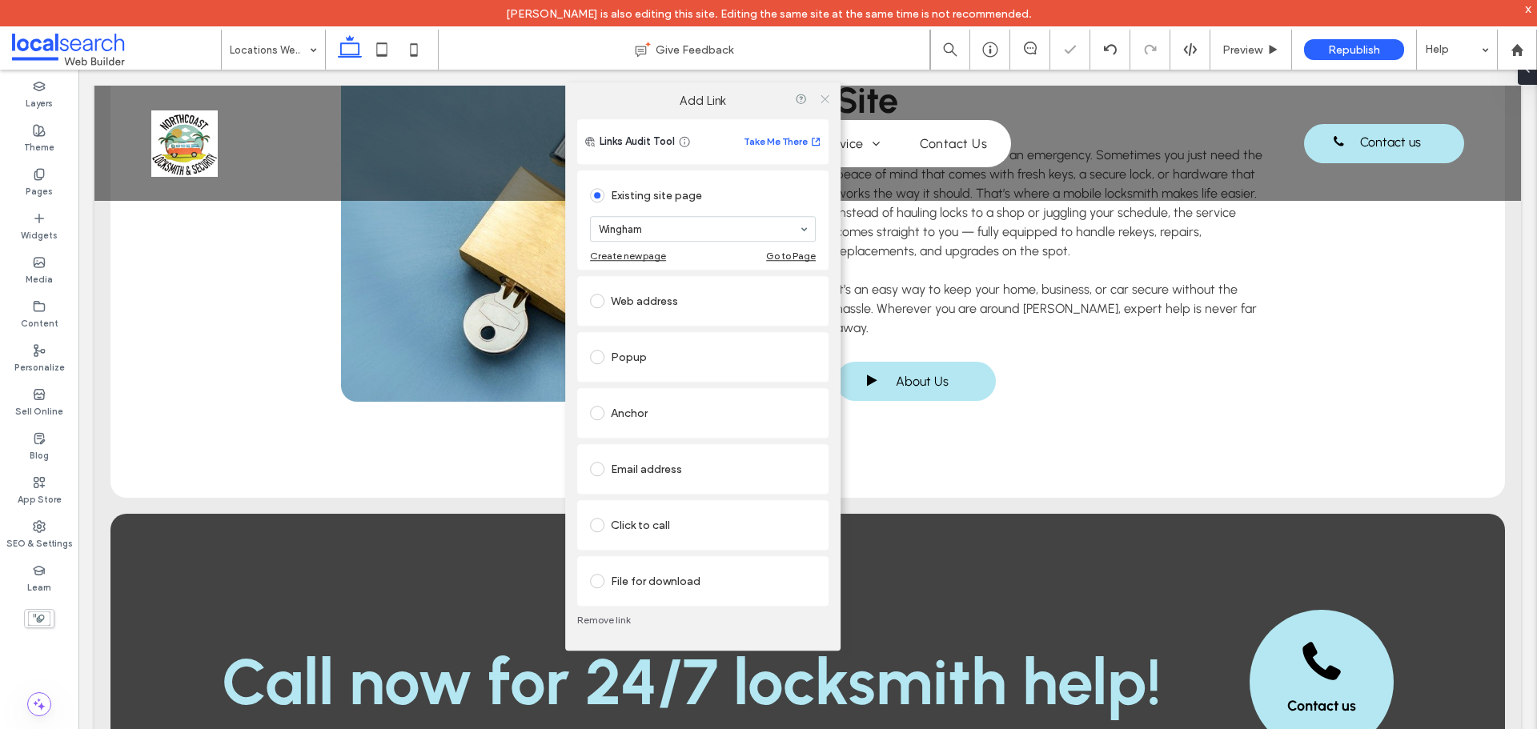
click at [824, 98] on use at bounding box center [825, 98] width 8 height 8
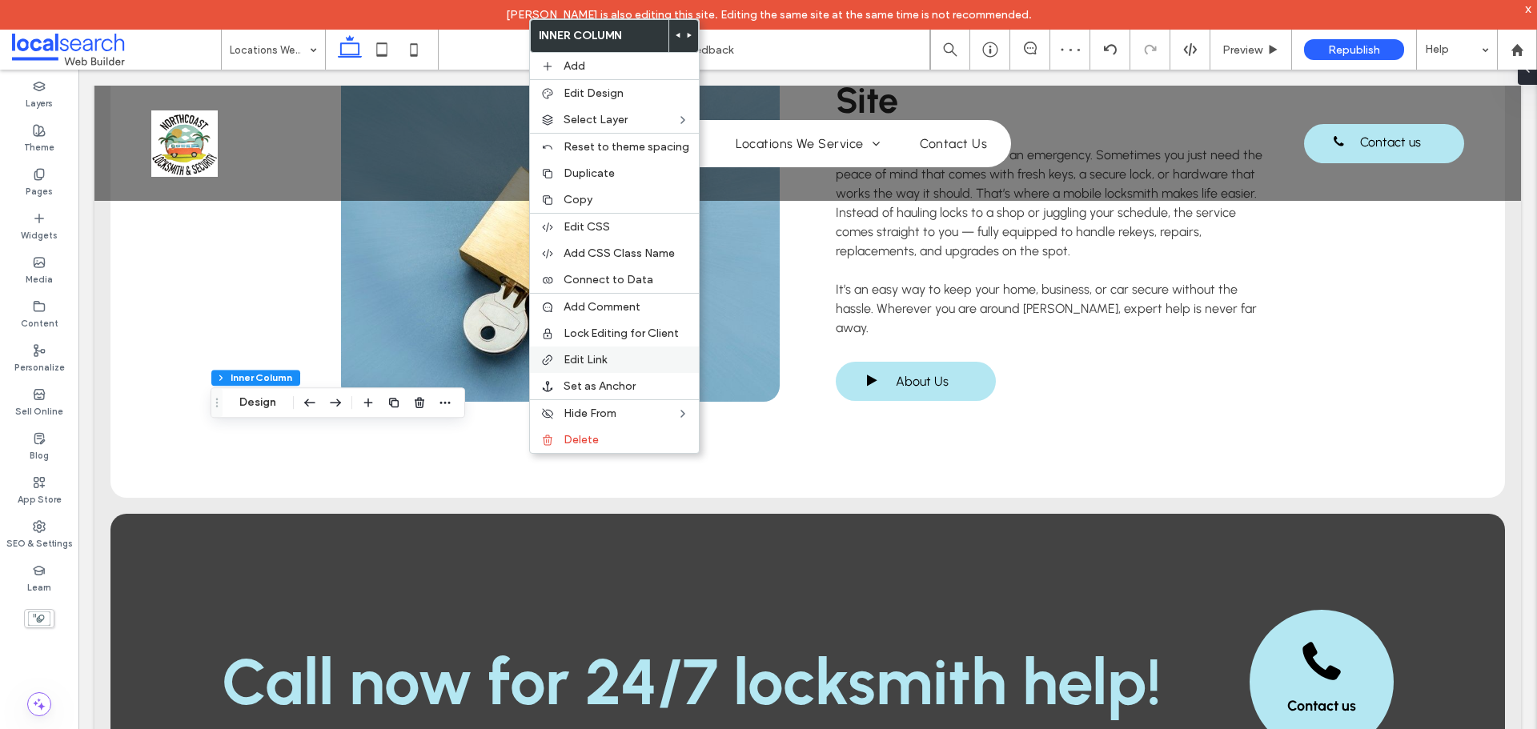
click at [582, 350] on div "Edit Link" at bounding box center [614, 360] width 169 height 26
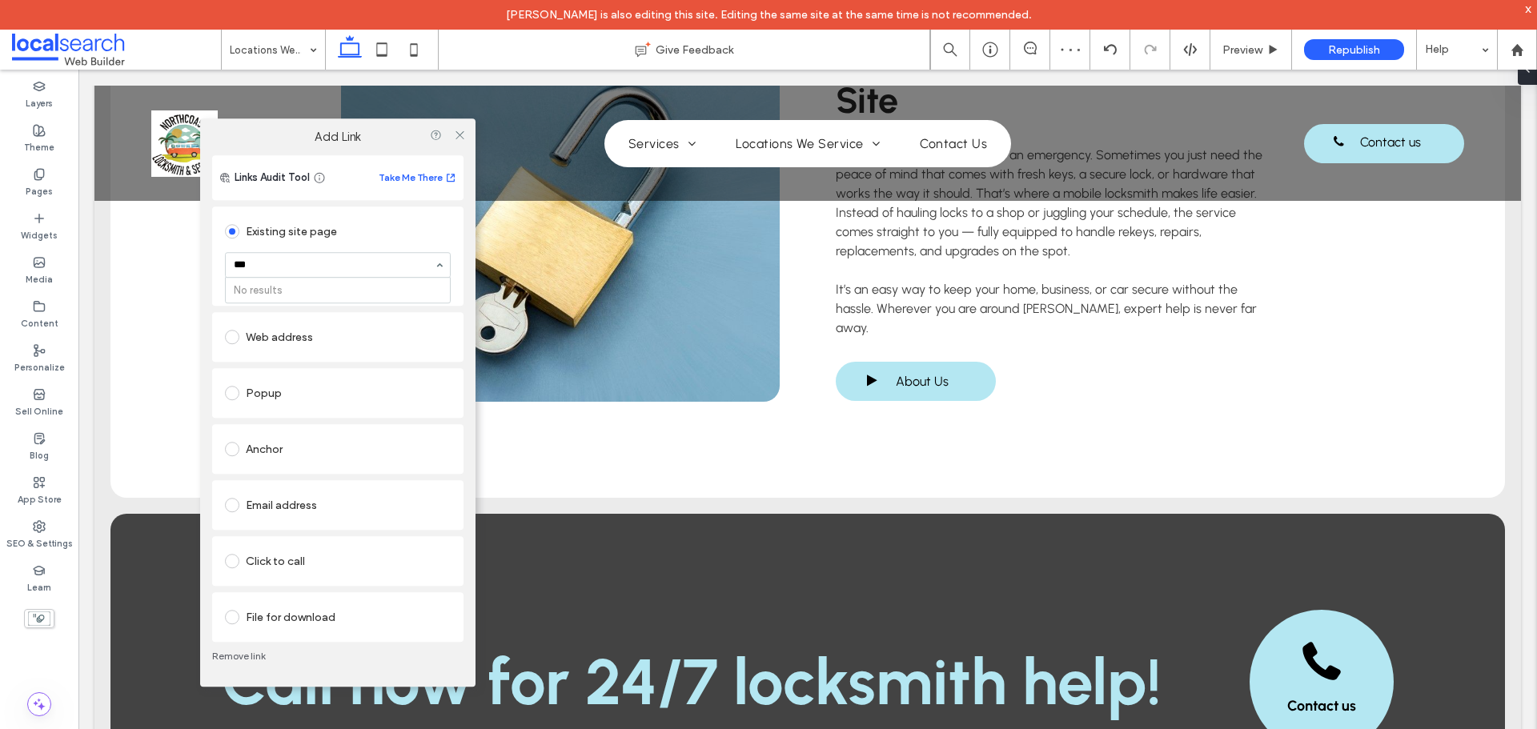
type input "**"
click at [463, 134] on icon at bounding box center [460, 135] width 12 height 12
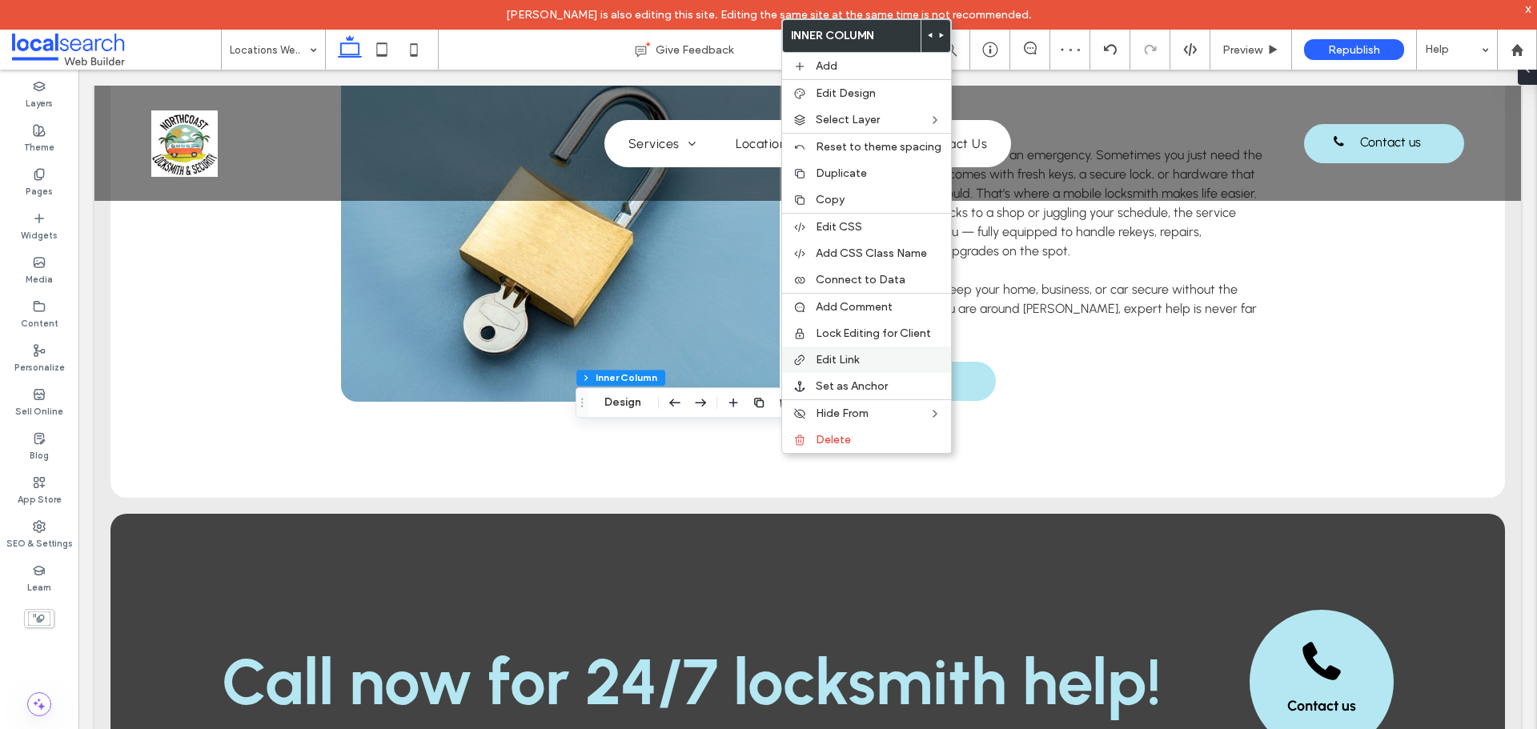
click at [822, 361] on span "Edit Link" at bounding box center [837, 360] width 43 height 14
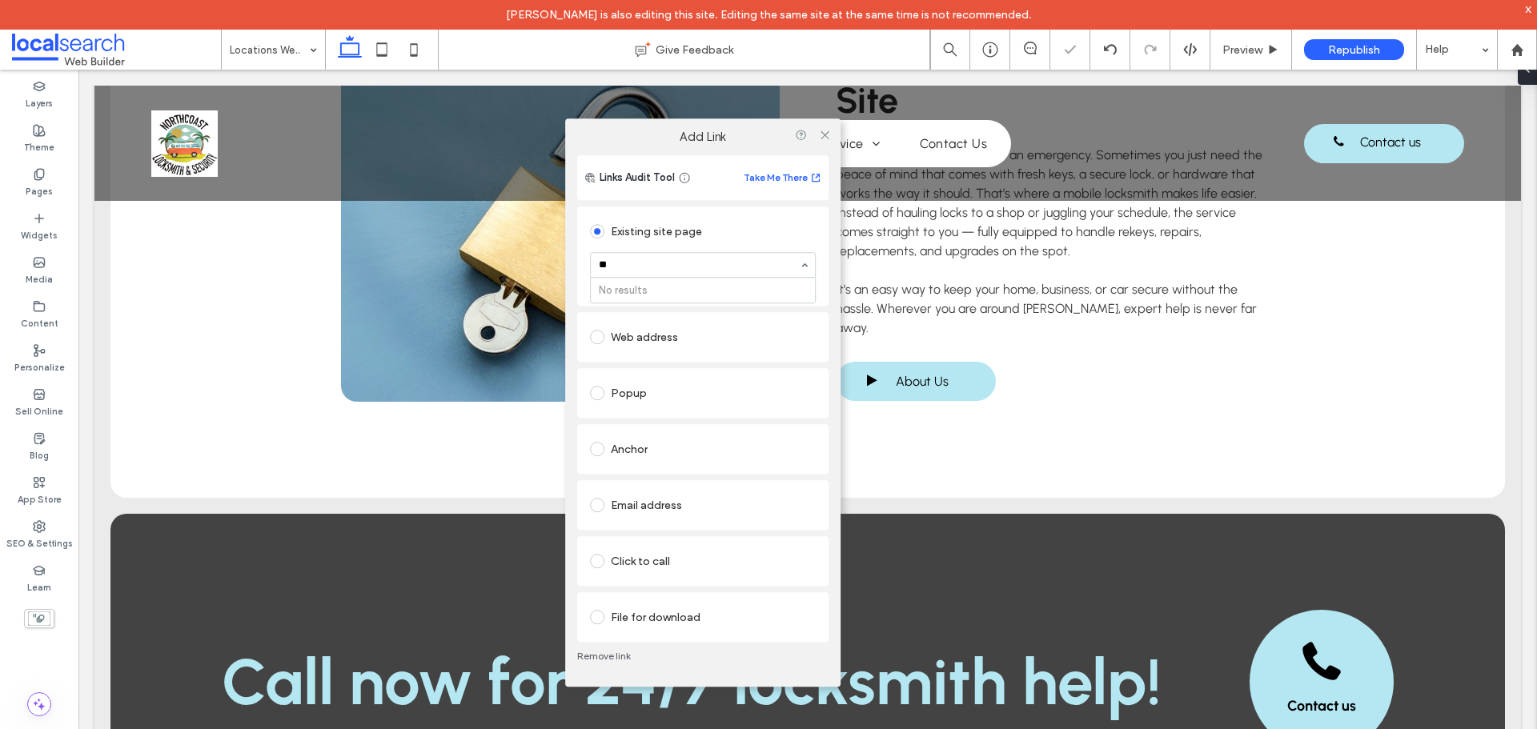
type input "*"
click at [827, 135] on icon at bounding box center [825, 135] width 12 height 12
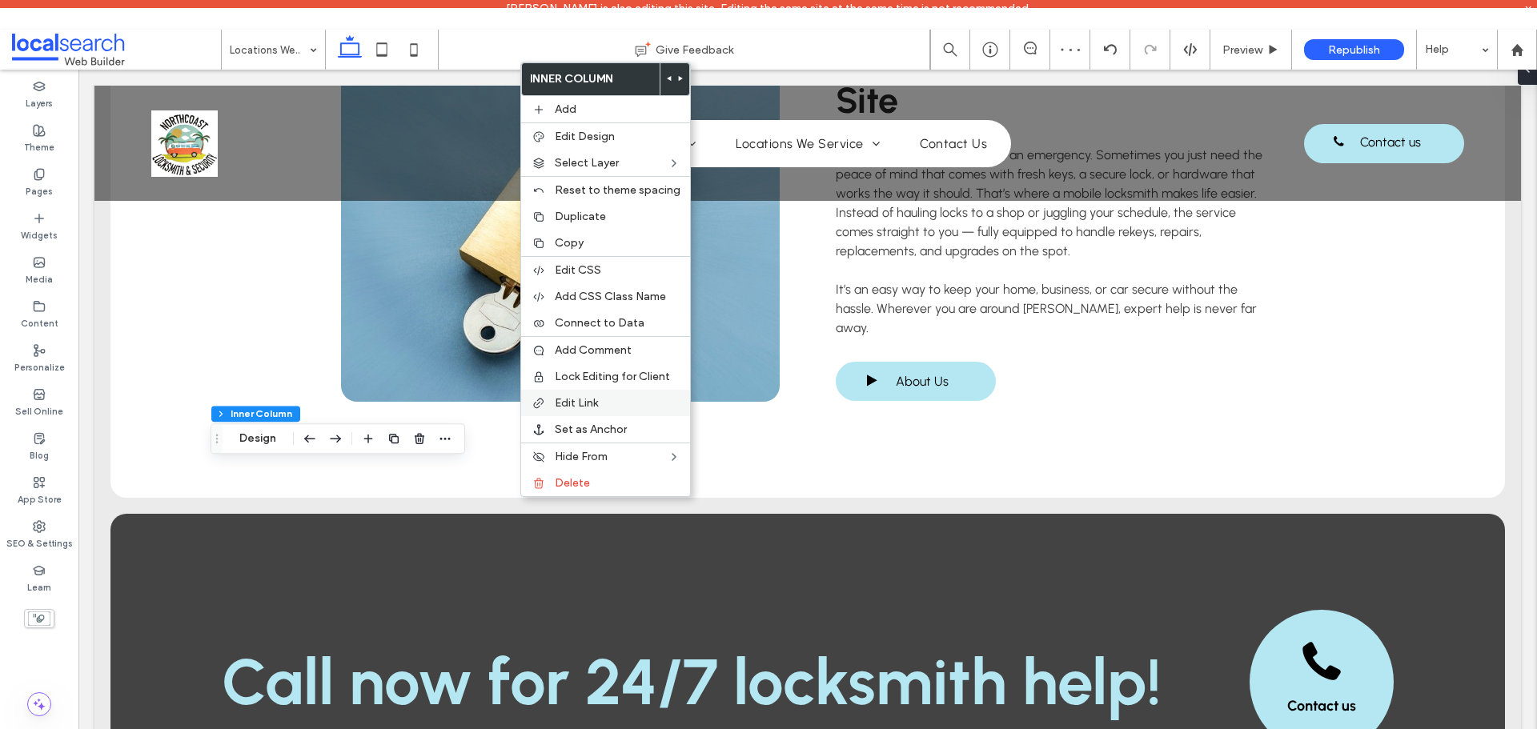
click at [567, 405] on span "Edit Link" at bounding box center [576, 403] width 43 height 14
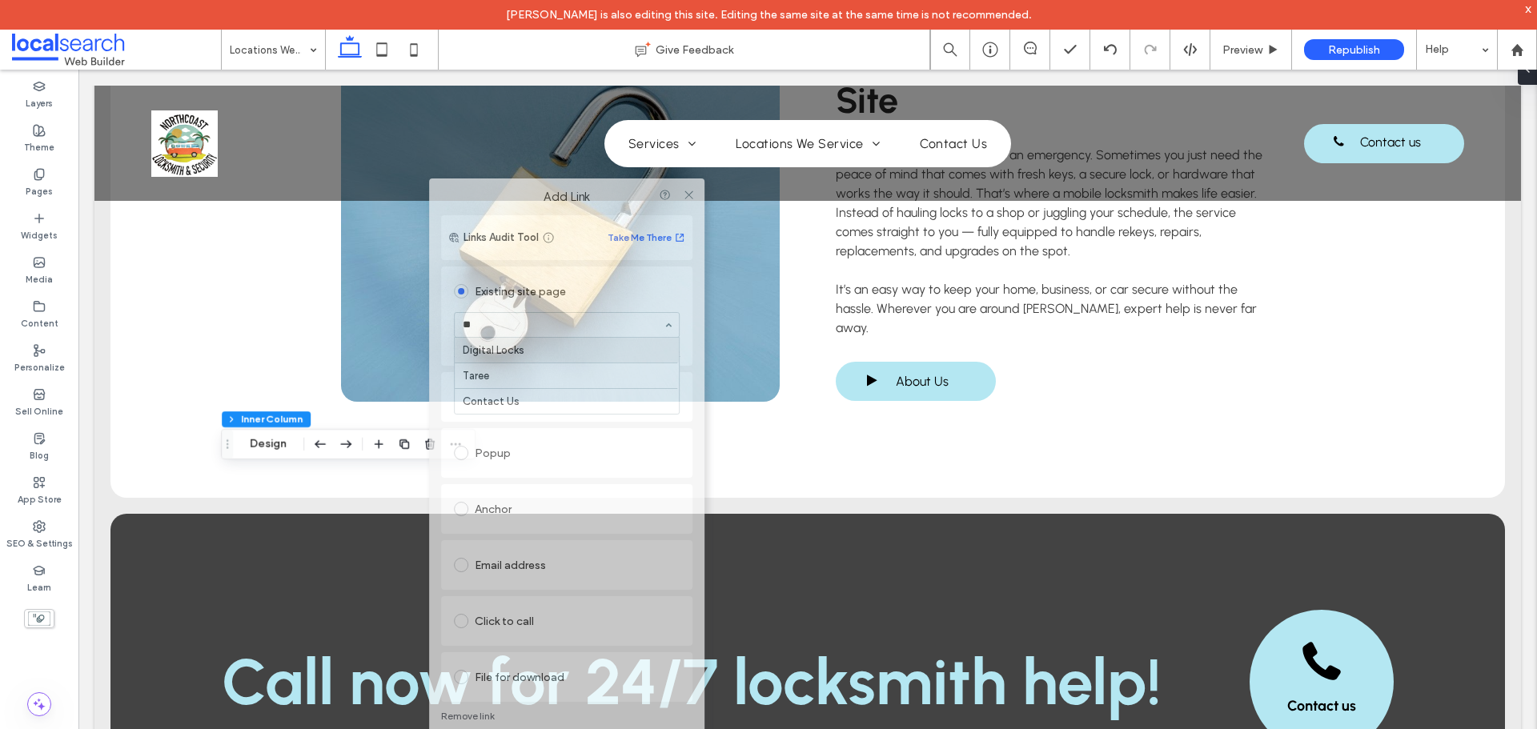
drag, startPoint x: 391, startPoint y: 175, endPoint x: 608, endPoint y: 194, distance: 217.8
click at [608, 194] on label "Add Link" at bounding box center [566, 197] width 253 height 14
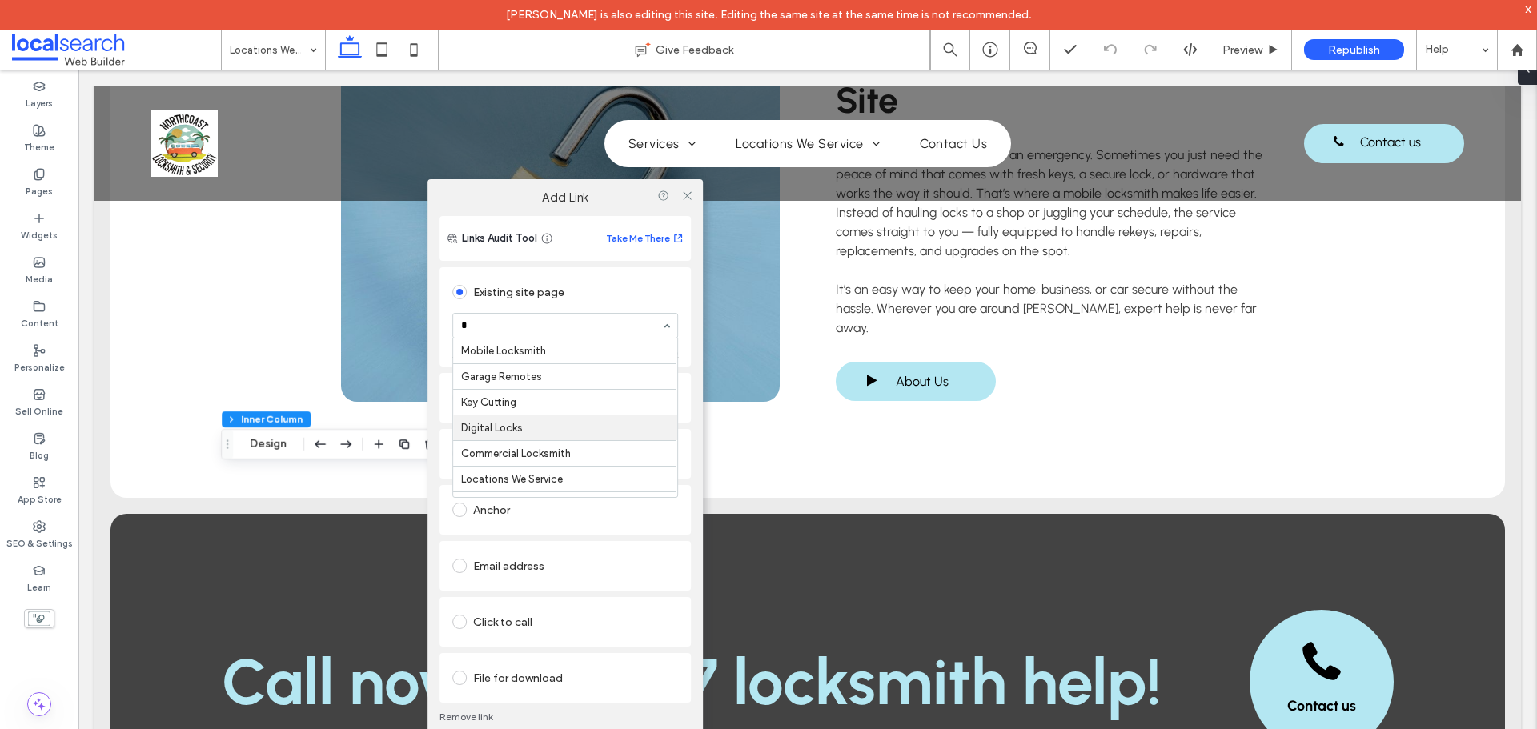
type input "**"
click at [688, 195] on icon at bounding box center [687, 196] width 12 height 12
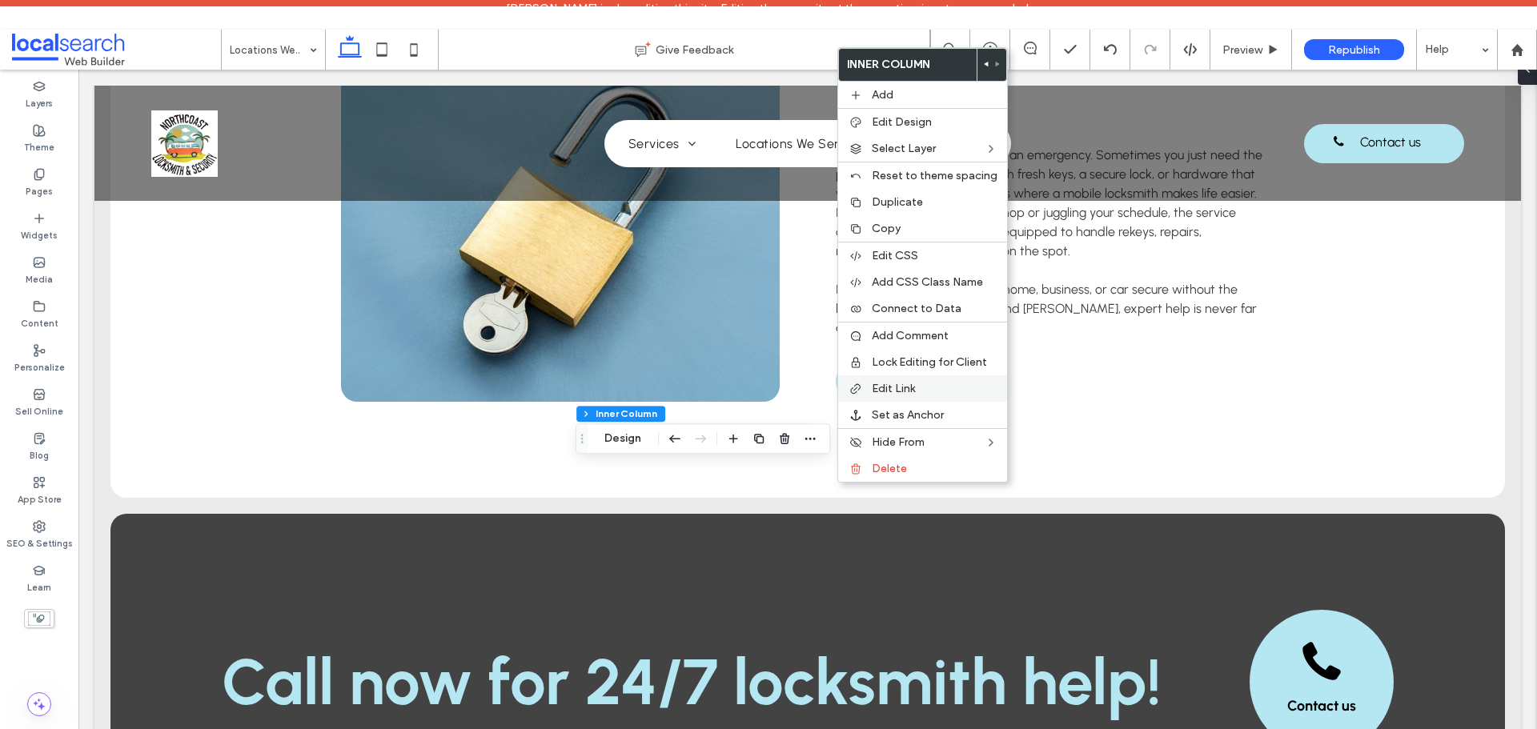
click at [884, 389] on span "Edit Link" at bounding box center [893, 389] width 43 height 14
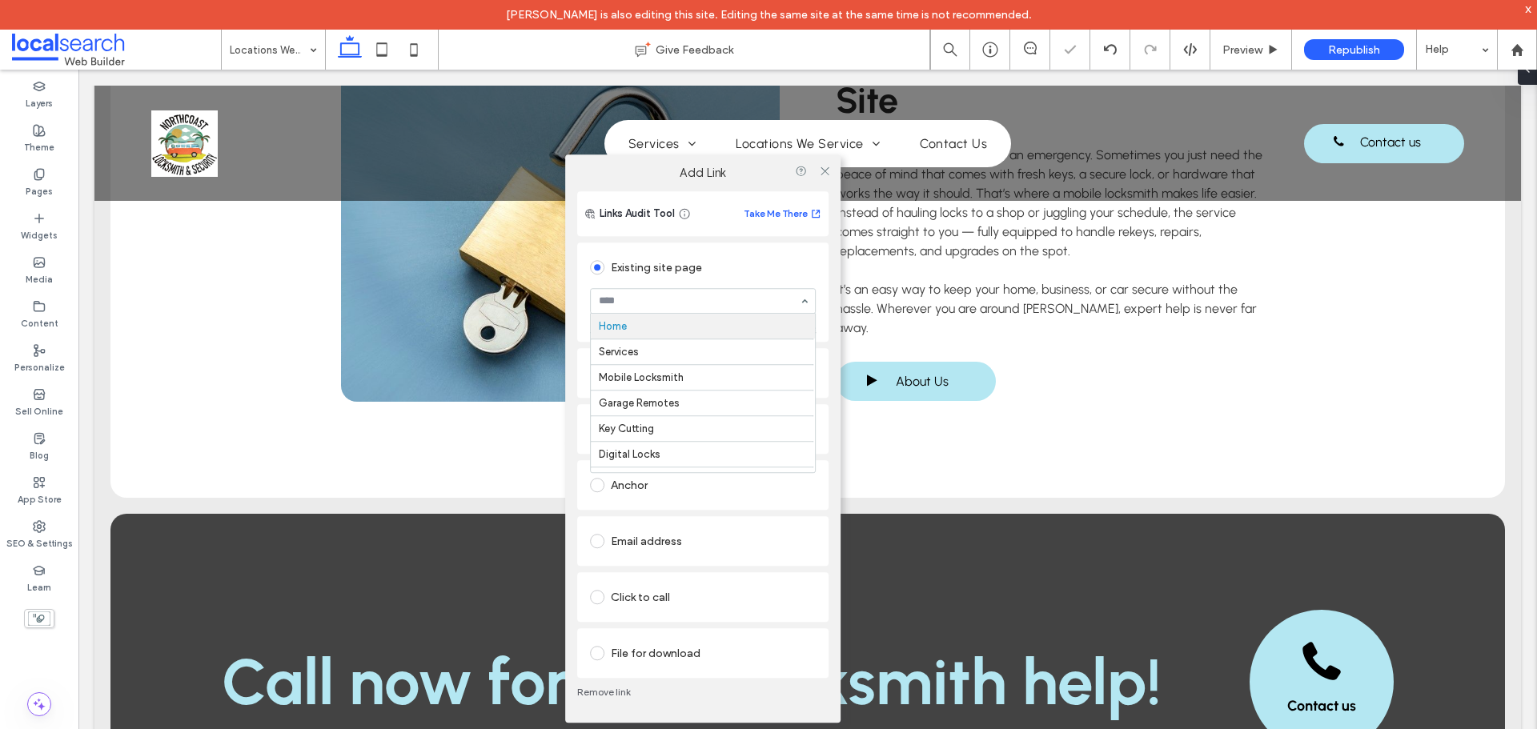
type input "*"
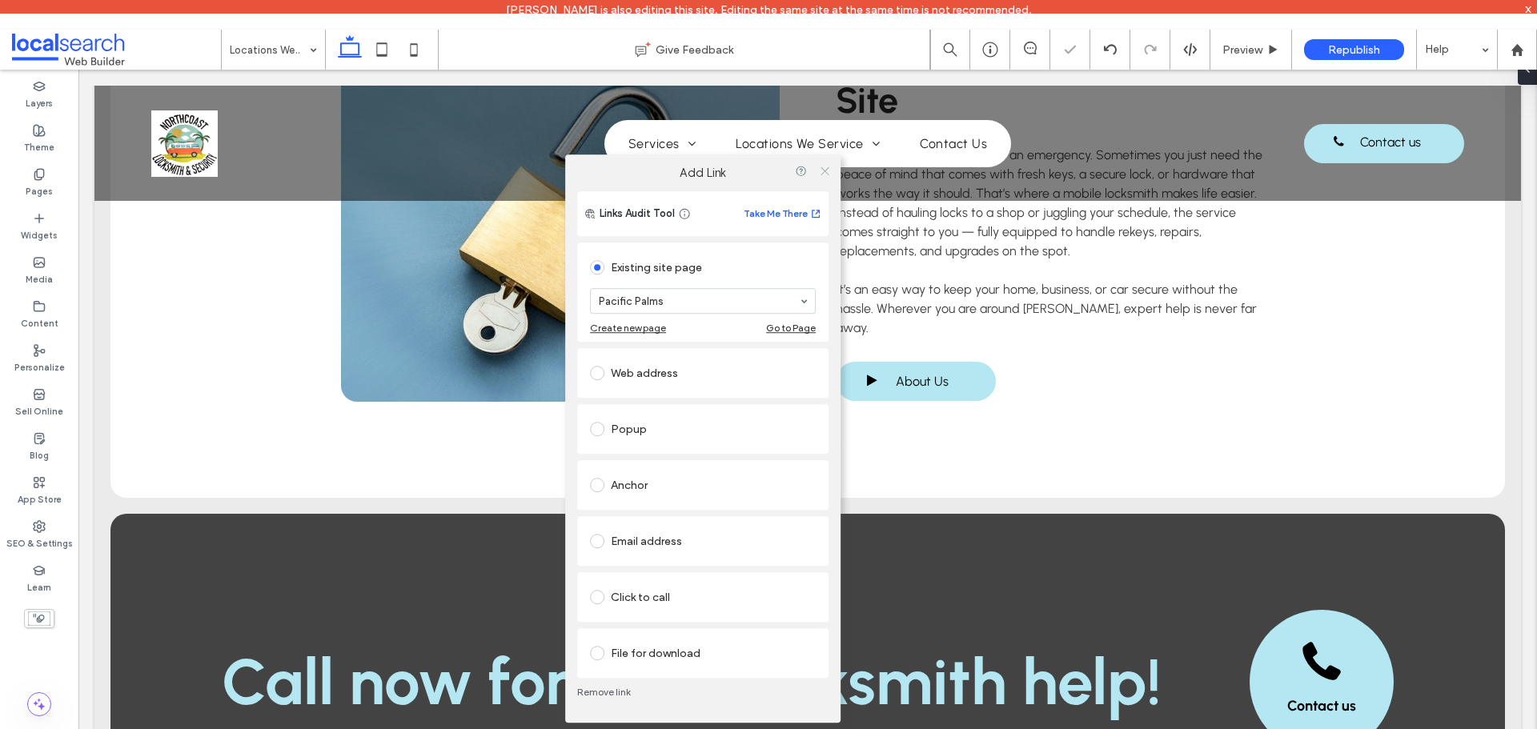
click at [821, 175] on use at bounding box center [825, 171] width 8 height 8
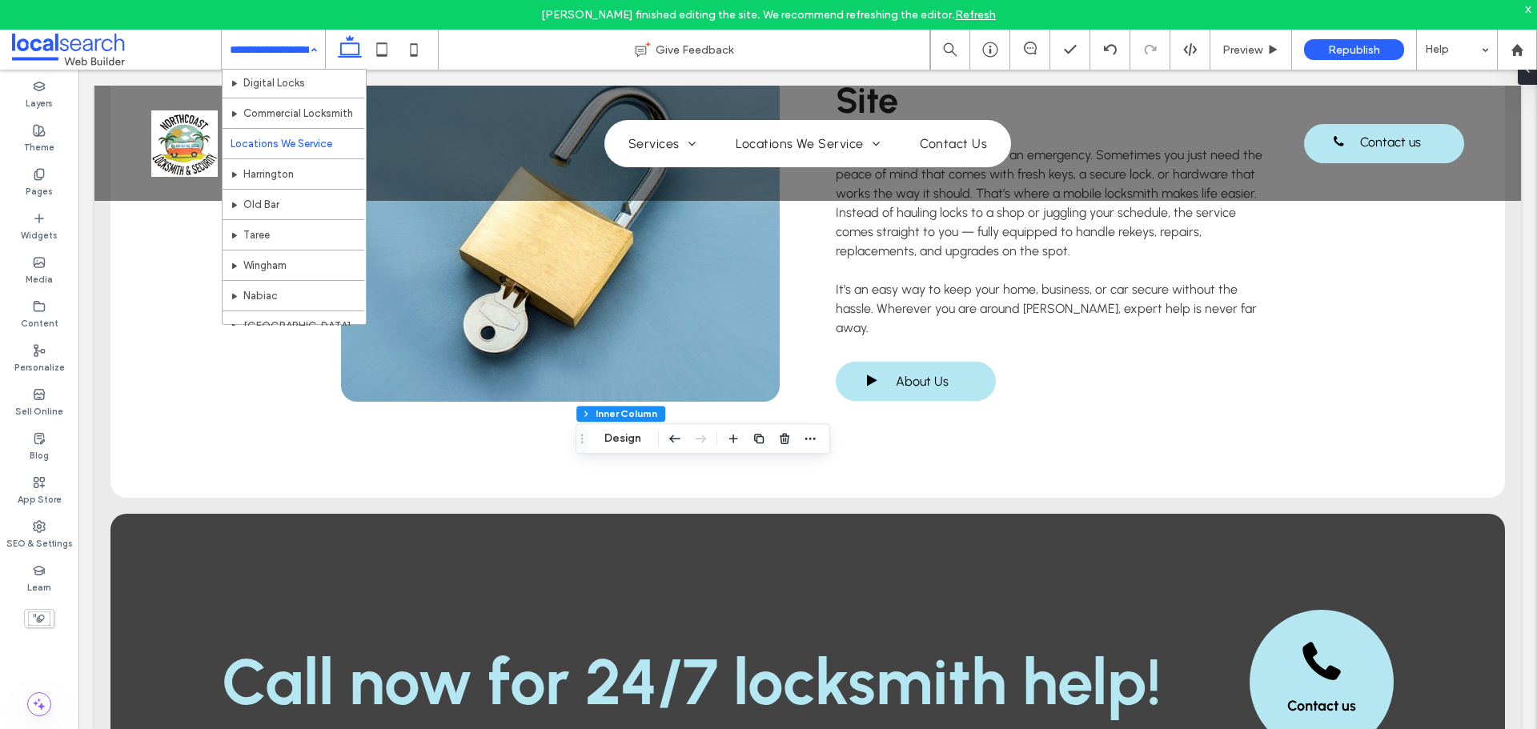
scroll to position [160, 0]
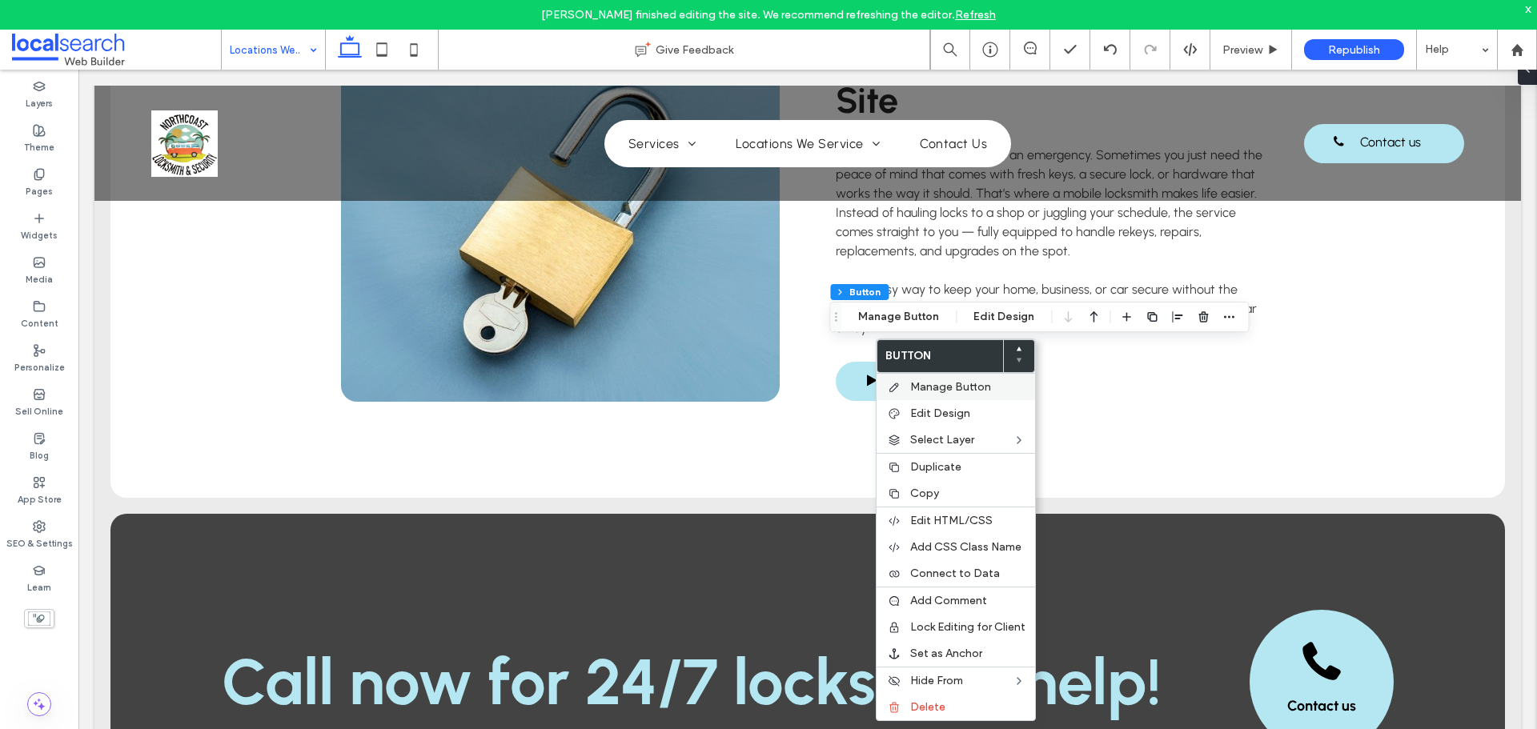
click at [929, 382] on span "Manage Button" at bounding box center [950, 387] width 81 height 14
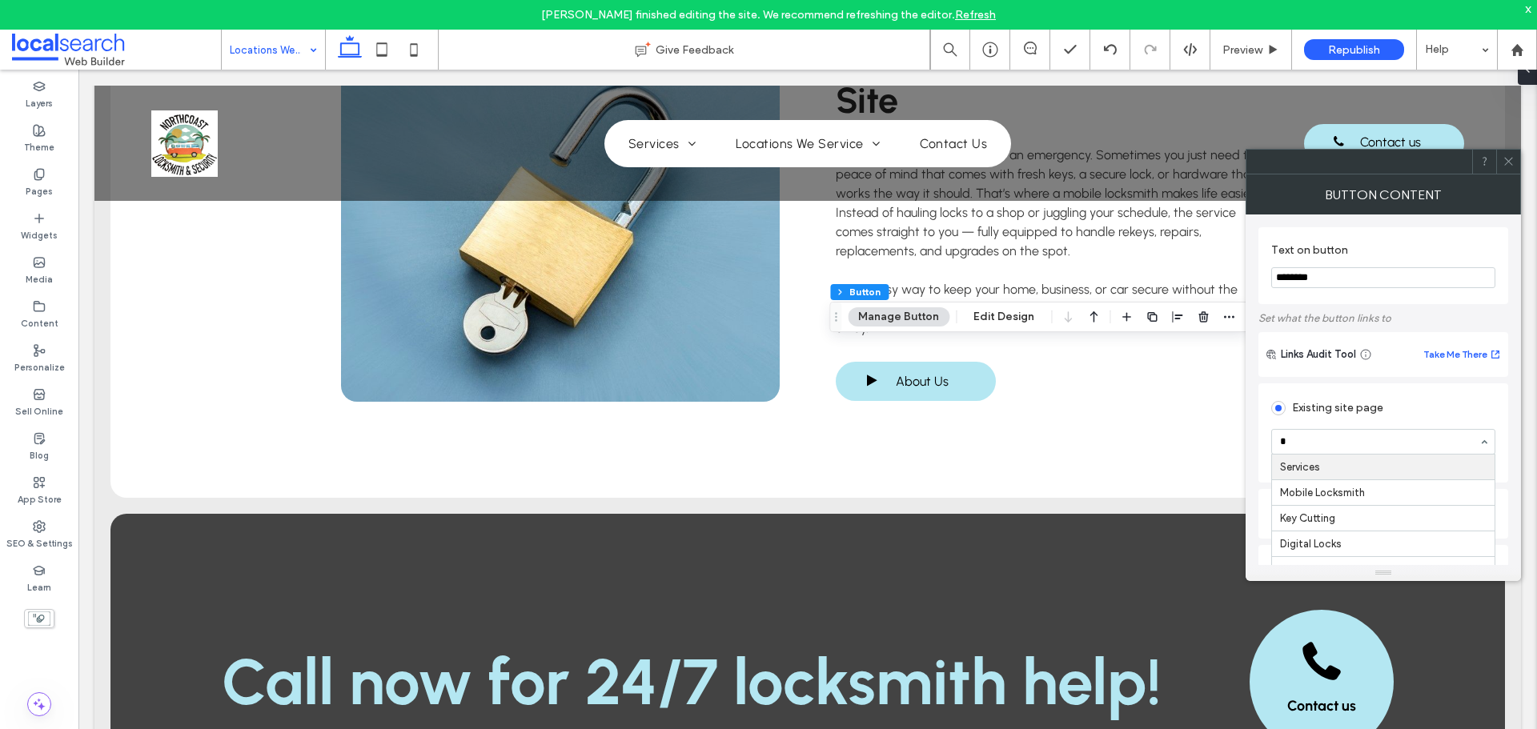
type input "**"
click at [1510, 162] on icon at bounding box center [1509, 161] width 12 height 12
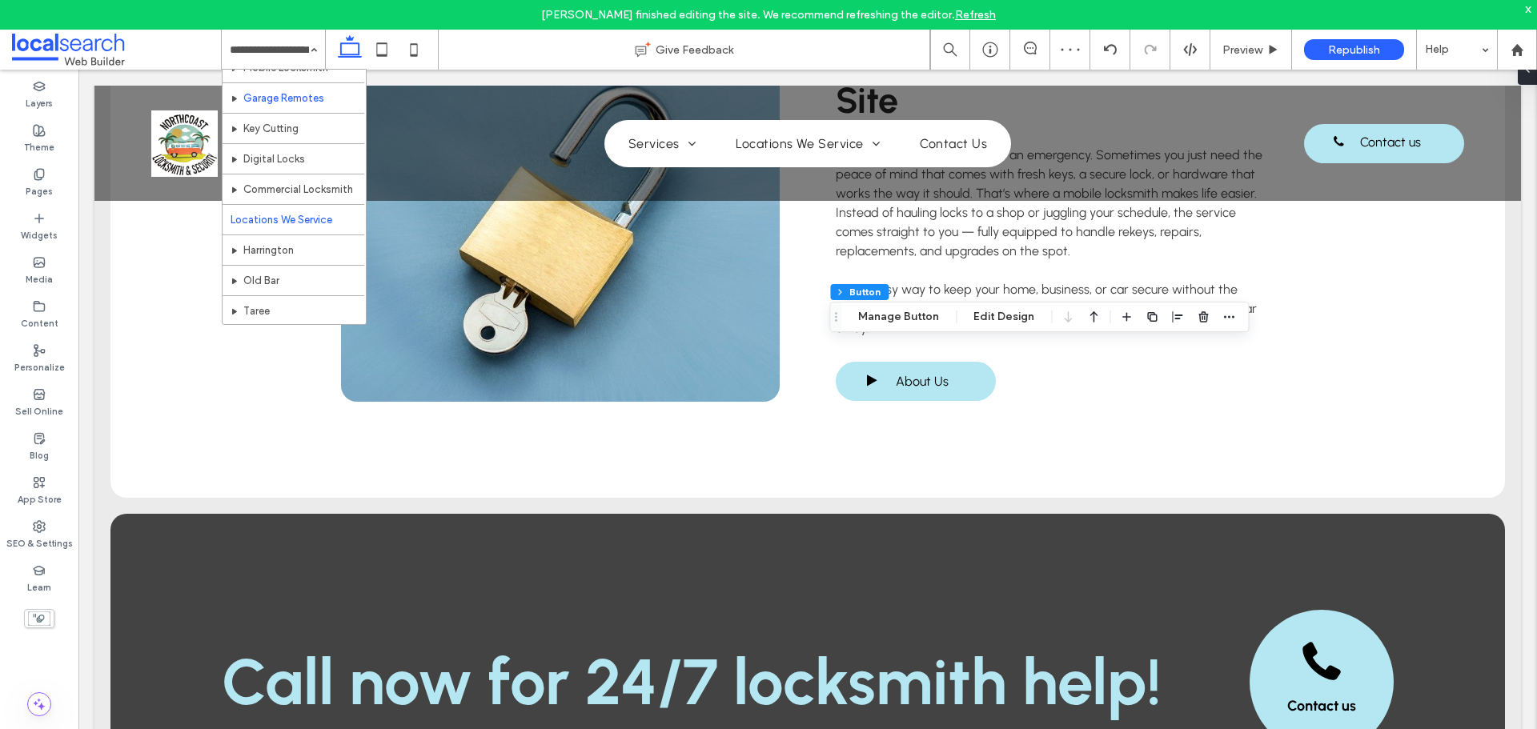
scroll to position [80, 0]
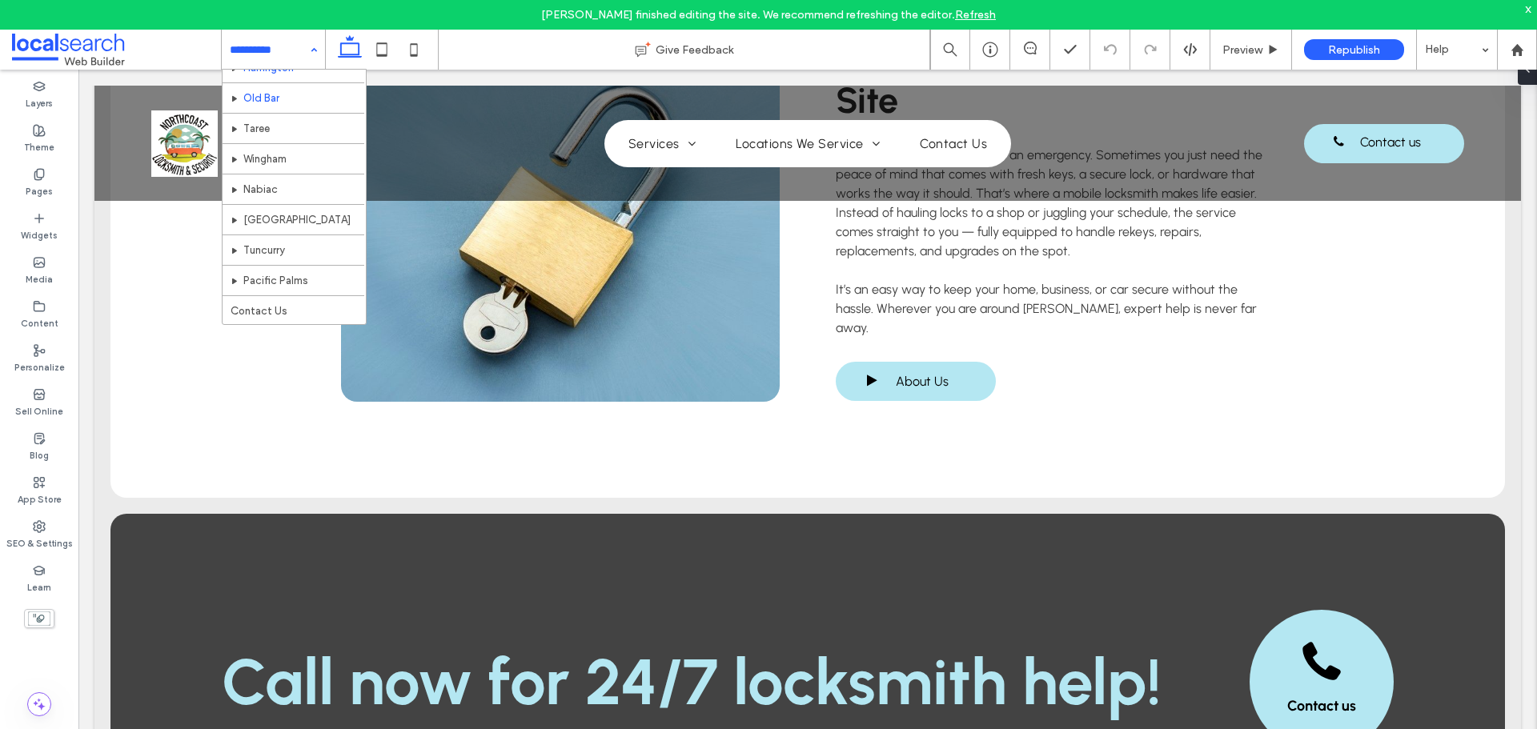
scroll to position [180, 0]
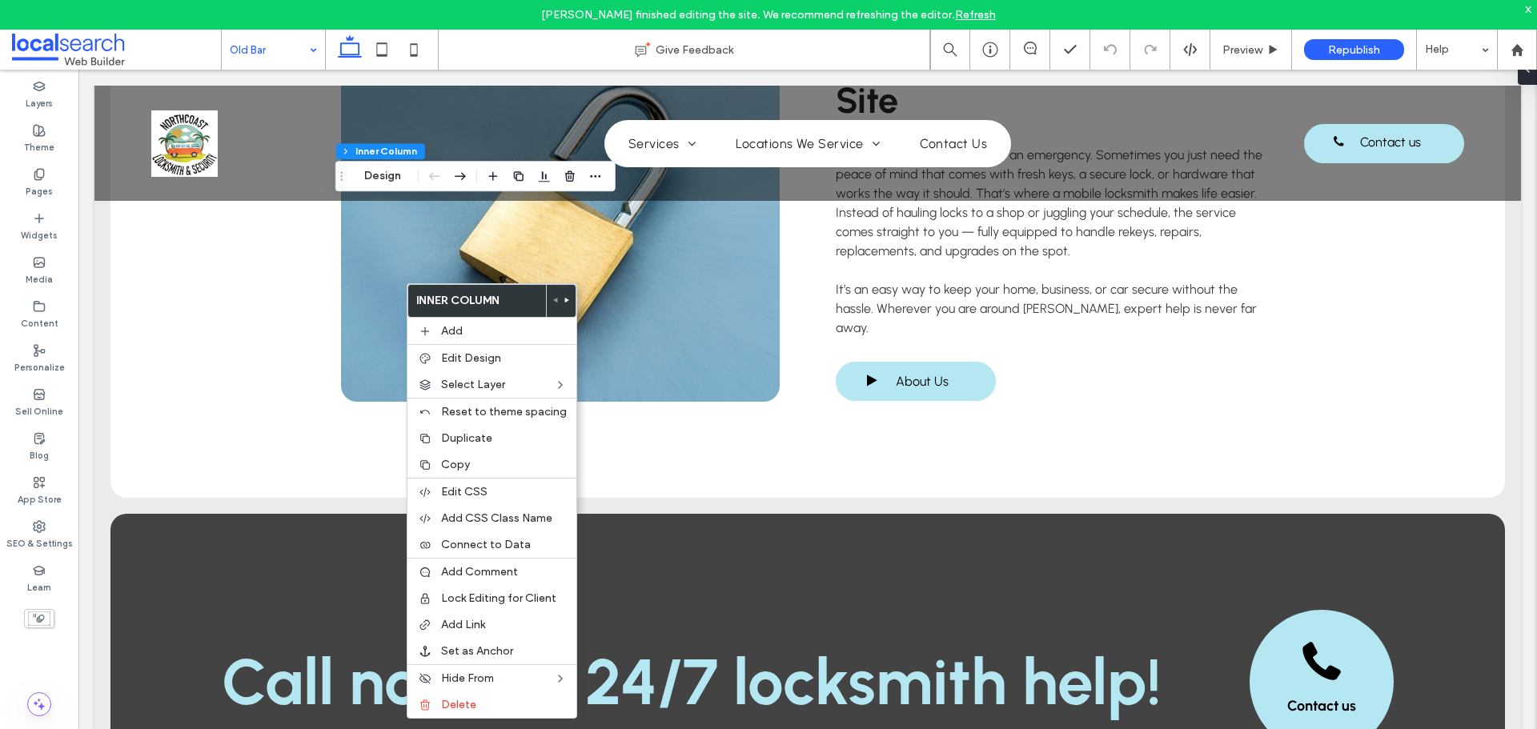
type input "**"
type input "****"
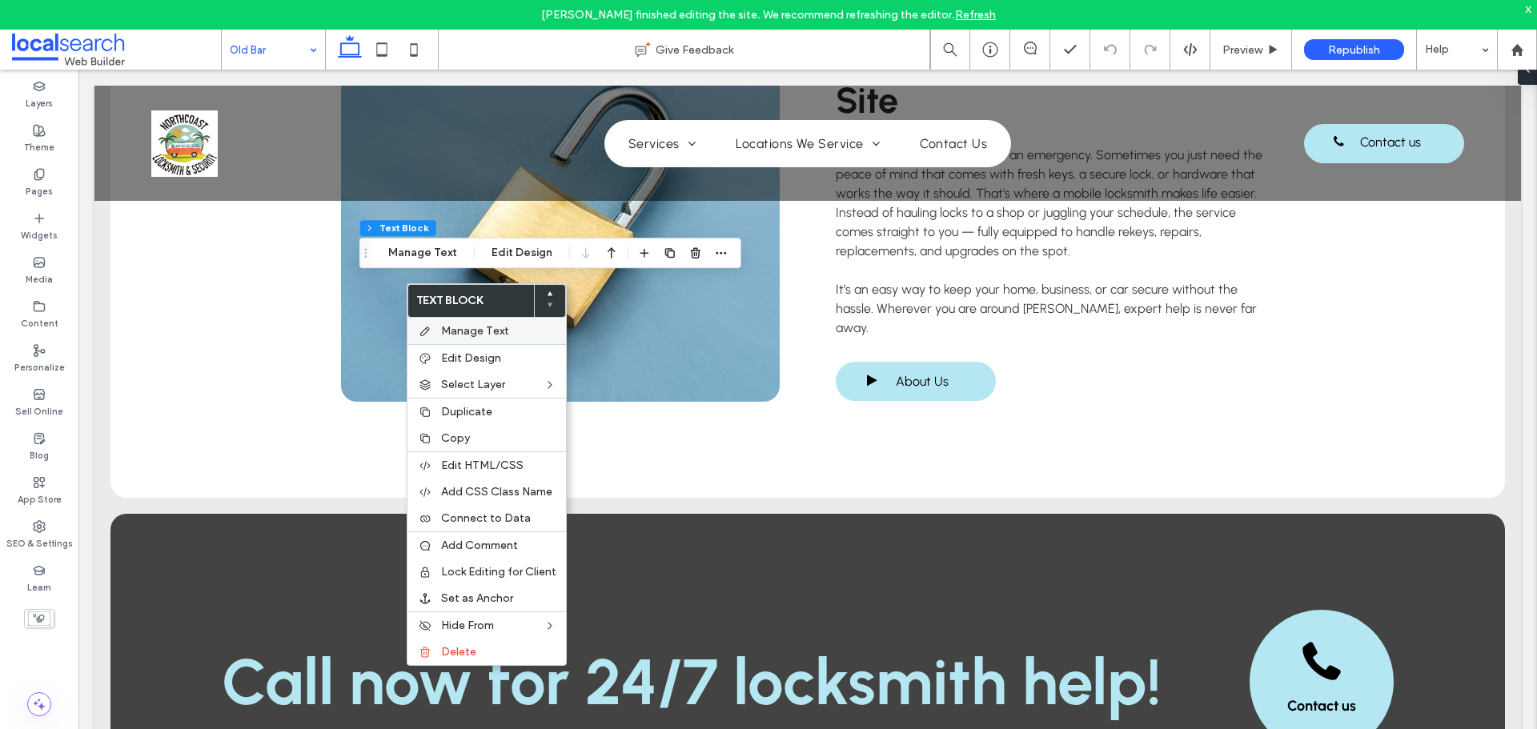
click at [460, 324] on span "Manage Text" at bounding box center [475, 331] width 68 height 14
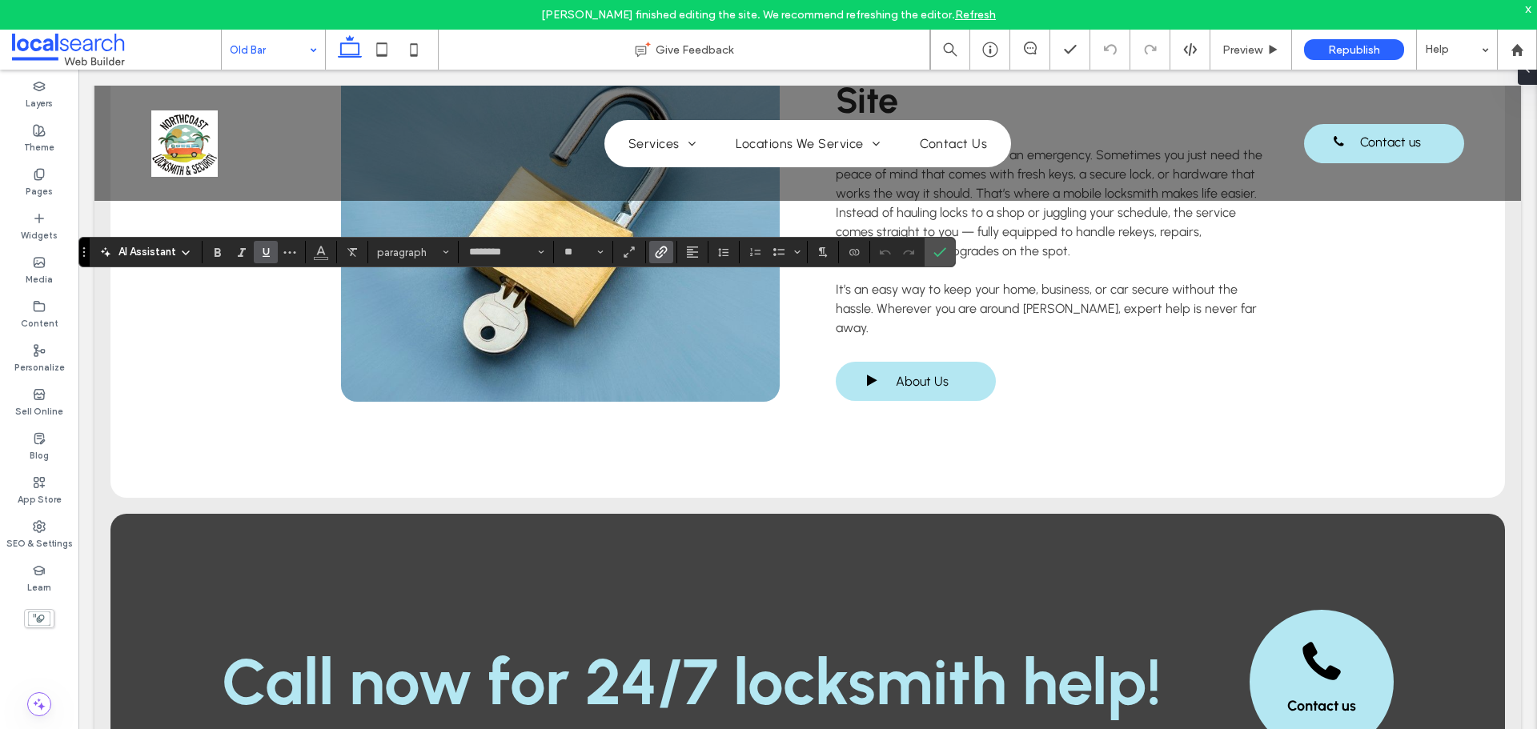
click at [259, 249] on icon "Underline" at bounding box center [265, 252] width 13 height 13
click at [929, 252] on label "Confirm" at bounding box center [940, 252] width 24 height 29
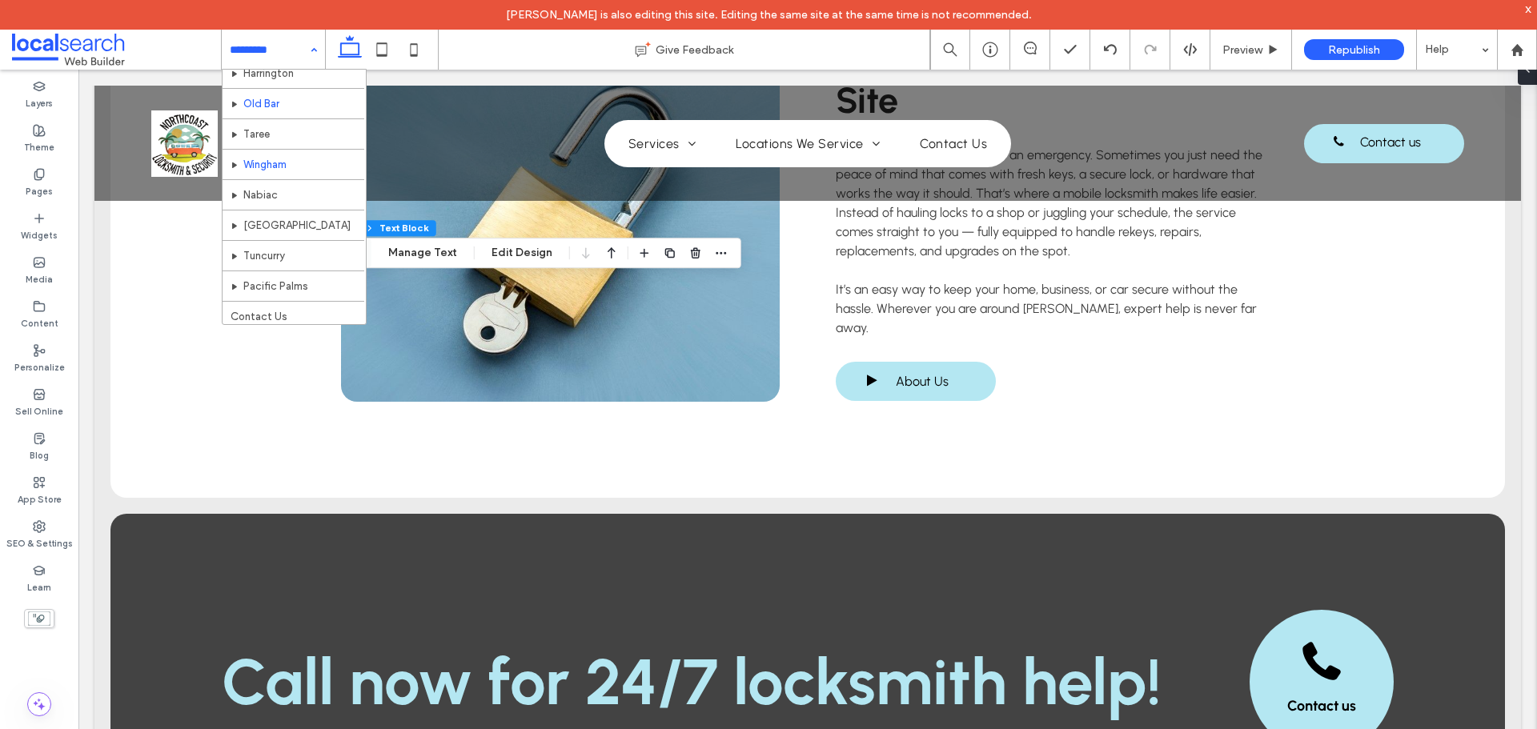
scroll to position [260, 0]
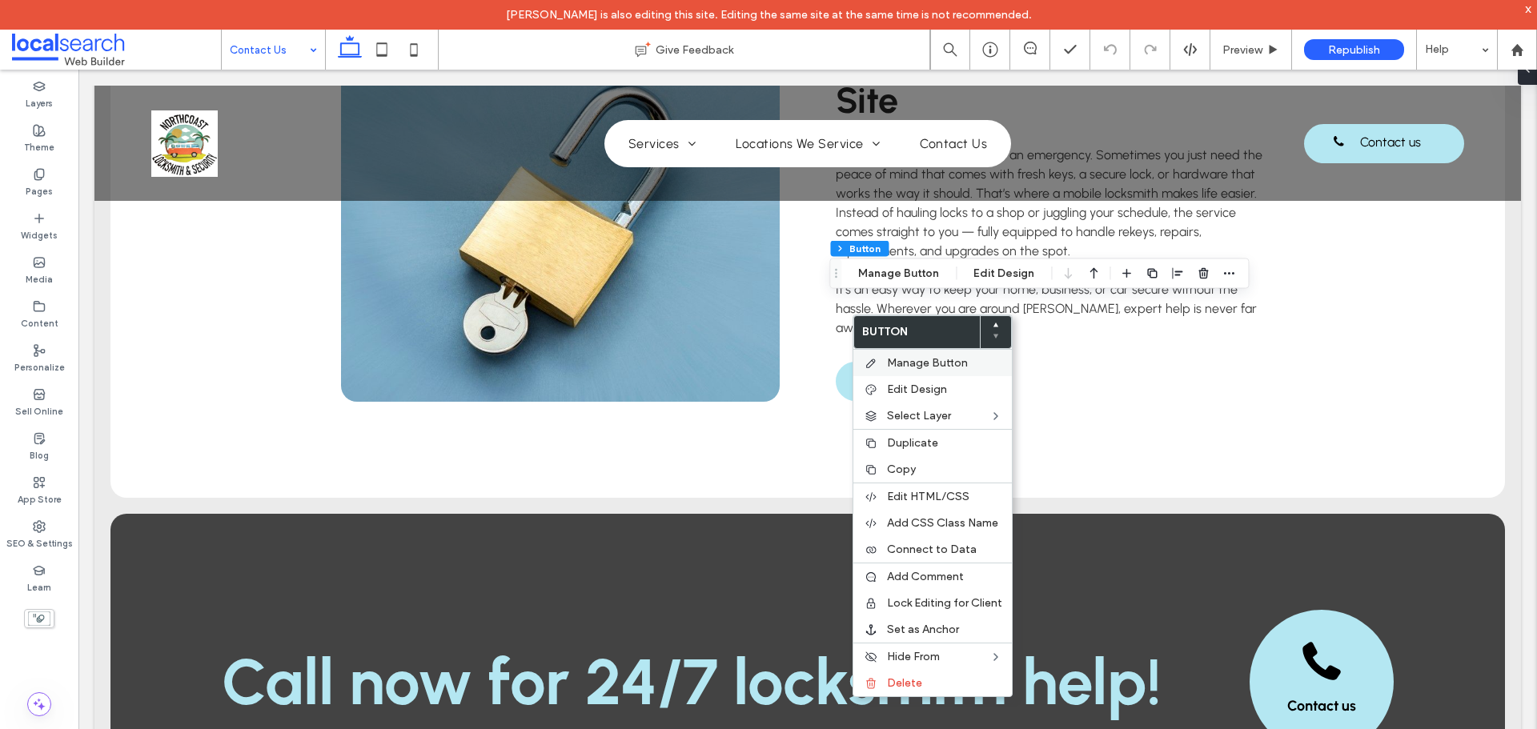
click at [893, 355] on div "Manage Button" at bounding box center [932, 362] width 159 height 27
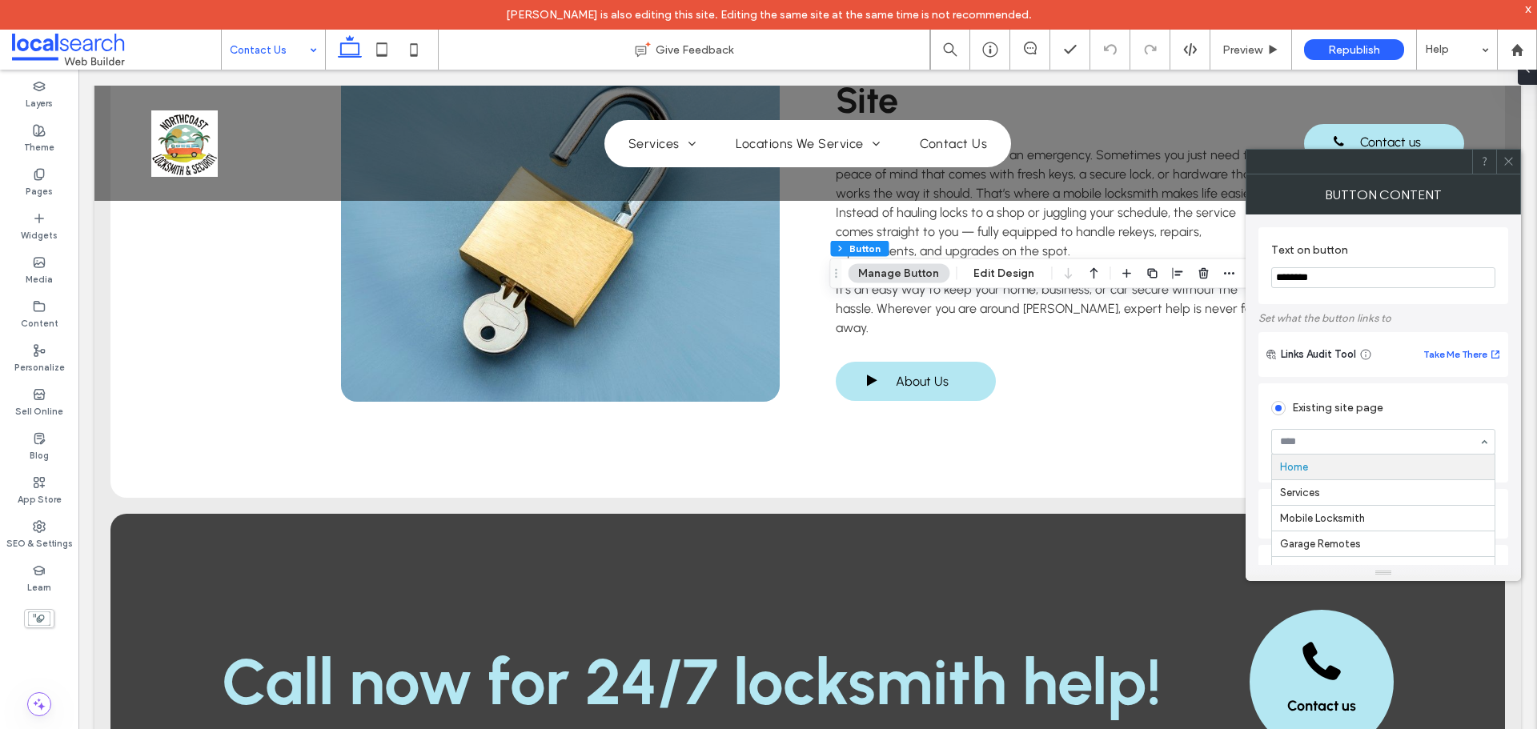
type input "*"
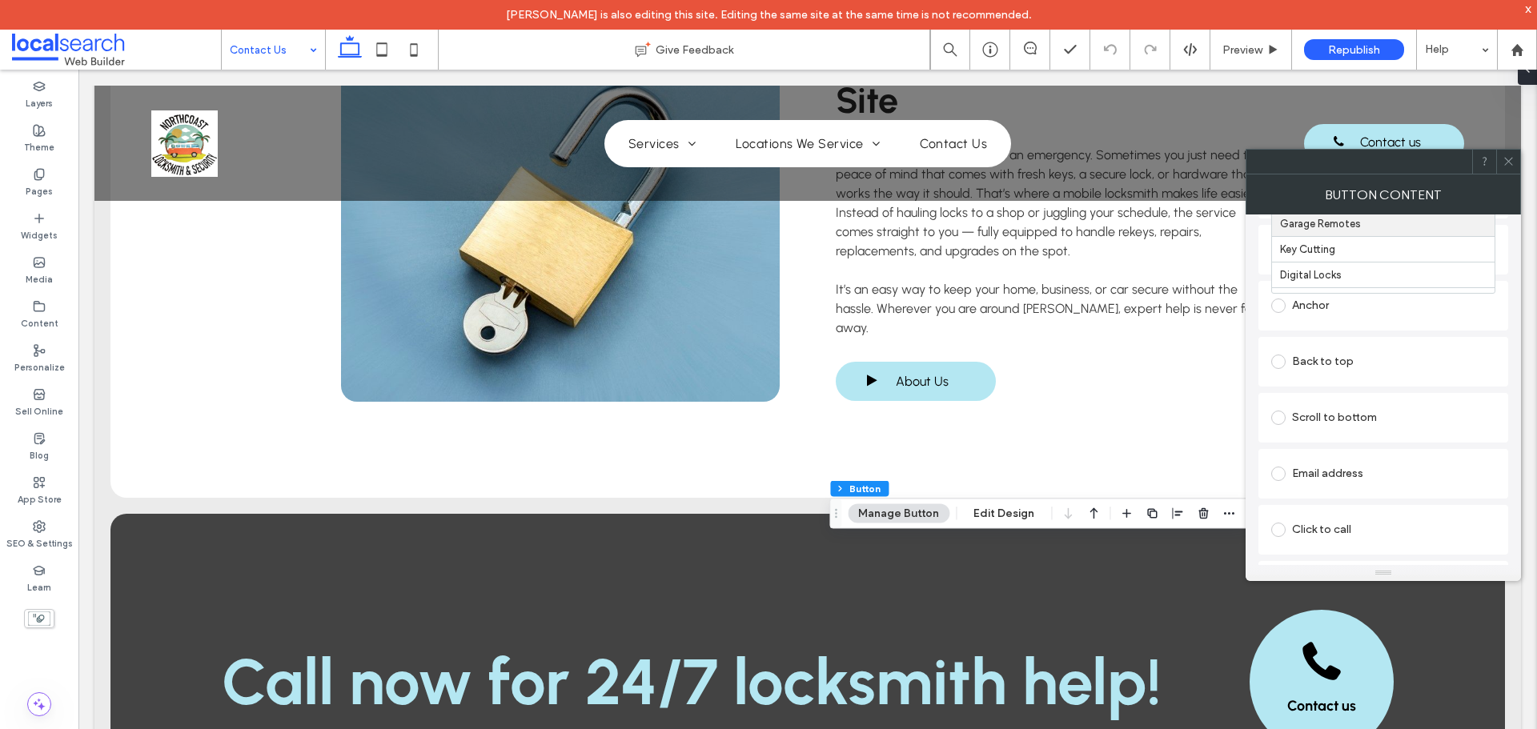
scroll to position [367, 0]
click at [1364, 484] on div "Click to call" at bounding box center [1383, 485] width 224 height 26
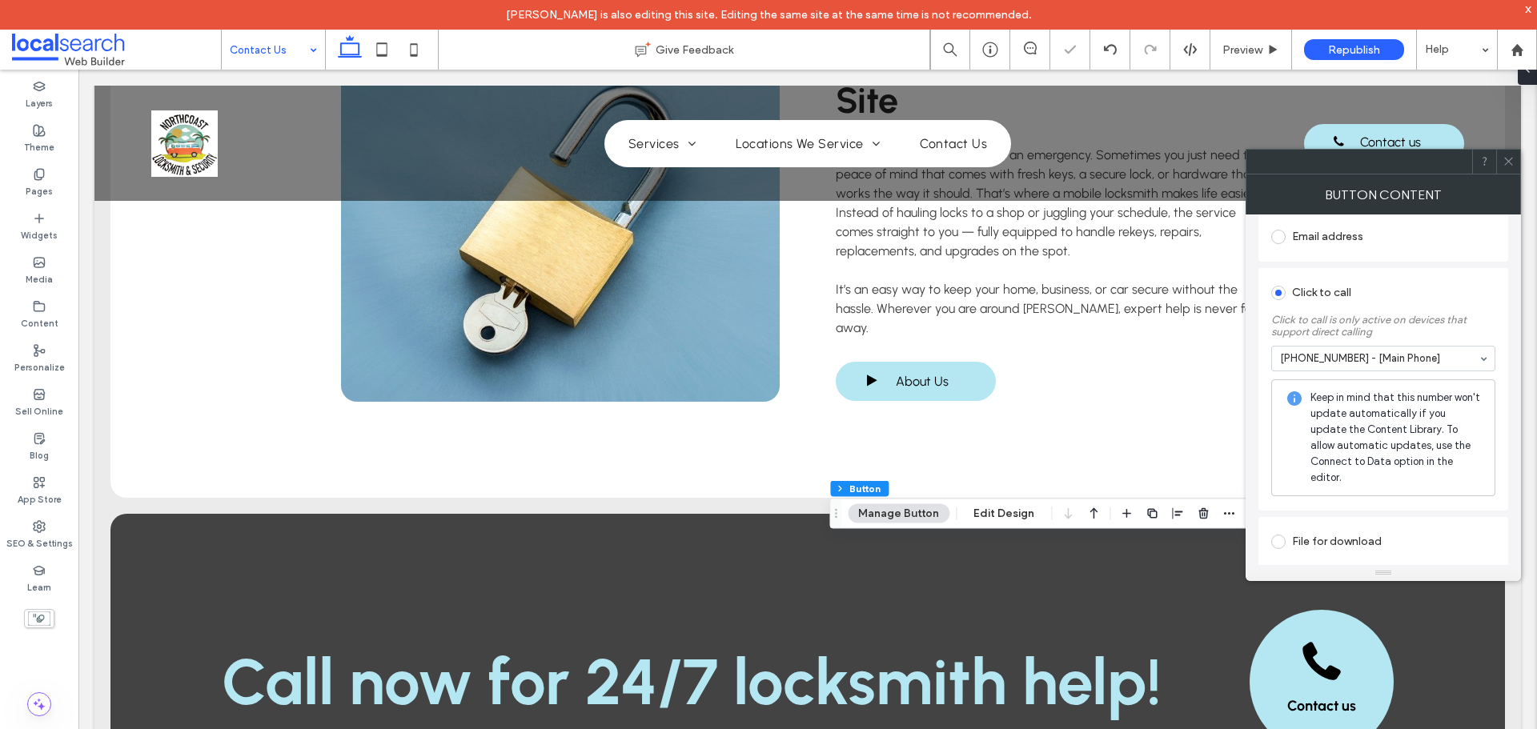
scroll to position [510, 0]
drag, startPoint x: 1507, startPoint y: 157, endPoint x: 1498, endPoint y: 174, distance: 19.4
click at [1507, 158] on icon at bounding box center [1509, 161] width 12 height 12
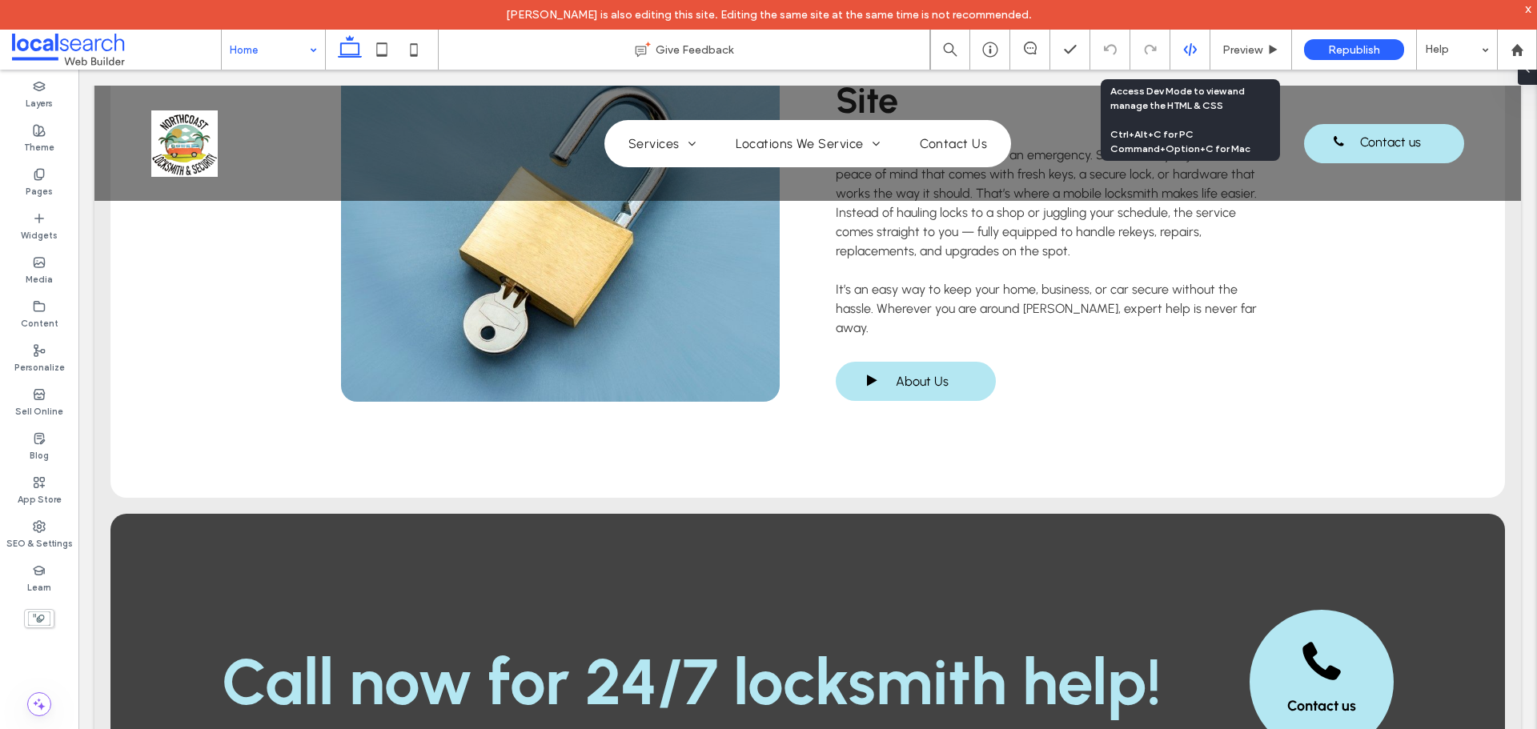
click at [1184, 50] on use at bounding box center [1189, 49] width 13 height 13
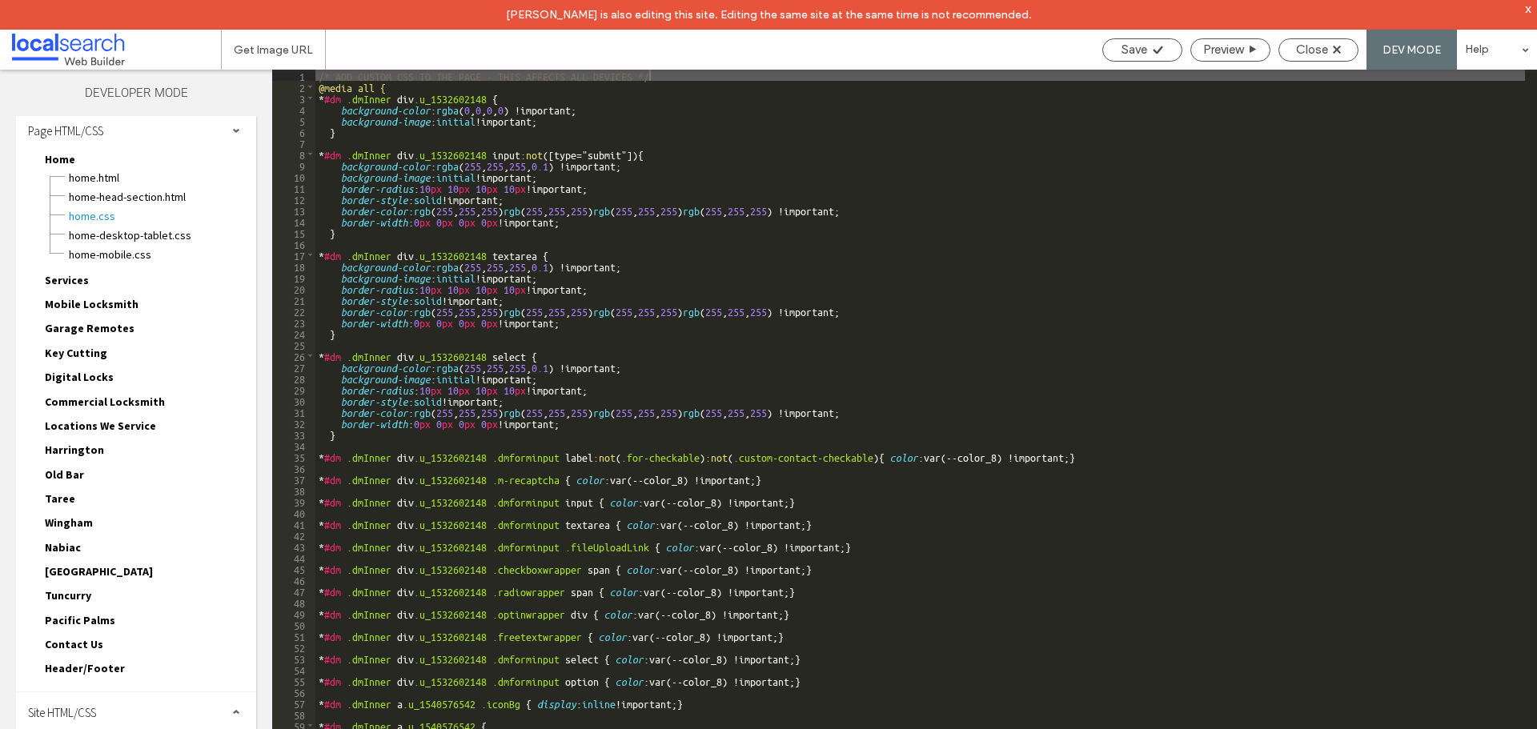
click at [125, 715] on div "Site HTML/CSS" at bounding box center [136, 712] width 240 height 40
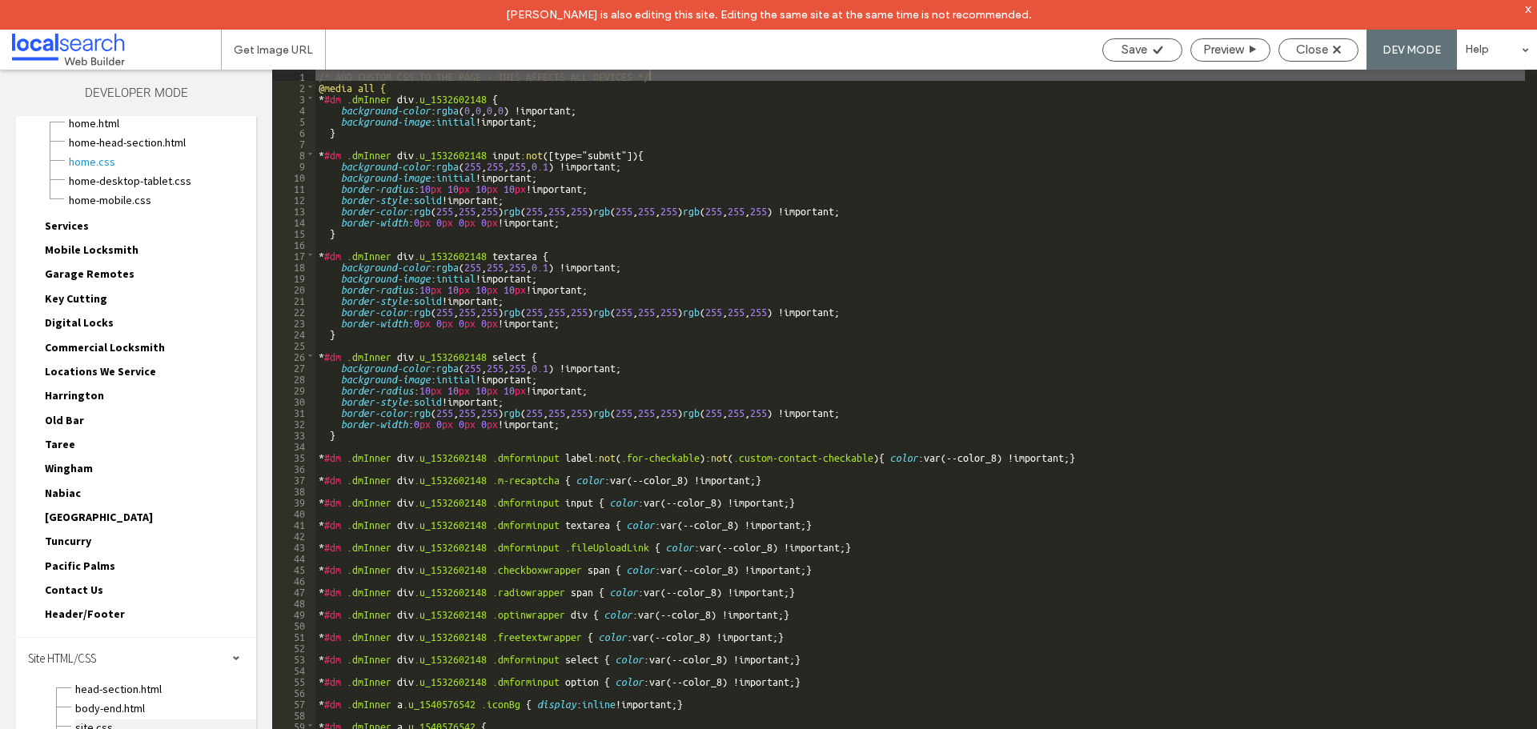
scroll to position [86, 0]
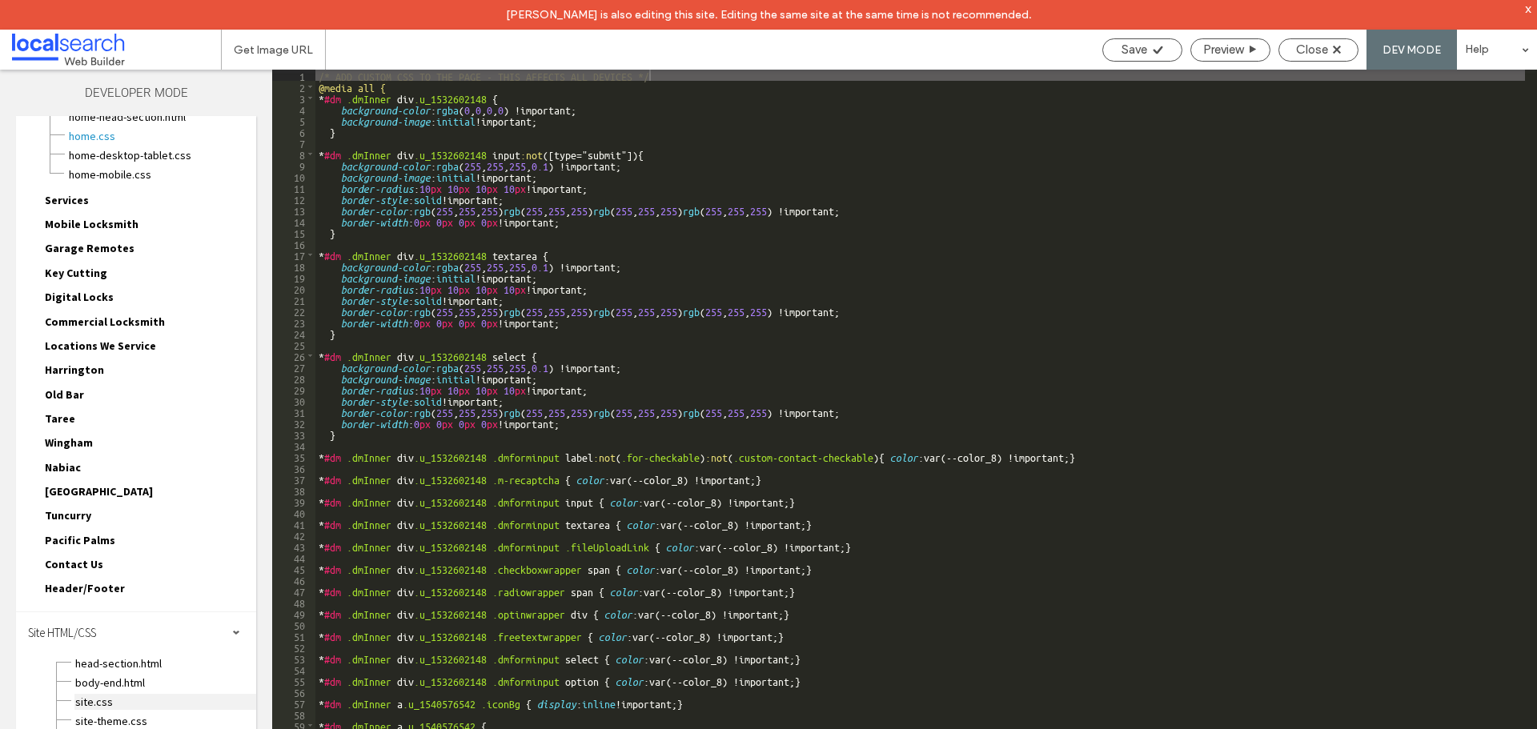
click at [94, 701] on span "site.css" at bounding box center [165, 702] width 182 height 16
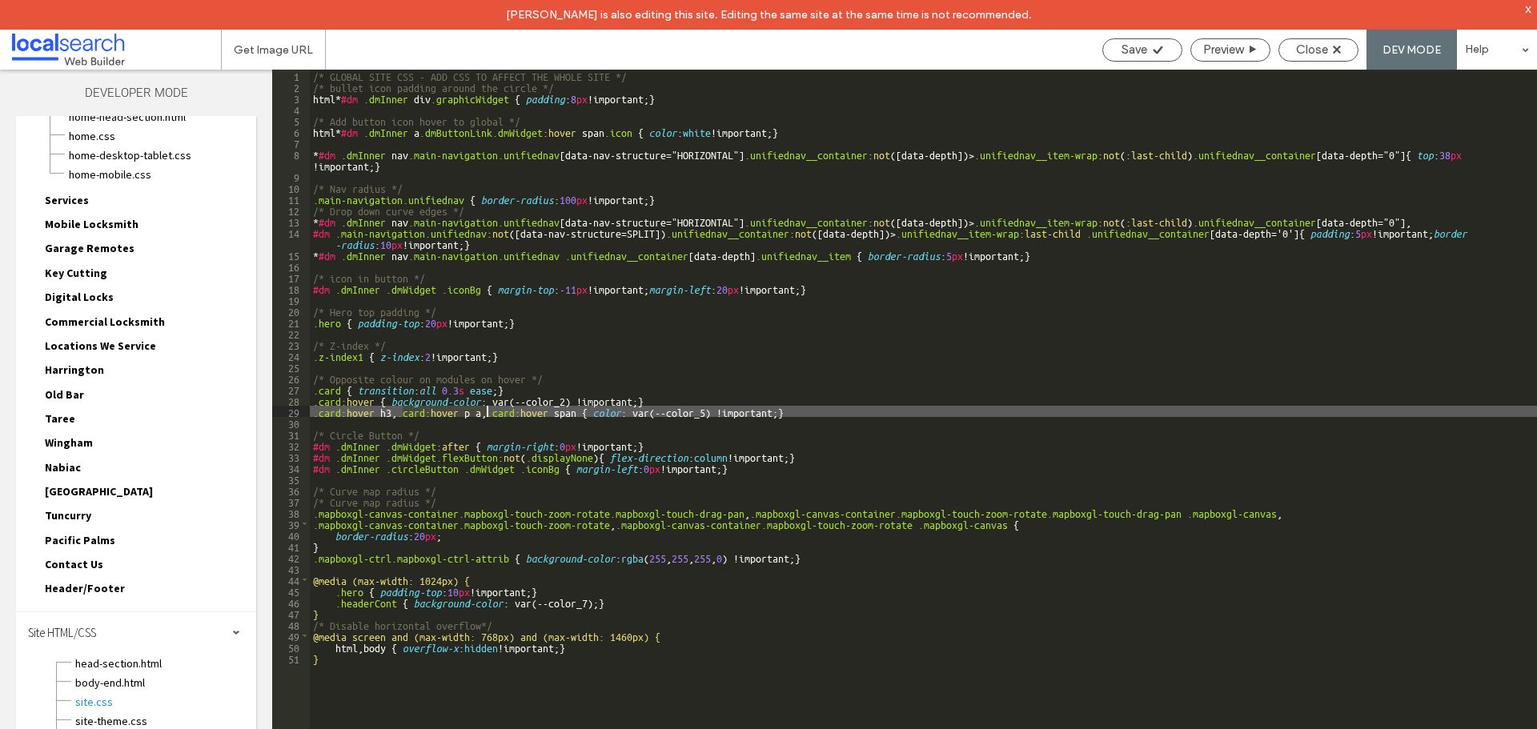
drag, startPoint x: 403, startPoint y: 411, endPoint x: 486, endPoint y: 411, distance: 83.3
click at [486, 411] on div "/* GLOBAL SITE CSS - ADD CSS TO AFFECT THE WHOLE SITE */ /* bullet icon padding…" at bounding box center [923, 426] width 1227 height 712
click at [676, 400] on div "/* GLOBAL SITE CSS - ADD CSS TO AFFECT THE WHOLE SITE */ /* bullet icon padding…" at bounding box center [923, 426] width 1227 height 712
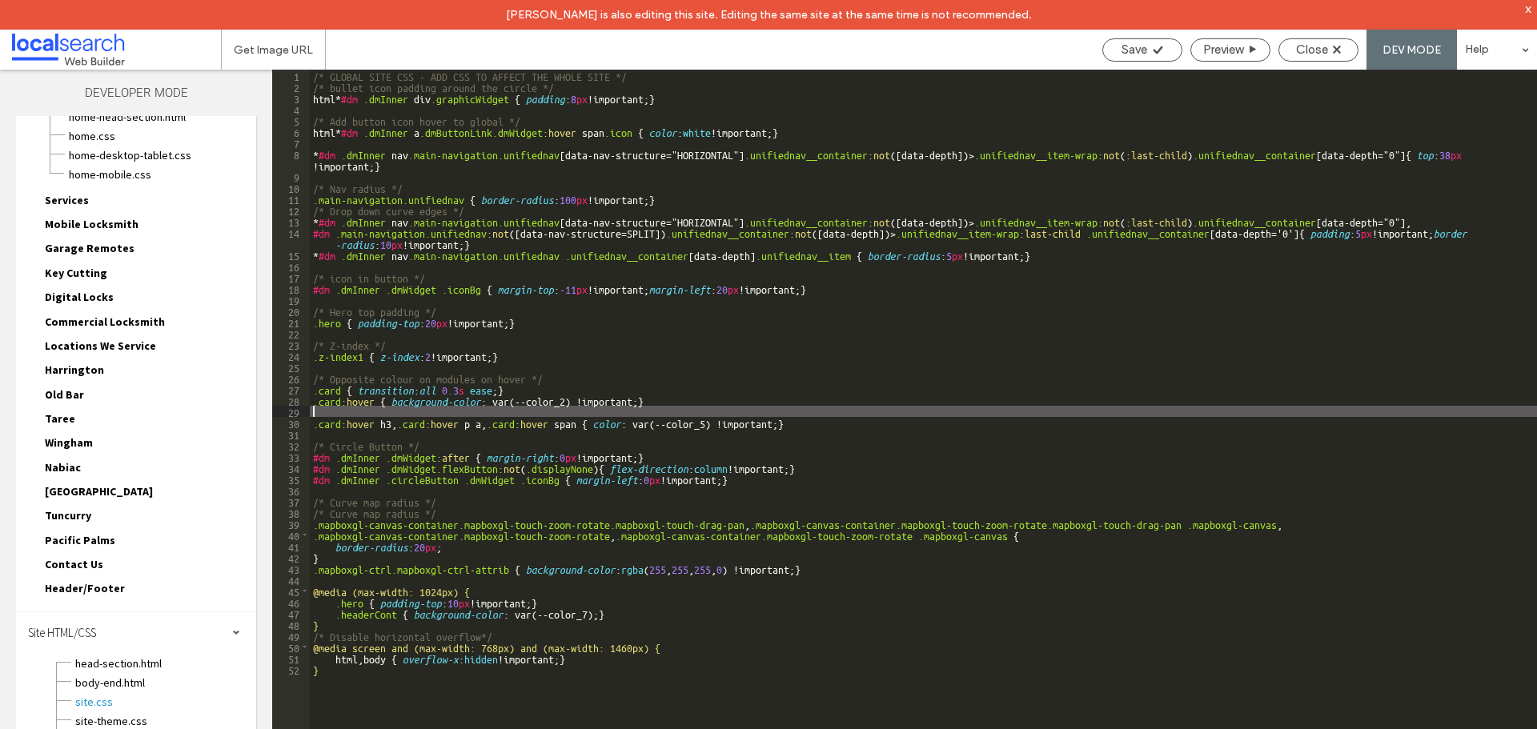
paste textarea
click at [444, 415] on div "/* GLOBAL SITE CSS - ADD CSS TO AFFECT THE WHOLE SITE */ /* bullet icon padding…" at bounding box center [923, 426] width 1227 height 712
drag, startPoint x: 447, startPoint y: 415, endPoint x: 411, endPoint y: 409, distance: 36.5
click at [411, 409] on div "/* GLOBAL SITE CSS - ADD CSS TO AFFECT THE WHOLE SITE */ /* bullet icon padding…" at bounding box center [923, 426] width 1227 height 712
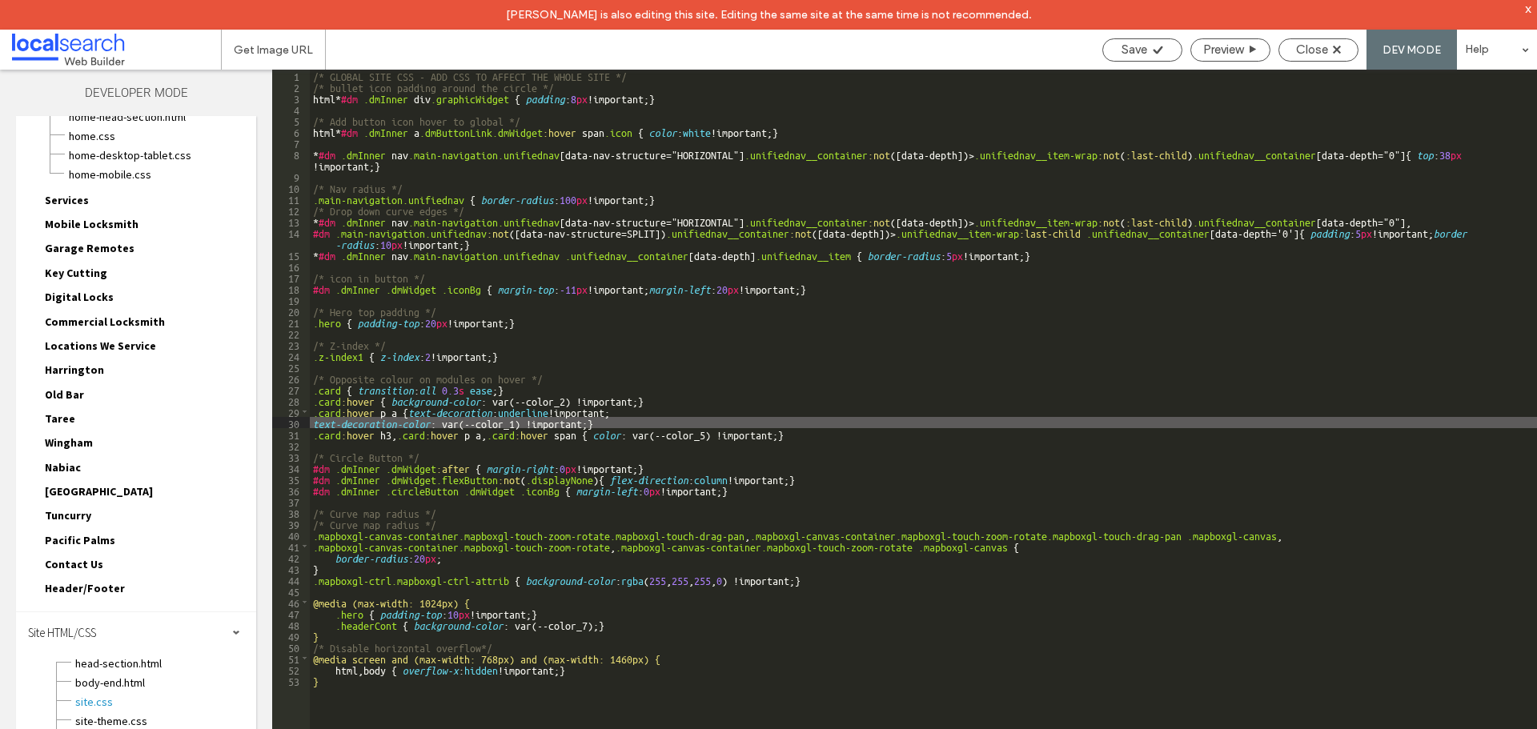
click at [513, 424] on div "/* GLOBAL SITE CSS - ADD CSS TO AFFECT THE WHOLE SITE */ /* bullet icon padding…" at bounding box center [923, 426] width 1227 height 712
type textarea "**"
click at [611, 423] on div "/* GLOBAL SITE CSS - ADD CSS TO AFFECT THE WHOLE SITE */ /* bullet icon padding…" at bounding box center [923, 426] width 1227 height 712
click at [1134, 47] on span "Save" at bounding box center [1135, 49] width 26 height 14
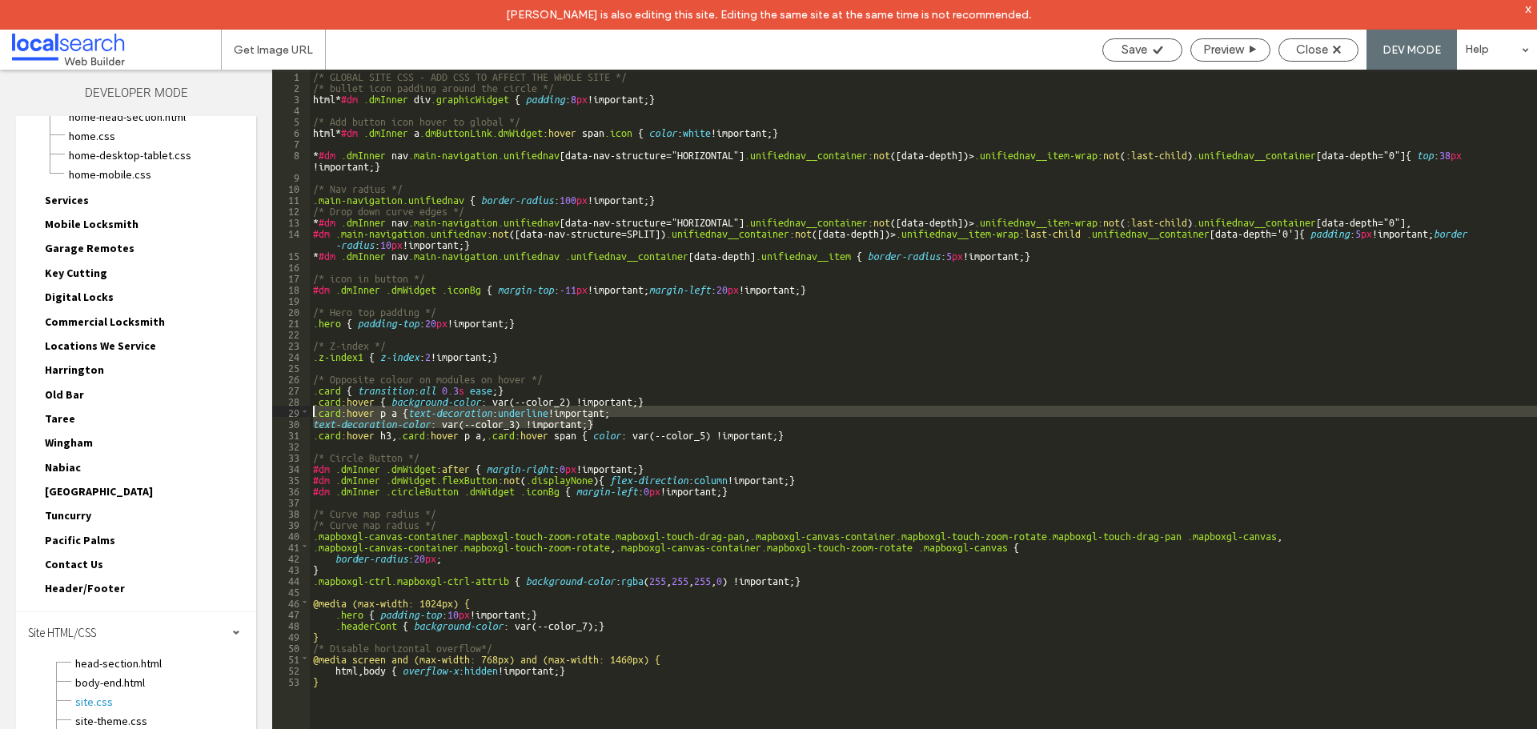
drag, startPoint x: 604, startPoint y: 425, endPoint x: 312, endPoint y: 412, distance: 292.5
click at [312, 412] on div "/* GLOBAL SITE CSS - ADD CSS TO AFFECT THE WHOLE SITE */ /* bullet icon padding…" at bounding box center [923, 426] width 1227 height 712
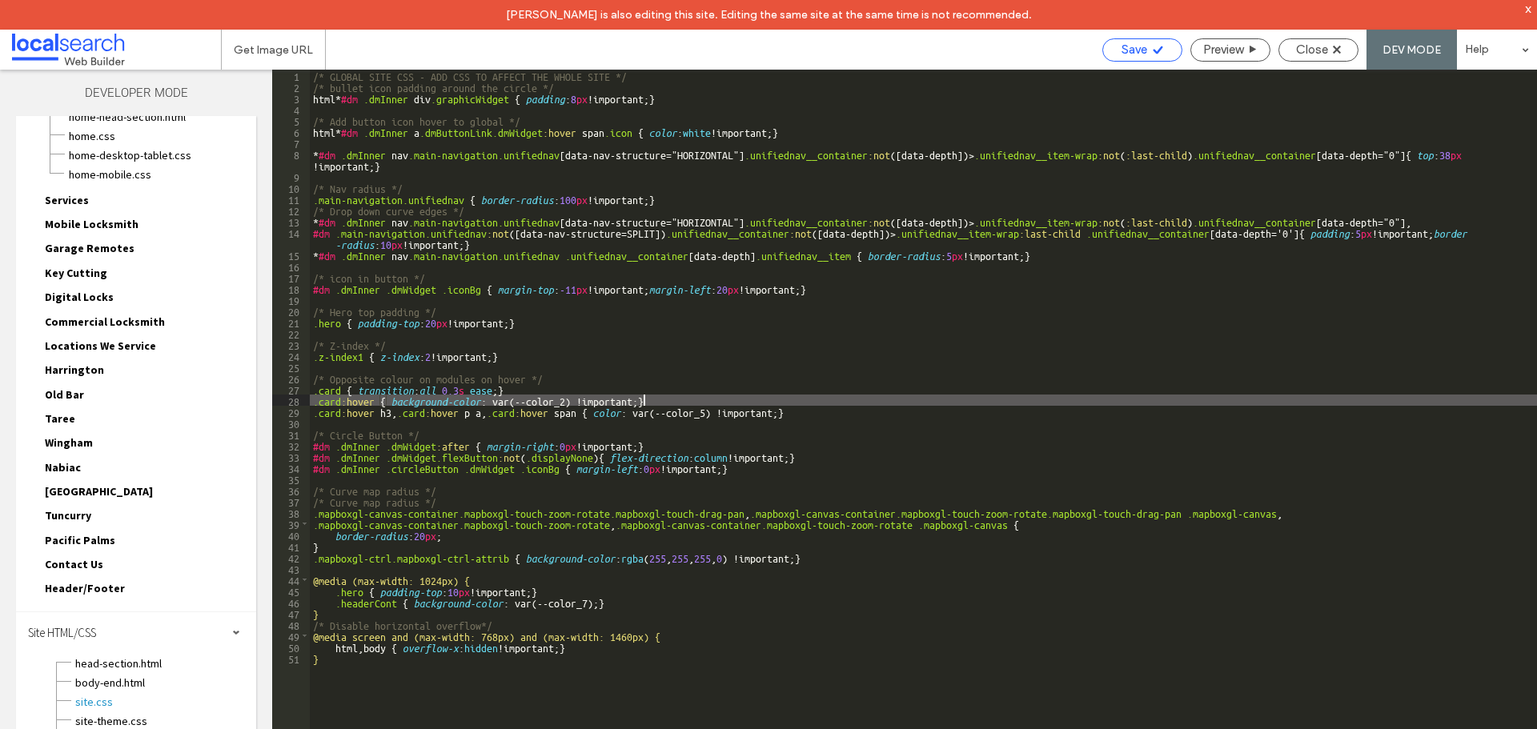
click at [1114, 44] on div "Save" at bounding box center [1142, 49] width 78 height 14
click at [1303, 48] on span "Close" at bounding box center [1312, 49] width 32 height 14
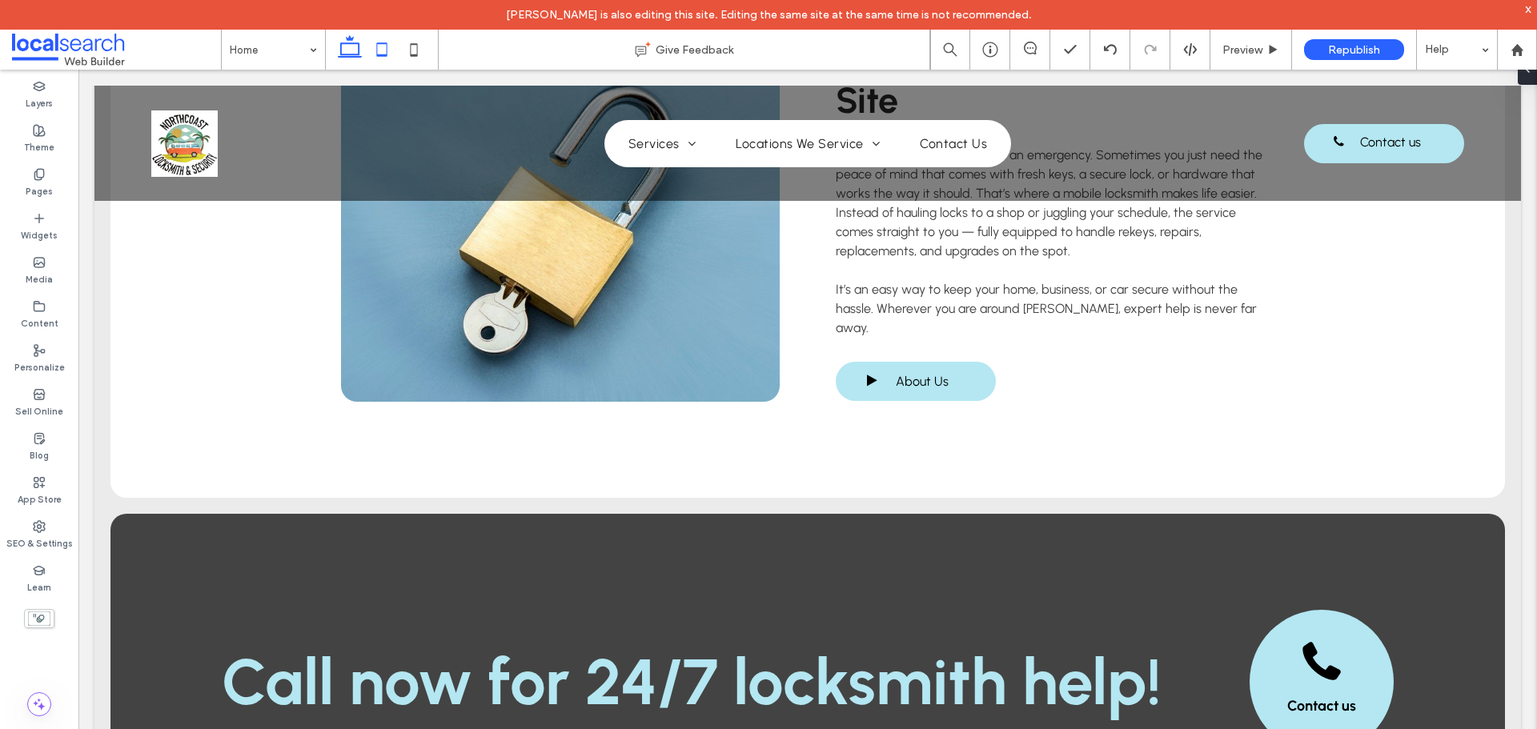
click at [378, 47] on icon at bounding box center [382, 50] width 32 height 32
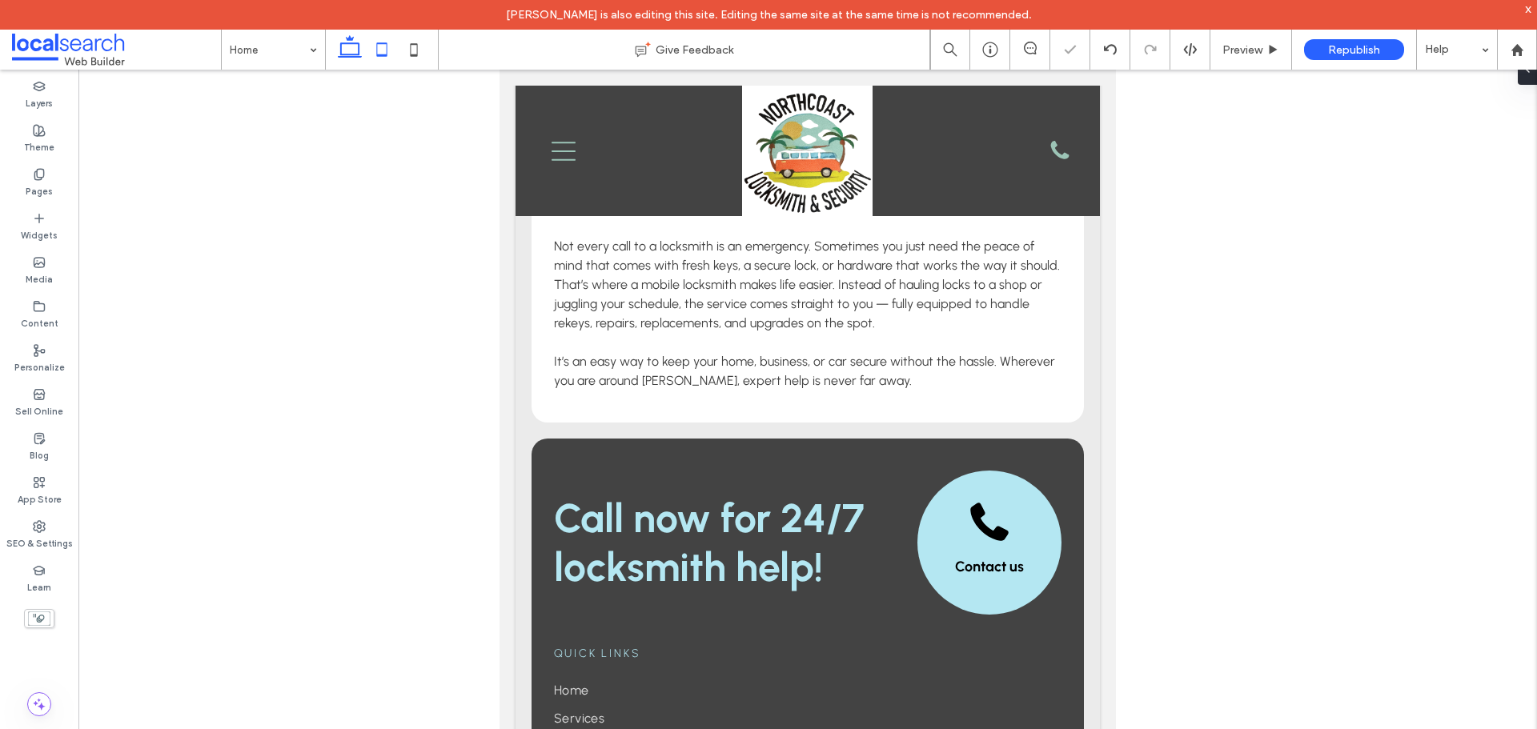
click at [351, 42] on icon at bounding box center [350, 50] width 32 height 32
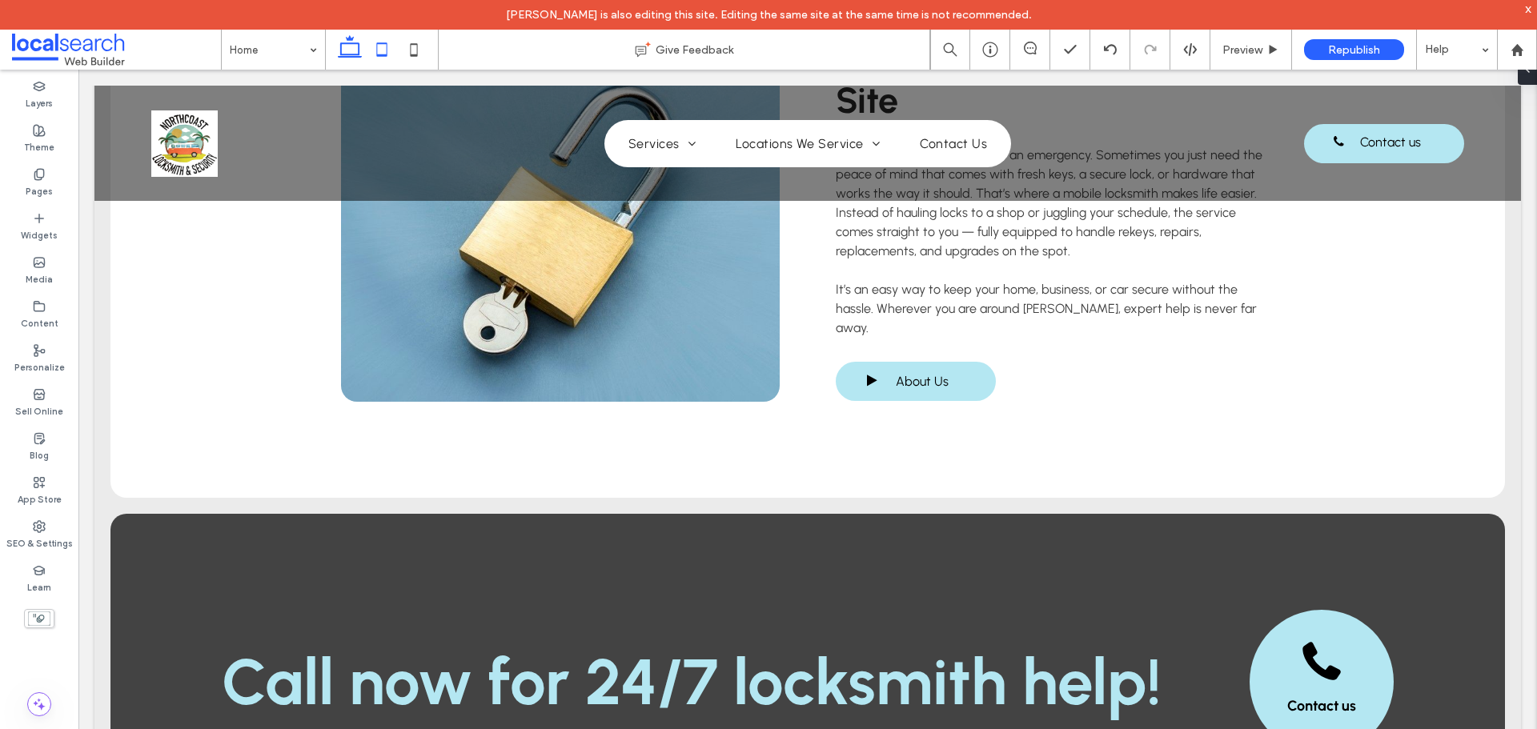
click at [383, 45] on icon at bounding box center [382, 50] width 32 height 32
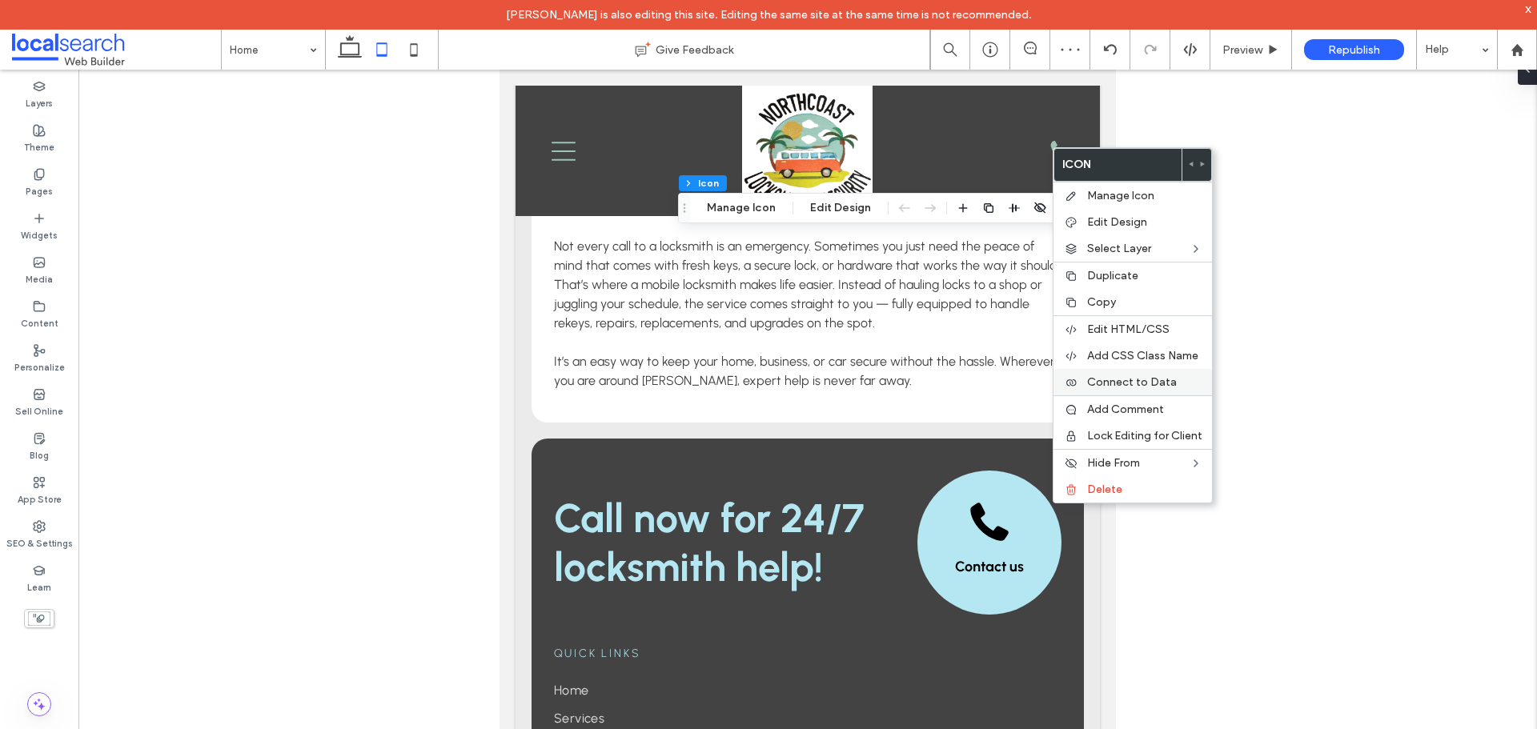
click at [1130, 383] on span "Connect to Data" at bounding box center [1132, 382] width 90 height 14
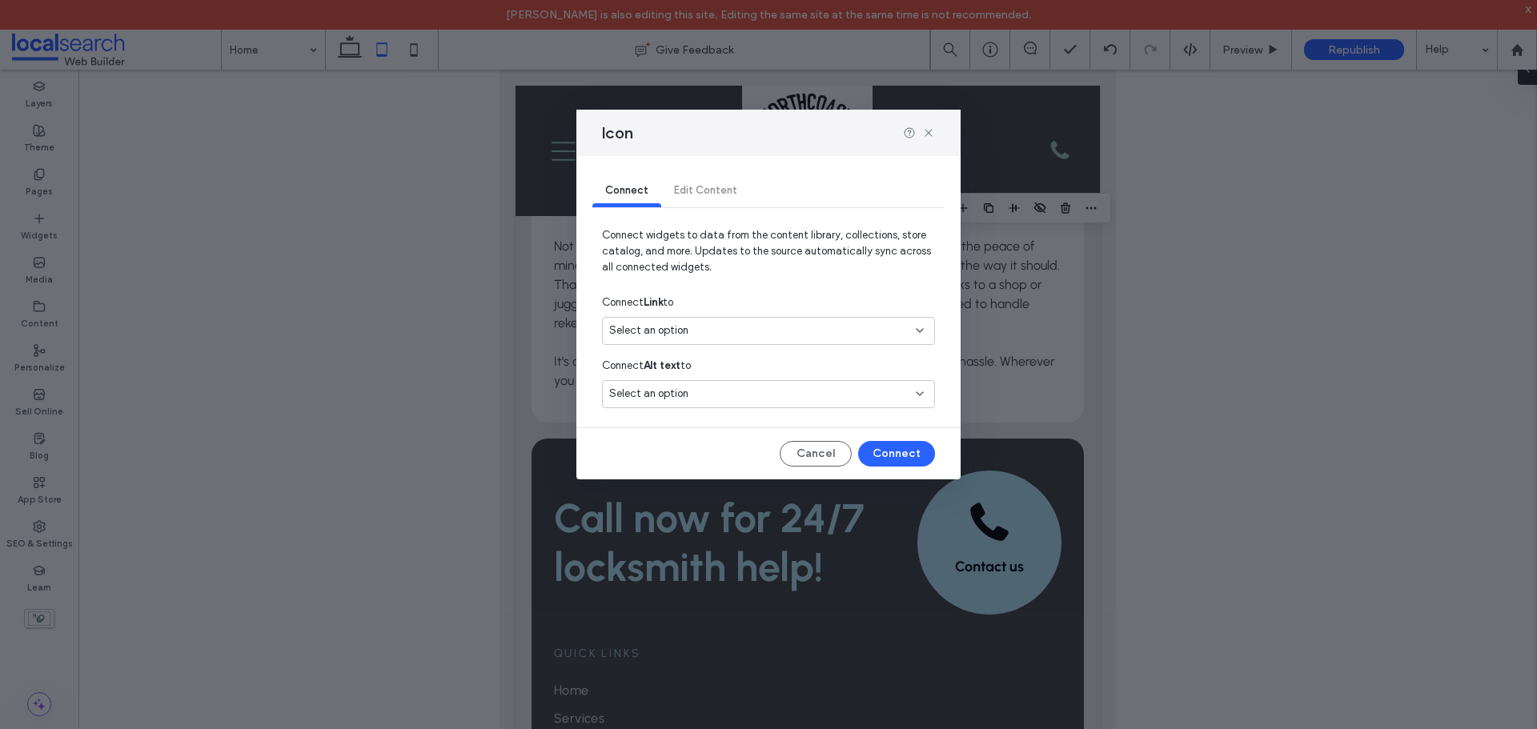
click at [847, 320] on div "Select an option" at bounding box center [768, 331] width 333 height 28
click at [717, 383] on span "0418 678 999" at bounding box center [814, 387] width 215 height 16
click at [884, 451] on button "Connect" at bounding box center [896, 454] width 77 height 26
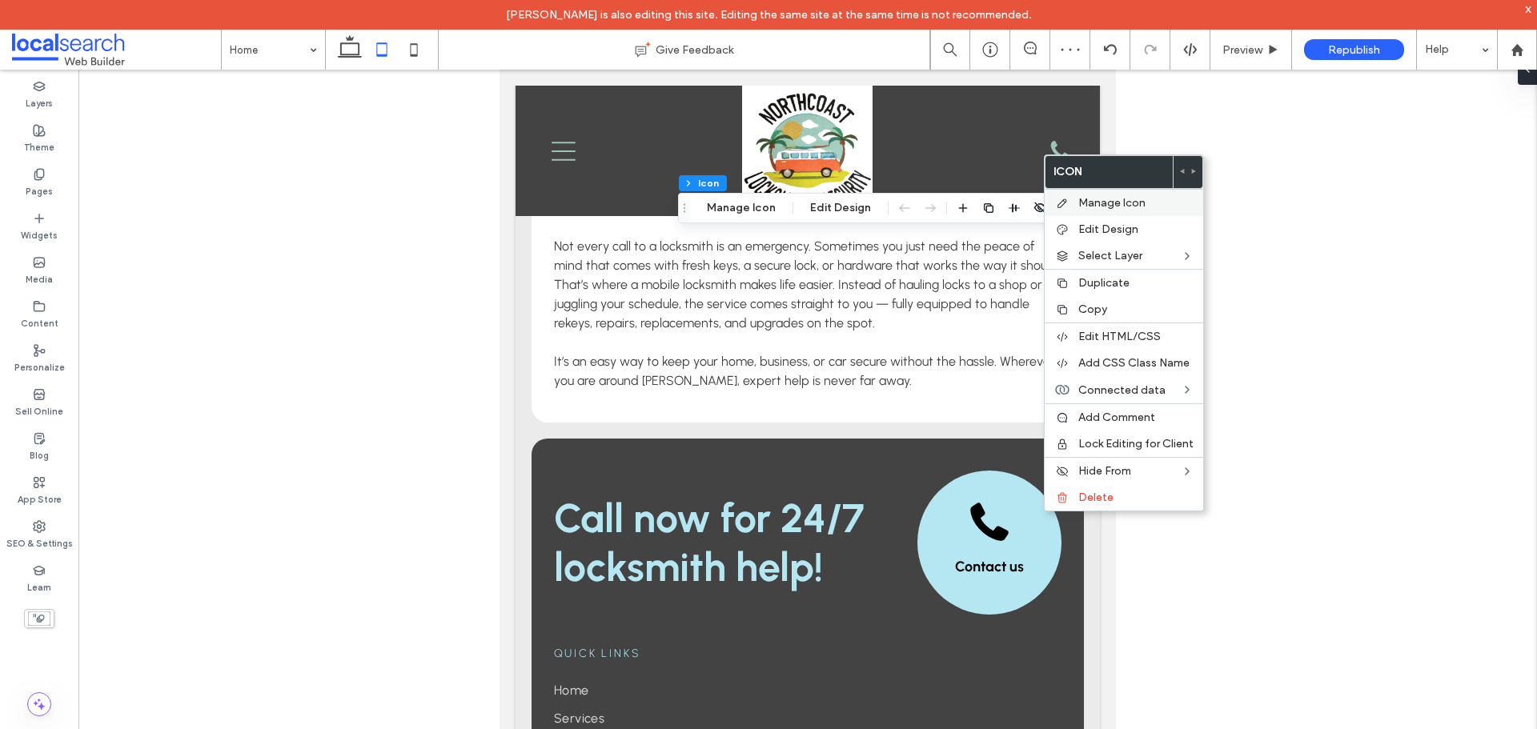
click at [1074, 197] on div "Manage Icon" at bounding box center [1124, 202] width 159 height 27
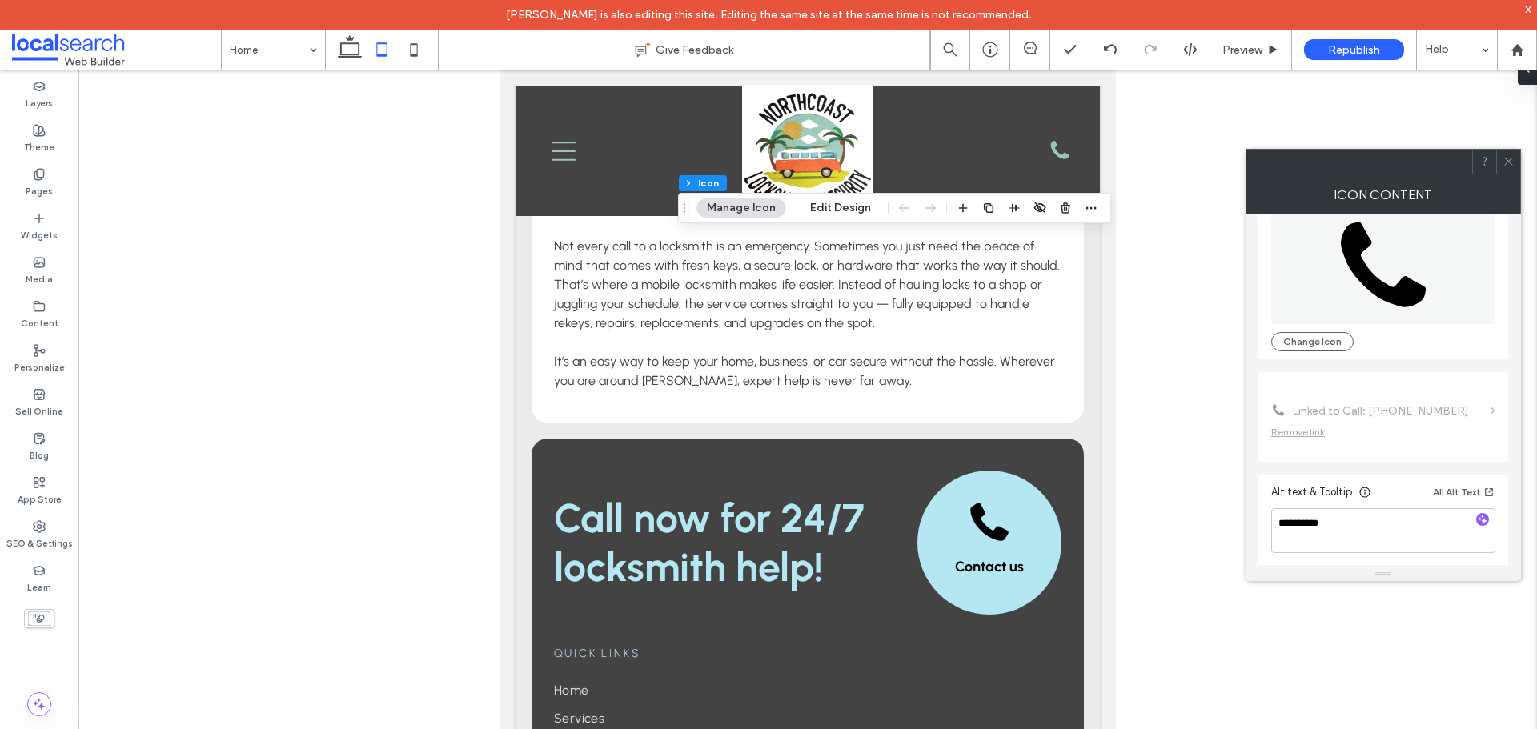
scroll to position [98, 0]
click at [1311, 523] on textarea "**********" at bounding box center [1383, 528] width 224 height 45
click at [1313, 524] on textarea "**********" at bounding box center [1383, 528] width 224 height 45
type textarea "**********"
click at [1478, 199] on div "Icon Content" at bounding box center [1383, 195] width 275 height 40
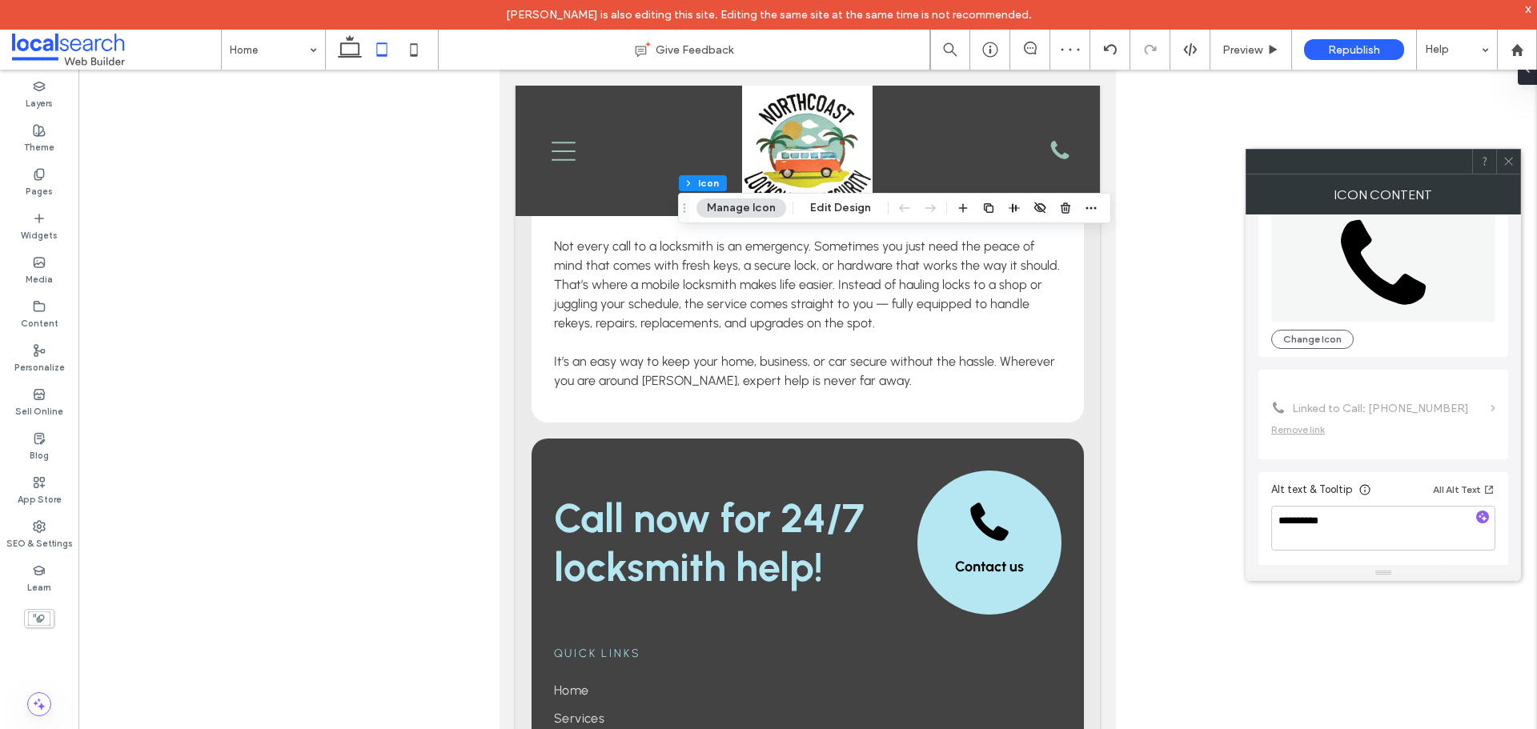
click at [1508, 160] on icon at bounding box center [1509, 161] width 12 height 12
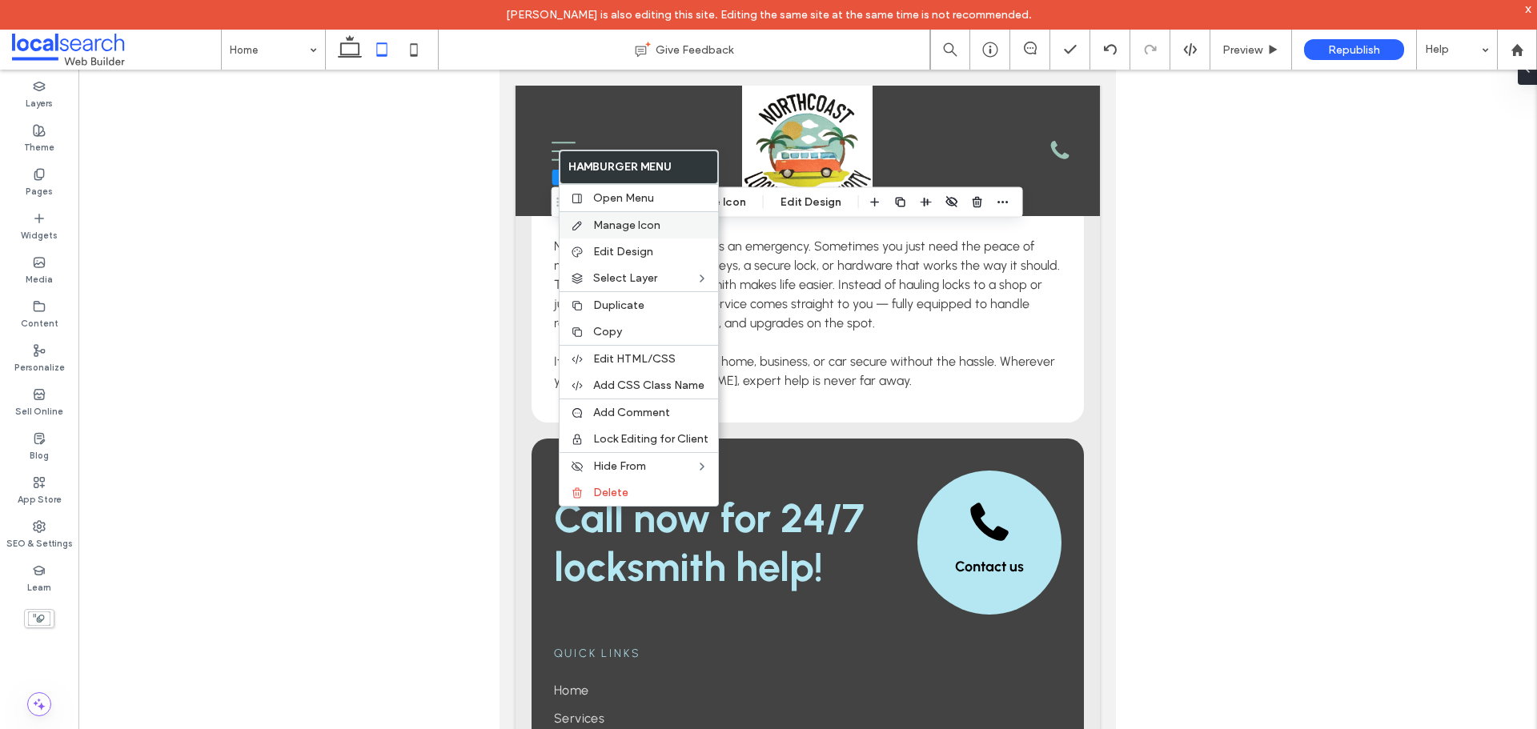
click at [615, 222] on span "Manage Icon" at bounding box center [626, 226] width 67 height 14
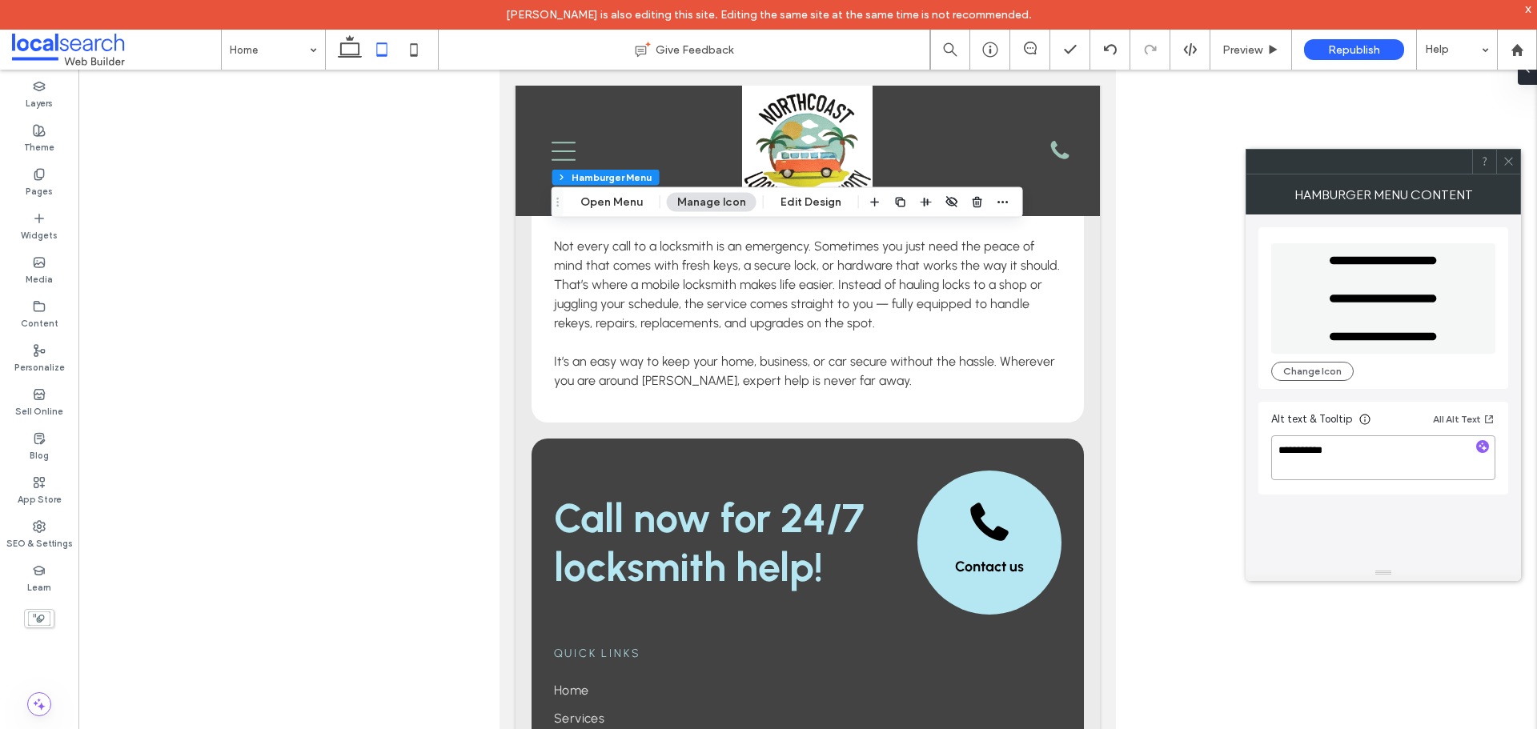
click at [1315, 452] on textarea "**********" at bounding box center [1383, 458] width 224 height 45
drag, startPoint x: 1338, startPoint y: 450, endPoint x: 1279, endPoint y: 449, distance: 58.4
click at [1279, 449] on textarea "**********" at bounding box center [1383, 458] width 224 height 45
type textarea "*********"
click at [1290, 231] on div "Mobile icon Mobile Change Icon" at bounding box center [1383, 308] width 250 height 162
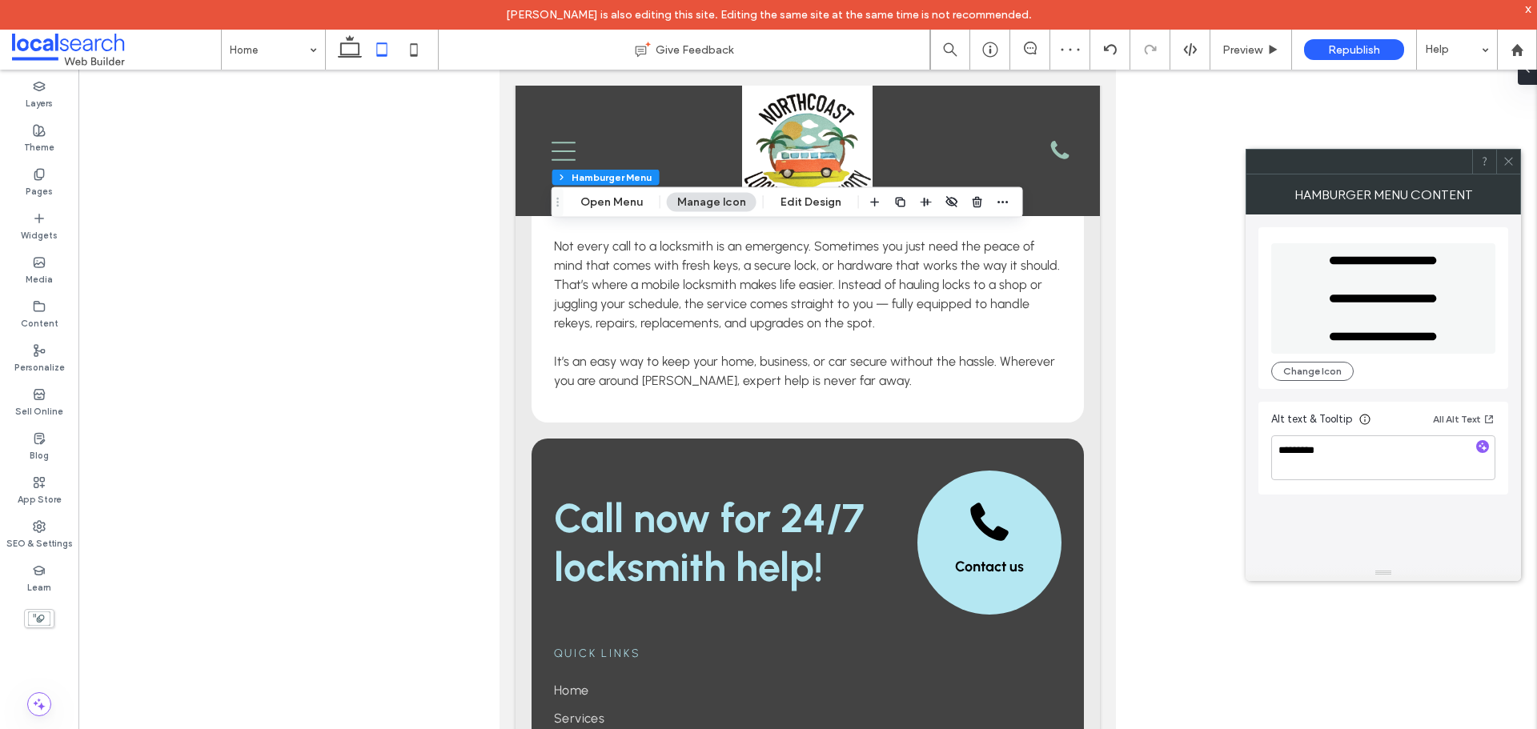
click at [1511, 167] on icon at bounding box center [1509, 161] width 12 height 12
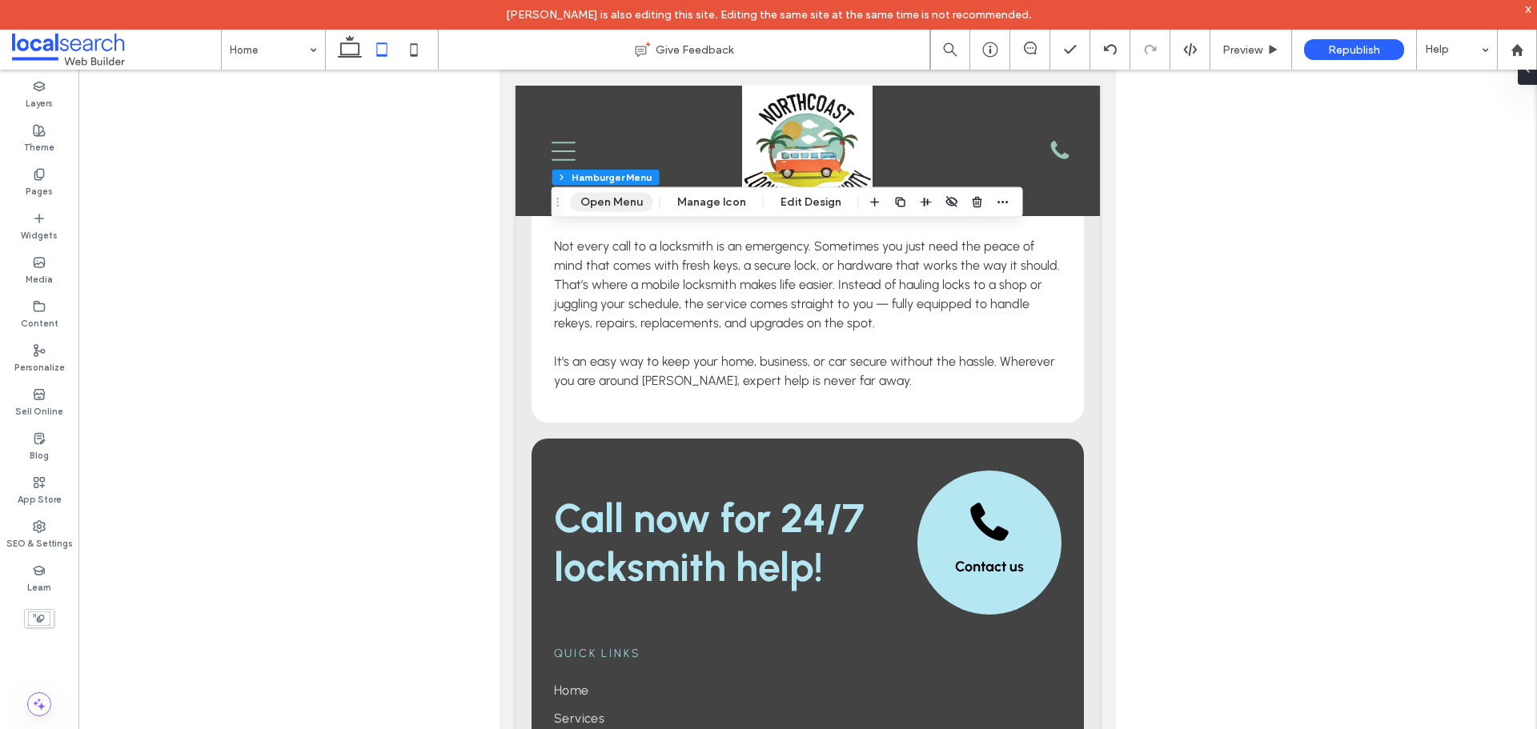
click at [619, 202] on button "Open Menu" at bounding box center [611, 202] width 83 height 19
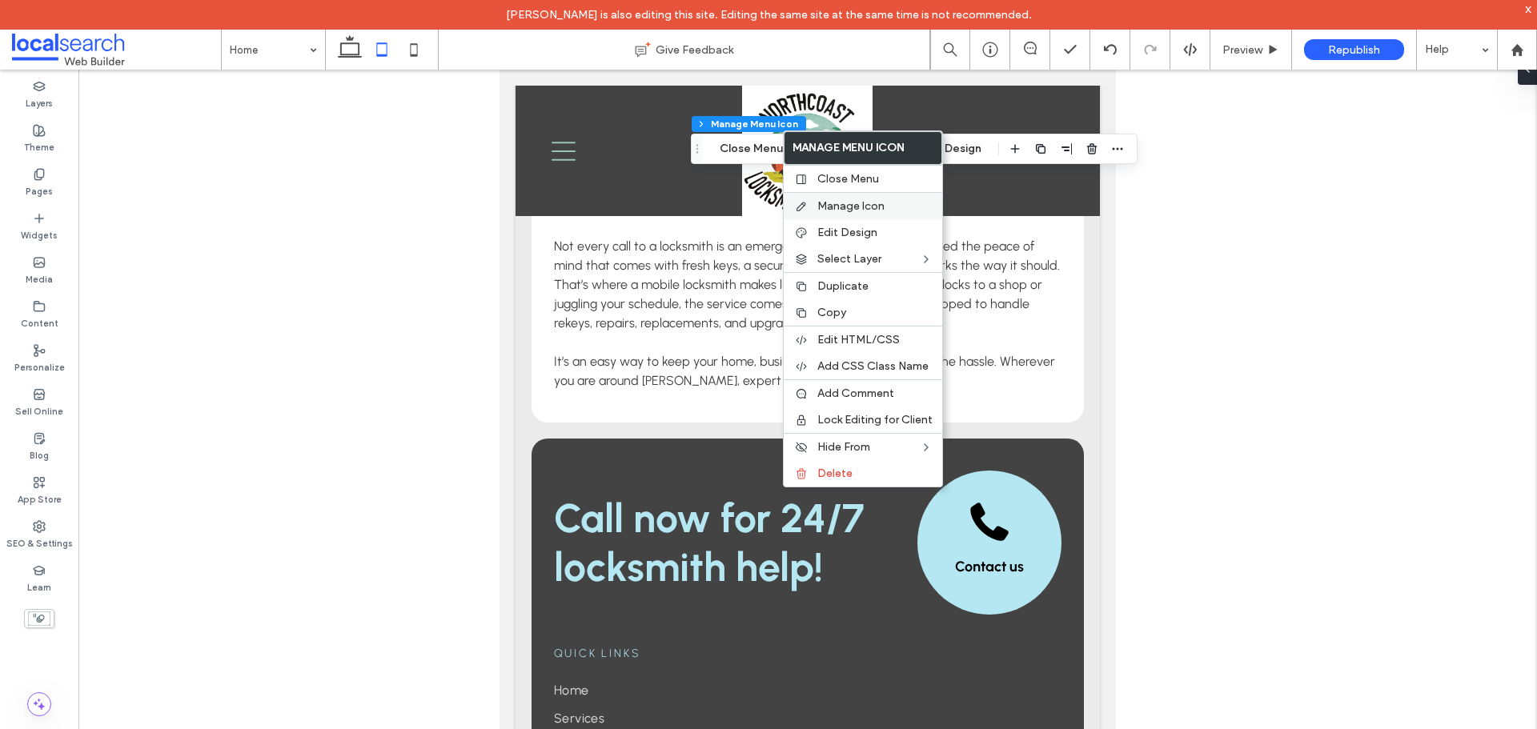
click at [829, 202] on span "Manage Icon" at bounding box center [850, 206] width 67 height 14
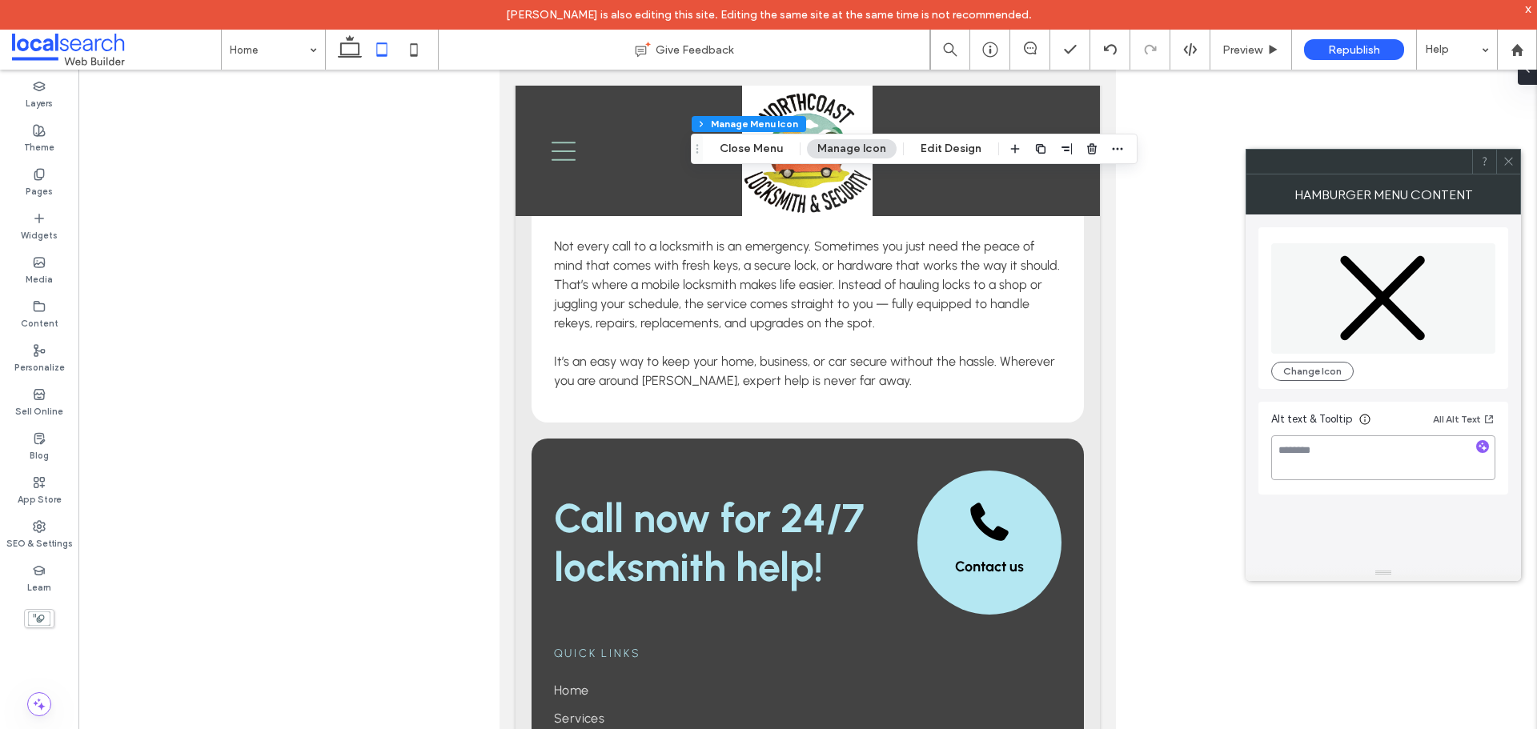
click at [1318, 449] on textarea at bounding box center [1383, 458] width 224 height 45
type textarea "**********"
click at [1290, 489] on div "**********" at bounding box center [1383, 448] width 250 height 93
click at [1508, 163] on icon at bounding box center [1509, 161] width 12 height 12
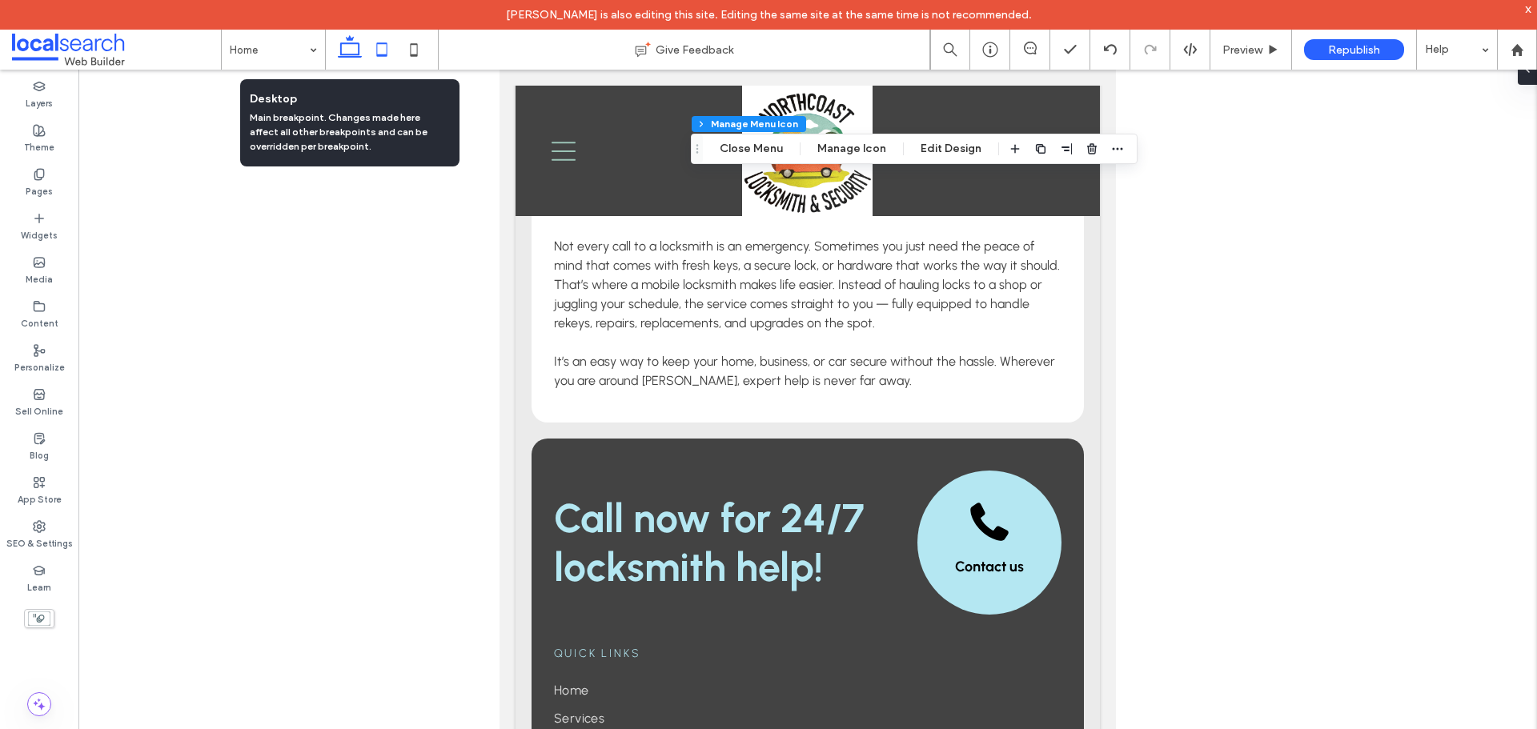
click at [342, 50] on use at bounding box center [350, 46] width 24 height 22
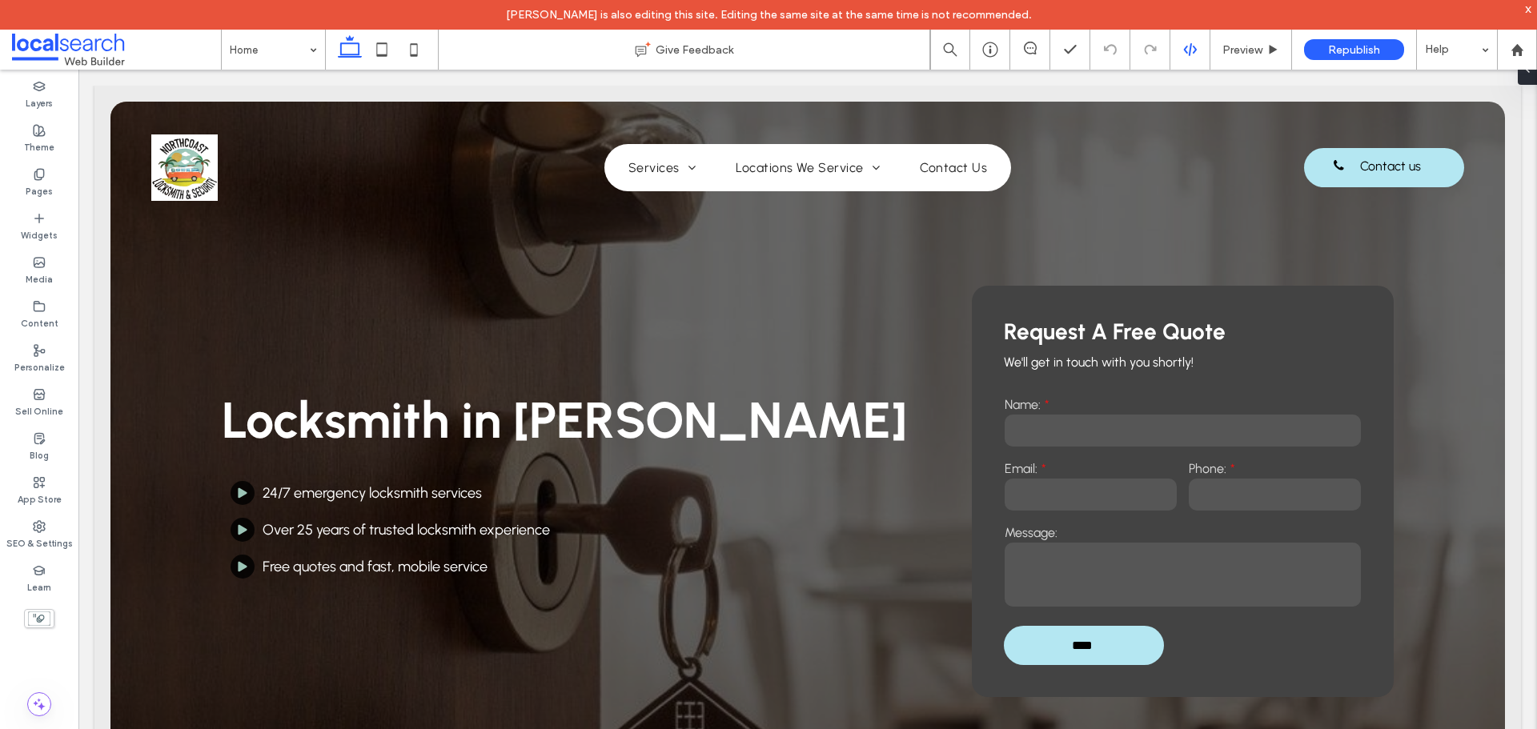
click at [1191, 51] on icon at bounding box center [1190, 49] width 14 height 14
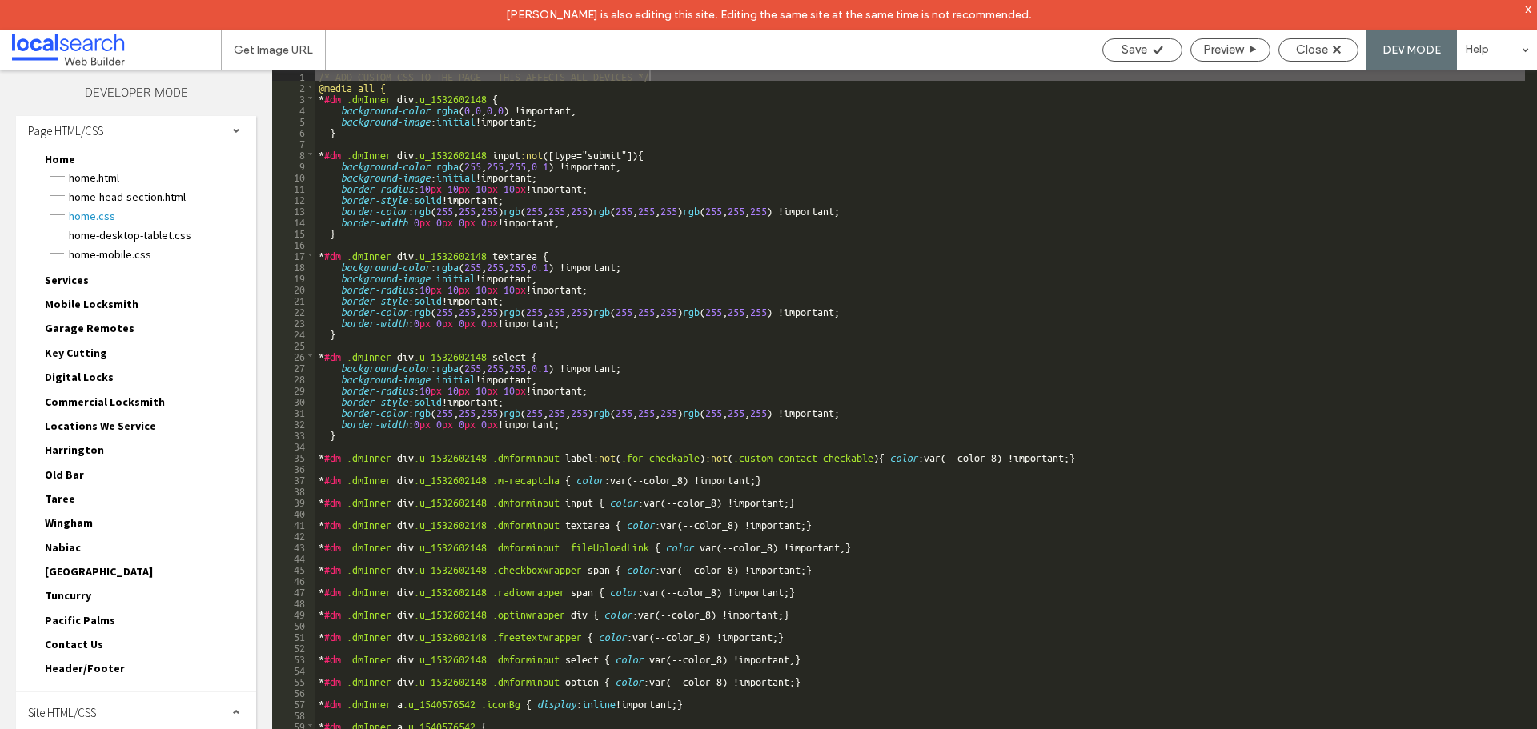
click at [150, 711] on div "Site HTML/CSS" at bounding box center [136, 712] width 240 height 40
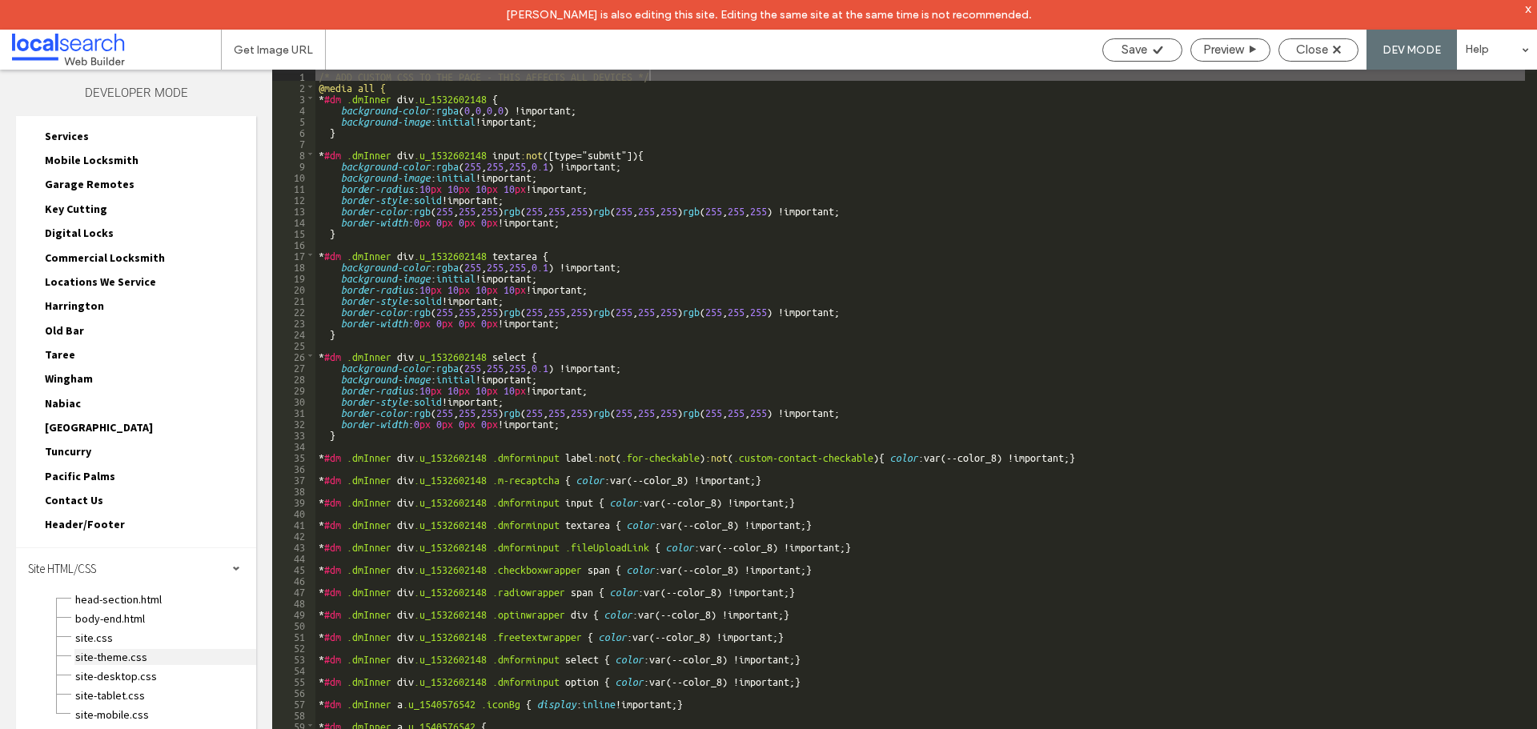
click at [96, 658] on span "site-theme.css" at bounding box center [165, 657] width 182 height 16
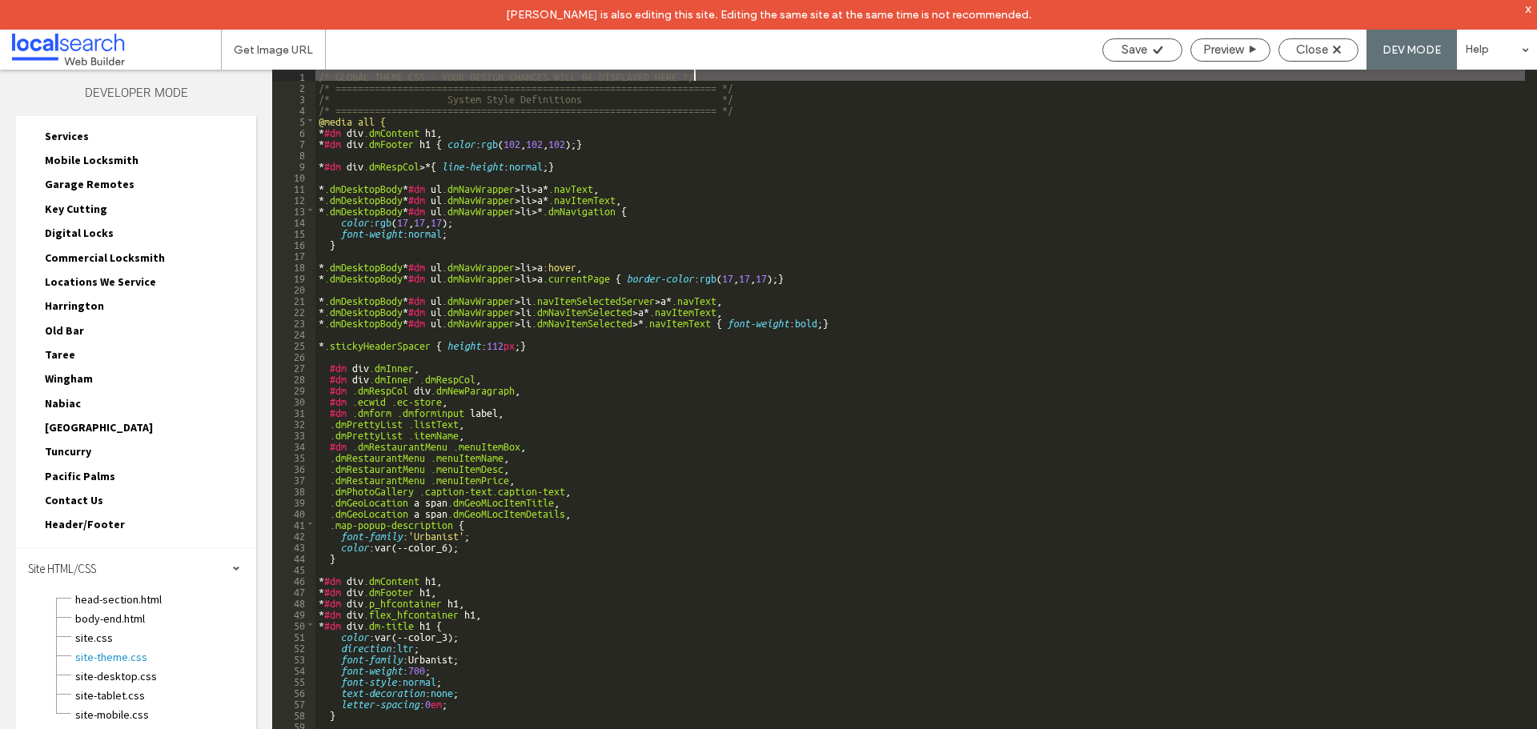
click at [753, 106] on div "/* GLOBAL THEME CSS - YOUR DESIGN CHANGES WILL BE DISPLAYED HERE */ /* ========…" at bounding box center [920, 426] width 1210 height 712
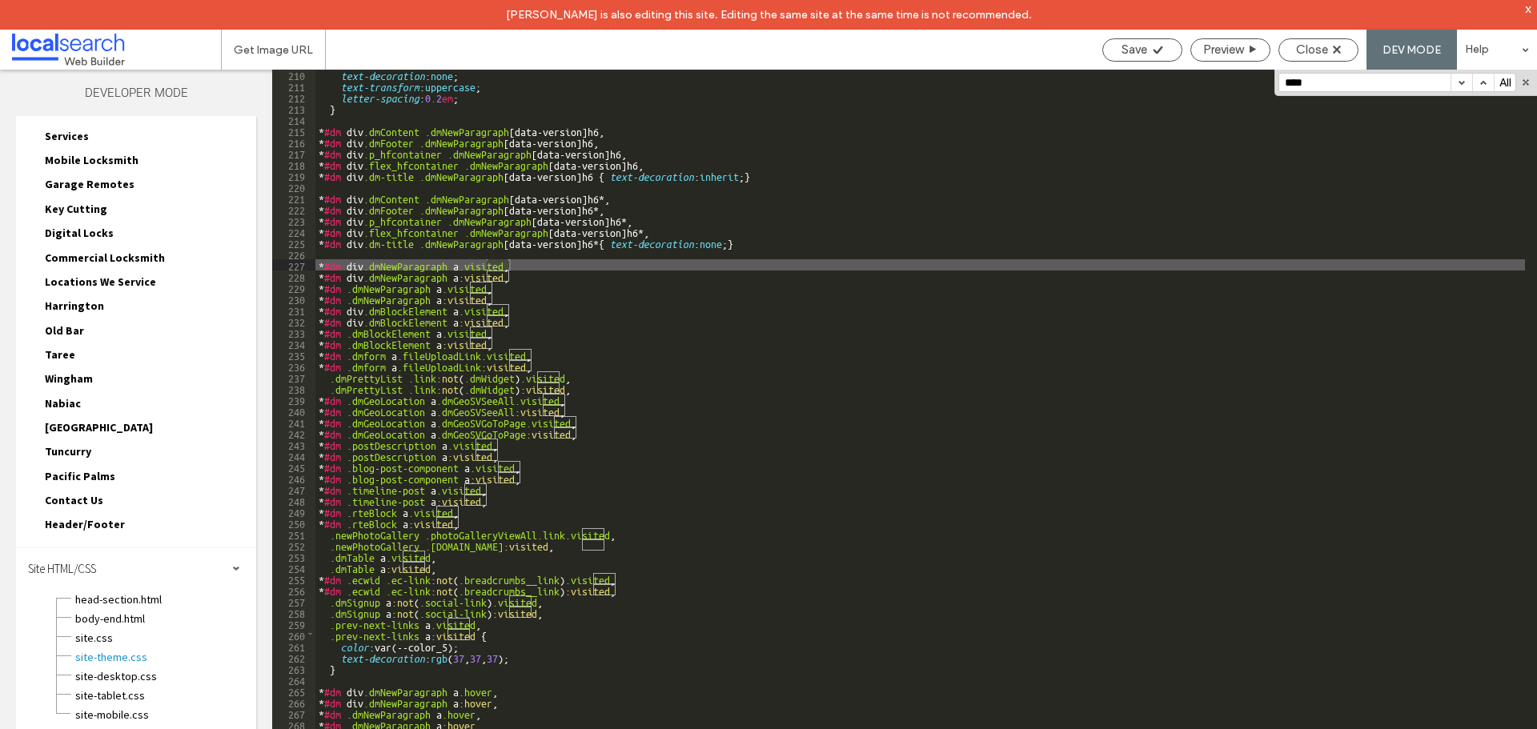
scroll to position [2344, 0]
type input "****"
click at [355, 664] on div "text-decoration : none ; text-transform : uppercase ; letter-spacing : 0.2 em ;…" at bounding box center [920, 425] width 1210 height 712
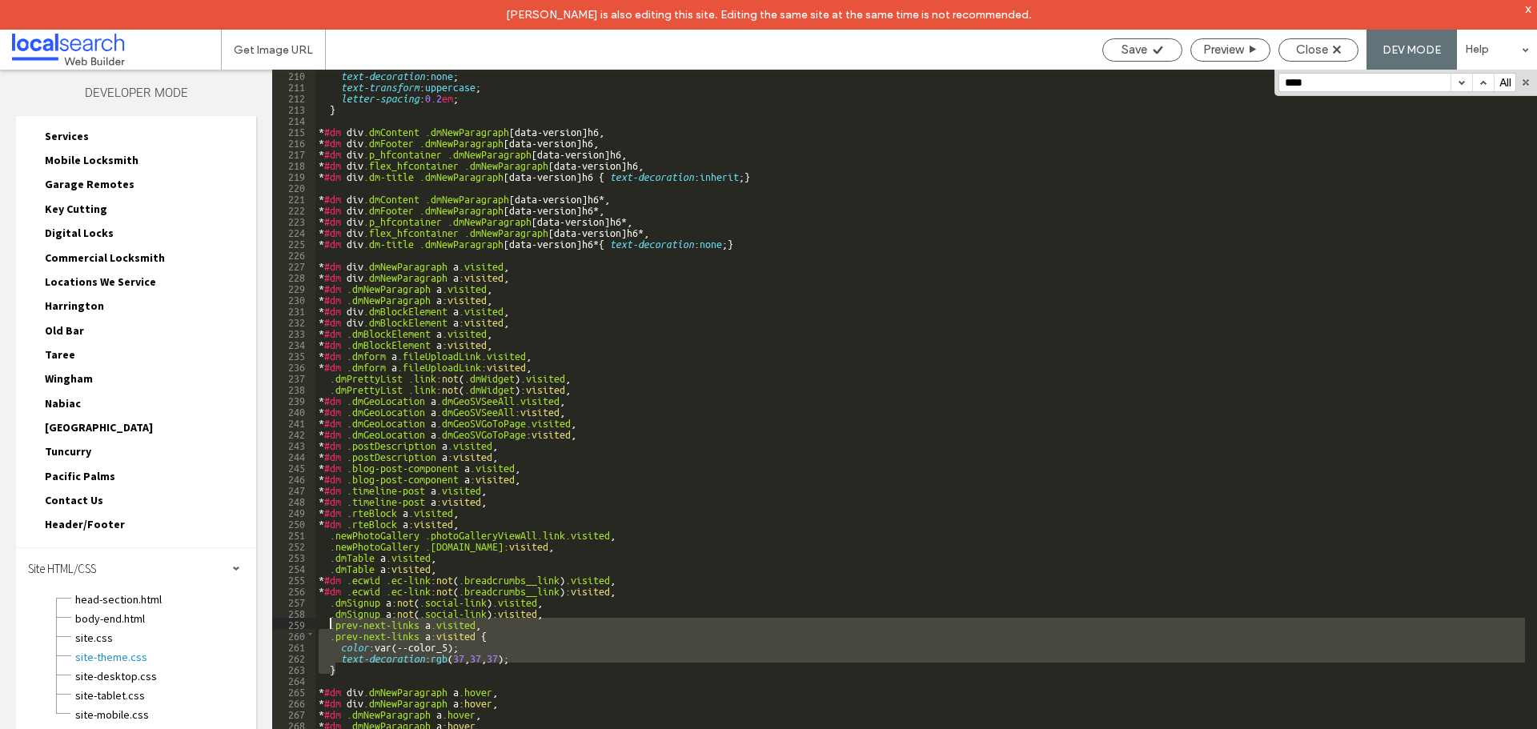
drag, startPoint x: 344, startPoint y: 668, endPoint x: 329, endPoint y: 628, distance: 43.6
click at [329, 628] on div "text-decoration : none ; text-transform : uppercase ; letter-spacing : 0.2 em ;…" at bounding box center [920, 425] width 1210 height 712
click at [329, 632] on div "text-decoration : none ; text-transform : uppercase ; letter-spacing : 0.2 em ;…" at bounding box center [920, 414] width 1210 height 689
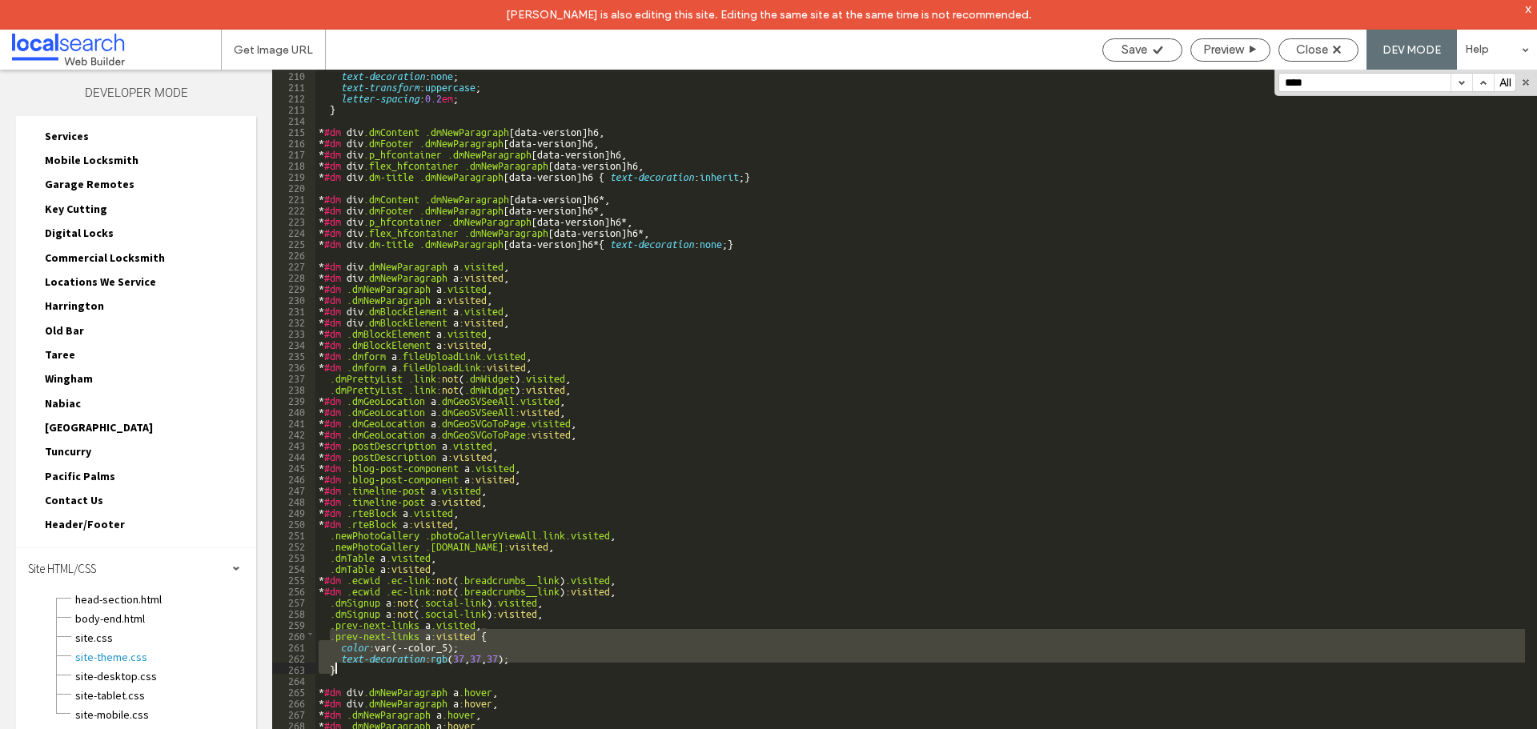
drag, startPoint x: 329, startPoint y: 635, endPoint x: 345, endPoint y: 665, distance: 34.4
click at [345, 665] on div "text-decoration : none ; text-transform : uppercase ; letter-spacing : 0.2 em ;…" at bounding box center [920, 425] width 1210 height 712
click at [1104, 50] on div "Save" at bounding box center [1142, 49] width 78 height 14
click at [1302, 49] on span "Close" at bounding box center [1312, 49] width 32 height 14
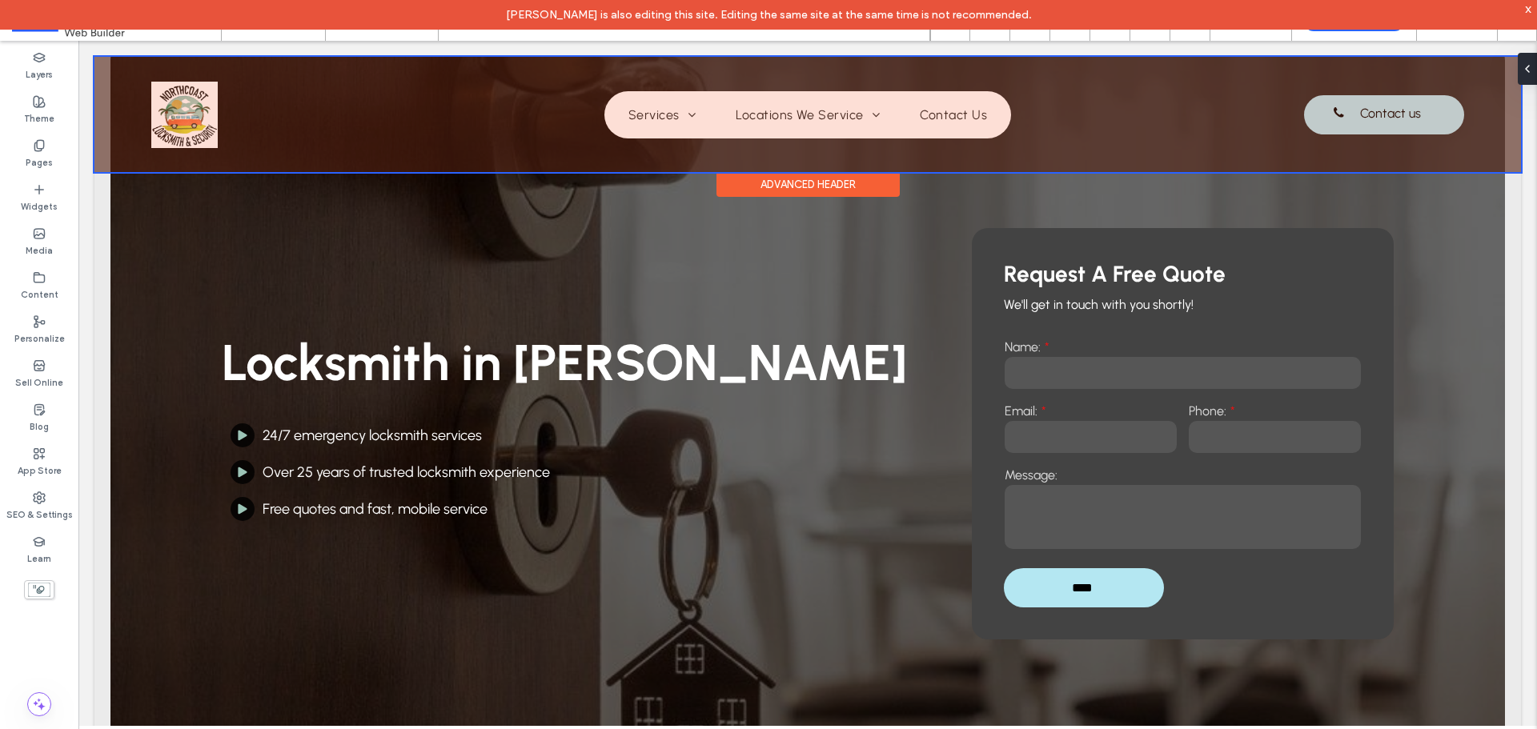
scroll to position [0, 0]
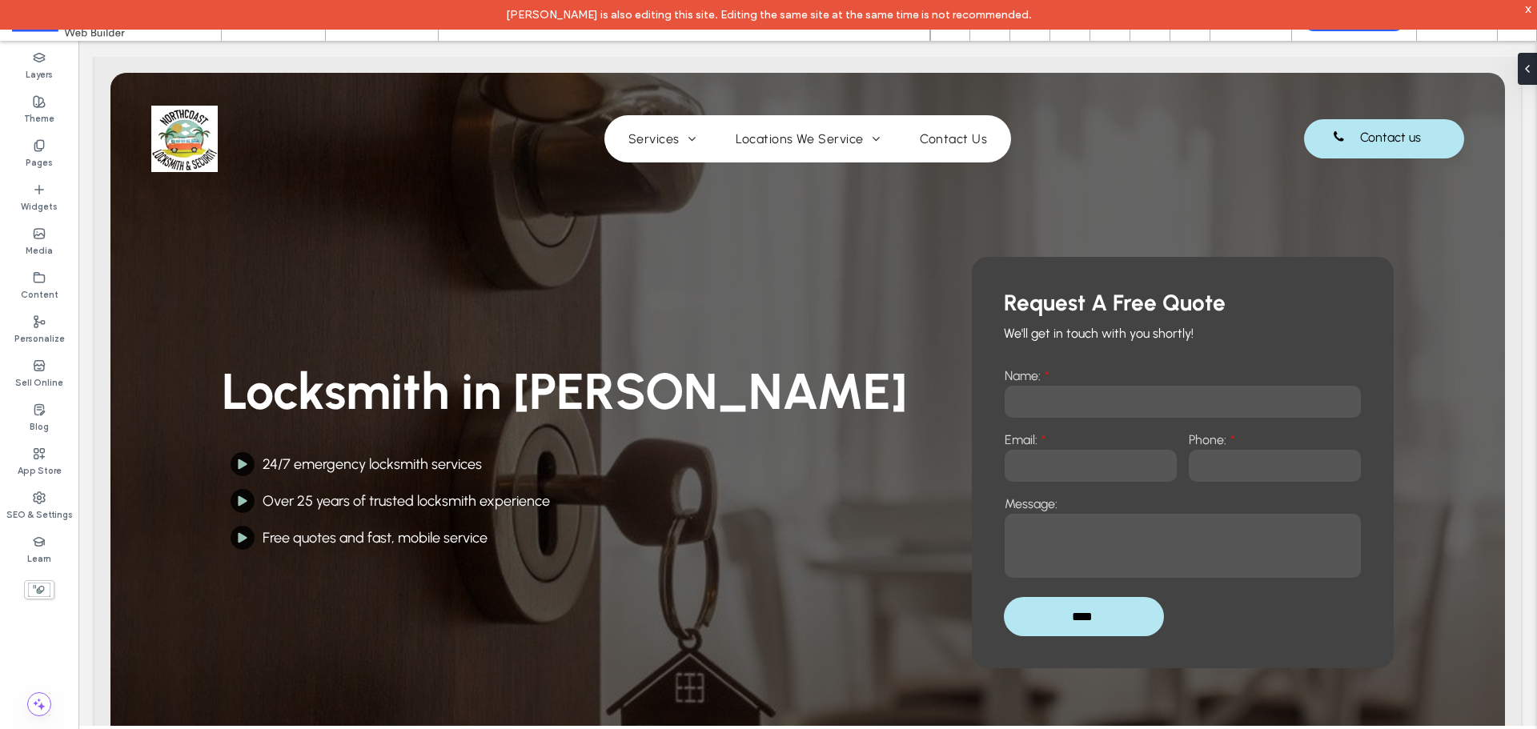
click at [1527, 11] on div "x" at bounding box center [1528, 9] width 7 height 14
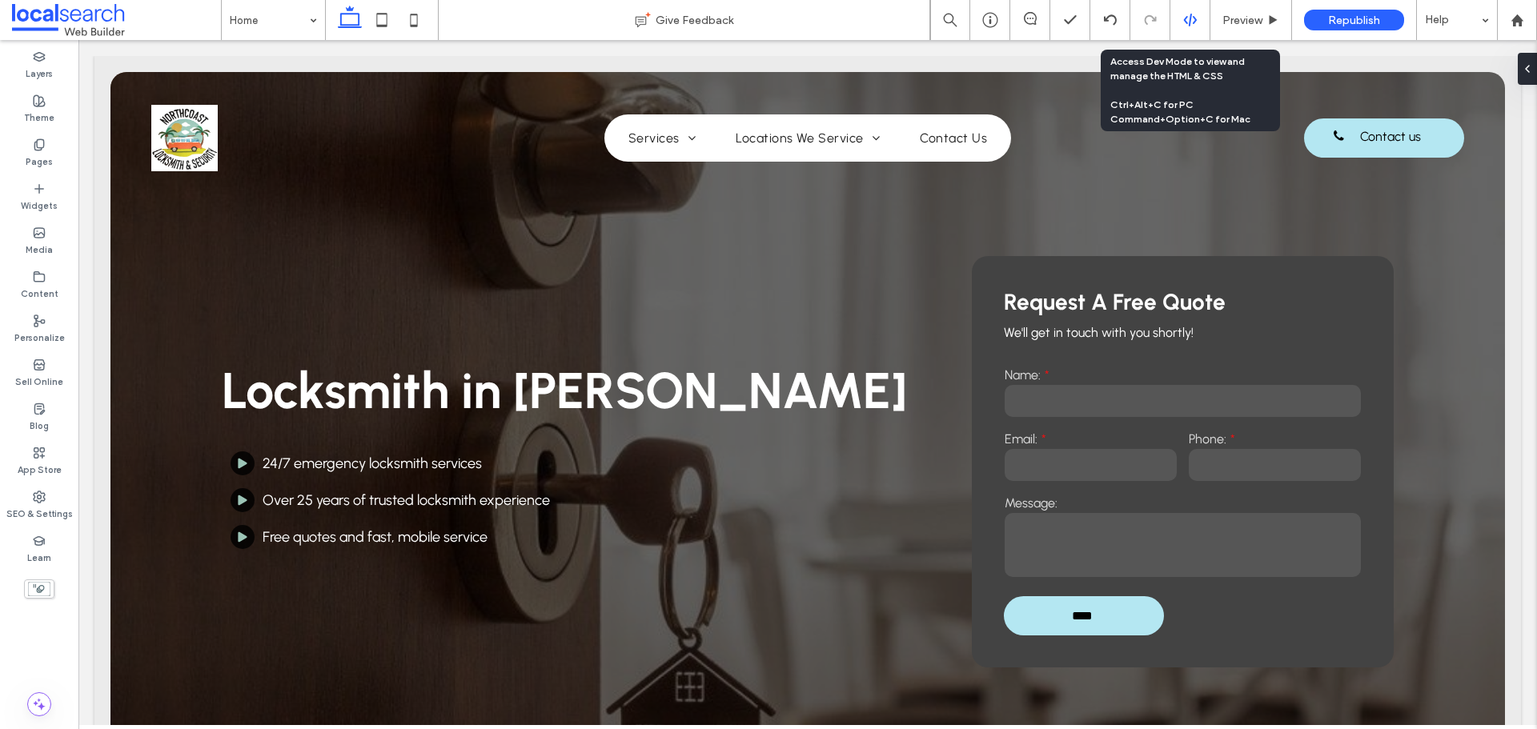
click at [1190, 19] on use at bounding box center [1189, 20] width 13 height 13
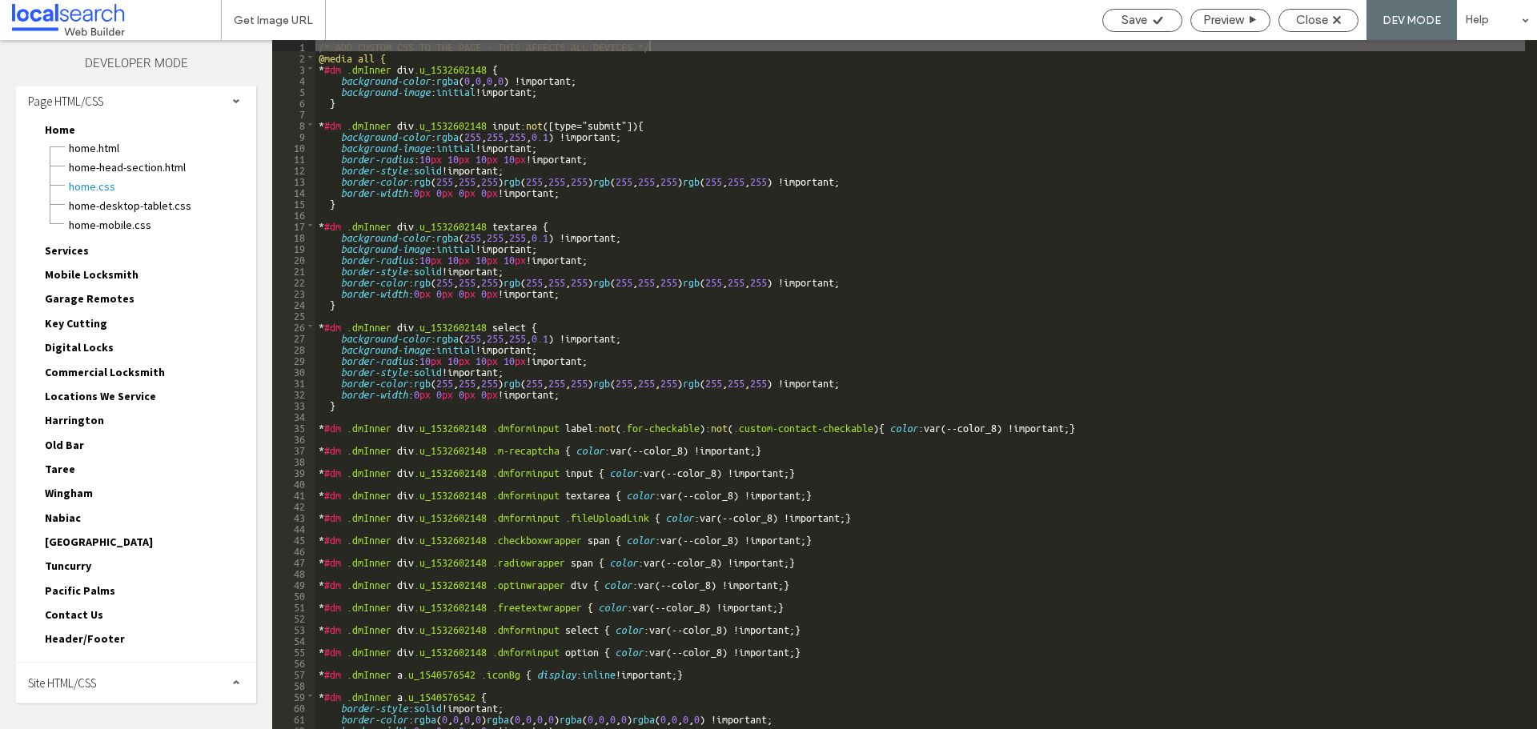
click at [145, 685] on div "Site HTML/CSS" at bounding box center [136, 683] width 240 height 40
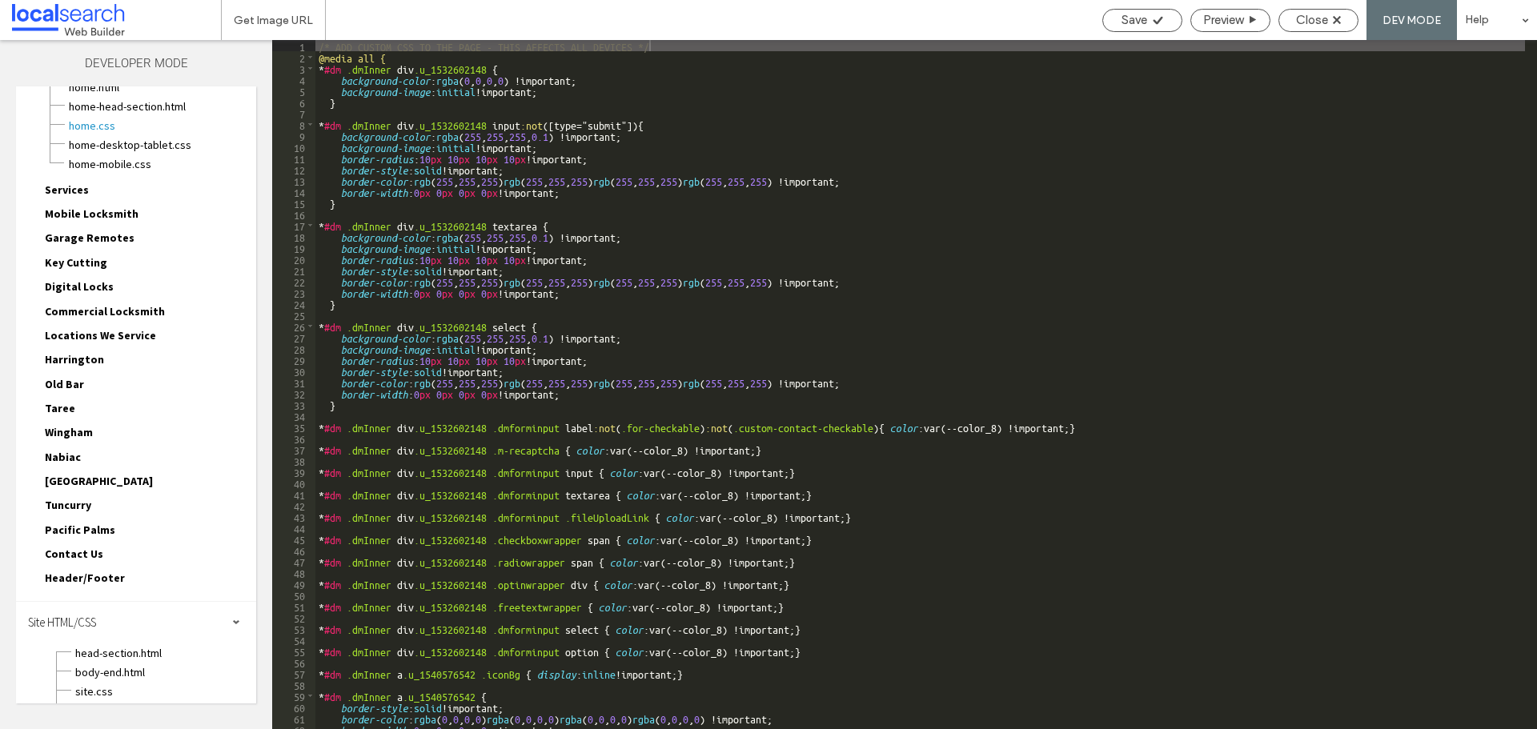
scroll to position [150, 0]
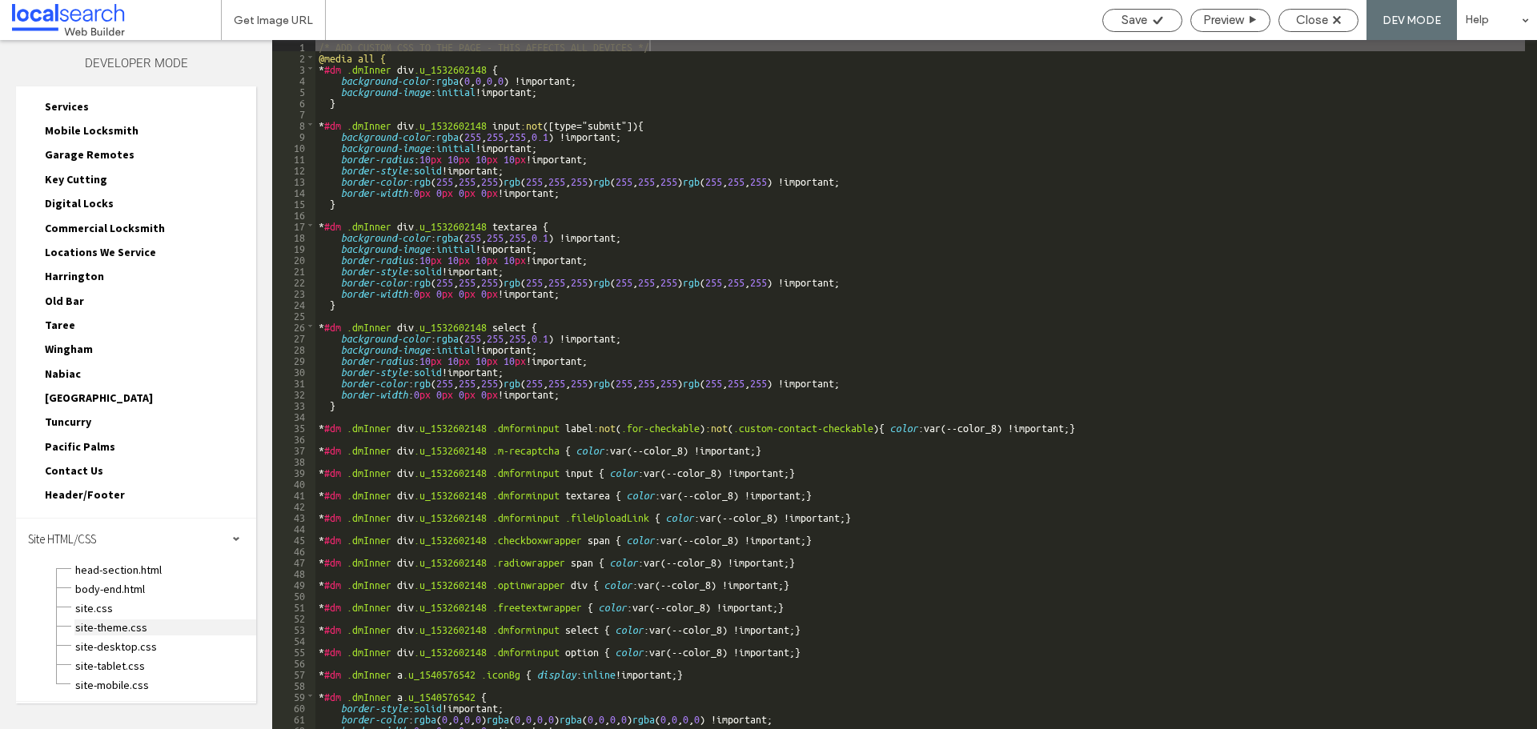
click at [96, 630] on span "site-theme.css" at bounding box center [165, 628] width 182 height 16
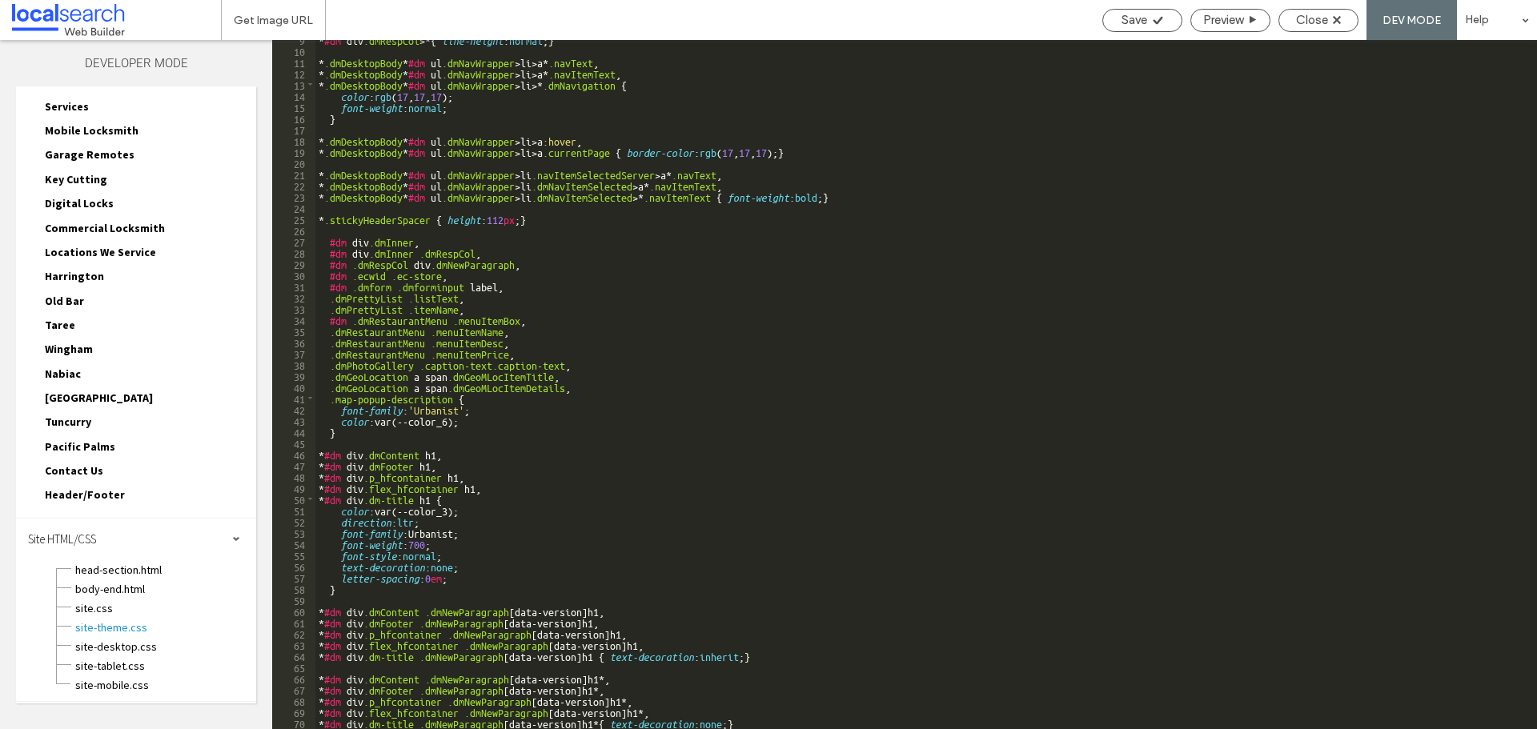
scroll to position [0, 0]
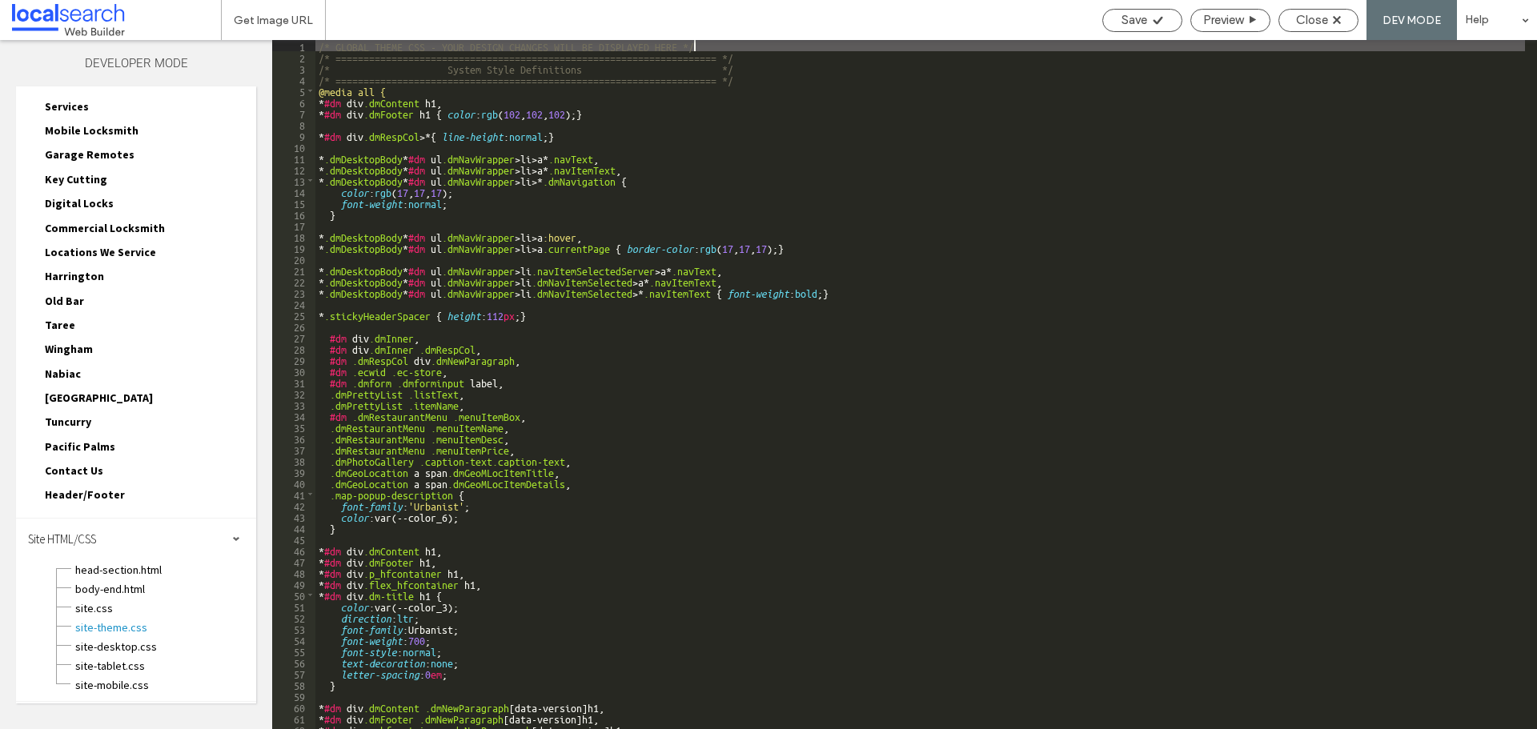
click at [749, 83] on div "/* GLOBAL THEME CSS - YOUR DESIGN CHANGES WILL BE DISPLAYED HERE */ /* ========…" at bounding box center [920, 396] width 1210 height 712
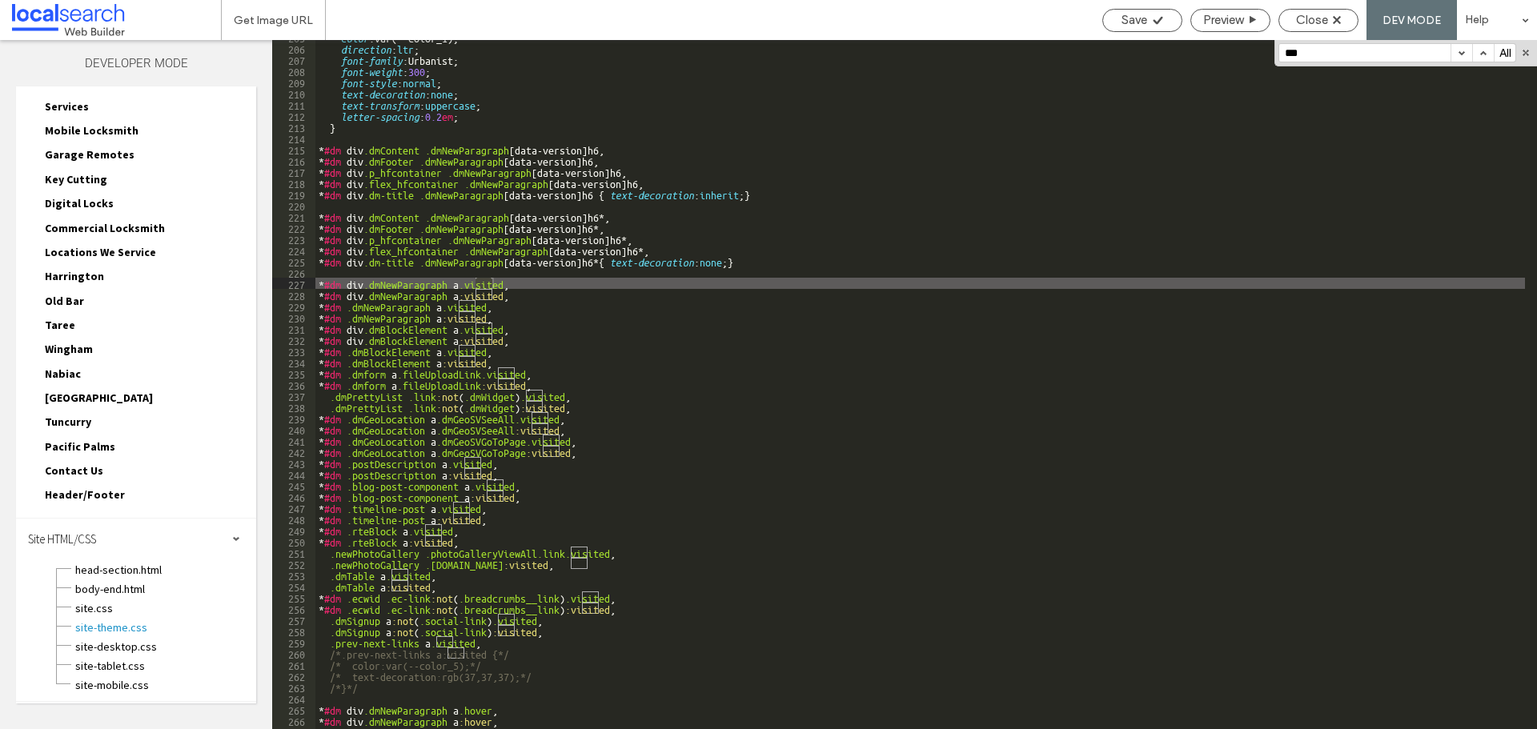
scroll to position [2440, 0]
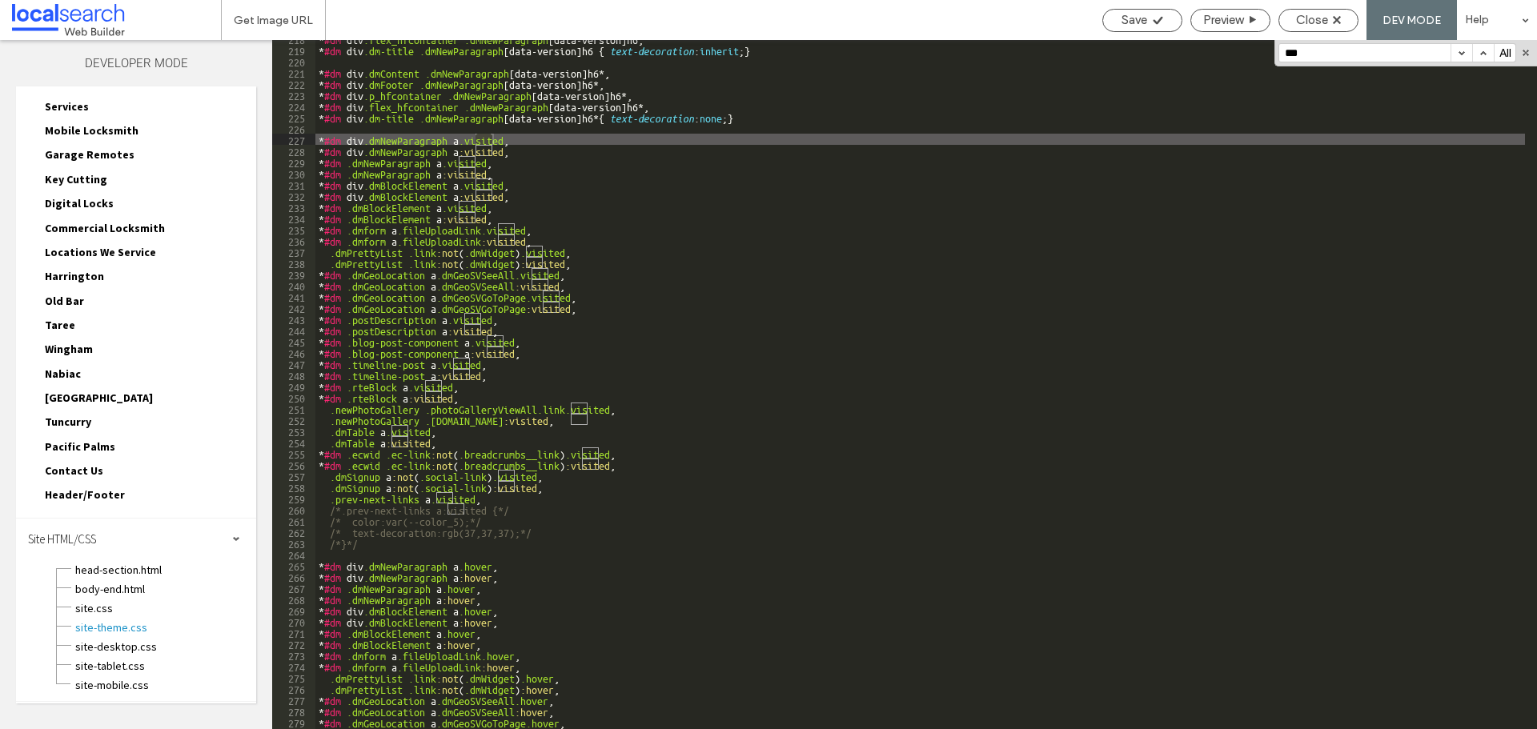
type input "***"
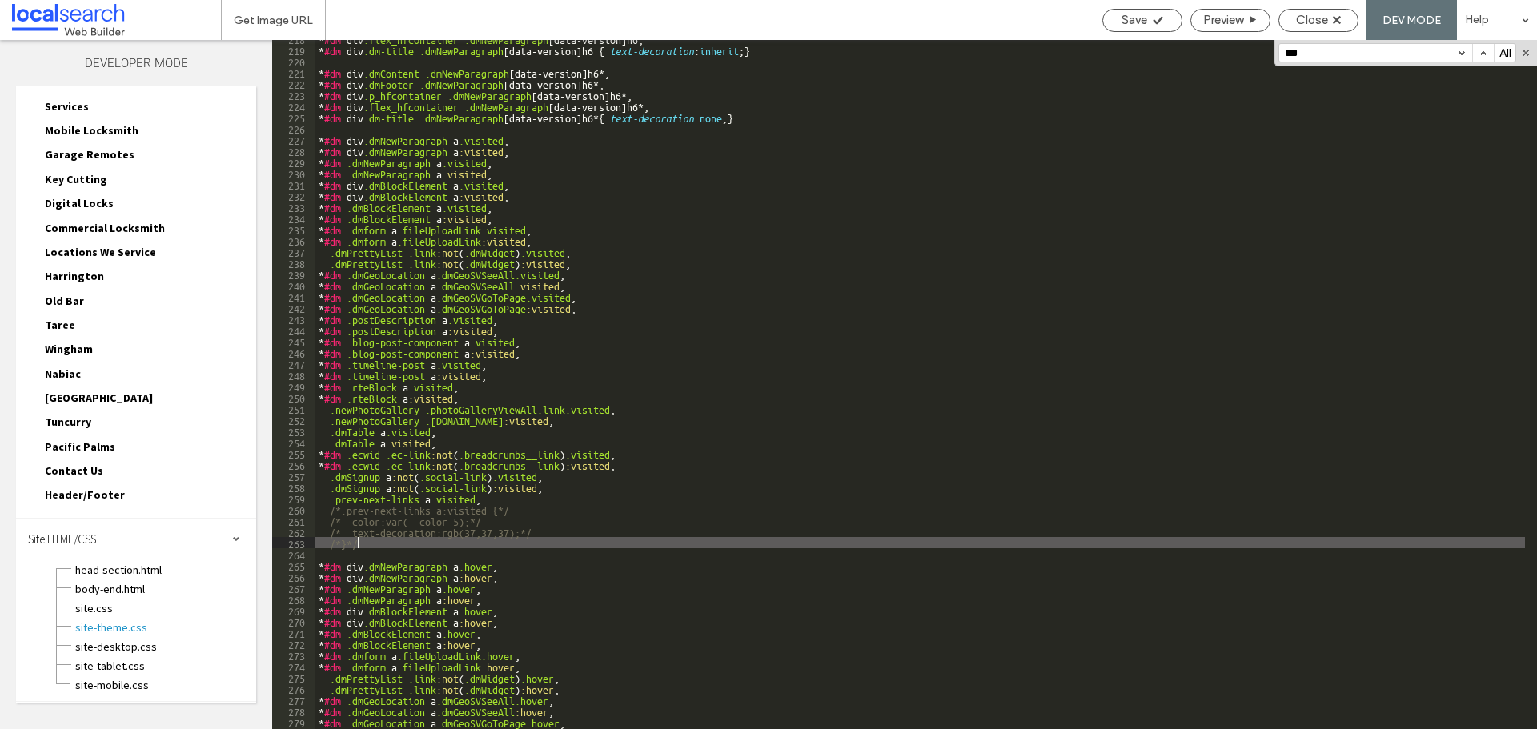
click at [391, 545] on div "* #dm div .flex_hfcontainer .dmNewParagraph [ data-version ] h6 , * #dm div .dm…" at bounding box center [920, 389] width 1210 height 712
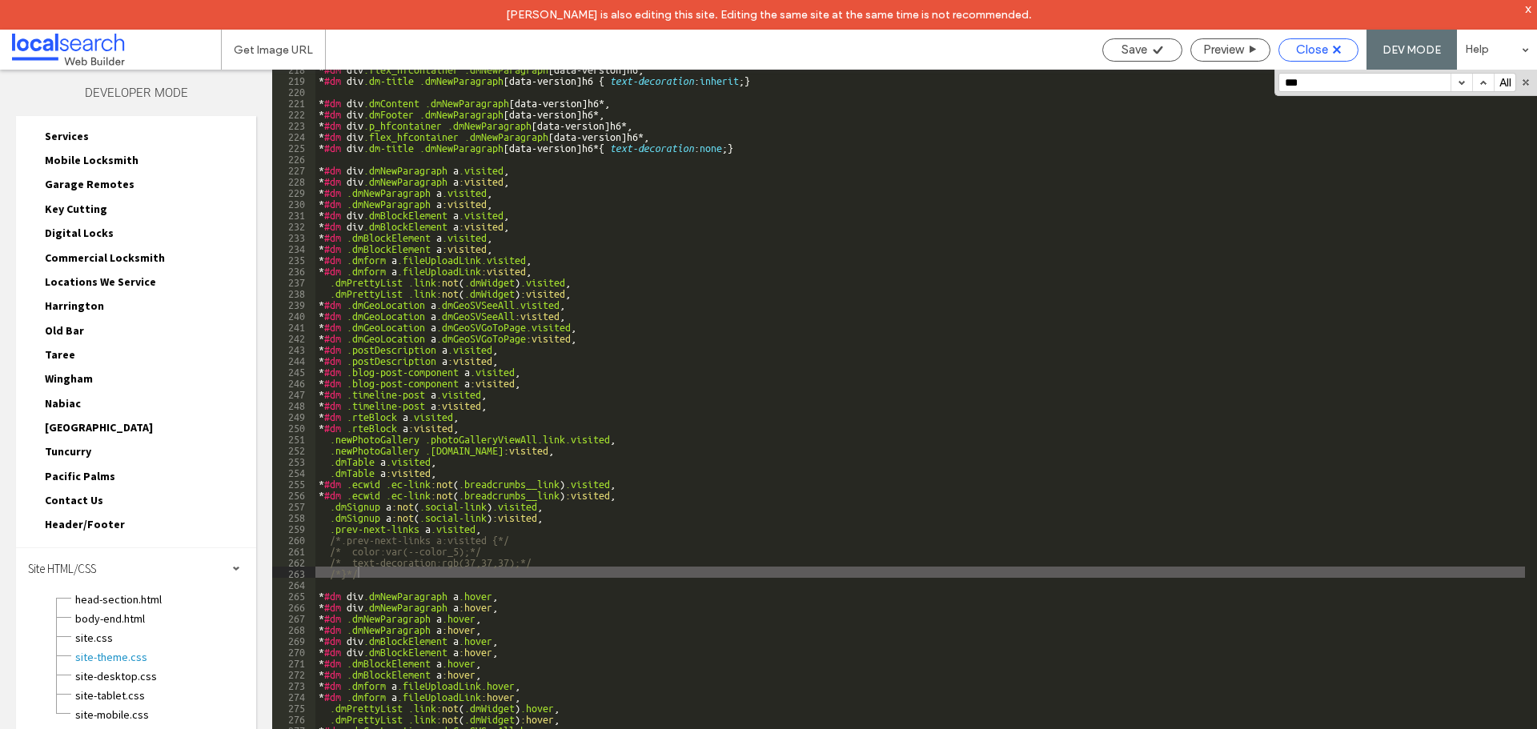
click at [1307, 46] on span "Close" at bounding box center [1312, 49] width 32 height 14
